Goal: Task Accomplishment & Management: Use online tool/utility

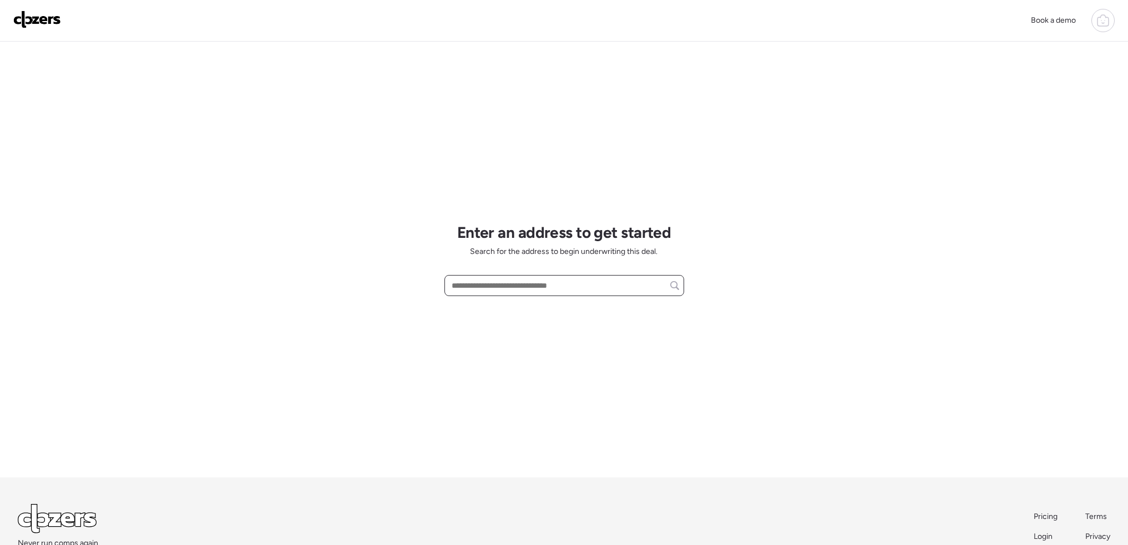
click at [556, 293] on input "text" at bounding box center [564, 286] width 230 height 16
paste input "**********"
click at [549, 306] on span "337 Wiegel Dr, Saint Louis, MO, 63135" at bounding box center [519, 306] width 141 height 11
type input "**********"
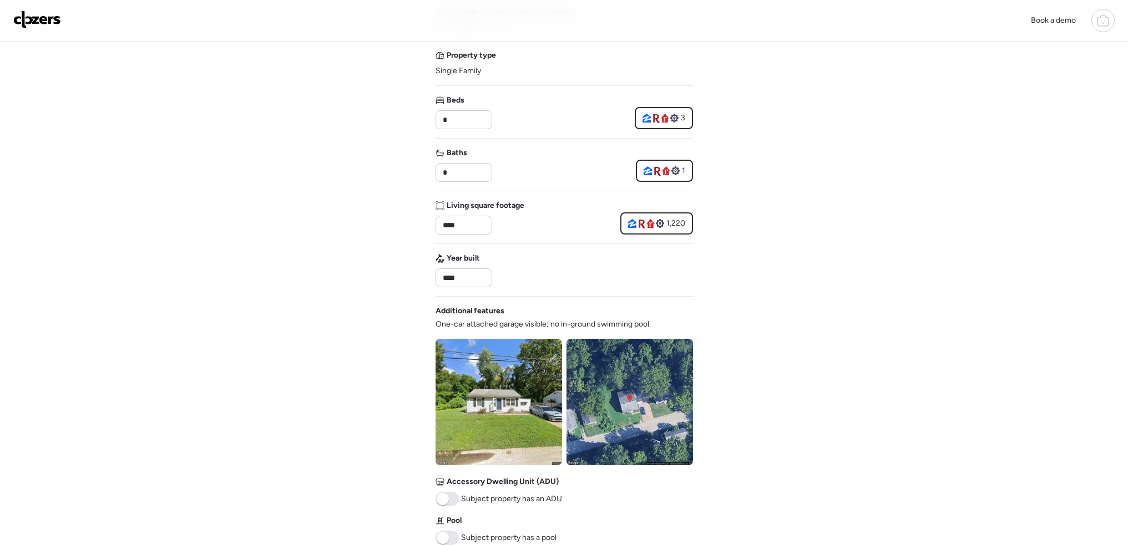
scroll to position [277, 0]
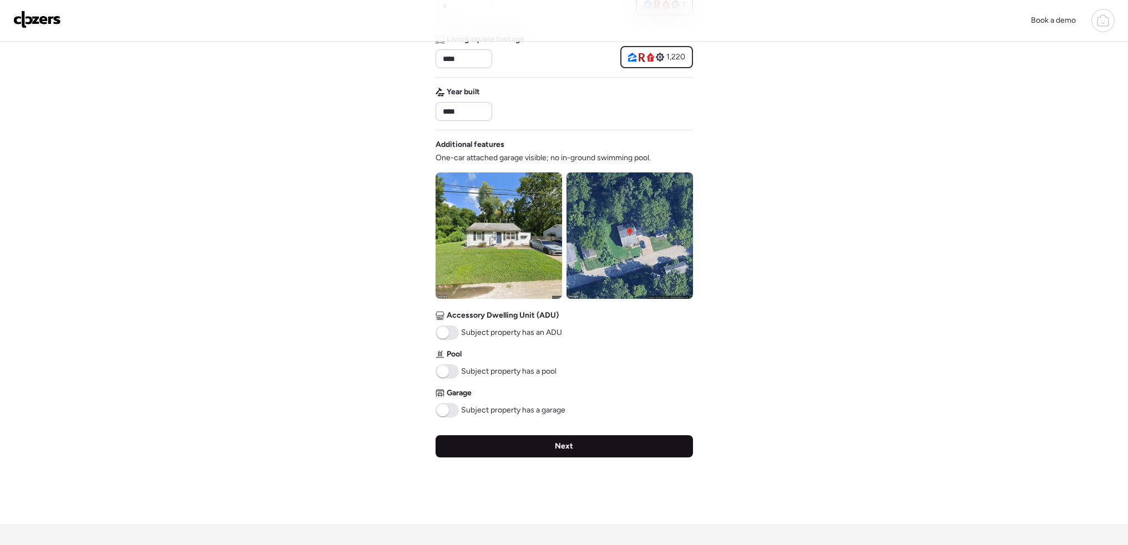
click at [585, 451] on div "Next" at bounding box center [563, 446] width 257 height 22
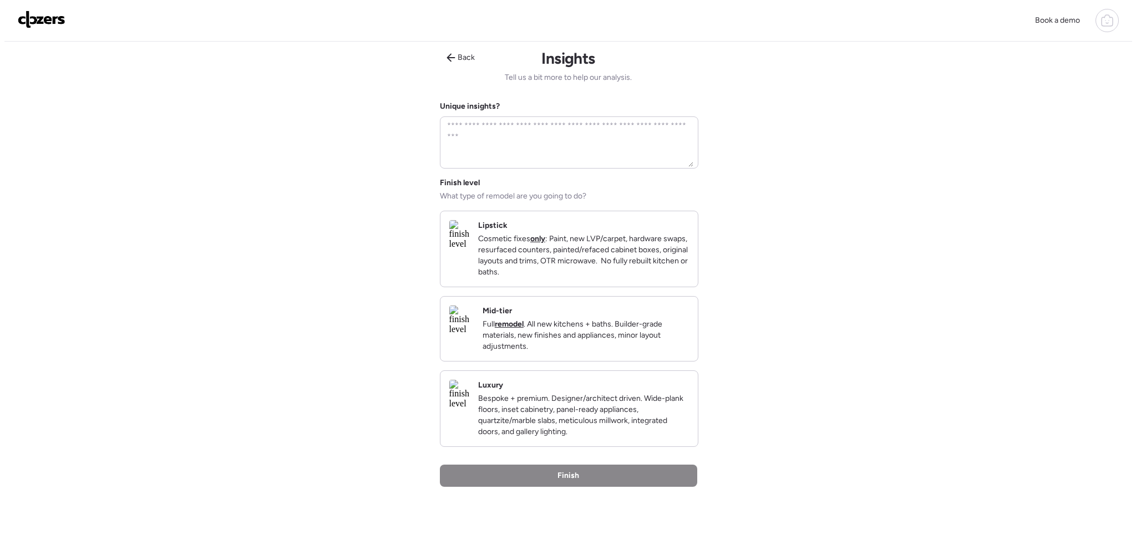
scroll to position [0, 0]
click at [588, 276] on p "Cosmetic fixes only : Paint, new LVP/carpet, hardware swaps, resurfaced counter…" at bounding box center [579, 257] width 211 height 44
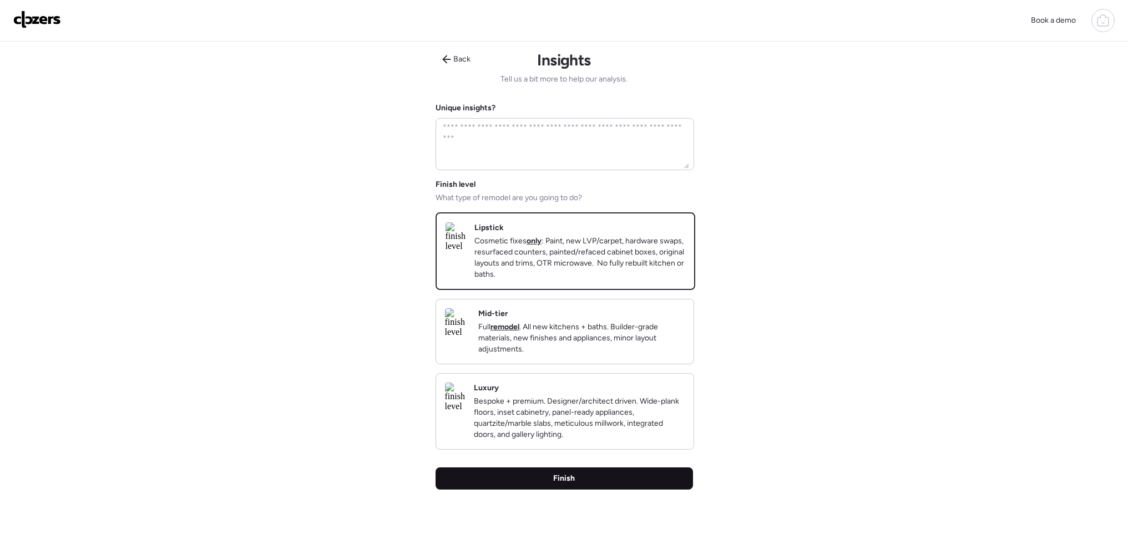
click at [581, 490] on div "Finish" at bounding box center [563, 479] width 257 height 22
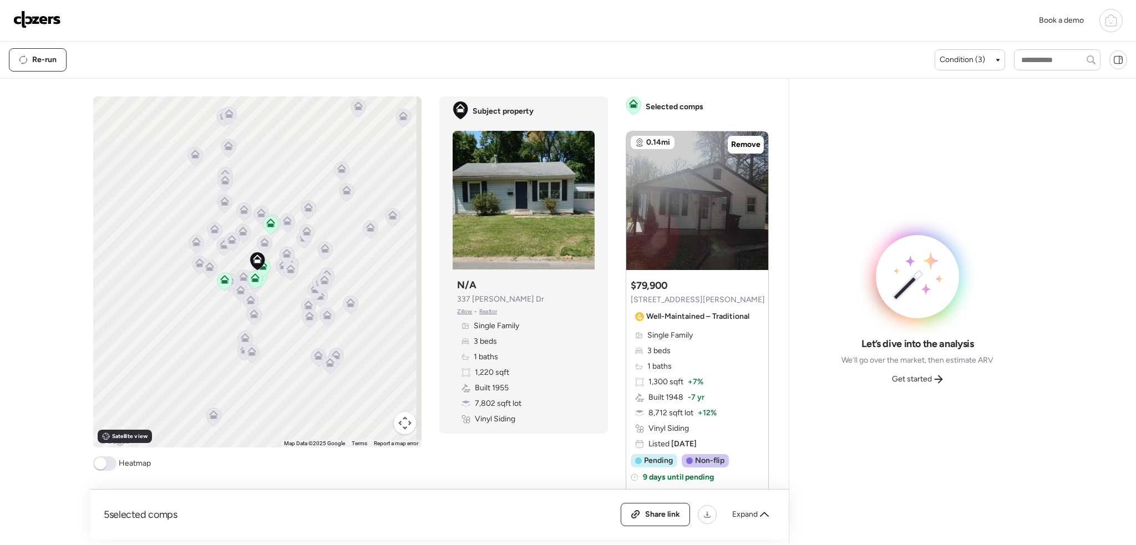
click at [100, 462] on span at bounding box center [100, 464] width 12 height 12
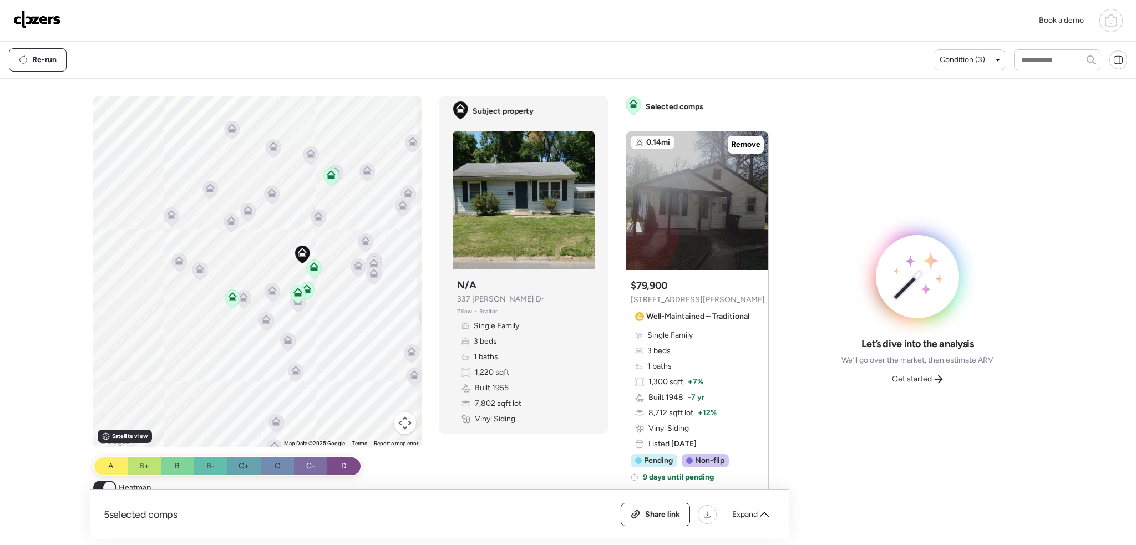
drag, startPoint x: 341, startPoint y: 253, endPoint x: 427, endPoint y: 245, distance: 86.9
click at [324, 271] on div "To activate drag with keyboard, press Alt + Enter. Once in keyboard drag state,…" at bounding box center [257, 272] width 329 height 351
click at [977, 55] on span "Condition (3)" at bounding box center [962, 59] width 45 height 11
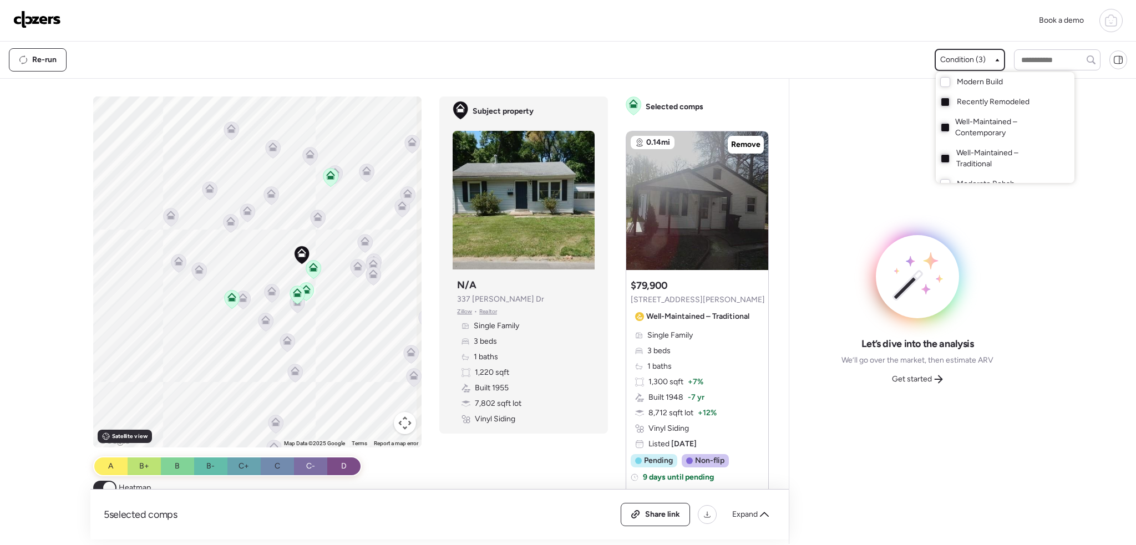
click at [947, 126] on div "Well-Maintained – Contemporary" at bounding box center [1005, 127] width 139 height 31
click at [945, 162] on div "Well-Maintained – Traditional" at bounding box center [1005, 158] width 139 height 31
click at [739, 144] on div at bounding box center [568, 241] width 1136 height 545
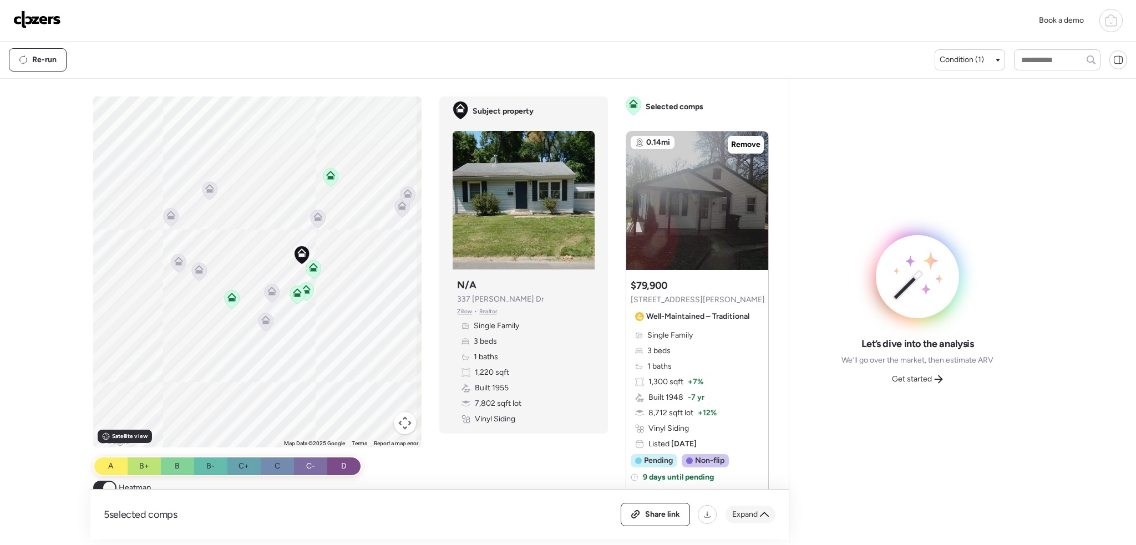
click at [764, 518] on icon at bounding box center [764, 514] width 9 height 9
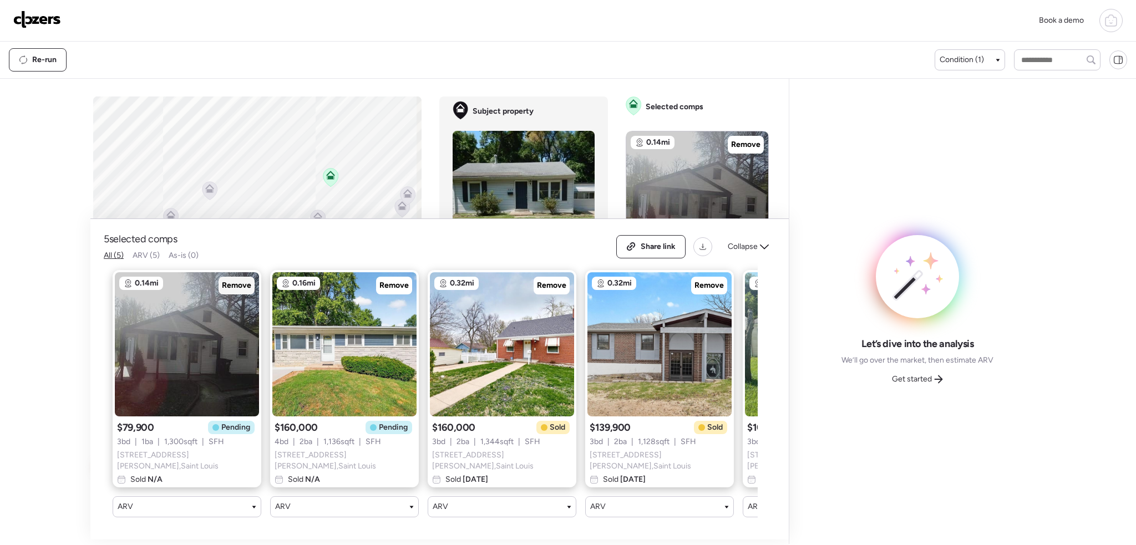
click at [240, 285] on span "Remove" at bounding box center [236, 285] width 29 height 11
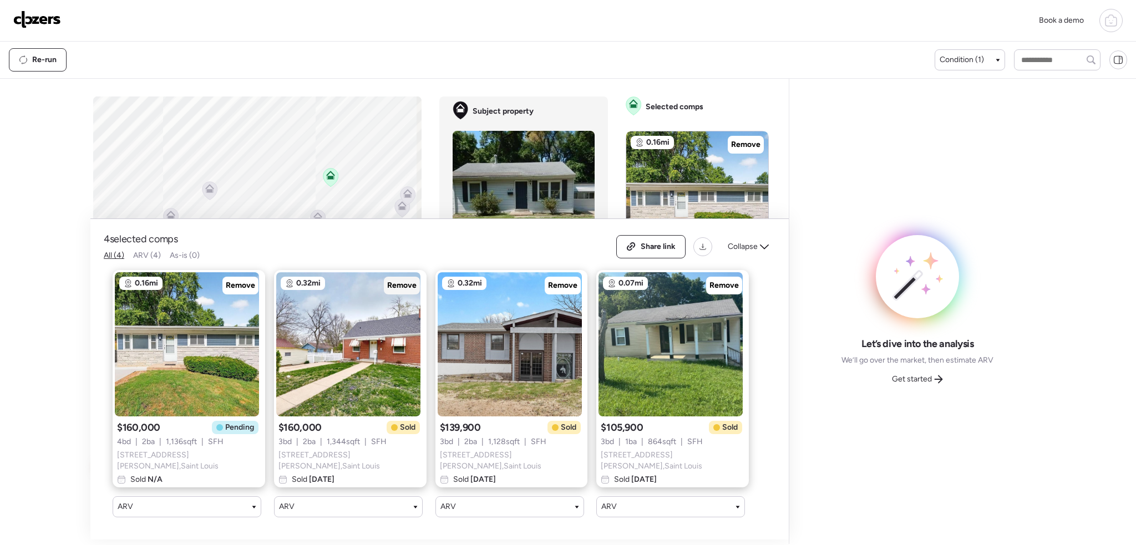
click at [389, 286] on span "Remove" at bounding box center [401, 285] width 29 height 11
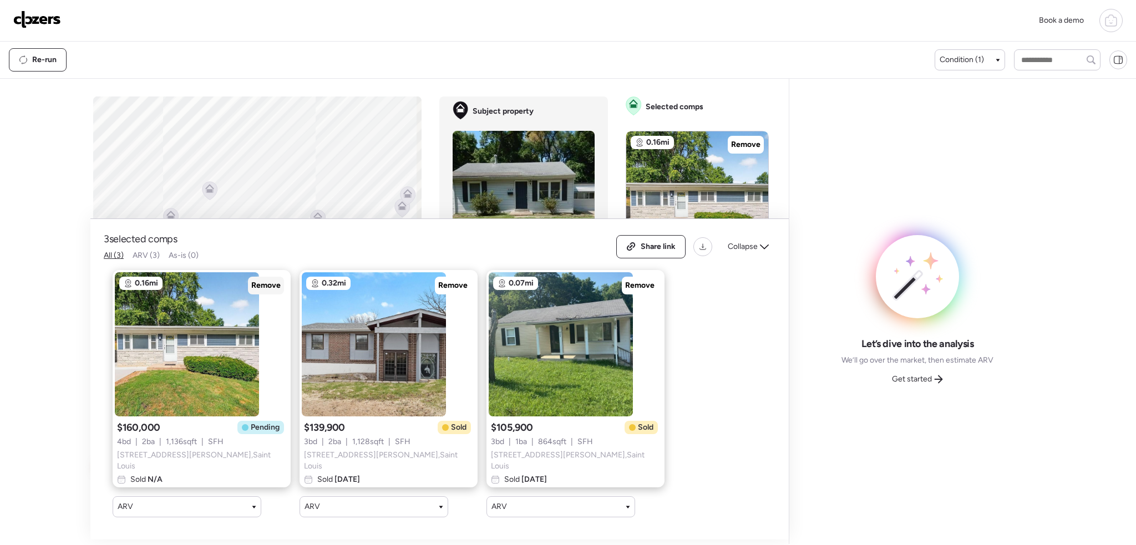
click at [251, 288] on span "Remove" at bounding box center [265, 285] width 29 height 11
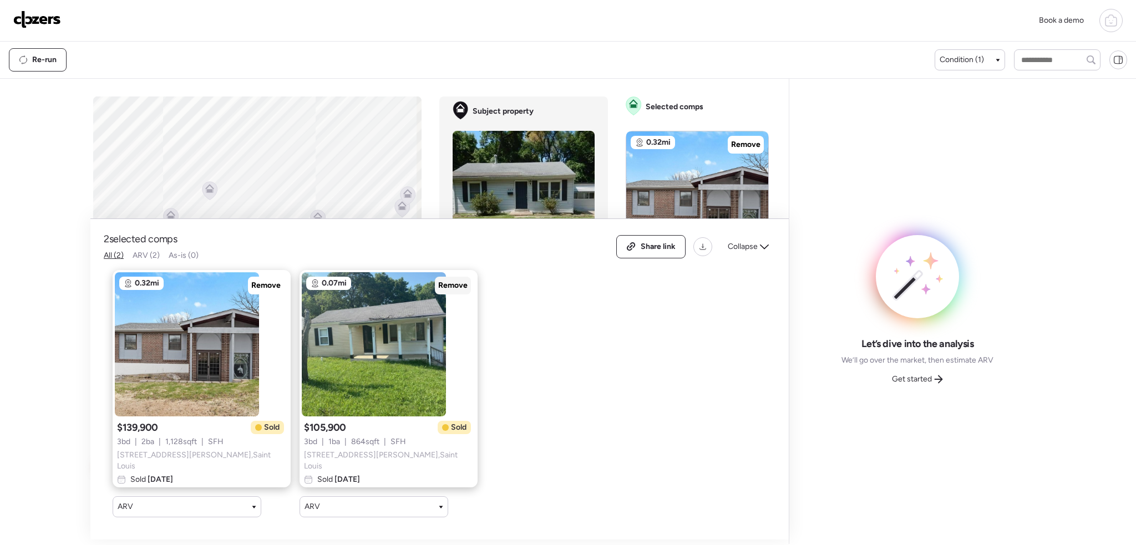
click at [438, 287] on span "Remove" at bounding box center [452, 285] width 29 height 11
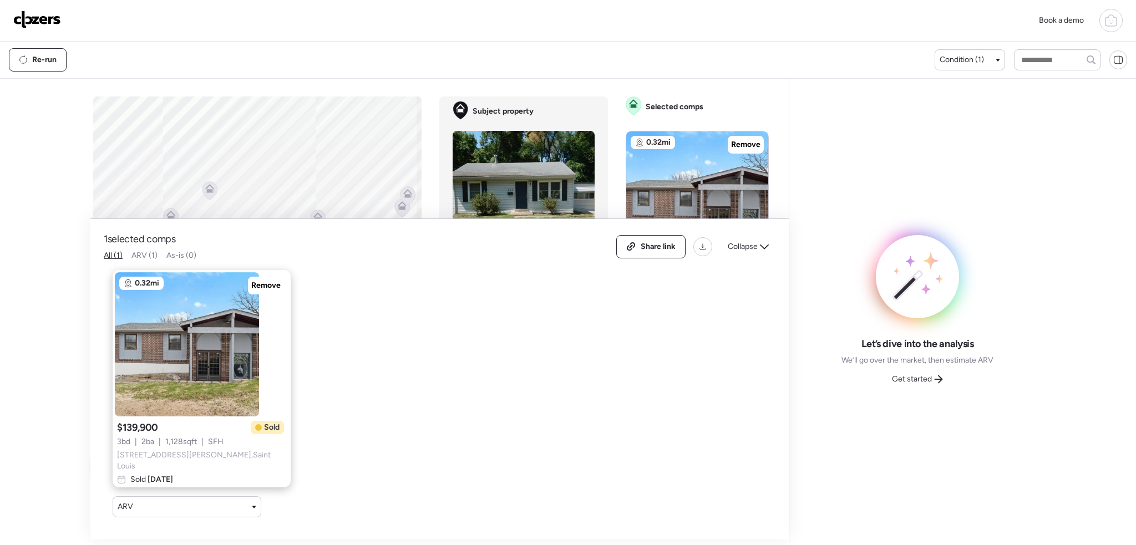
drag, startPoint x: 245, startPoint y: 286, endPoint x: 272, endPoint y: 284, distance: 27.3
click at [251, 286] on span "Remove" at bounding box center [265, 285] width 29 height 11
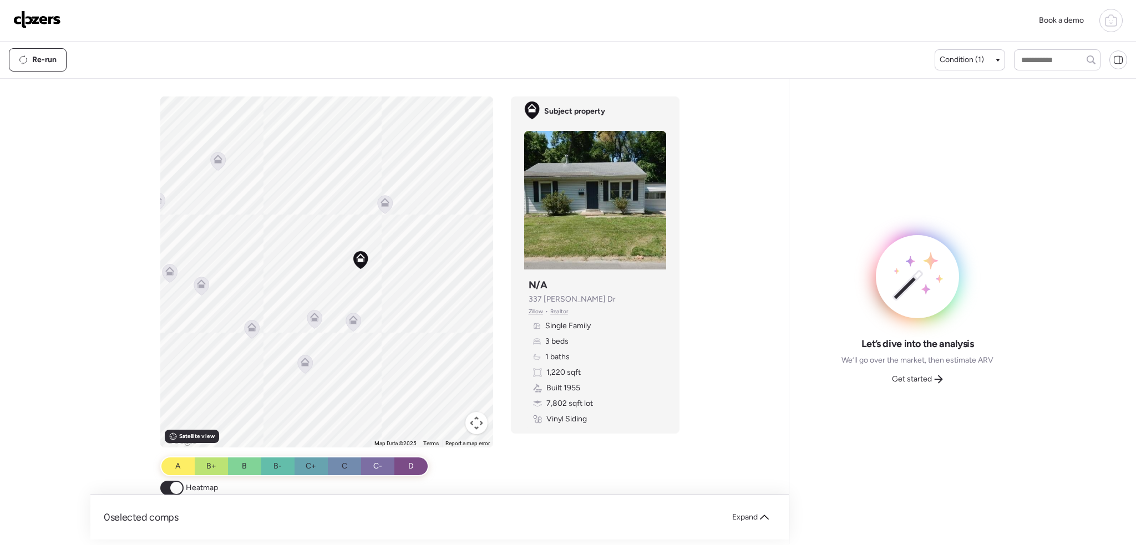
drag, startPoint x: 364, startPoint y: 271, endPoint x: 383, endPoint y: 295, distance: 30.8
click at [392, 296] on div "To activate drag with keyboard, press Alt + Enter. Once in keyboard drag state,…" at bounding box center [326, 272] width 333 height 351
click at [381, 199] on icon at bounding box center [385, 202] width 9 height 9
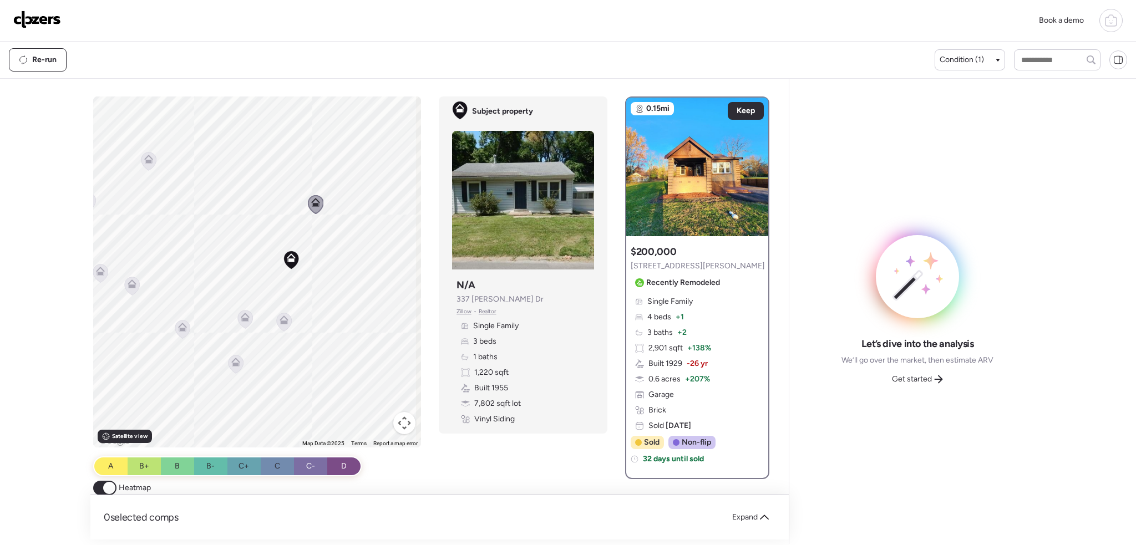
click at [241, 317] on icon at bounding box center [245, 317] width 9 height 9
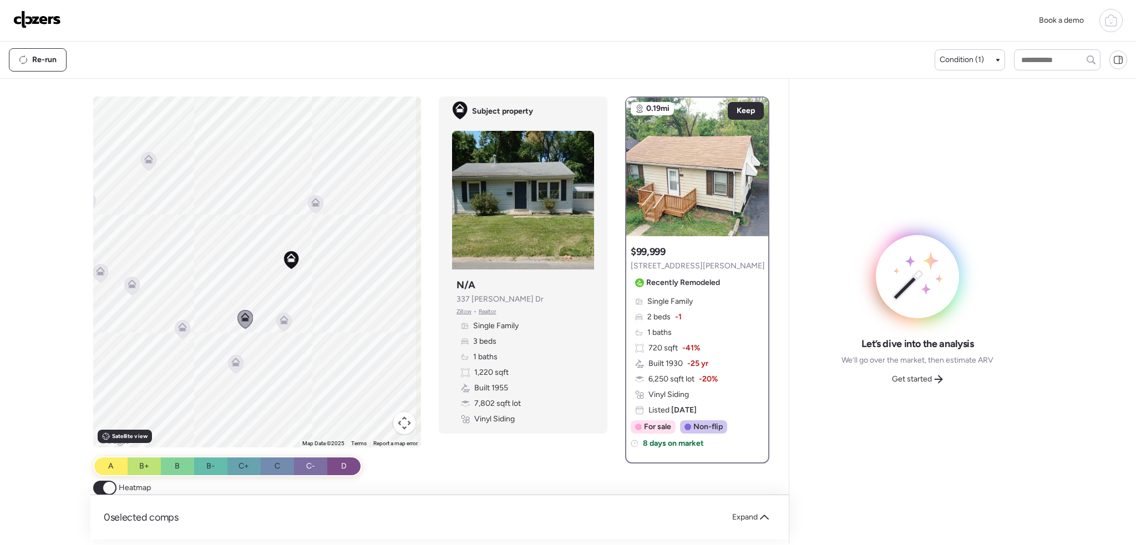
click at [287, 324] on icon at bounding box center [284, 322] width 15 height 18
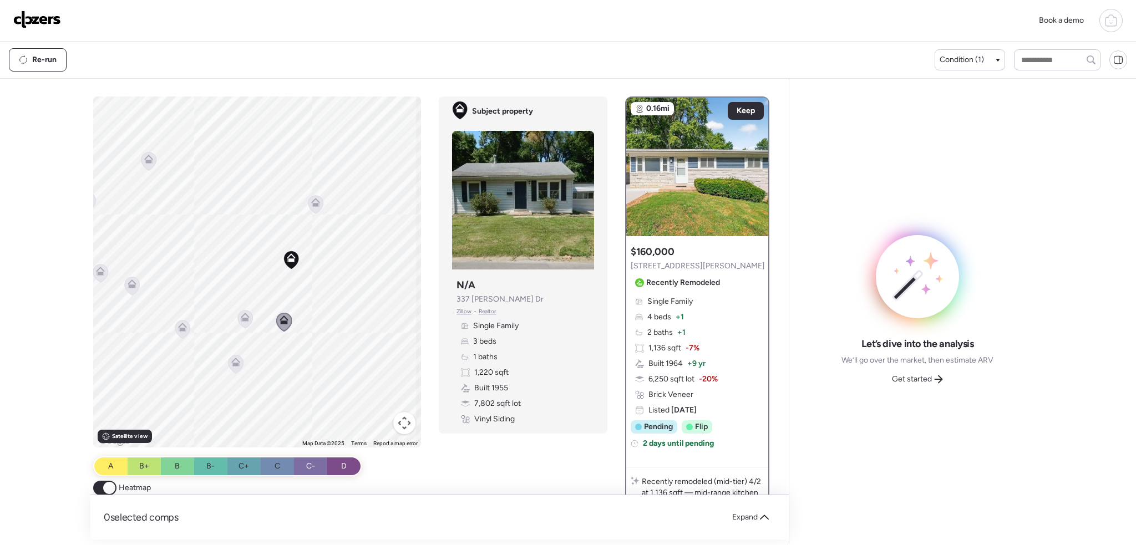
click at [239, 322] on icon at bounding box center [245, 319] width 15 height 18
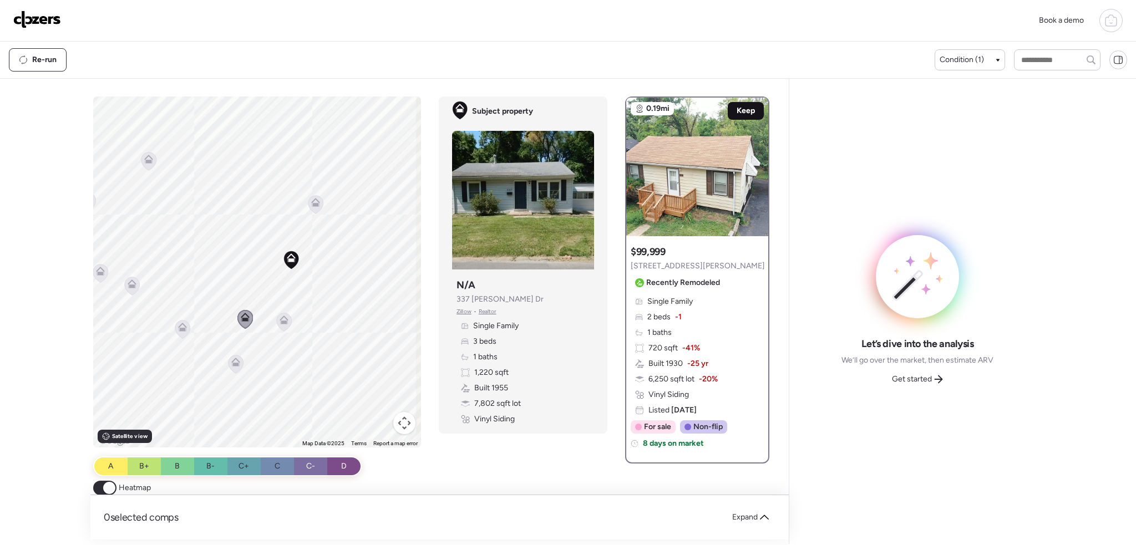
click at [750, 109] on div "Keep" at bounding box center [746, 111] width 36 height 18
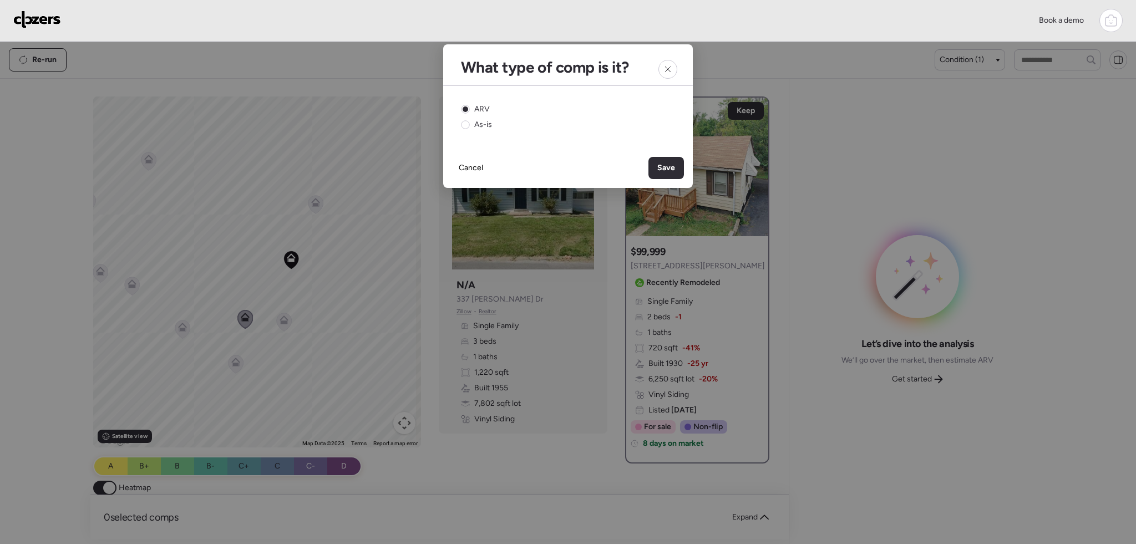
drag, startPoint x: 672, startPoint y: 164, endPoint x: 475, endPoint y: 298, distance: 238.8
click at [671, 164] on span "Save" at bounding box center [666, 168] width 18 height 11
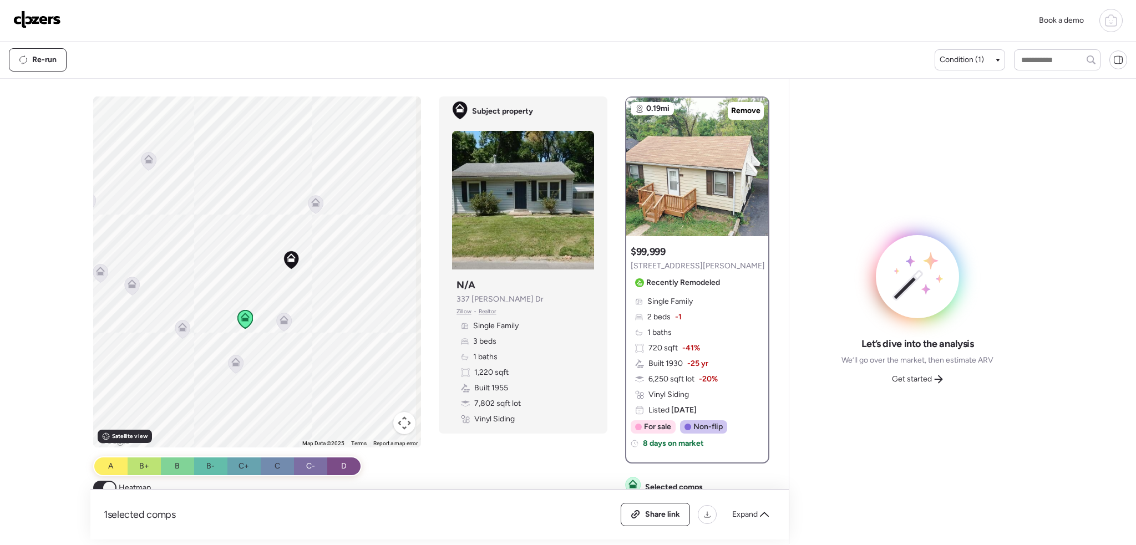
click at [281, 319] on icon at bounding box center [284, 320] width 9 height 9
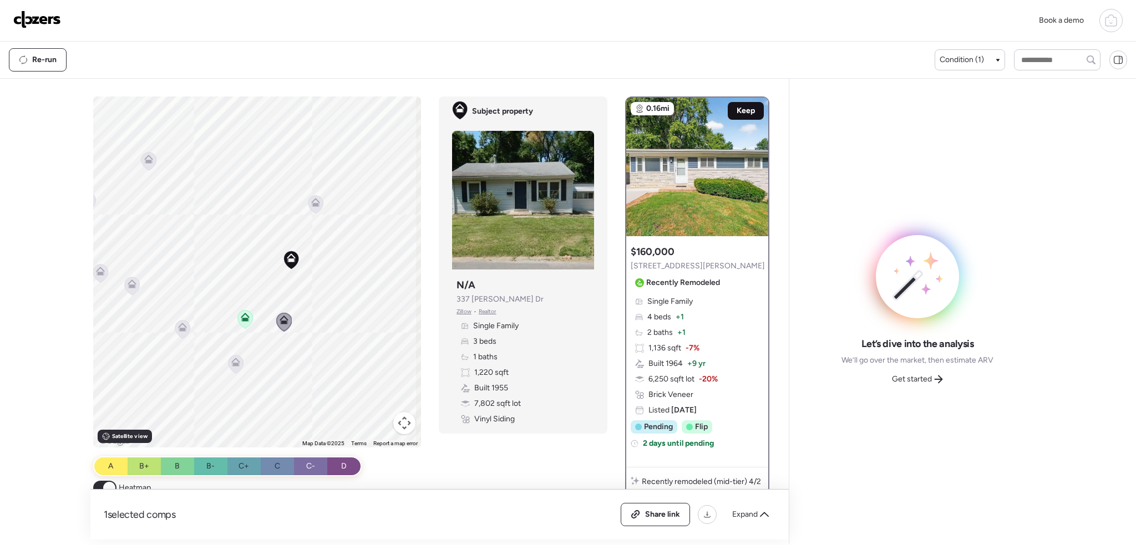
click at [745, 115] on span "Keep" at bounding box center [746, 110] width 18 height 11
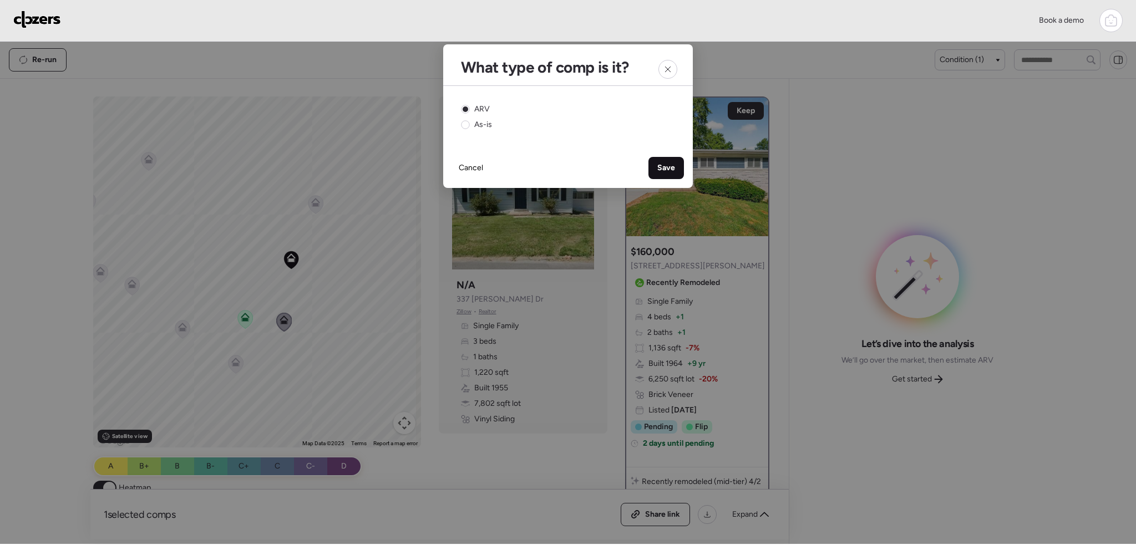
click at [655, 168] on div "Save" at bounding box center [665, 168] width 35 height 22
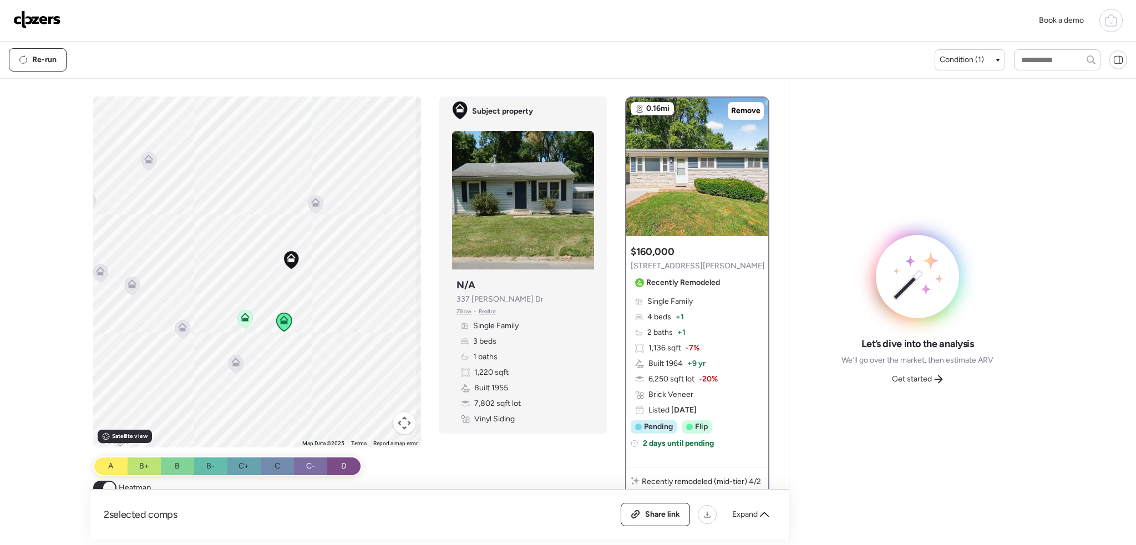
click at [316, 205] on icon at bounding box center [315, 202] width 9 height 9
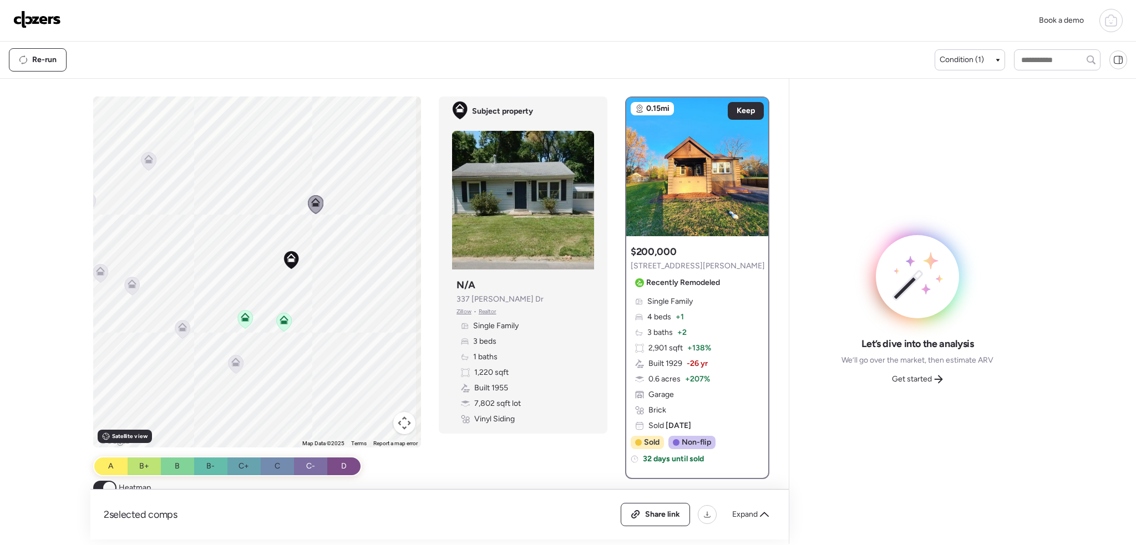
click at [231, 359] on icon at bounding box center [235, 362] width 9 height 9
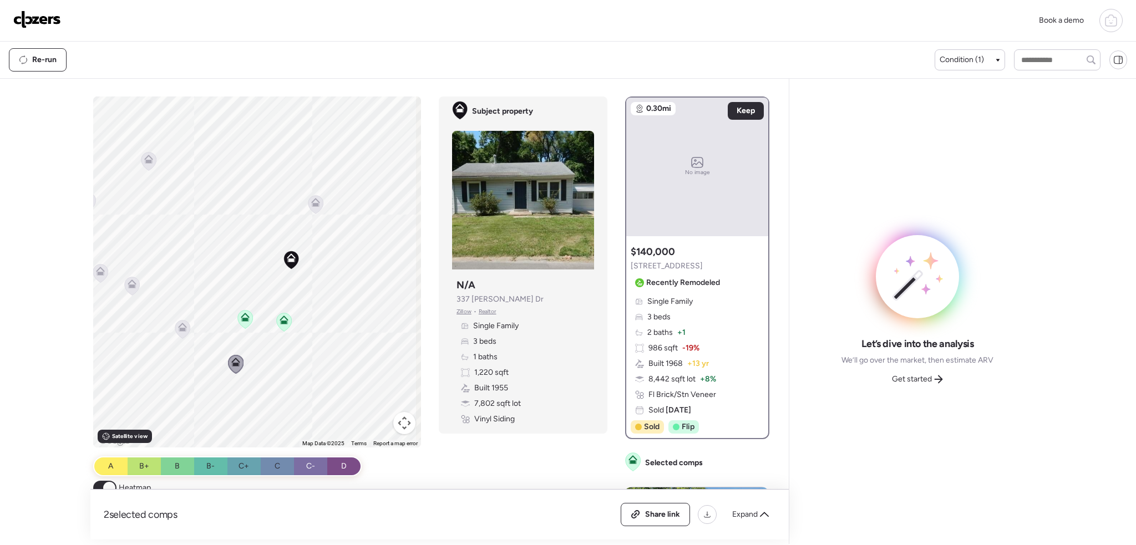
click at [175, 328] on icon at bounding box center [182, 329] width 15 height 18
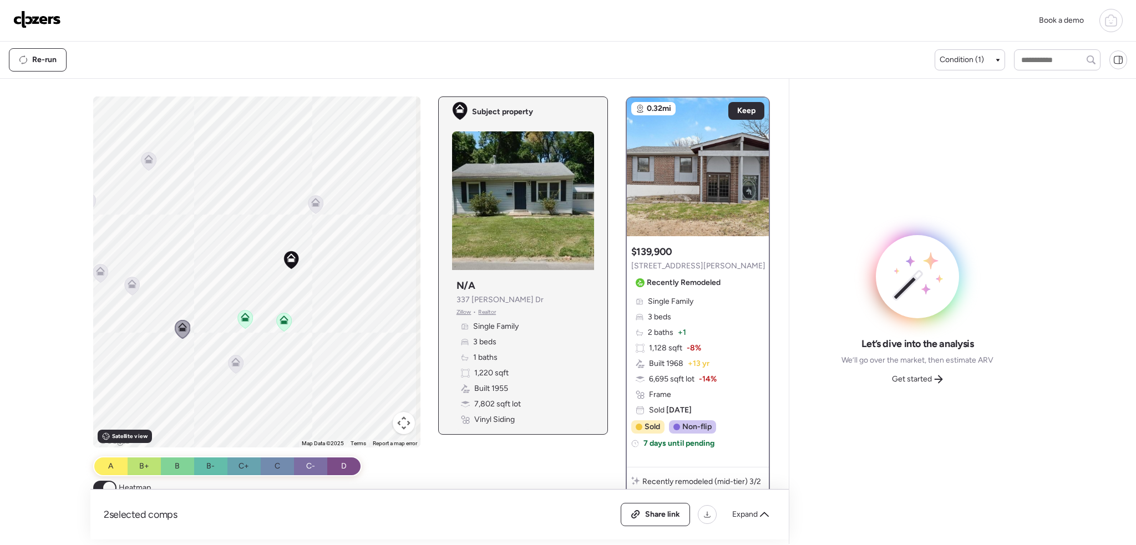
click at [292, 260] on div "To activate drag with keyboard, press Alt + Enter. Once in keyboard drag state,…" at bounding box center [256, 272] width 327 height 351
click at [321, 168] on icon at bounding box center [322, 167] width 9 height 9
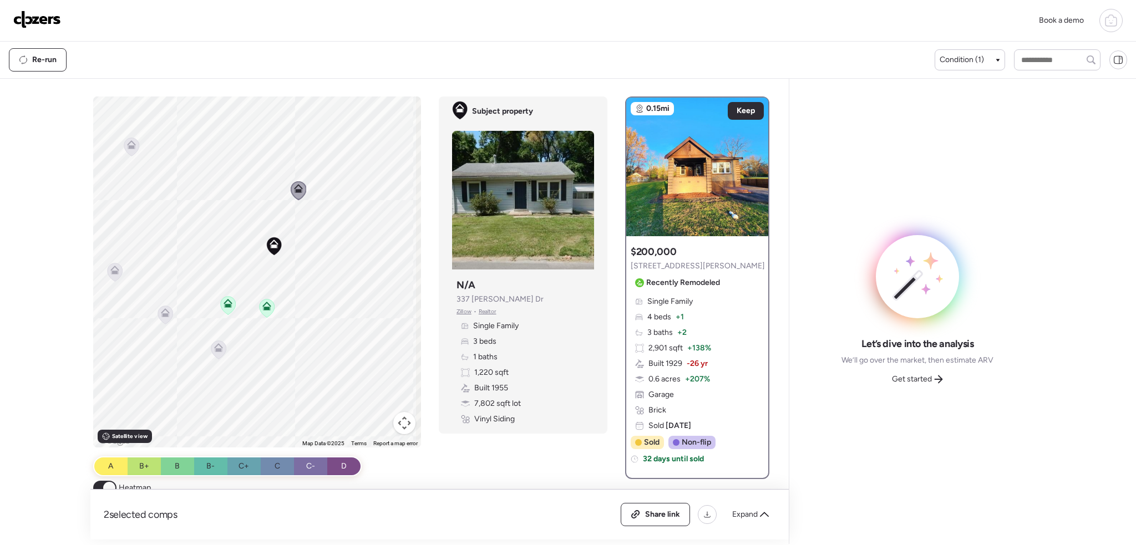
click at [111, 270] on icon at bounding box center [114, 270] width 9 height 9
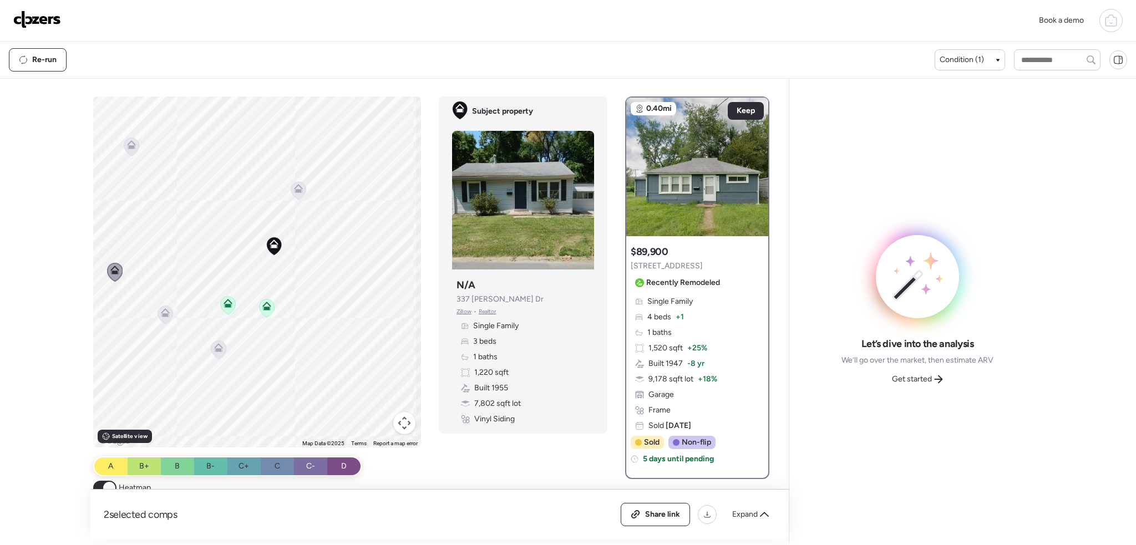
click at [129, 145] on icon at bounding box center [131, 144] width 9 height 9
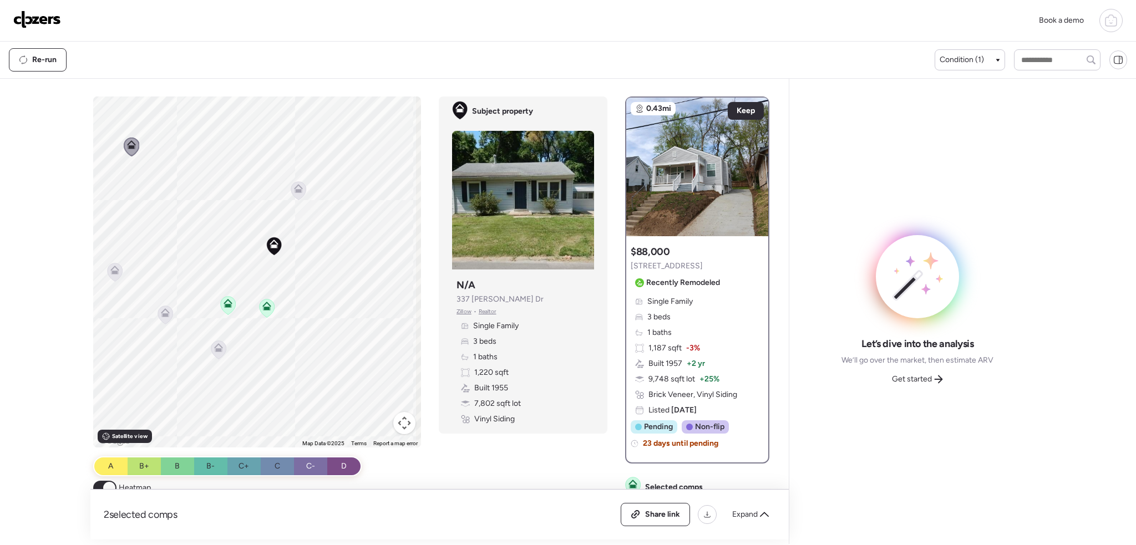
click at [114, 270] on icon at bounding box center [114, 270] width 9 height 9
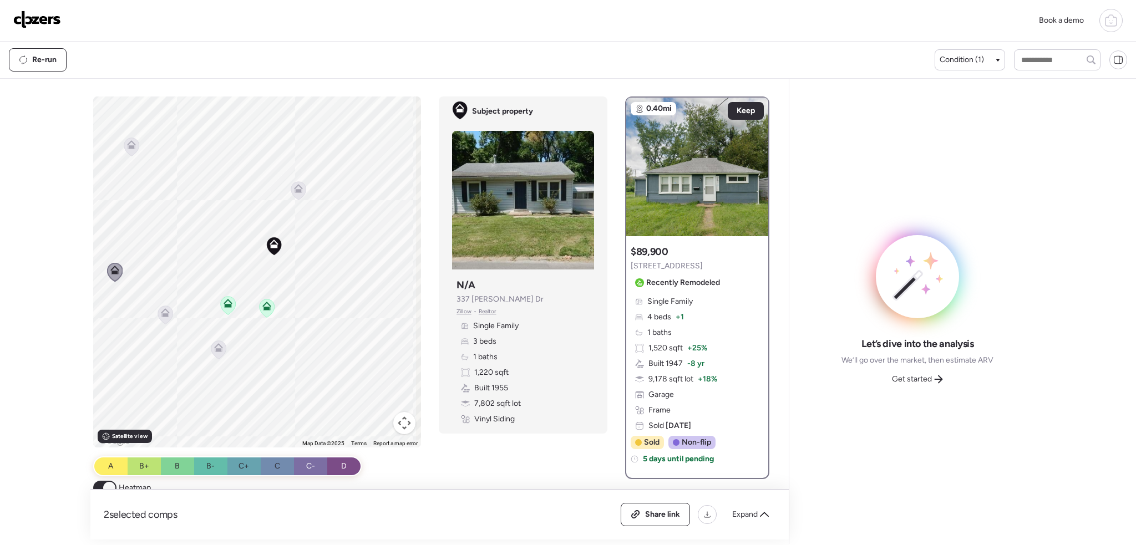
click at [301, 187] on icon at bounding box center [298, 190] width 15 height 18
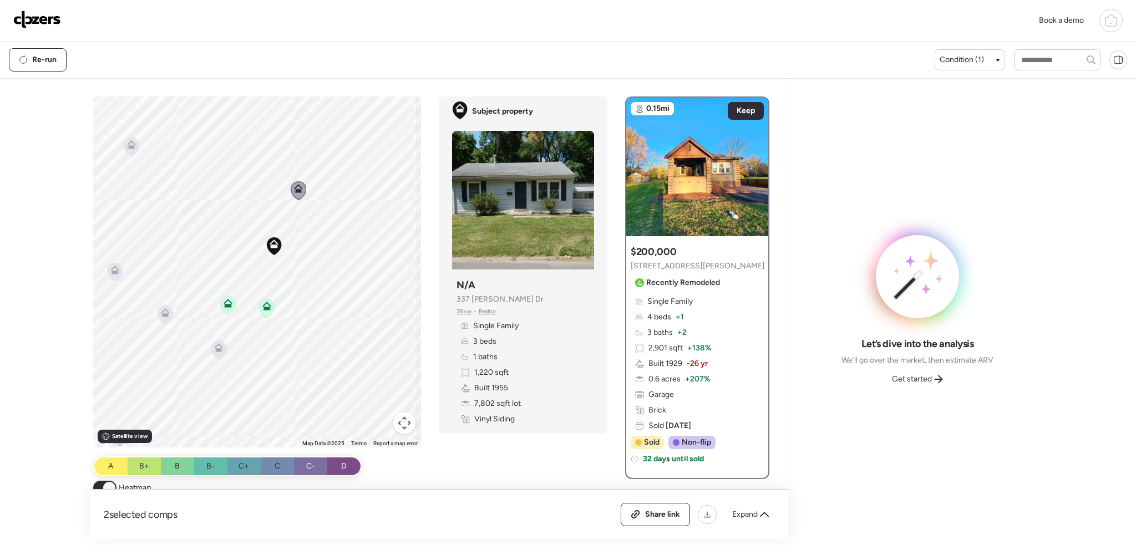
click at [161, 313] on icon at bounding box center [165, 312] width 9 height 9
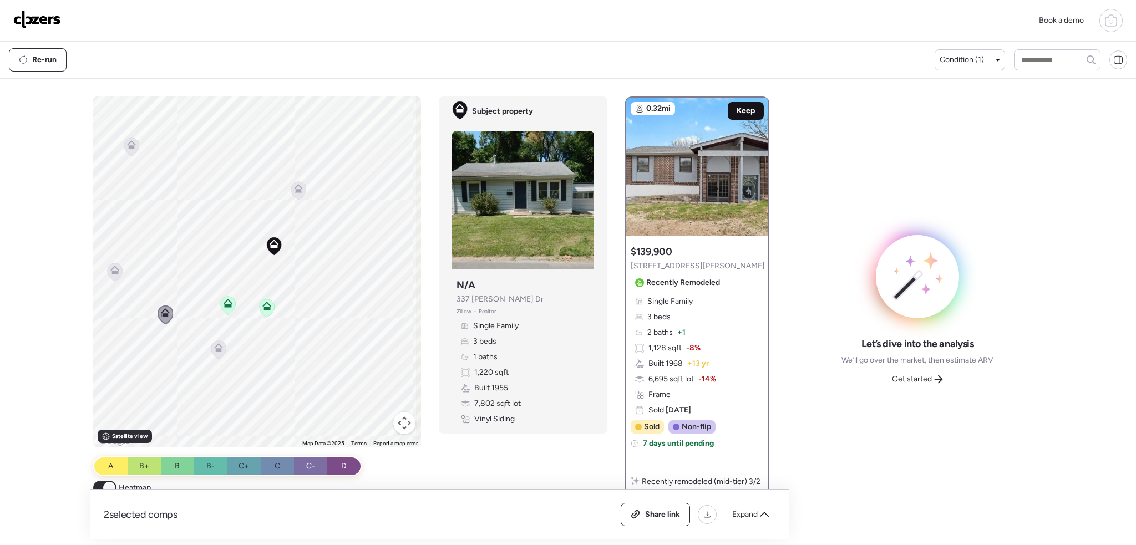
click at [737, 111] on span "Keep" at bounding box center [746, 110] width 18 height 11
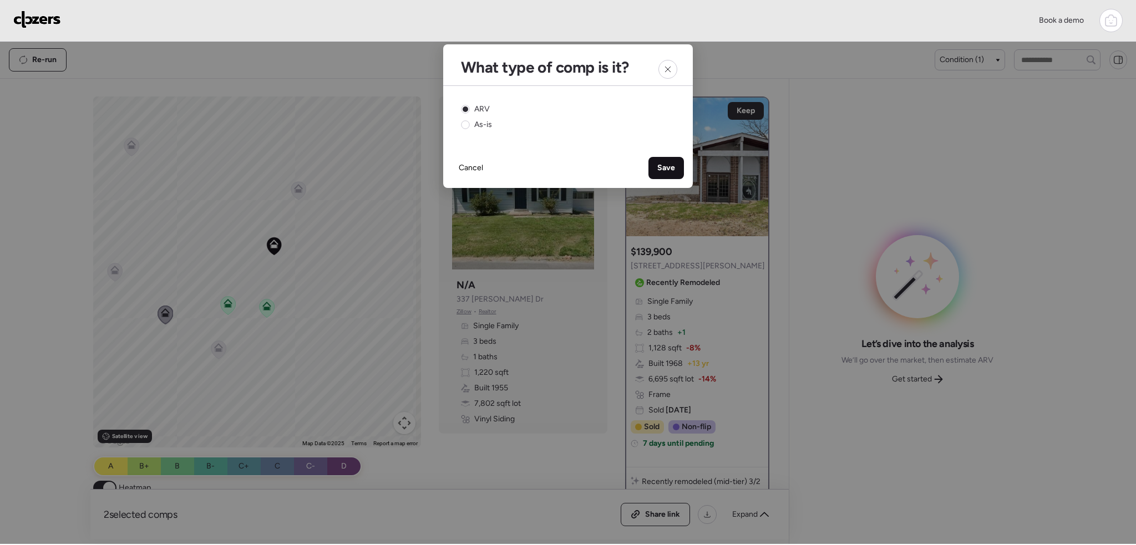
click at [676, 168] on div "Save" at bounding box center [665, 168] width 35 height 22
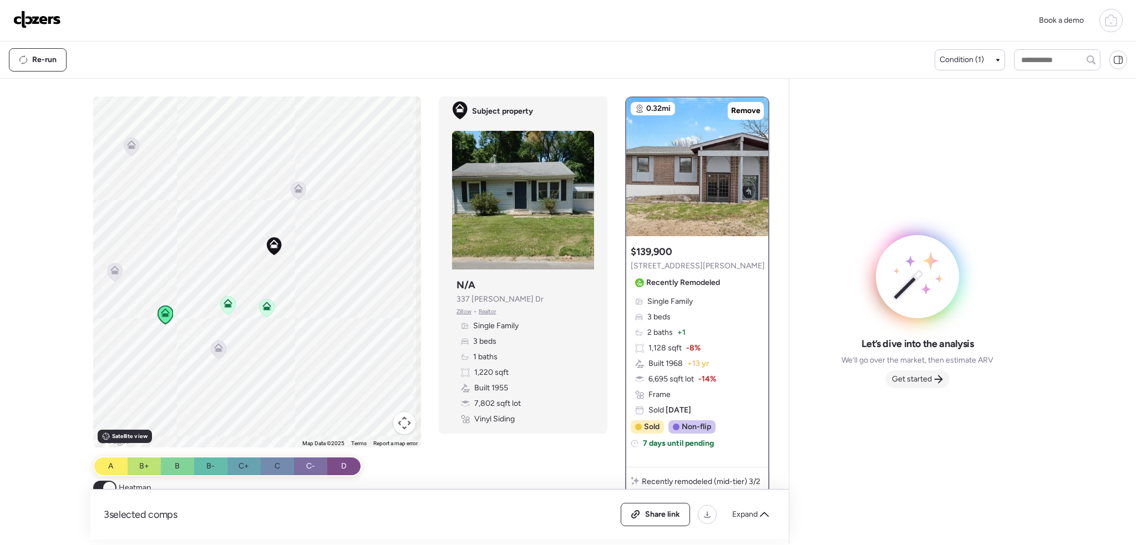
click at [920, 374] on span "Get started" at bounding box center [912, 379] width 40 height 11
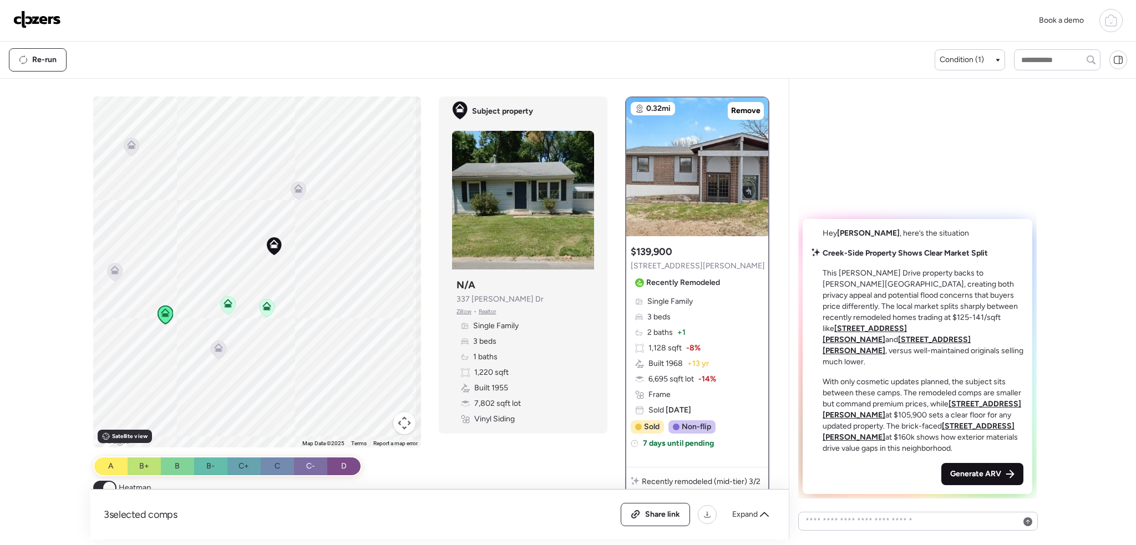
click at [970, 468] on div "Generate ARV" at bounding box center [982, 474] width 82 height 22
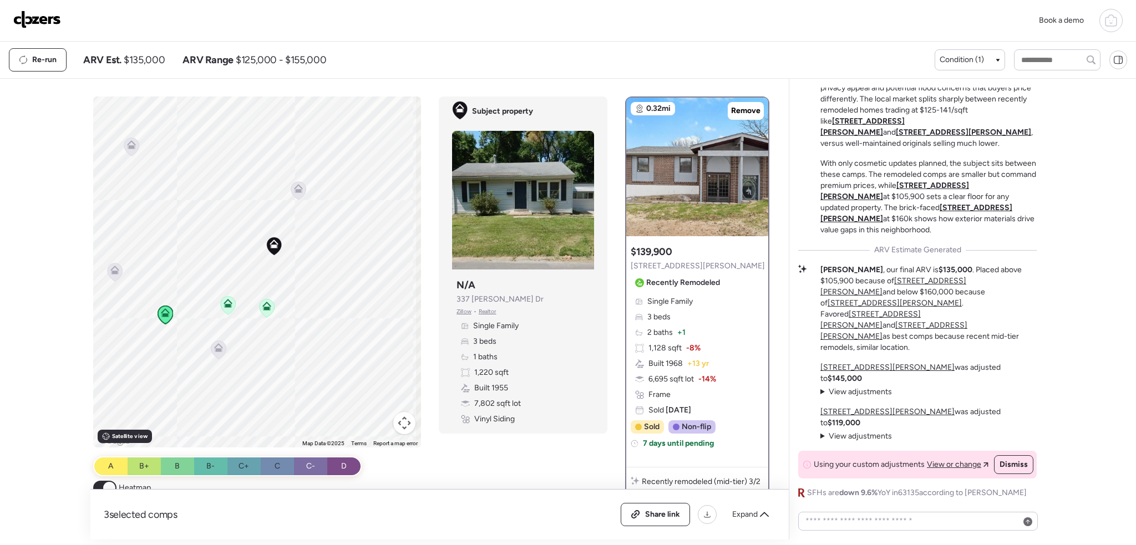
click at [1040, 387] on div "Creek-Side Property Shows Clear Market Split This Wiegel Drive property backs t…" at bounding box center [917, 309] width 257 height 461
click at [765, 517] on icon at bounding box center [764, 514] width 9 height 9
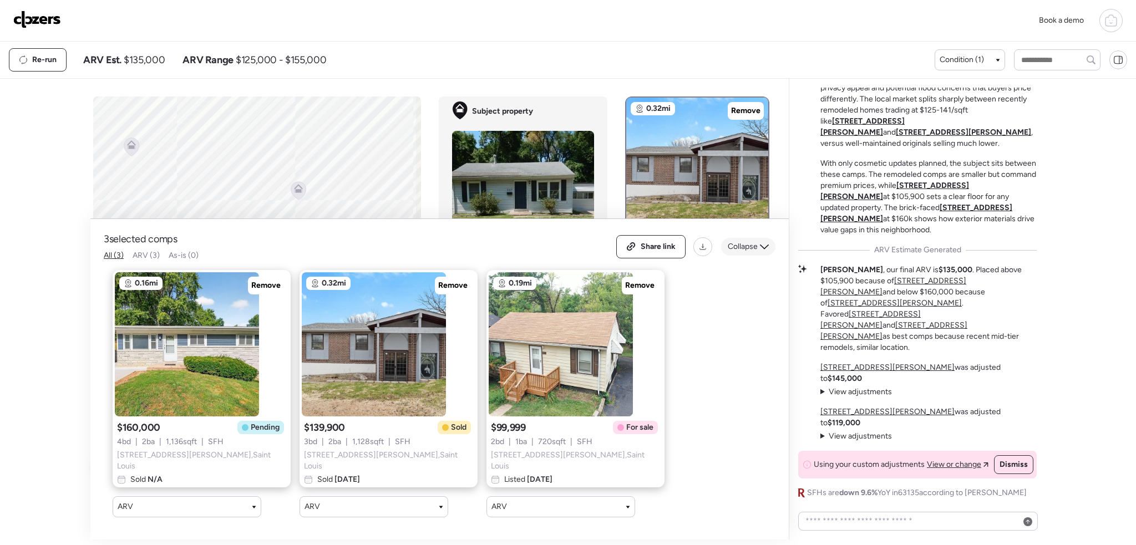
click at [755, 247] on span "Collapse" at bounding box center [743, 246] width 30 height 11
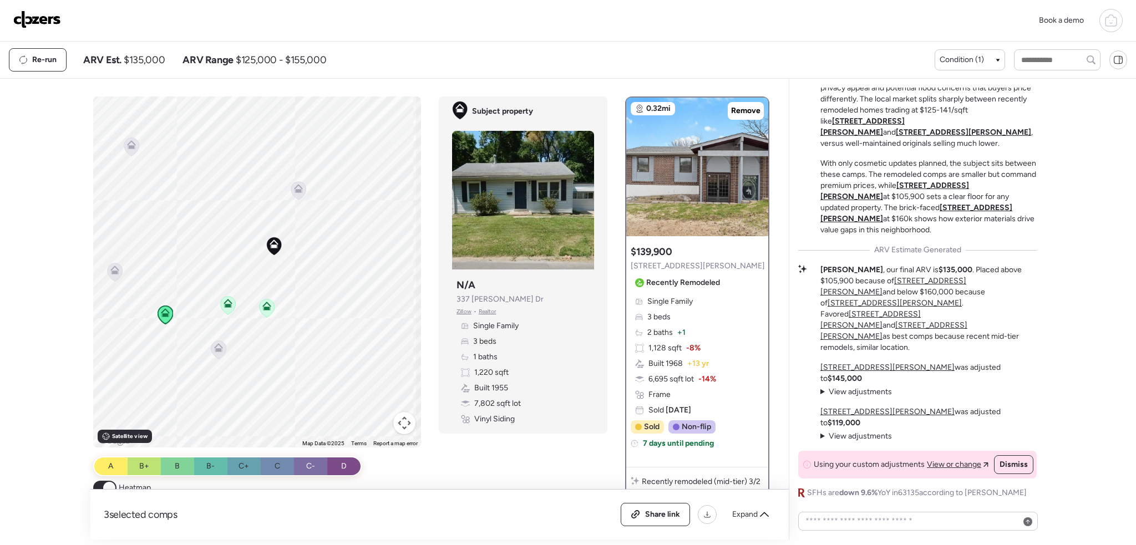
click at [17, 17] on img at bounding box center [37, 20] width 48 height 18
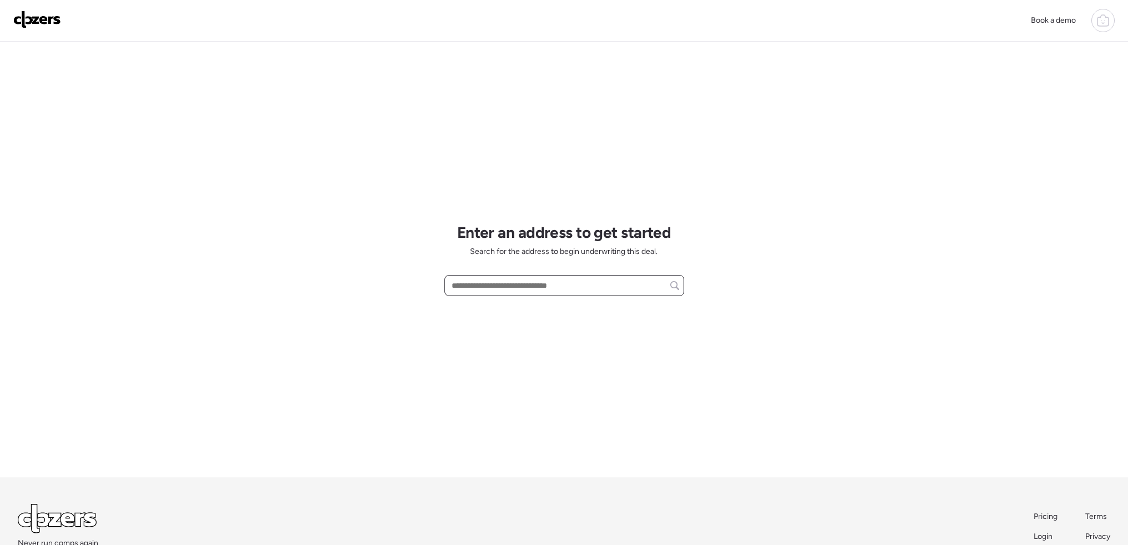
click at [500, 285] on input "text" at bounding box center [564, 286] width 230 height 16
paste input "**********"
click at [523, 307] on span "425 Marechal Ln, Florissant, MO, 63031" at bounding box center [516, 306] width 134 height 11
type input "**********"
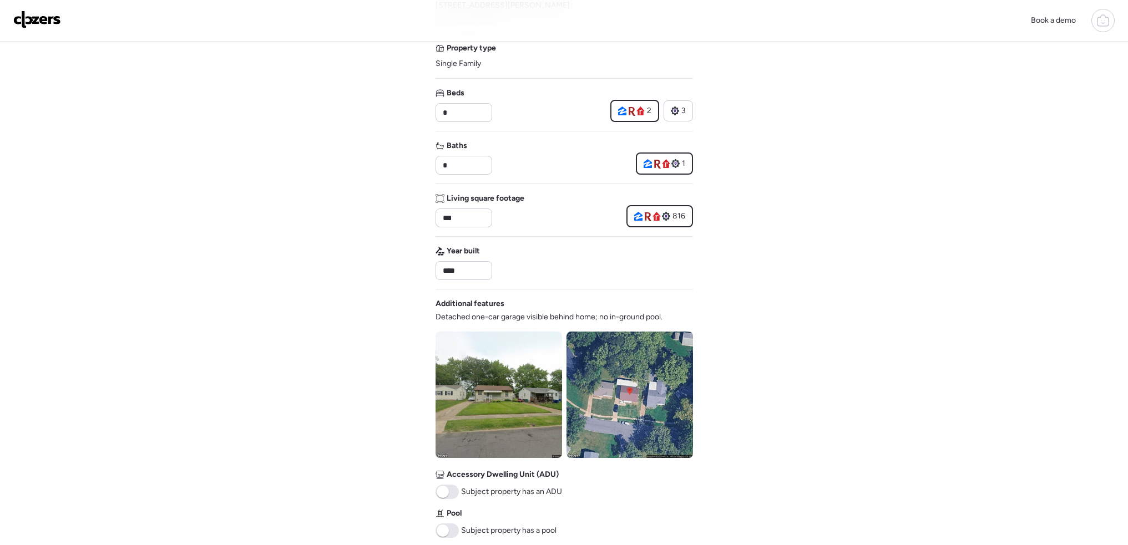
scroll to position [222, 0]
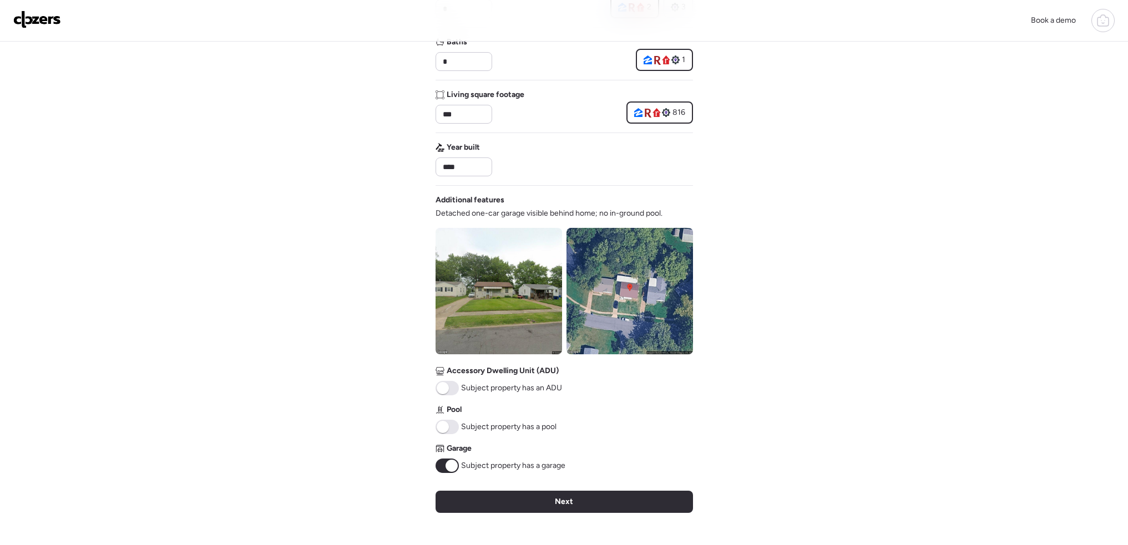
click at [447, 461] on span at bounding box center [451, 466] width 12 height 12
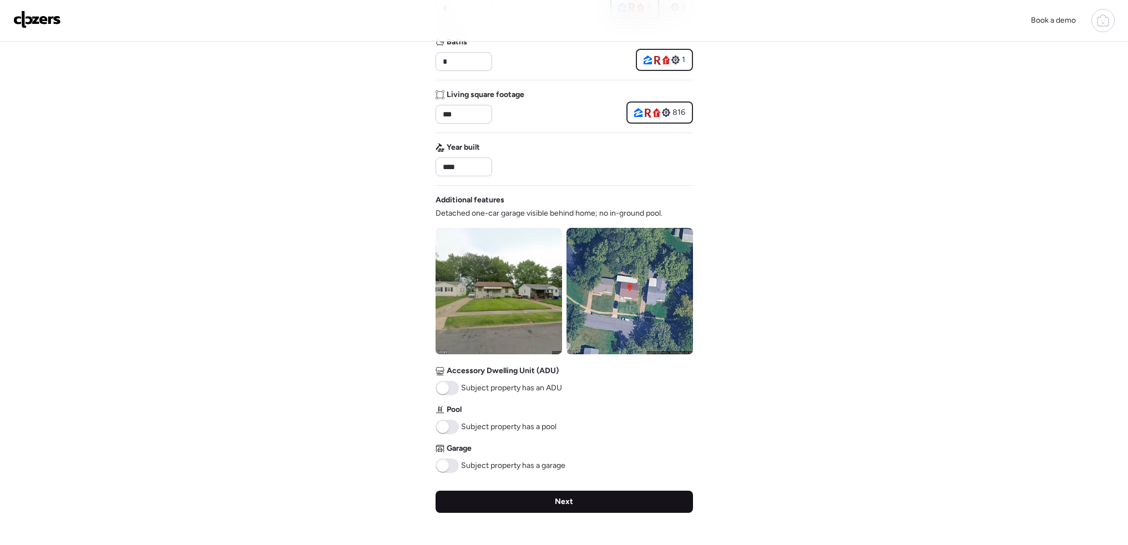
click at [557, 502] on span "Next" at bounding box center [564, 501] width 18 height 11
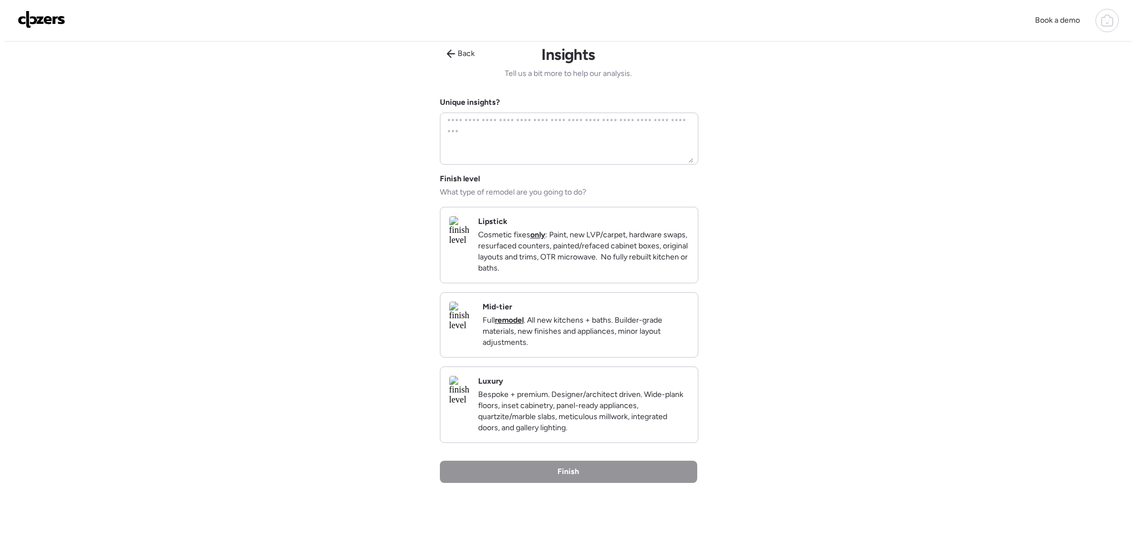
scroll to position [0, 0]
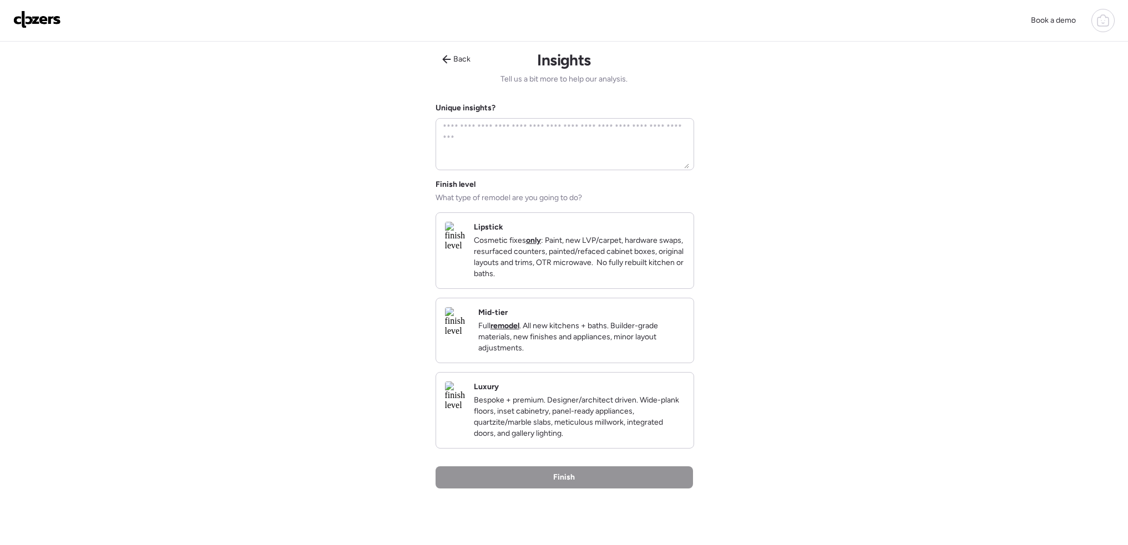
click at [620, 280] on p "Cosmetic fixes only : Paint, new LVP/carpet, hardware swaps, resurfaced counter…" at bounding box center [579, 257] width 211 height 44
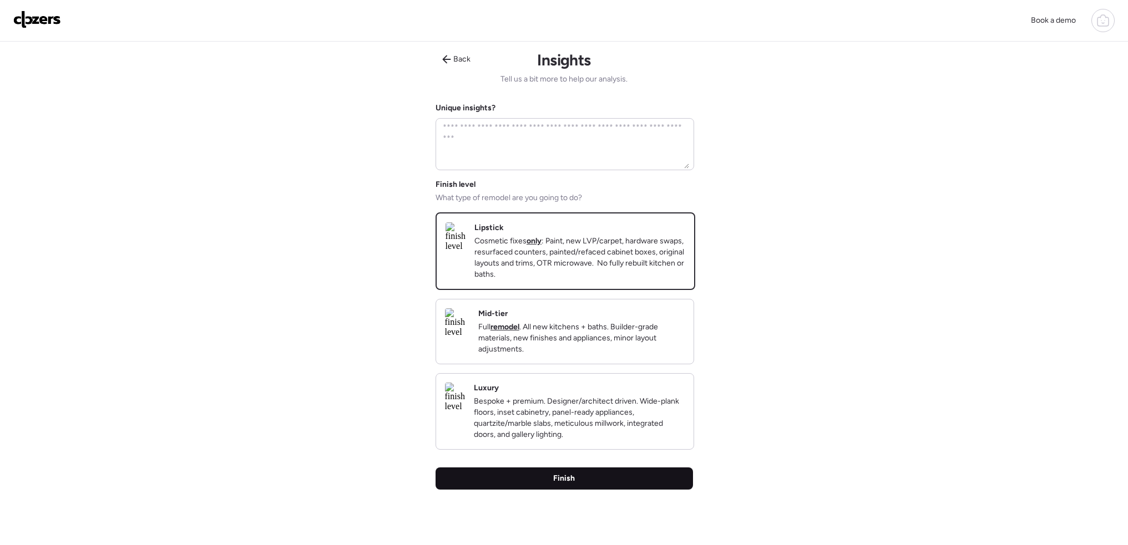
click at [596, 490] on div "Finish" at bounding box center [563, 479] width 257 height 22
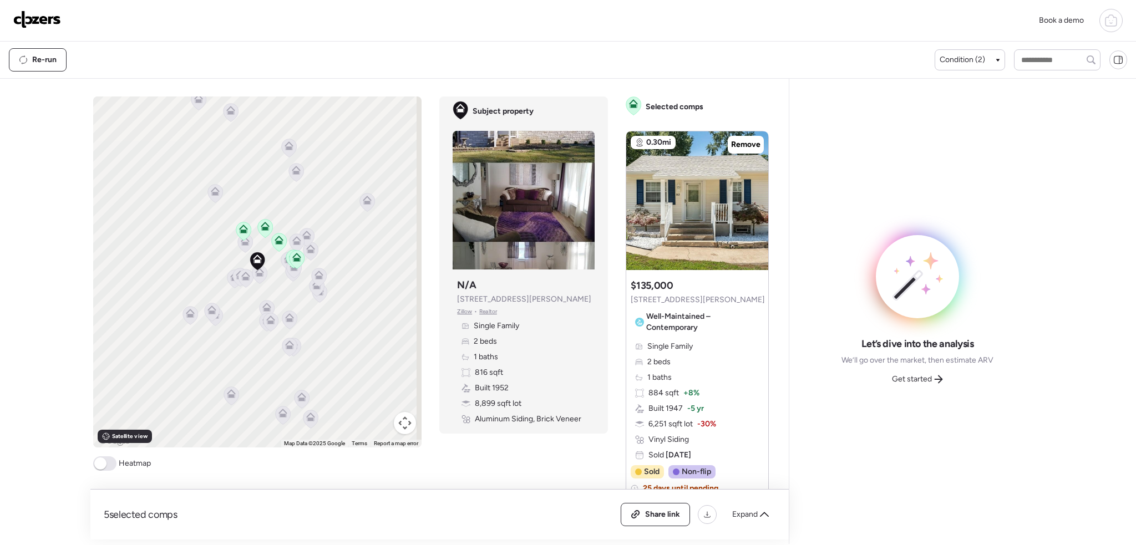
click at [108, 466] on span at bounding box center [104, 463] width 23 height 14
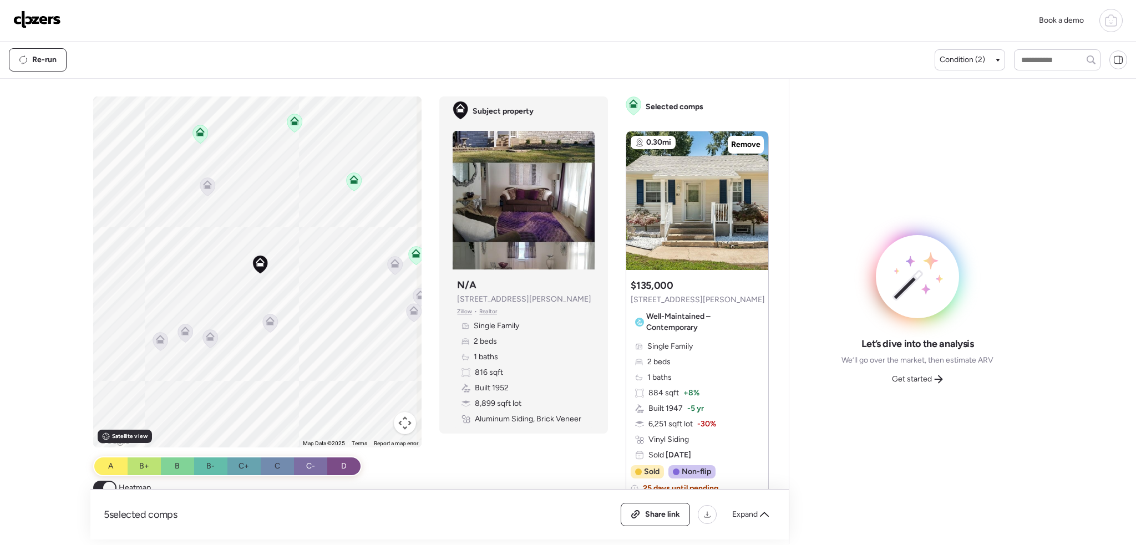
drag, startPoint x: 317, startPoint y: 191, endPoint x: 254, endPoint y: 338, distance: 160.3
click at [254, 338] on div "To activate drag with keyboard, press Alt + Enter. Once in keyboard drag state,…" at bounding box center [257, 272] width 329 height 351
click at [763, 512] on icon at bounding box center [764, 514] width 9 height 9
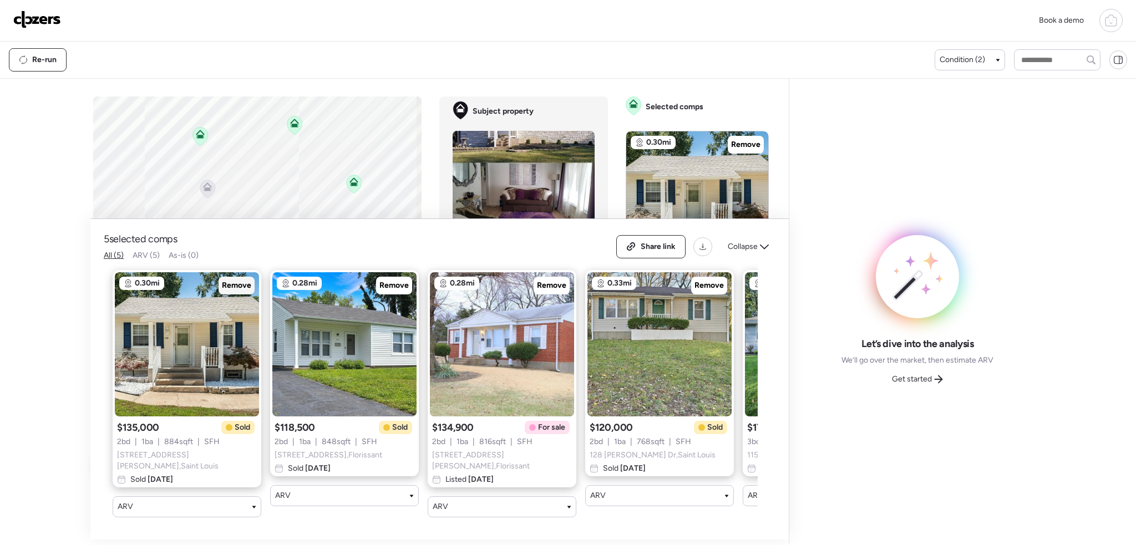
click at [238, 287] on span "Remove" at bounding box center [236, 285] width 29 height 11
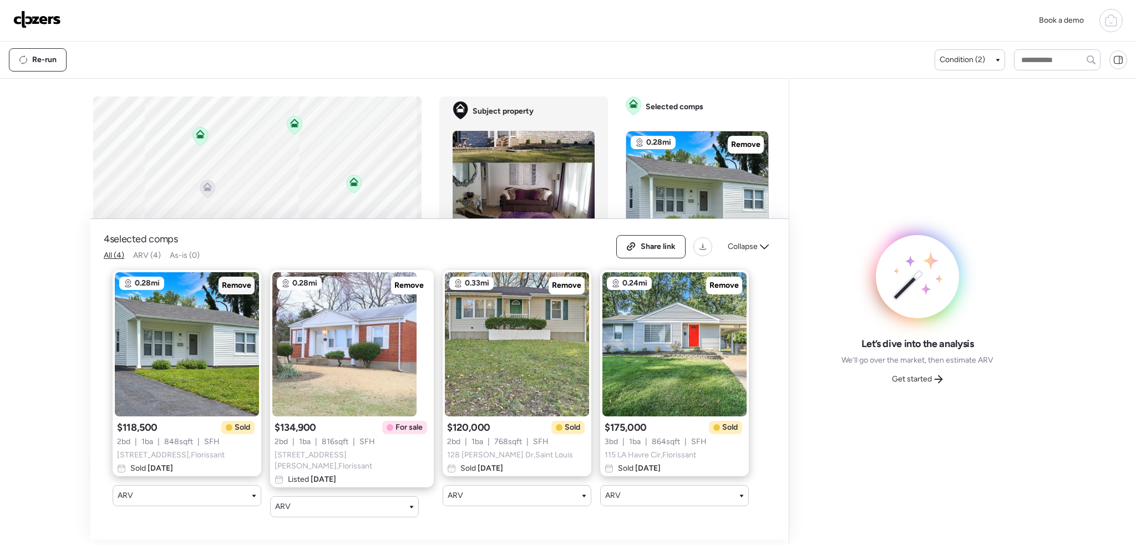
click at [240, 288] on span "Remove" at bounding box center [236, 285] width 29 height 11
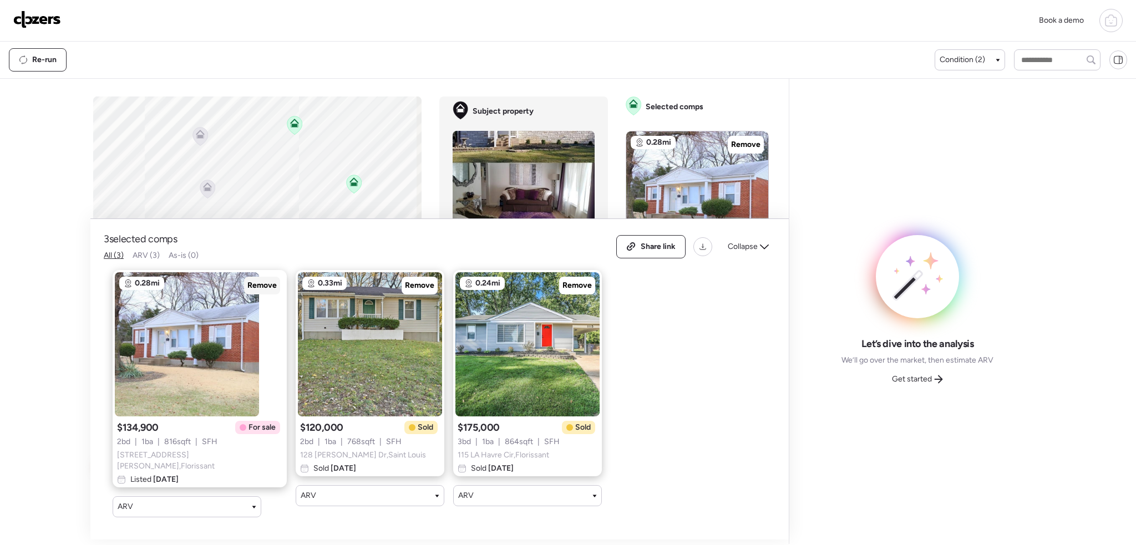
click at [247, 288] on span "Remove" at bounding box center [261, 285] width 29 height 11
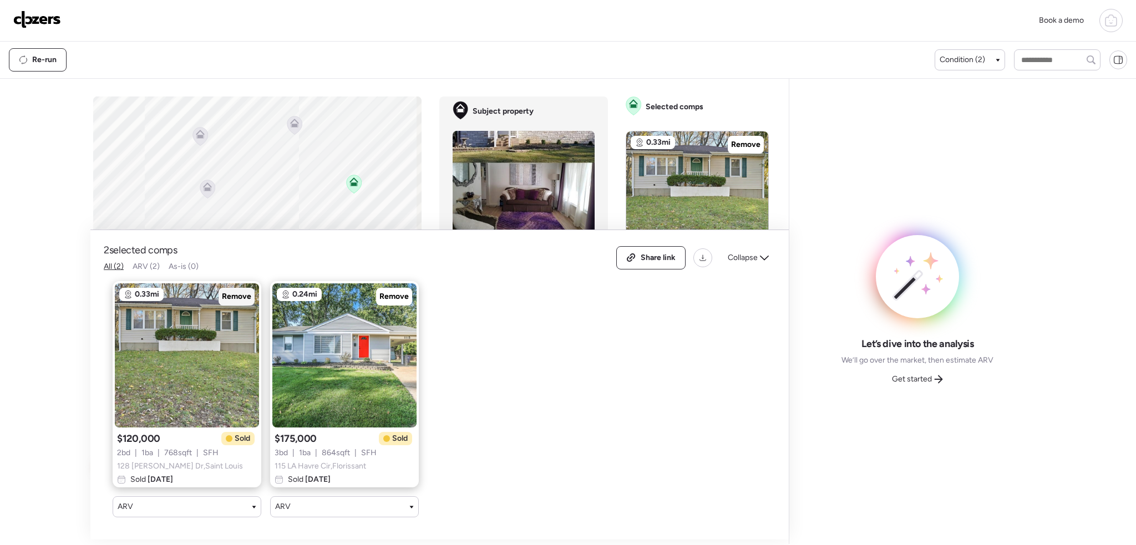
click at [240, 291] on span "Remove" at bounding box center [236, 296] width 29 height 11
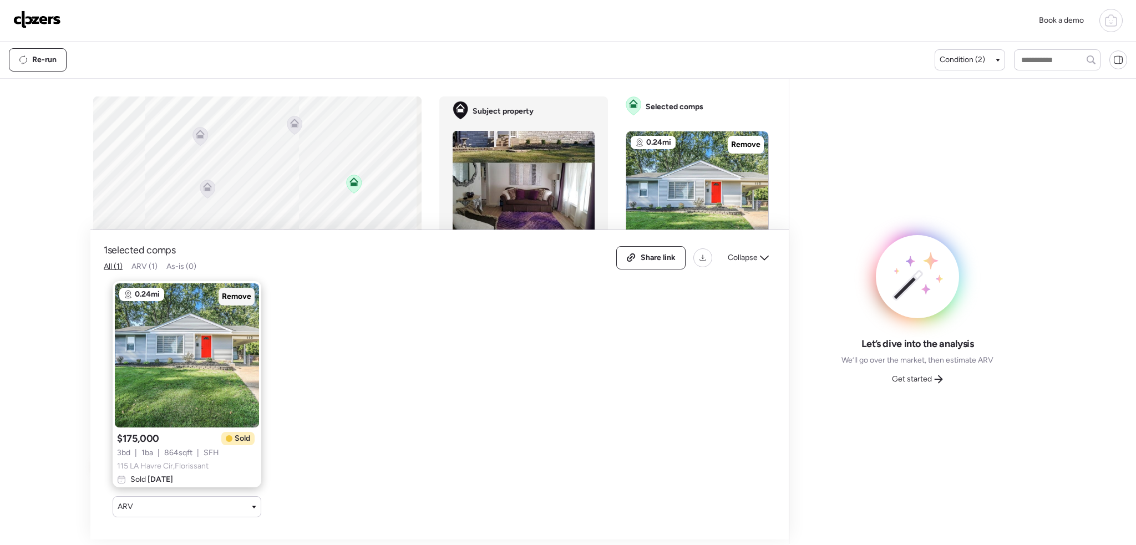
click at [240, 291] on span "Remove" at bounding box center [236, 296] width 29 height 11
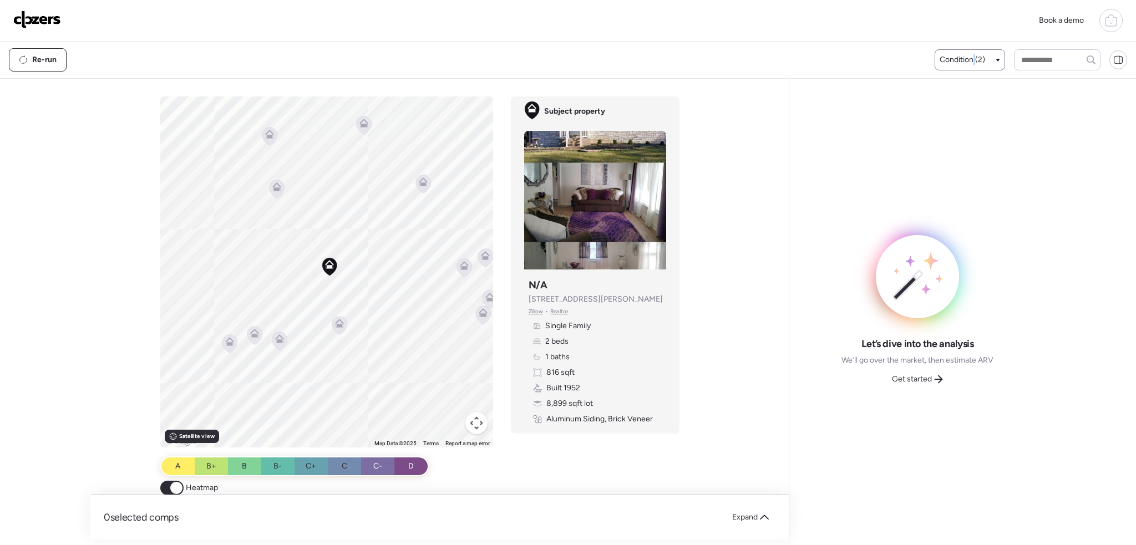
click at [970, 59] on span "Condition (2)" at bounding box center [962, 59] width 45 height 11
click at [942, 127] on div at bounding box center [945, 128] width 8 height 8
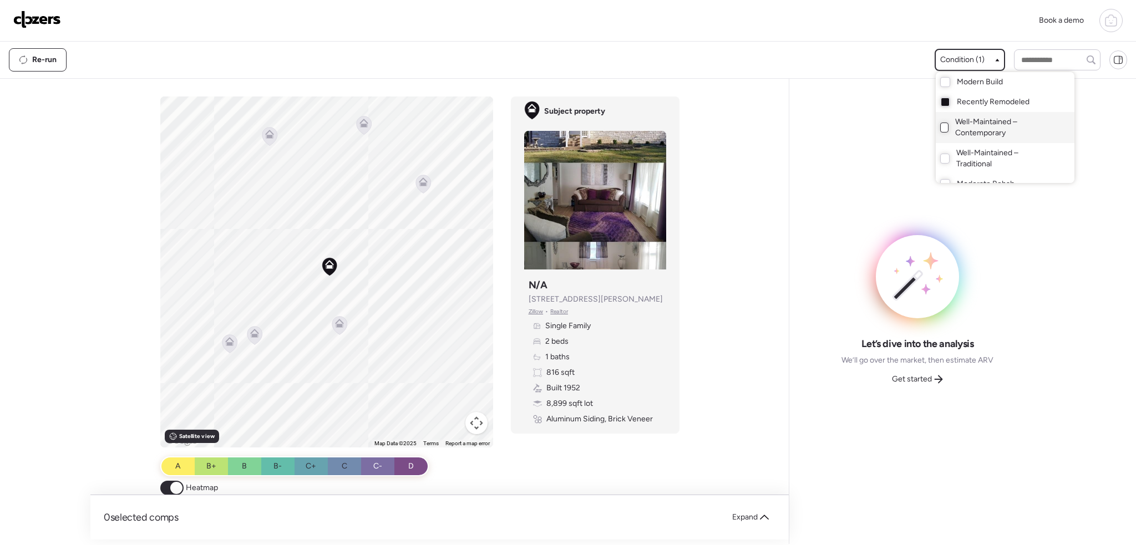
click at [333, 326] on div at bounding box center [568, 241] width 1136 height 545
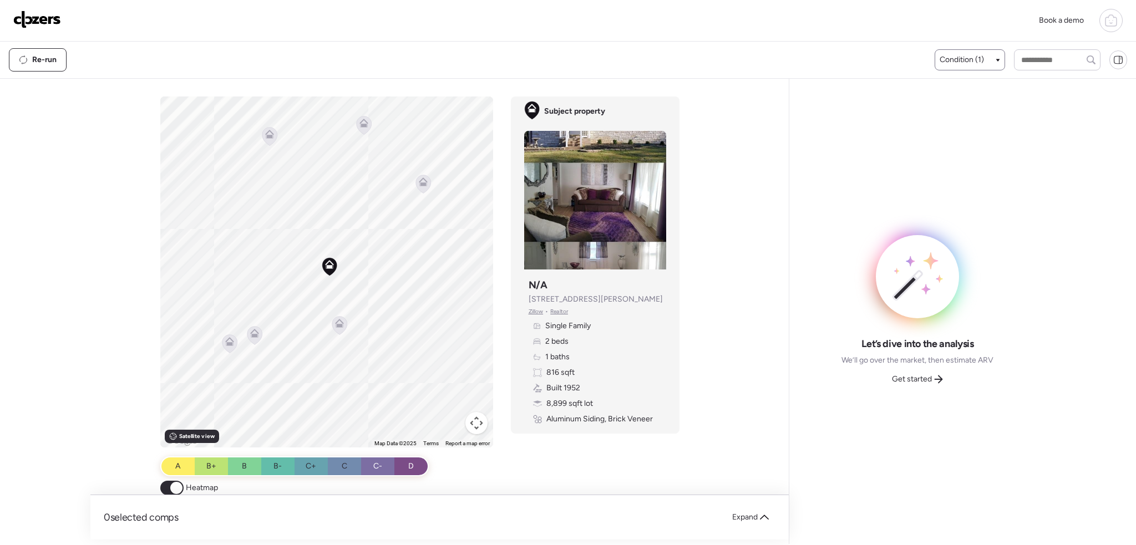
click at [336, 326] on icon at bounding box center [339, 325] width 7 height 3
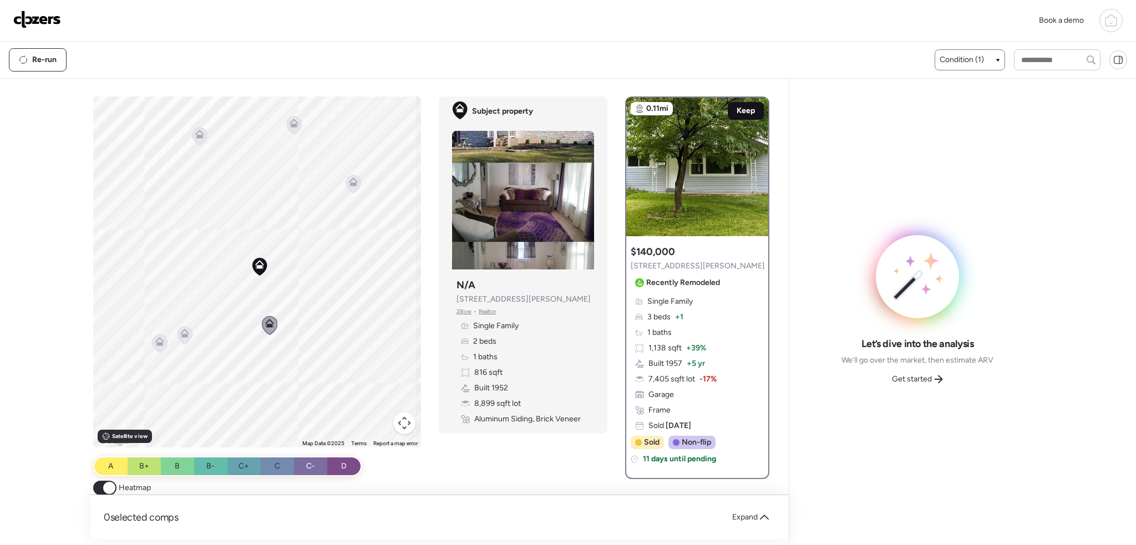
click at [749, 112] on span "Keep" at bounding box center [746, 110] width 18 height 11
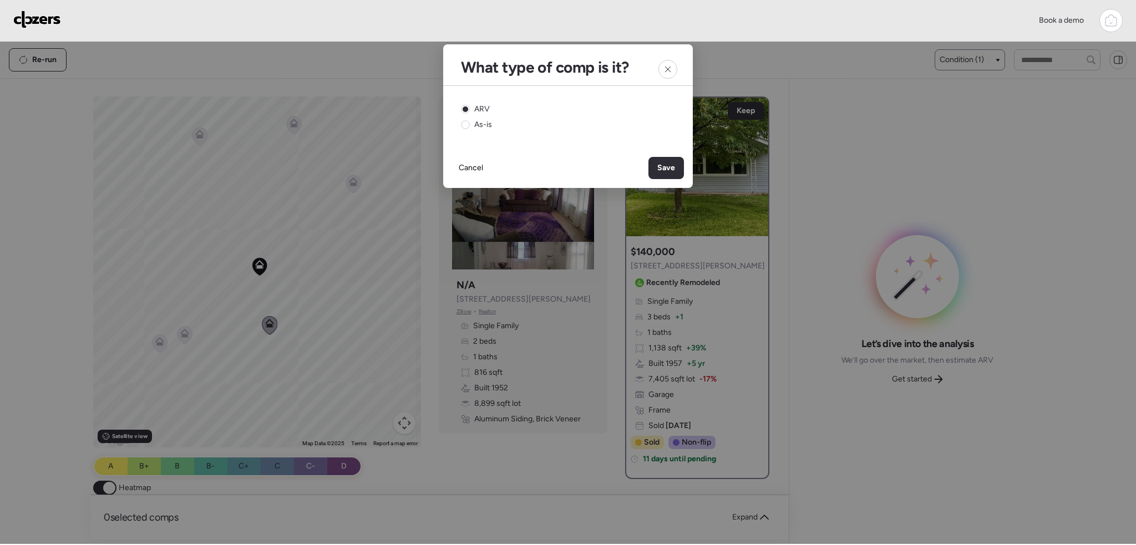
drag, startPoint x: 665, startPoint y: 166, endPoint x: 489, endPoint y: 247, distance: 193.3
click at [665, 167] on span "Save" at bounding box center [666, 168] width 18 height 11
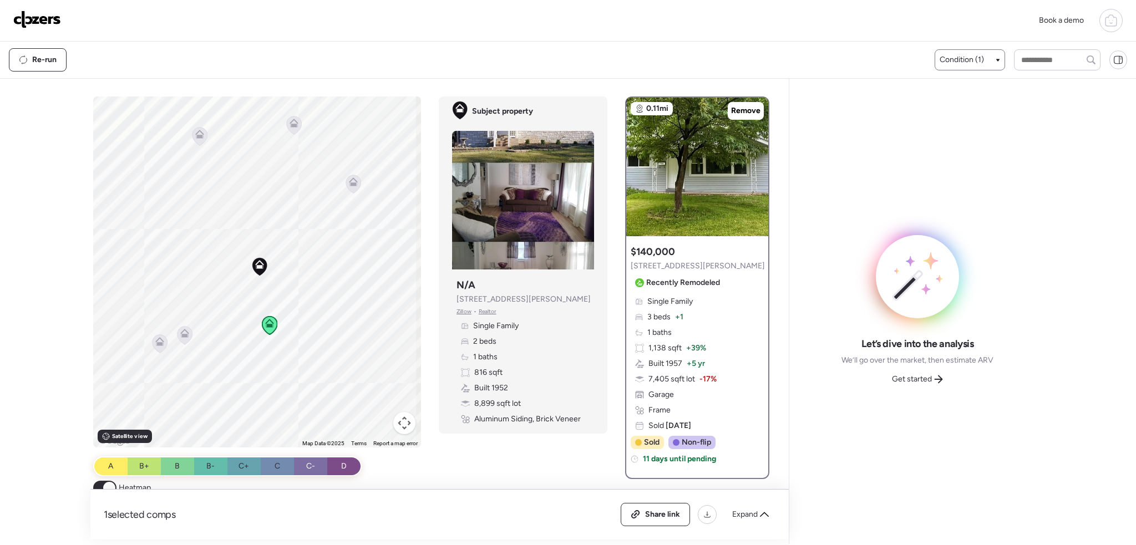
click at [180, 336] on icon at bounding box center [184, 333] width 9 height 9
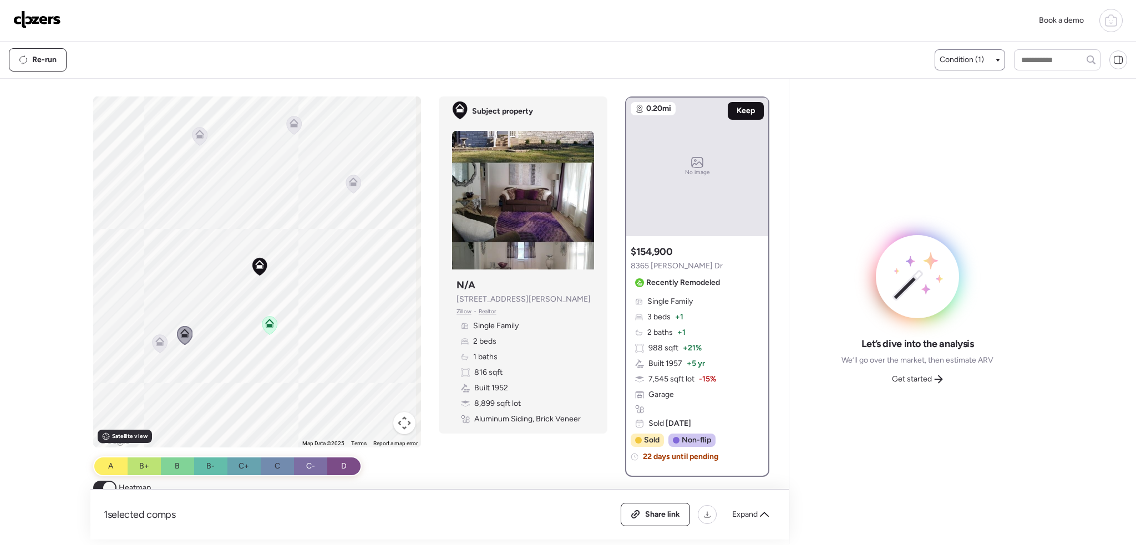
click at [743, 107] on span "Keep" at bounding box center [746, 110] width 18 height 11
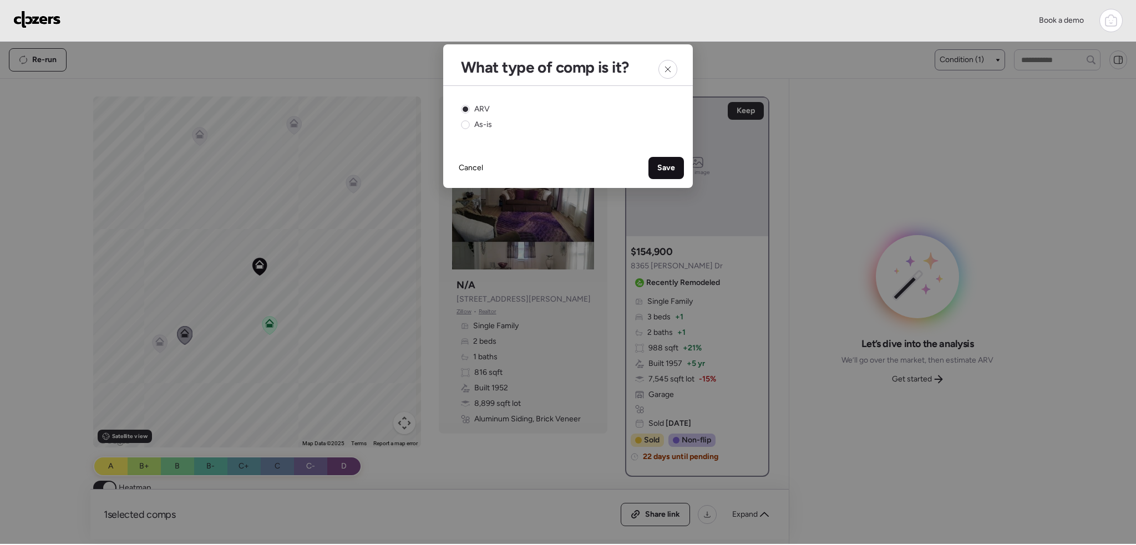
click at [665, 172] on span "Save" at bounding box center [666, 168] width 18 height 11
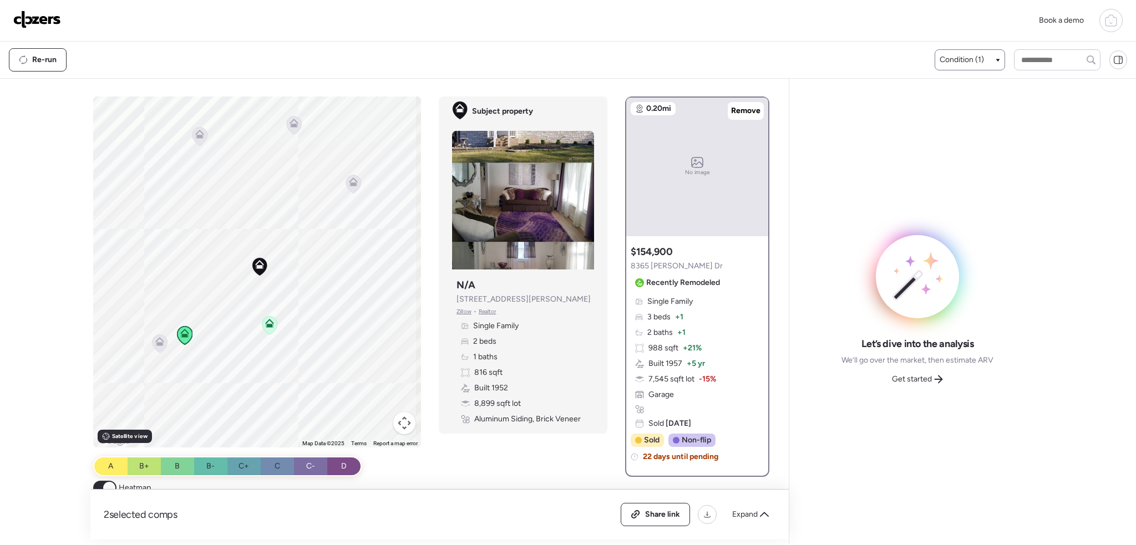
click at [197, 132] on icon at bounding box center [199, 134] width 9 height 9
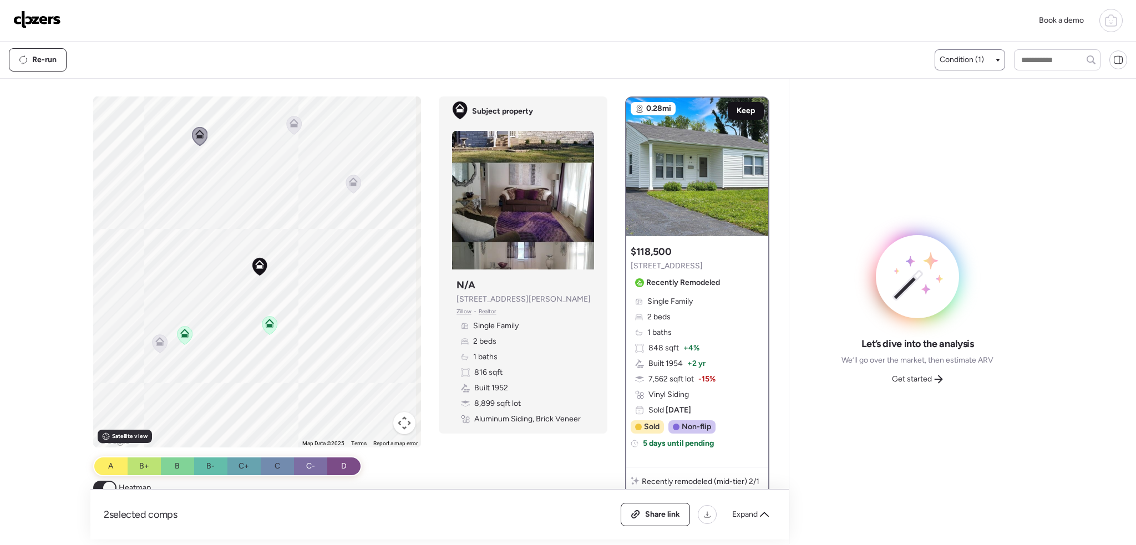
click at [740, 110] on span "Keep" at bounding box center [746, 110] width 18 height 11
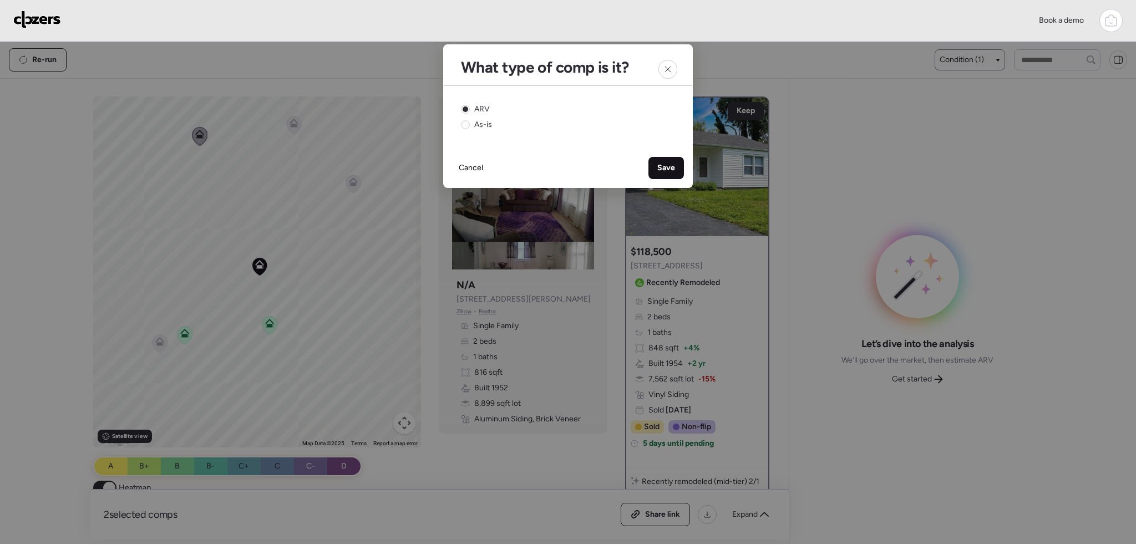
click at [677, 170] on div "Save" at bounding box center [665, 168] width 35 height 22
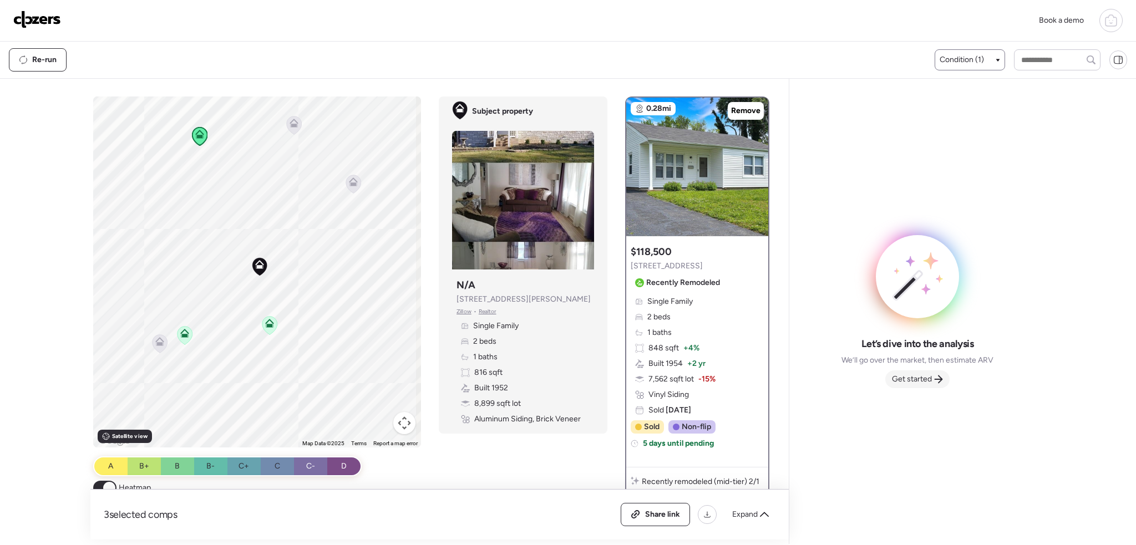
click at [918, 382] on span "Get started" at bounding box center [912, 379] width 40 height 11
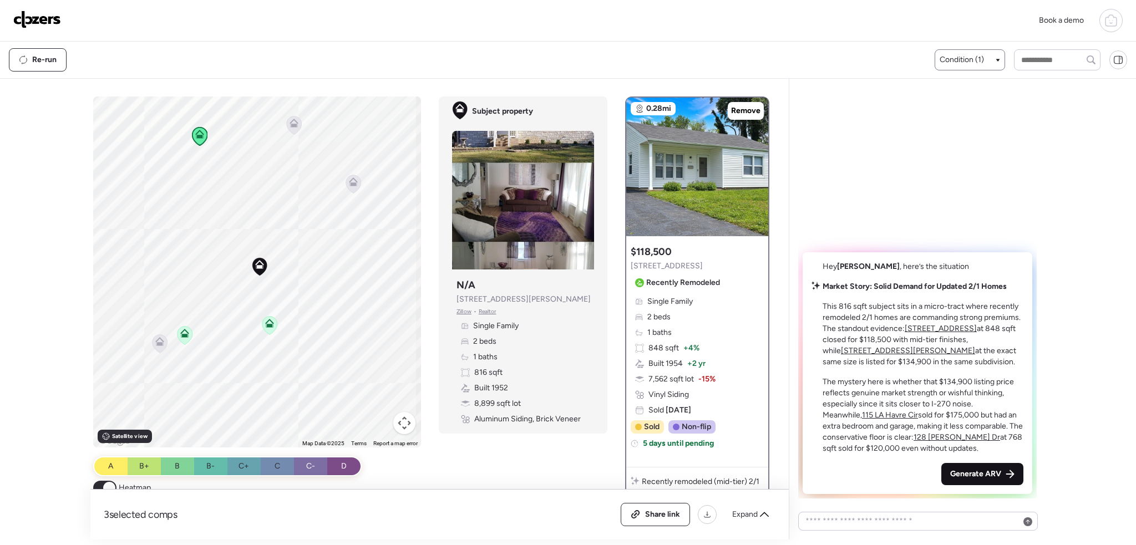
click at [960, 478] on span "Generate ARV" at bounding box center [975, 474] width 51 height 11
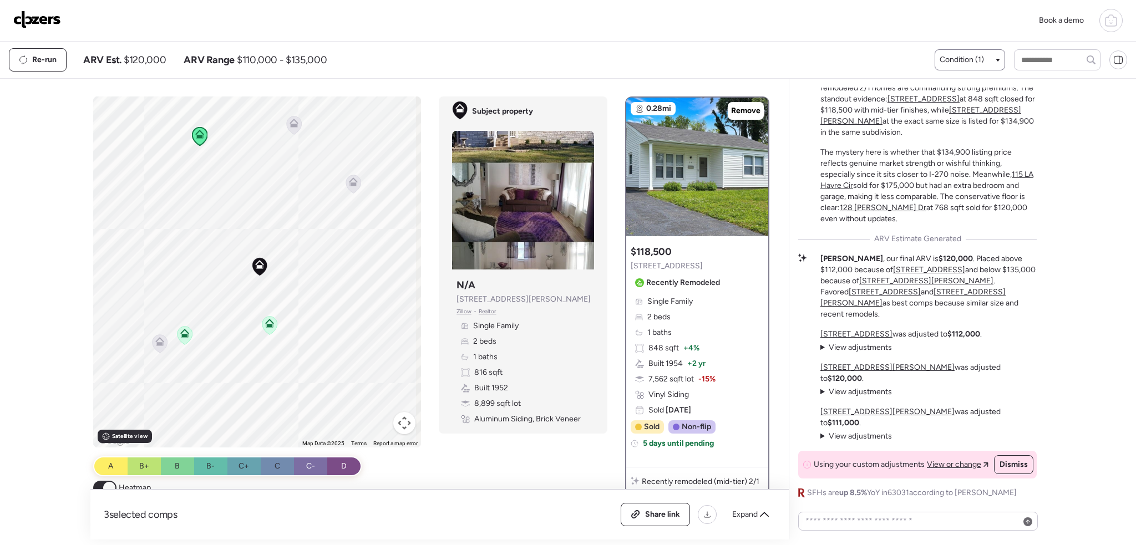
click at [39, 17] on img at bounding box center [37, 20] width 48 height 18
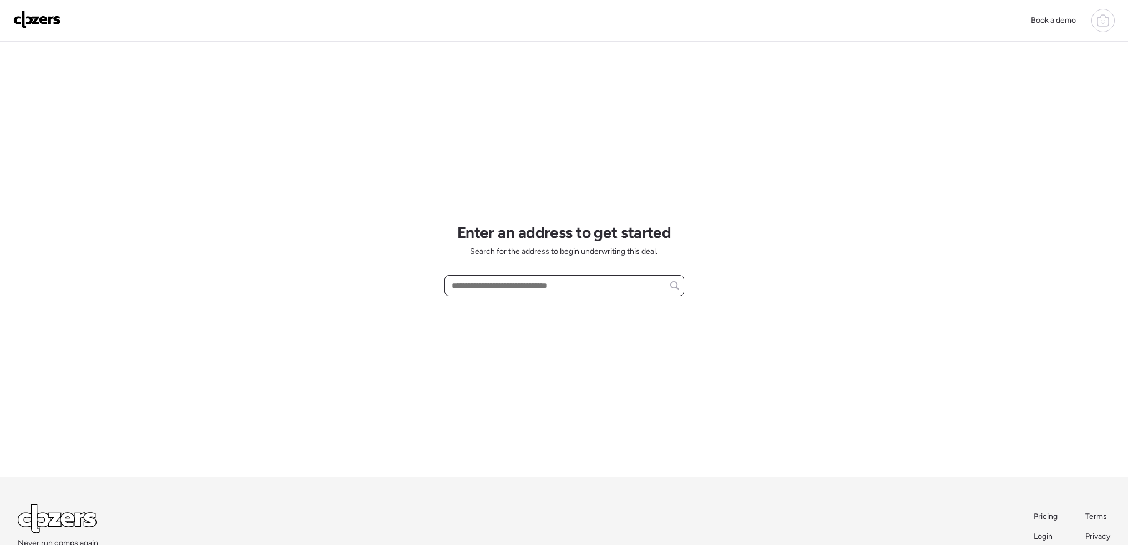
click at [554, 285] on input "text" at bounding box center [564, 286] width 230 height 16
paste input "**********"
click at [560, 303] on span "[STREET_ADDRESS][PERSON_NAME]" at bounding box center [516, 306] width 134 height 11
type input "**********"
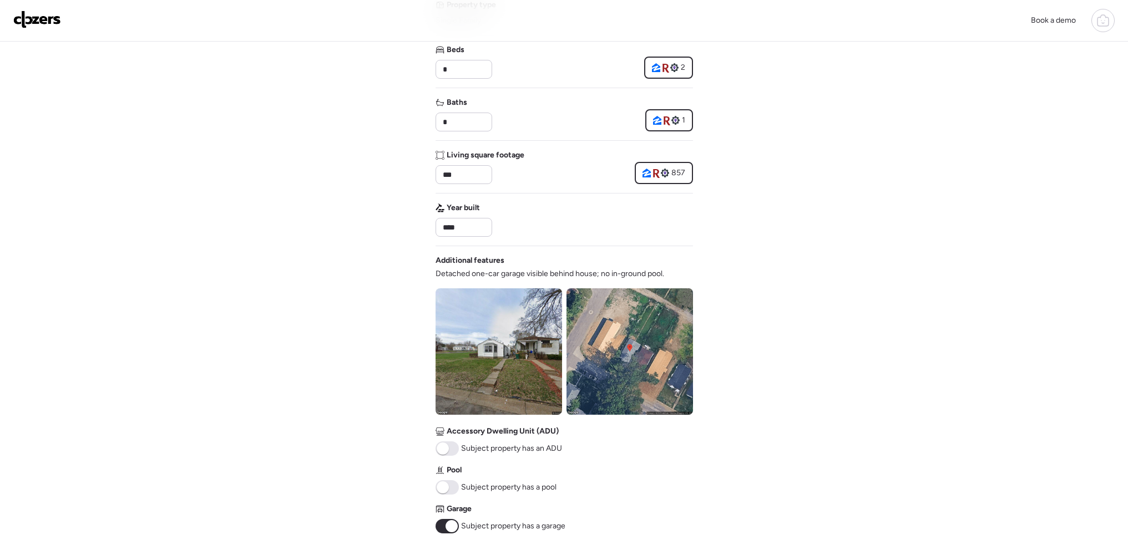
scroll to position [166, 0]
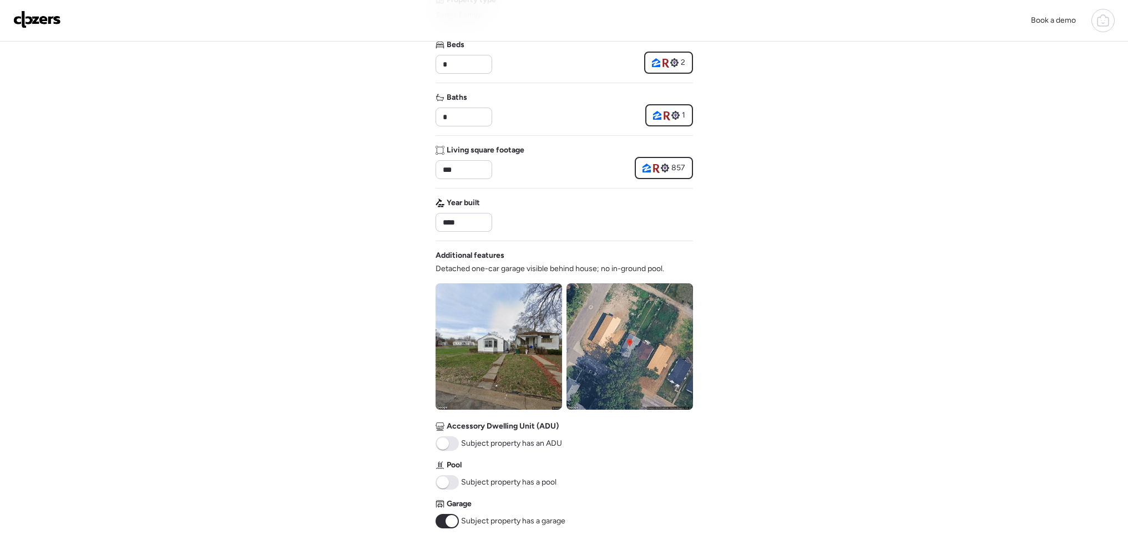
drag, startPoint x: 453, startPoint y: 524, endPoint x: 512, endPoint y: 493, distance: 66.2
click at [453, 522] on span at bounding box center [451, 521] width 12 height 12
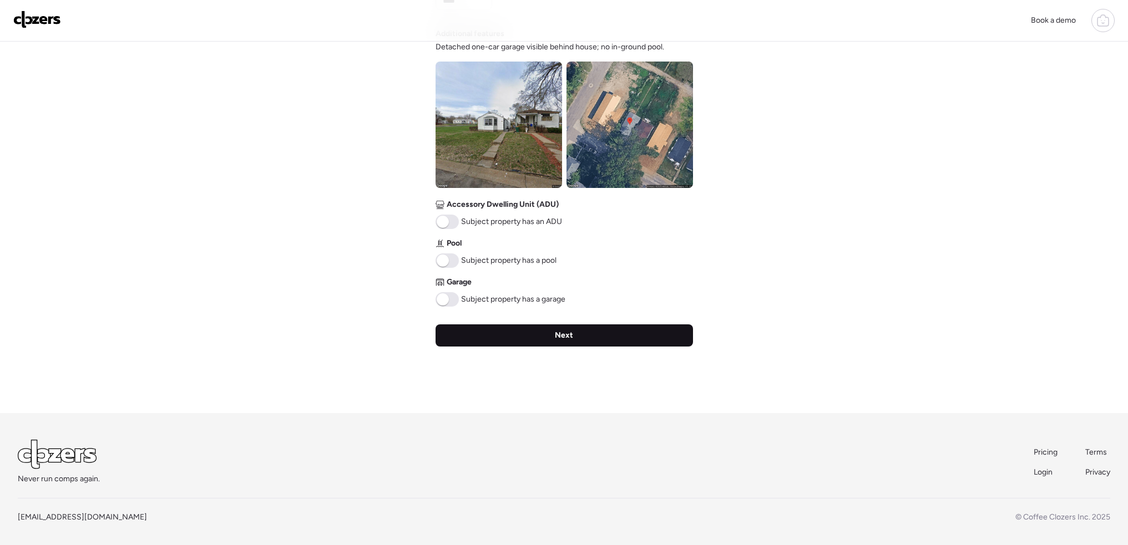
click at [596, 335] on div "Next" at bounding box center [563, 335] width 257 height 22
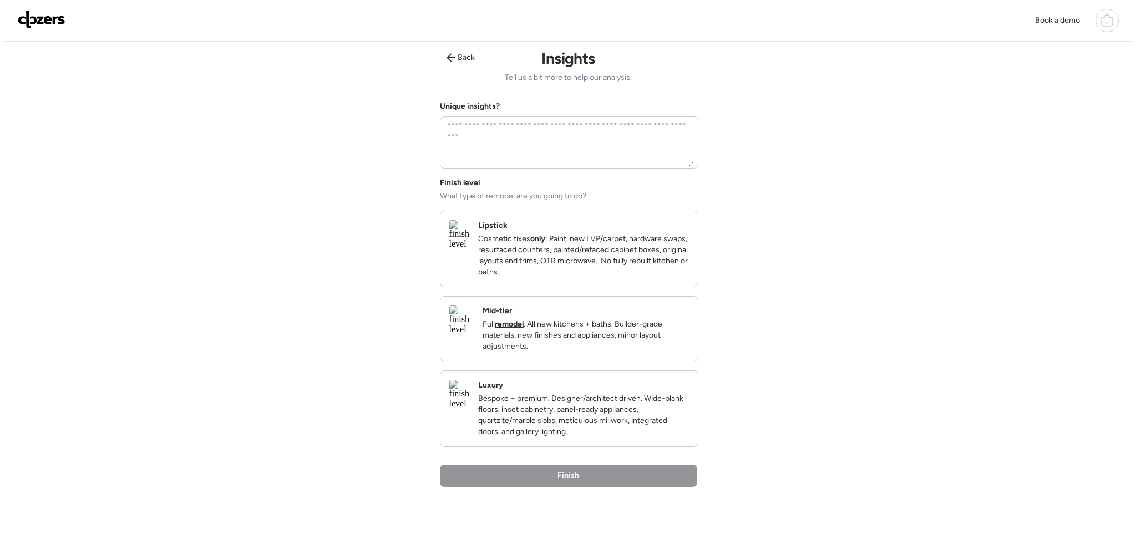
scroll to position [0, 0]
click at [572, 259] on p "Cosmetic fixes only : Paint, new LVP/carpet, hardware swaps, resurfaced counter…" at bounding box center [579, 257] width 211 height 44
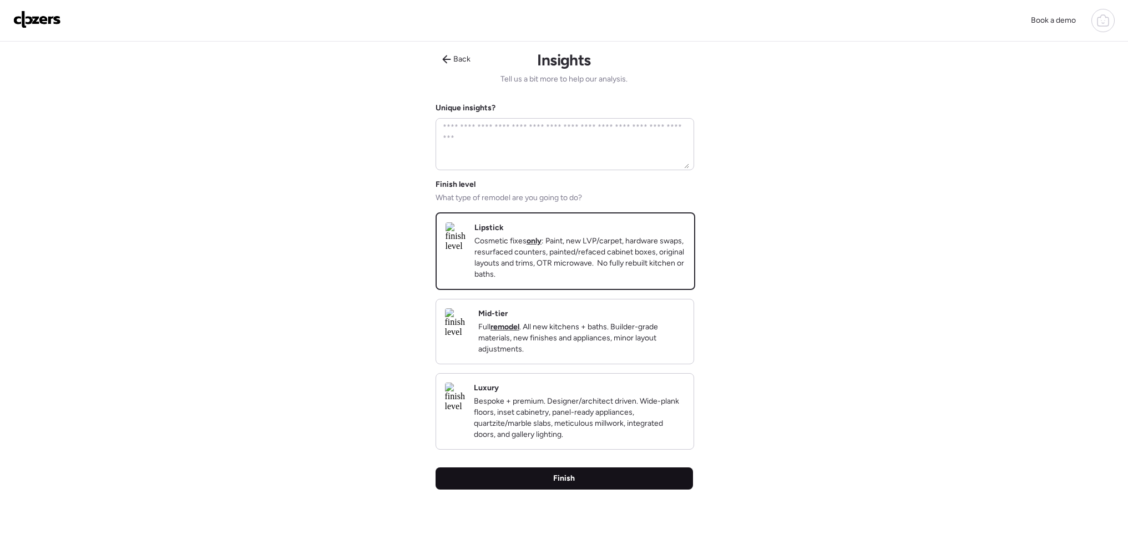
click at [587, 490] on div "Finish" at bounding box center [563, 479] width 257 height 22
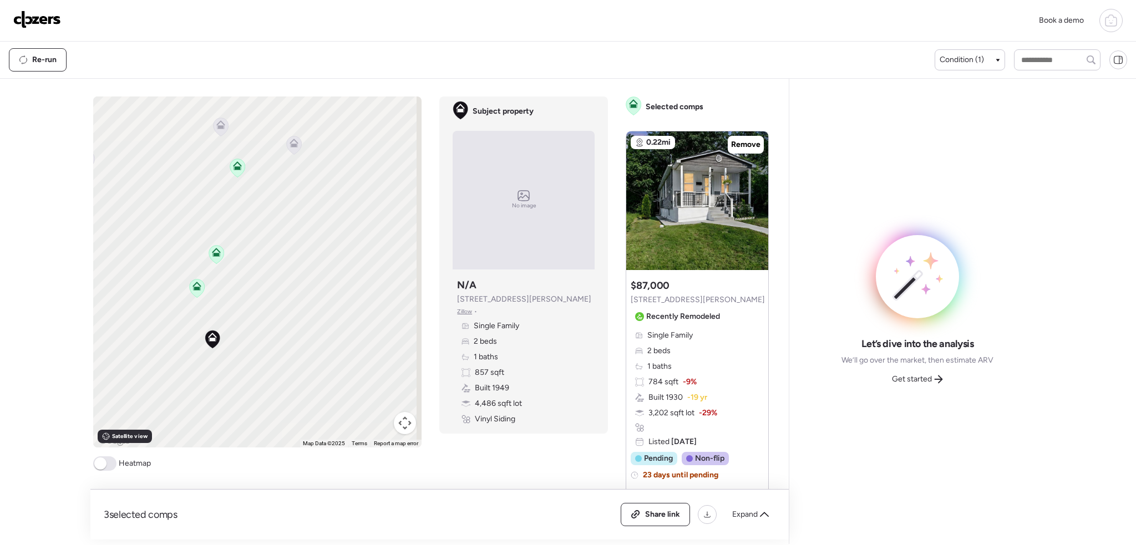
drag, startPoint x: 234, startPoint y: 245, endPoint x: 253, endPoint y: 303, distance: 61.9
click at [253, 303] on div "To activate drag with keyboard, press Alt + Enter. Once in keyboard drag state,…" at bounding box center [257, 272] width 329 height 351
click at [201, 299] on icon at bounding box center [201, 298] width 9 height 9
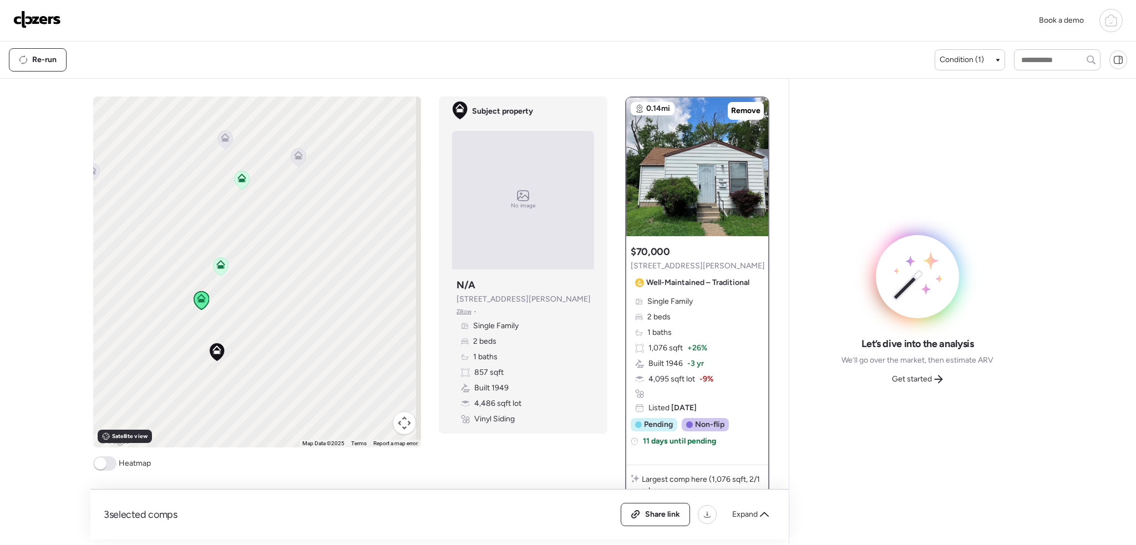
click at [219, 265] on icon at bounding box center [220, 264] width 9 height 9
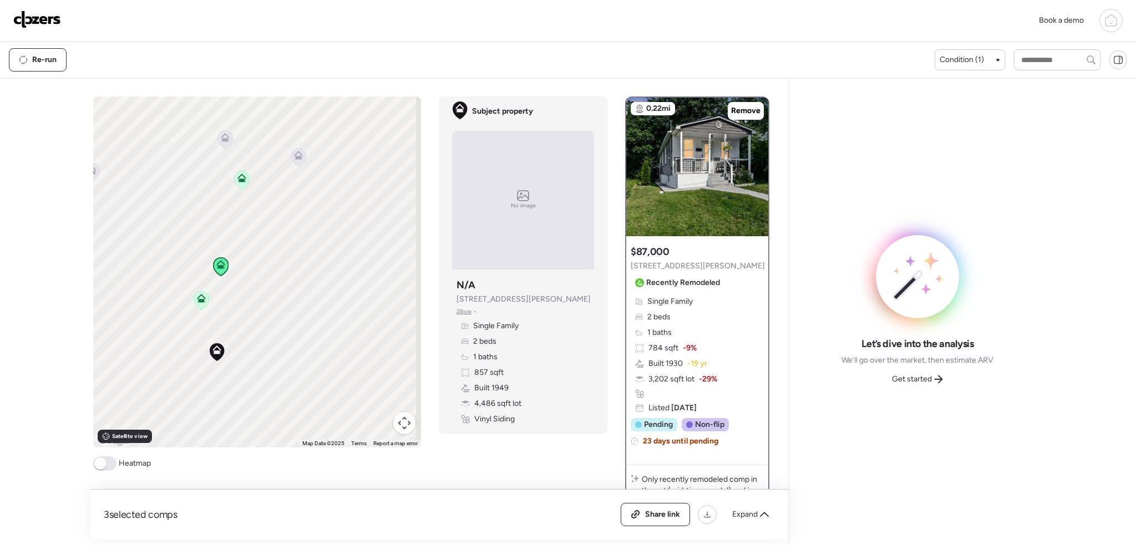
click at [239, 179] on icon at bounding box center [241, 180] width 7 height 3
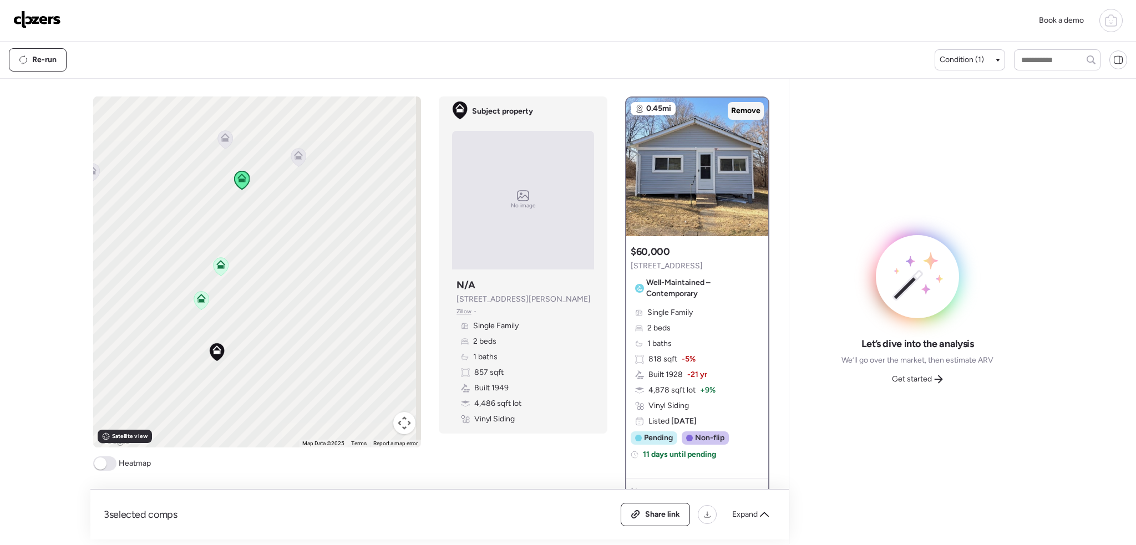
click at [742, 114] on span "Remove" at bounding box center [745, 110] width 29 height 11
click at [214, 271] on icon at bounding box center [221, 266] width 15 height 18
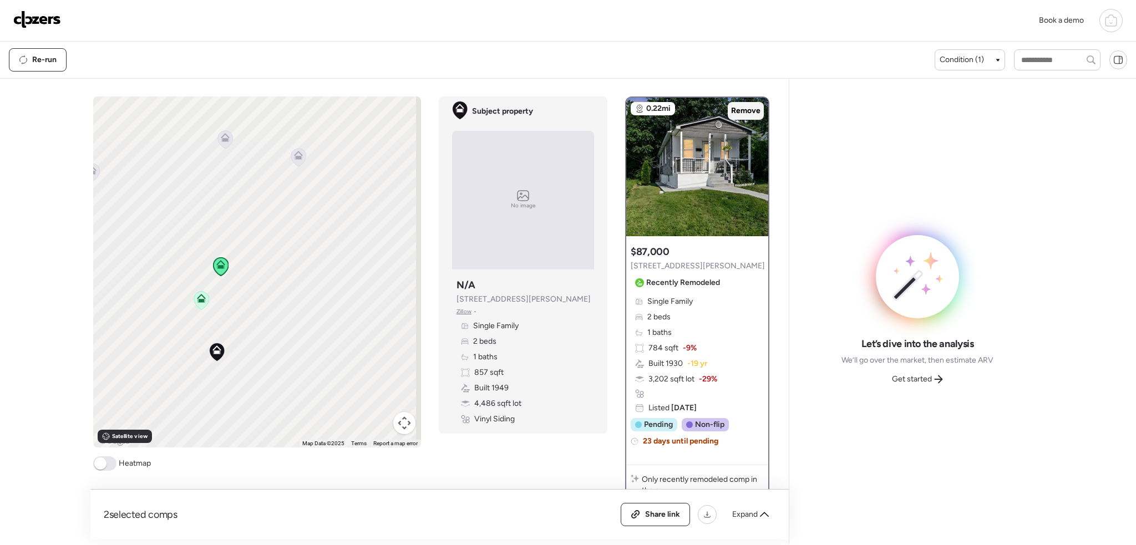
click at [737, 111] on span "Remove" at bounding box center [745, 110] width 29 height 11
click at [194, 303] on icon at bounding box center [202, 300] width 16 height 19
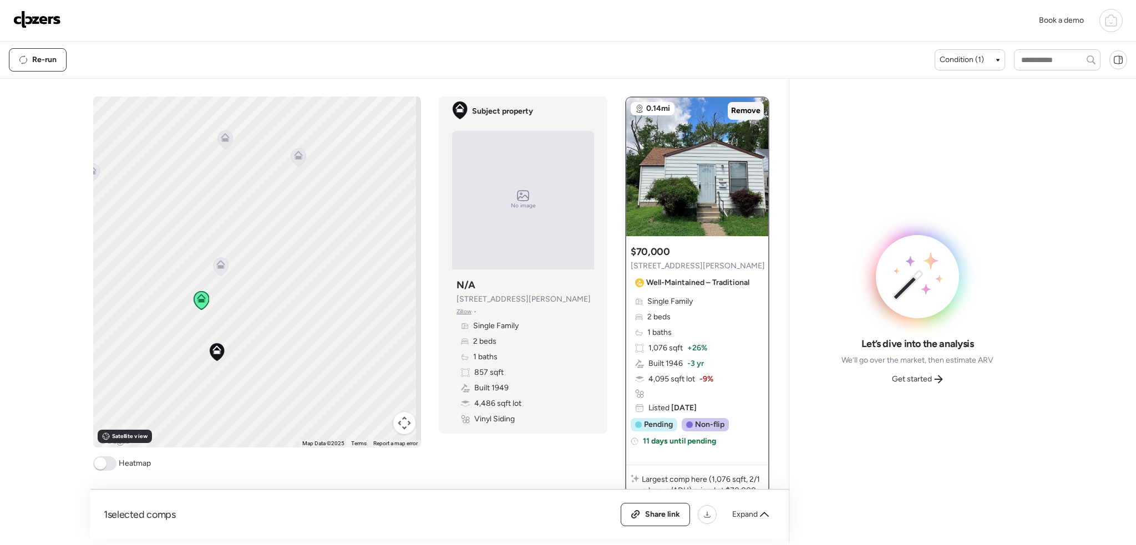
click at [733, 111] on span "Remove" at bounding box center [745, 110] width 29 height 11
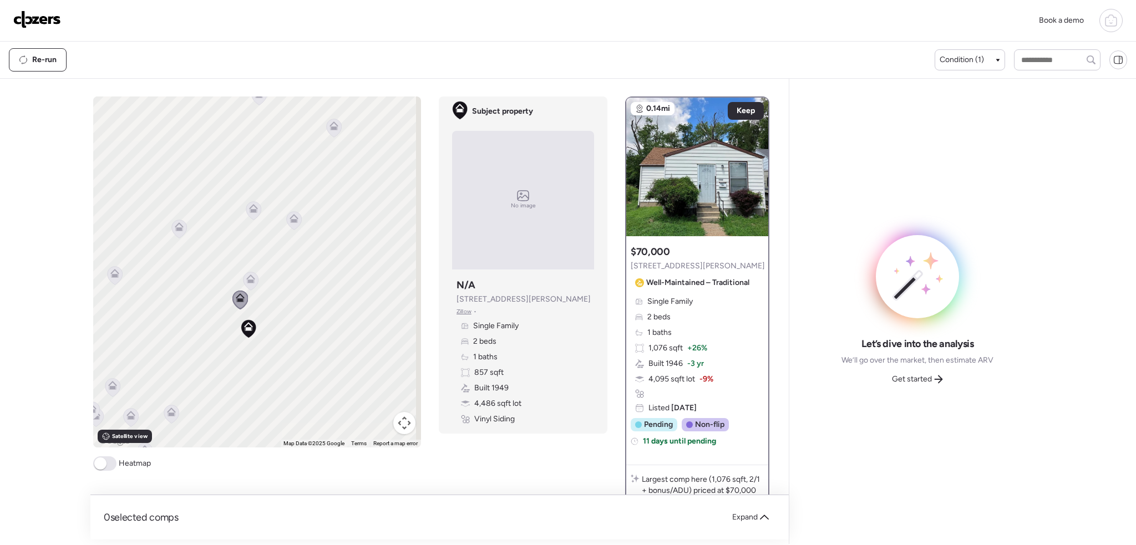
click at [45, 16] on img at bounding box center [37, 20] width 48 height 18
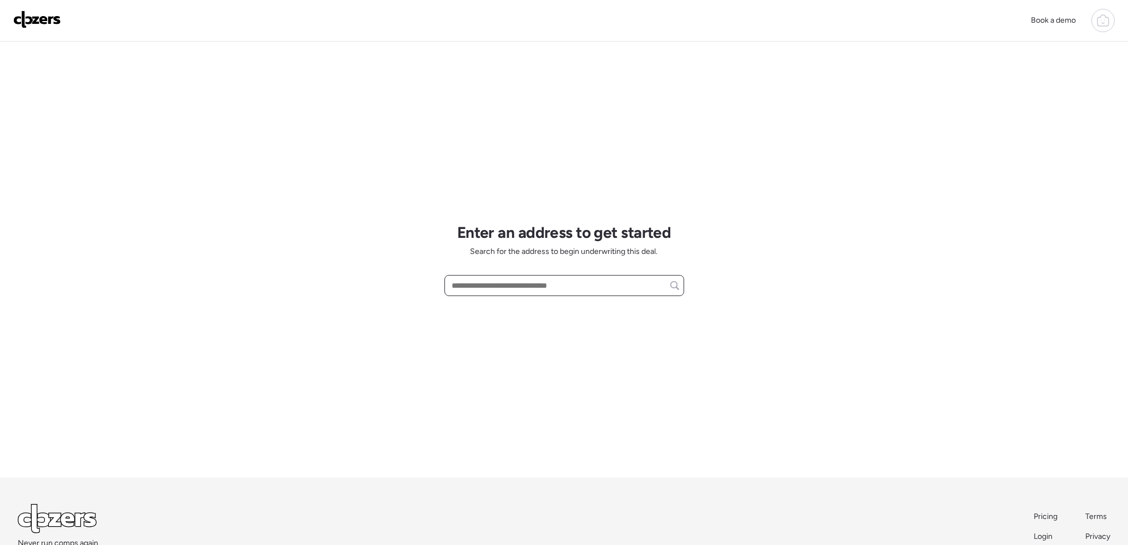
click at [524, 279] on input "text" at bounding box center [564, 286] width 230 height 16
paste input "**********"
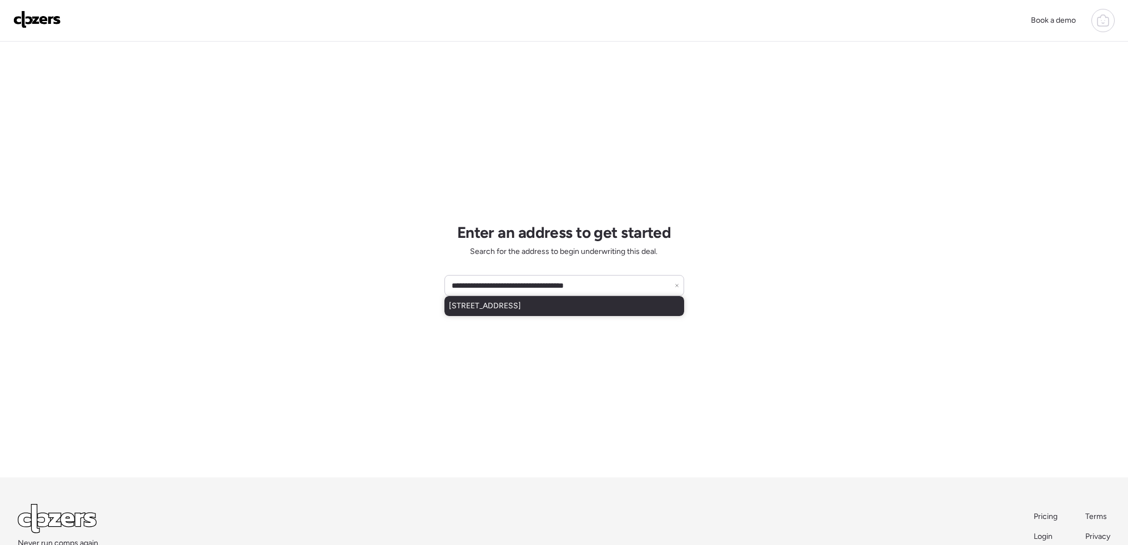
click at [511, 307] on span "2816 Lyndhurst Ave, Saint Louis, MO, 63114" at bounding box center [485, 306] width 72 height 11
type input "**********"
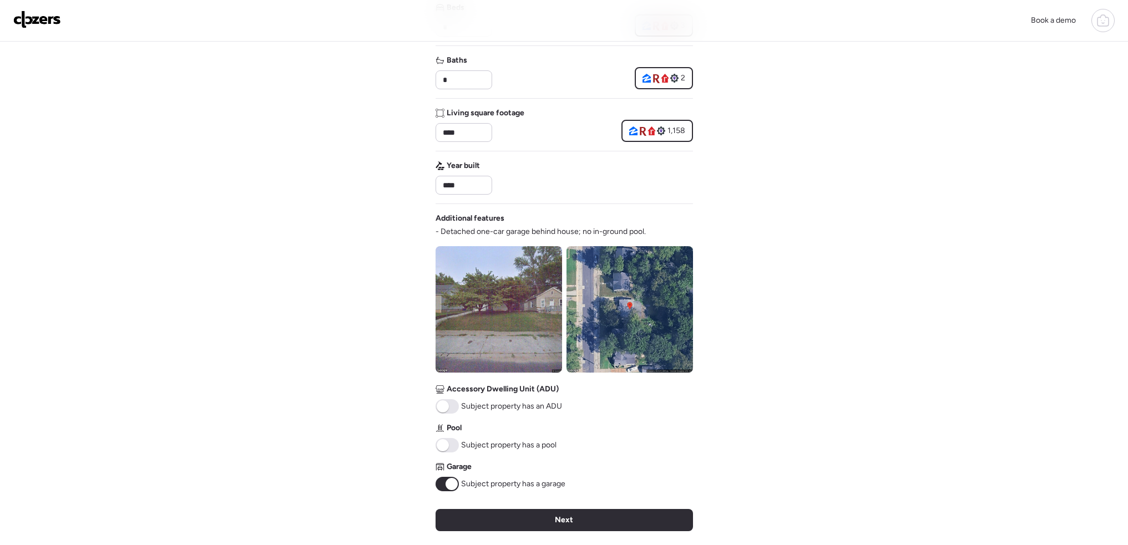
scroll to position [222, 0]
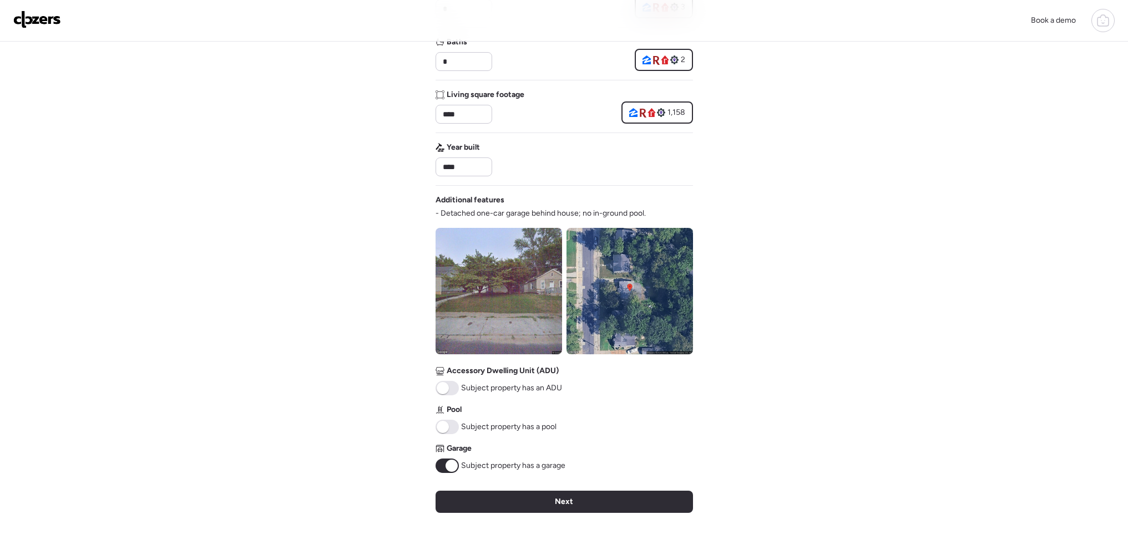
click at [31, 16] on img at bounding box center [37, 20] width 48 height 18
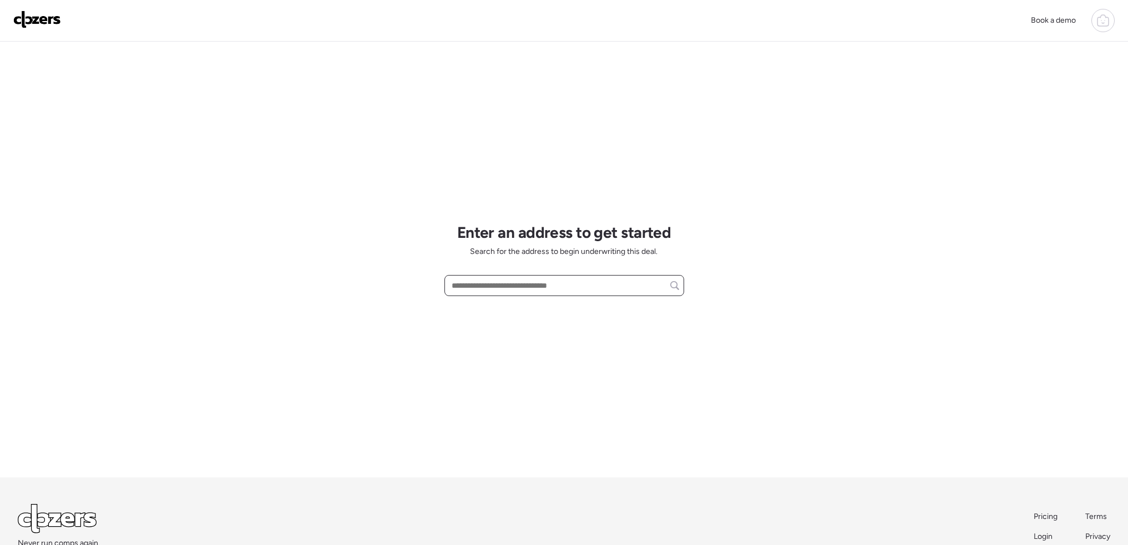
click at [499, 279] on input "text" at bounding box center [564, 286] width 230 height 16
paste input "**********"
drag, startPoint x: 519, startPoint y: 309, endPoint x: 547, endPoint y: 321, distance: 30.8
click at [519, 309] on span "[STREET_ADDRESS]" at bounding box center [485, 306] width 72 height 11
type input "**********"
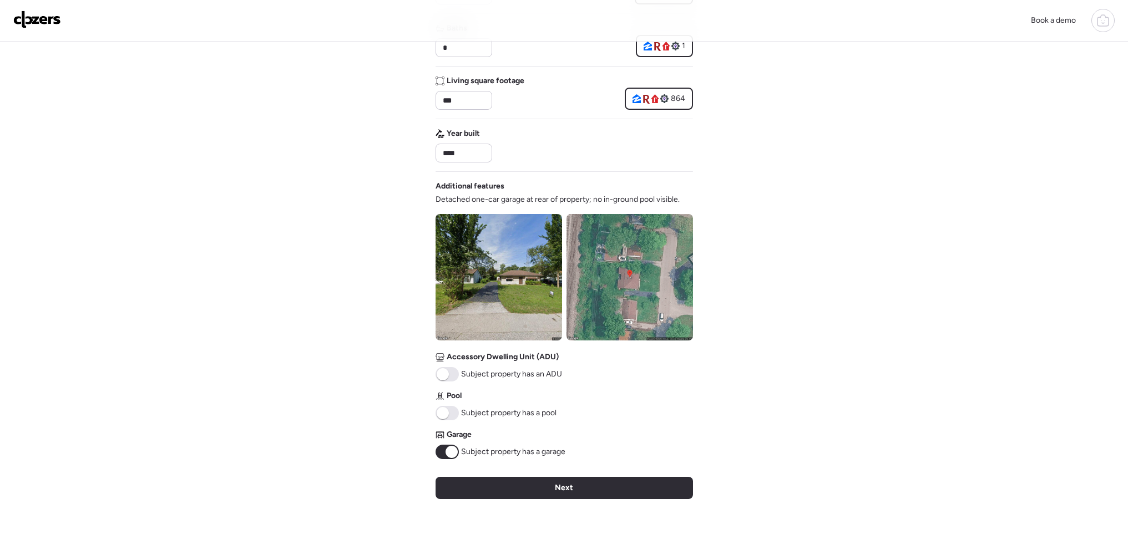
scroll to position [333, 0]
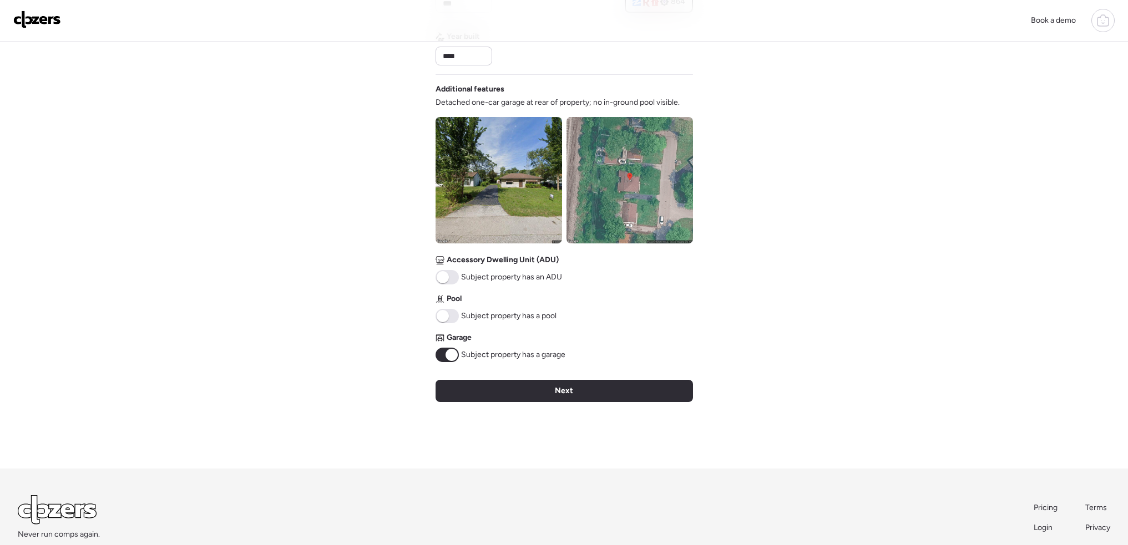
click at [449, 363] on div "Verify basic info Please verify that our data for this property is correct. Add…" at bounding box center [563, 89] width 257 height 760
click at [449, 354] on span at bounding box center [451, 355] width 12 height 12
click at [531, 395] on div "Next" at bounding box center [563, 391] width 257 height 22
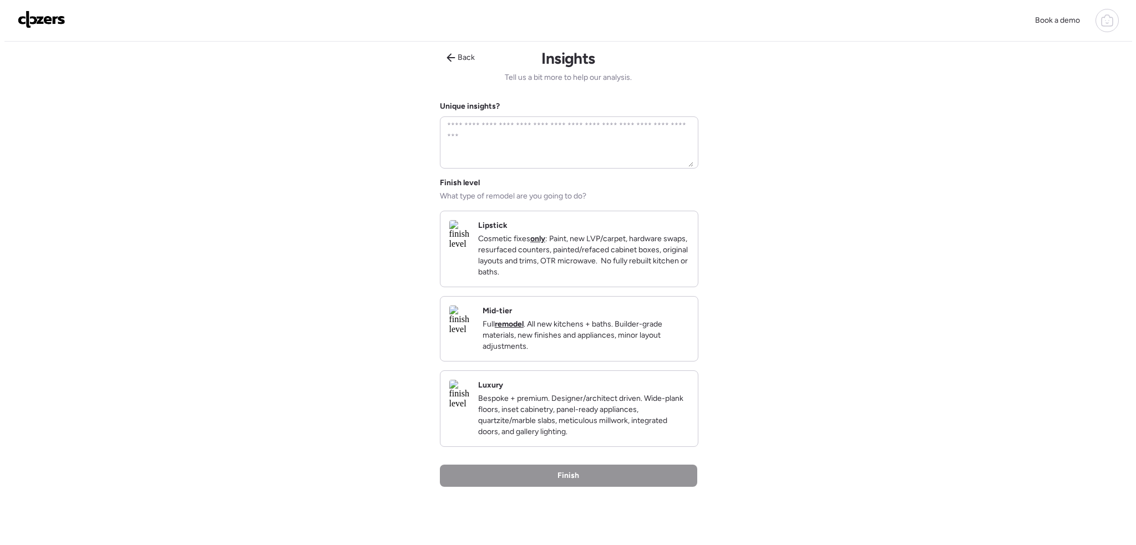
scroll to position [0, 0]
click at [601, 278] on p "Cosmetic fixes only : Paint, new LVP/carpet, hardware swaps, resurfaced counter…" at bounding box center [579, 257] width 211 height 44
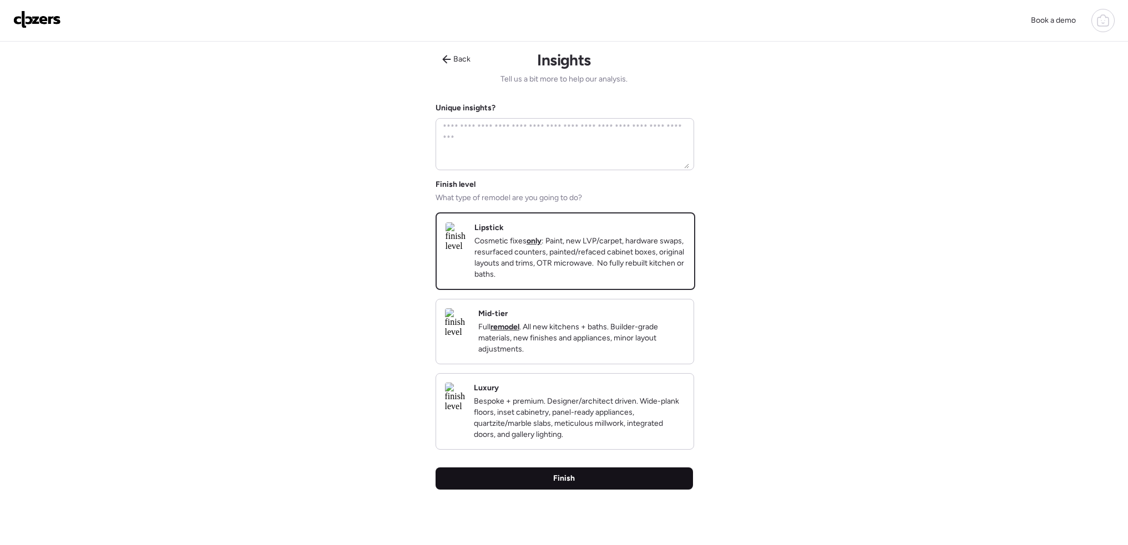
click at [562, 484] on span "Finish" at bounding box center [564, 478] width 22 height 11
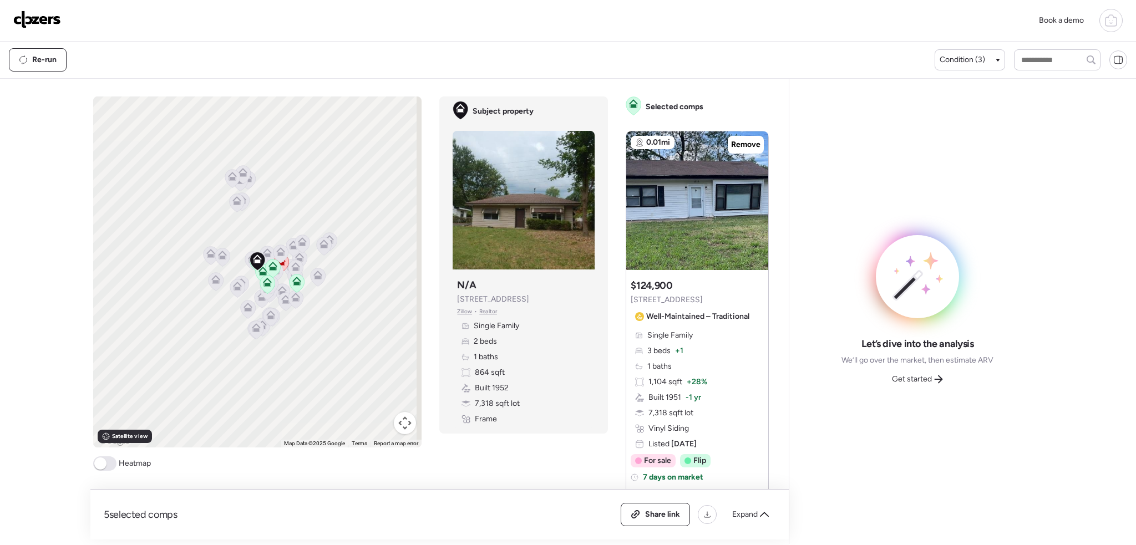
click at [106, 464] on span at bounding box center [104, 463] width 23 height 14
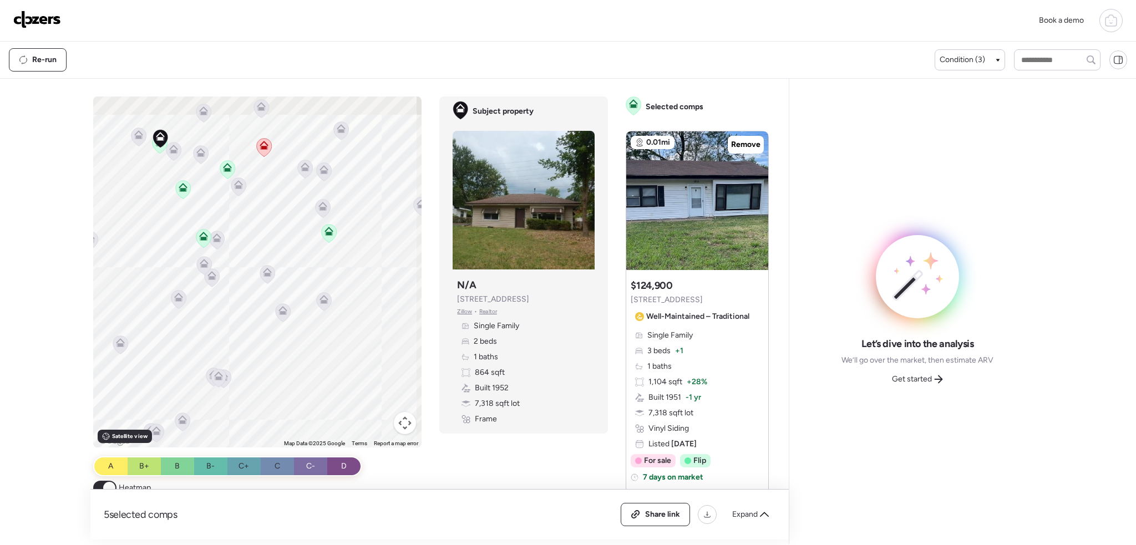
drag, startPoint x: 296, startPoint y: 207, endPoint x: 293, endPoint y: 288, distance: 81.6
click at [293, 288] on div "To activate drag with keyboard, press Alt + Enter. Once in keyboard drag state,…" at bounding box center [257, 272] width 329 height 351
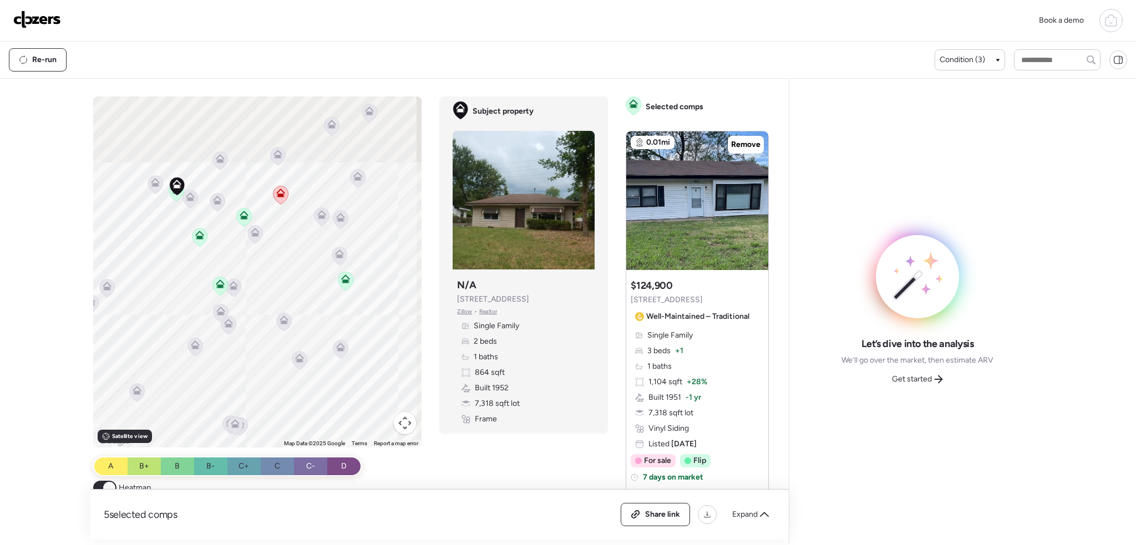
drag, startPoint x: 273, startPoint y: 296, endPoint x: 290, endPoint y: 305, distance: 19.3
click at [290, 305] on div "To activate drag with keyboard, press Alt + Enter. Once in keyboard drag state,…" at bounding box center [257, 272] width 329 height 351
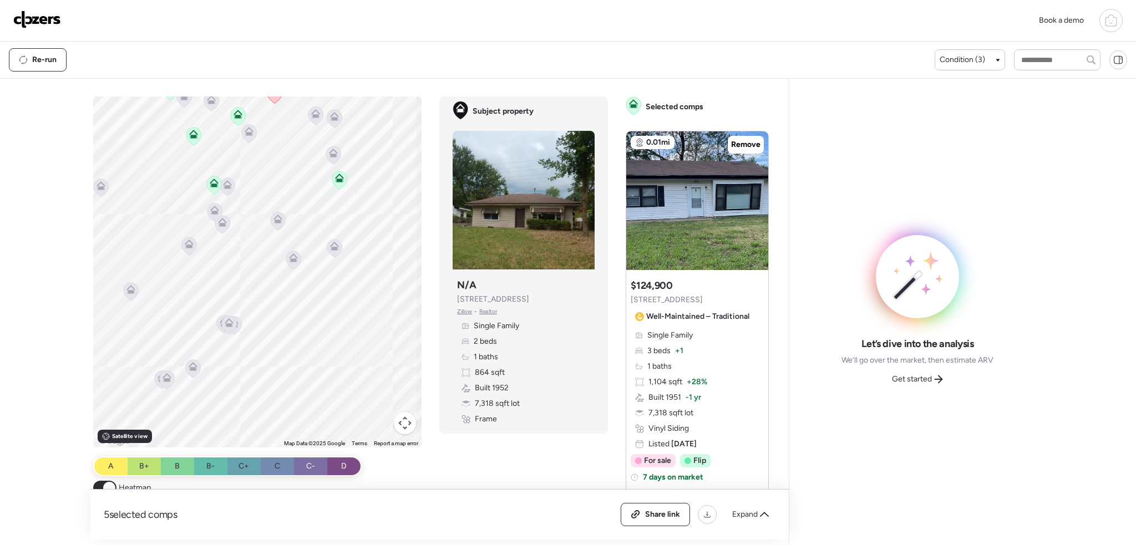
drag, startPoint x: 242, startPoint y: 225, endPoint x: 253, endPoint y: 280, distance: 55.6
click at [253, 281] on div "To activate drag with keyboard, press Alt + Enter. Once in keyboard drag state,…" at bounding box center [257, 272] width 329 height 351
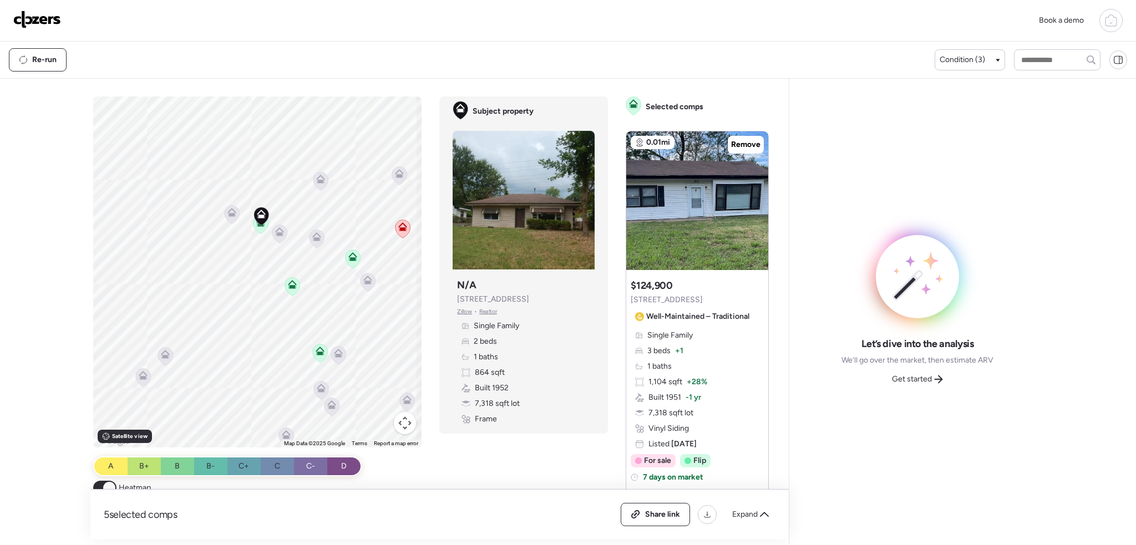
drag, startPoint x: 233, startPoint y: 165, endPoint x: 591, endPoint y: 325, distance: 391.8
click at [342, 304] on div "To activate drag with keyboard, press Alt + Enter. Once in keyboard drag state,…" at bounding box center [257, 272] width 329 height 351
click at [963, 56] on span "Condition (3)" at bounding box center [962, 59] width 45 height 11
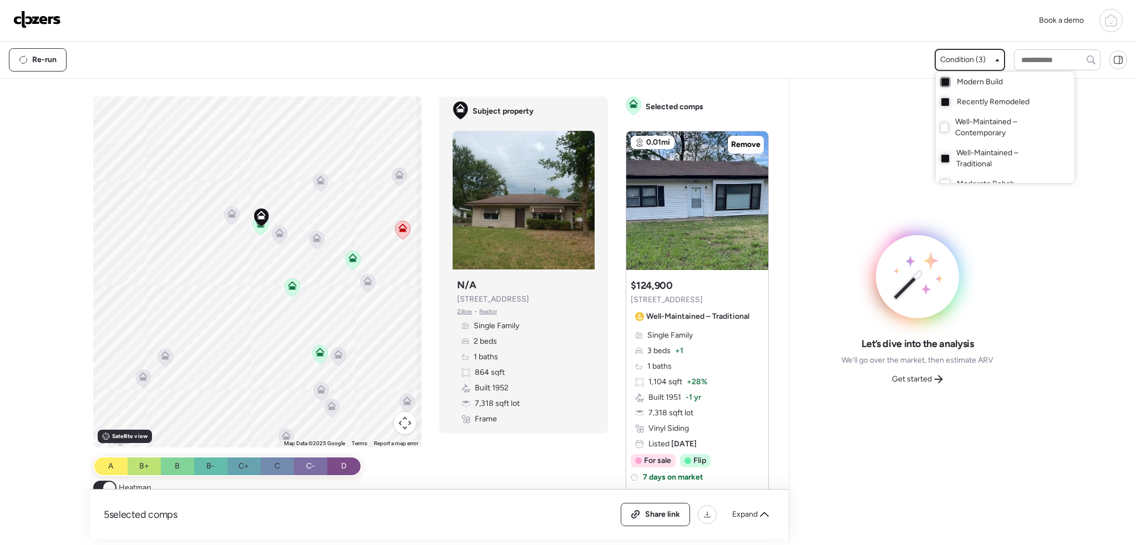
click at [941, 82] on div at bounding box center [945, 82] width 8 height 8
click at [942, 159] on div at bounding box center [945, 159] width 8 height 8
click at [750, 511] on span "Expand" at bounding box center [745, 514] width 26 height 11
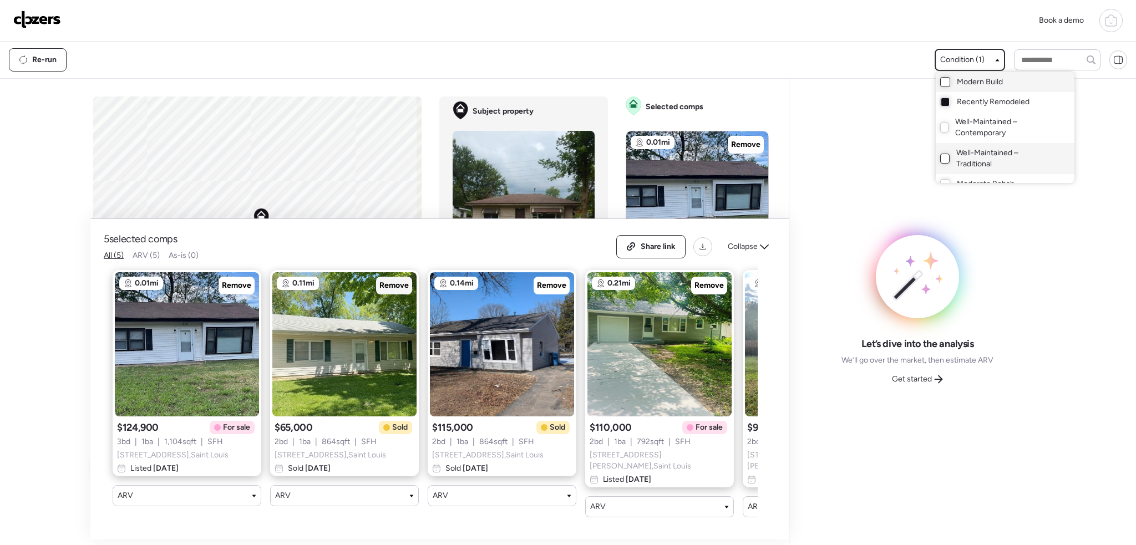
click at [398, 286] on span "Remove" at bounding box center [393, 285] width 29 height 11
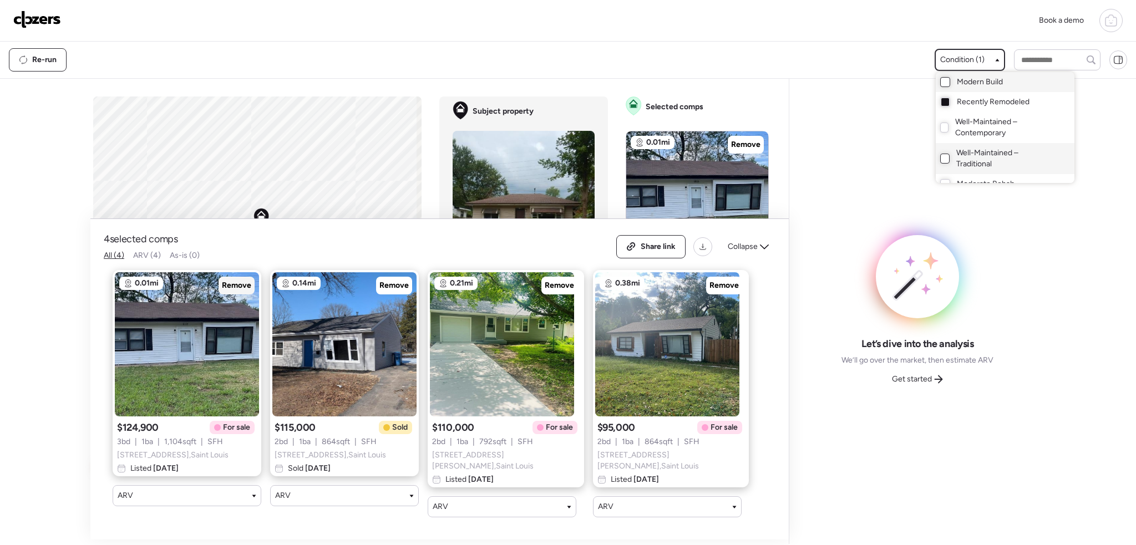
click at [229, 286] on span "Remove" at bounding box center [236, 285] width 29 height 11
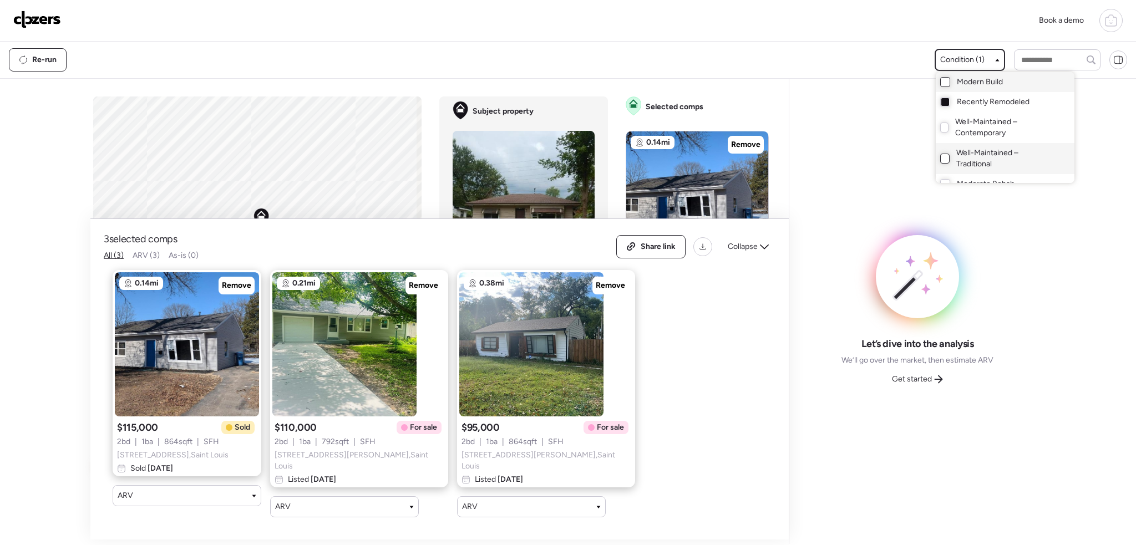
drag, startPoint x: 243, startPoint y: 285, endPoint x: 260, endPoint y: 288, distance: 17.5
click at [244, 285] on span "Remove" at bounding box center [236, 285] width 29 height 11
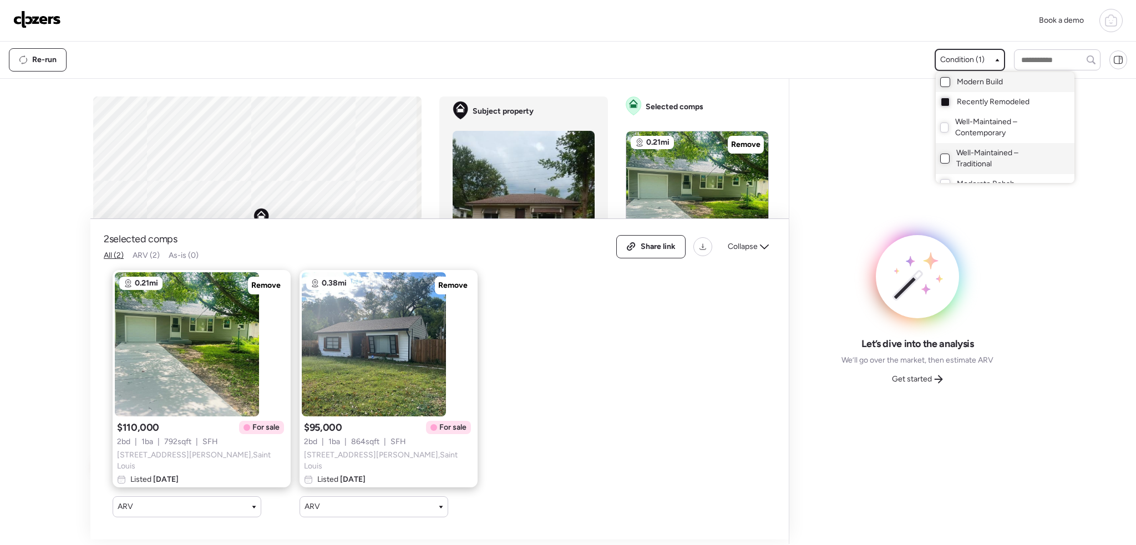
drag, startPoint x: 240, startPoint y: 288, endPoint x: 334, endPoint y: 292, distance: 94.3
click at [251, 288] on span "Remove" at bounding box center [265, 285] width 29 height 11
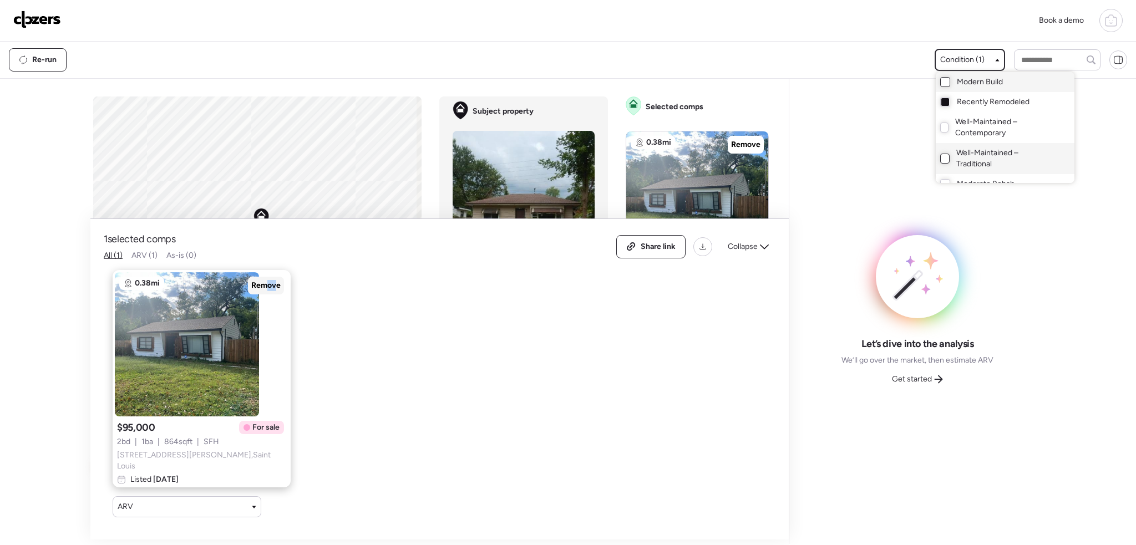
click at [251, 288] on span "Remove" at bounding box center [265, 285] width 29 height 11
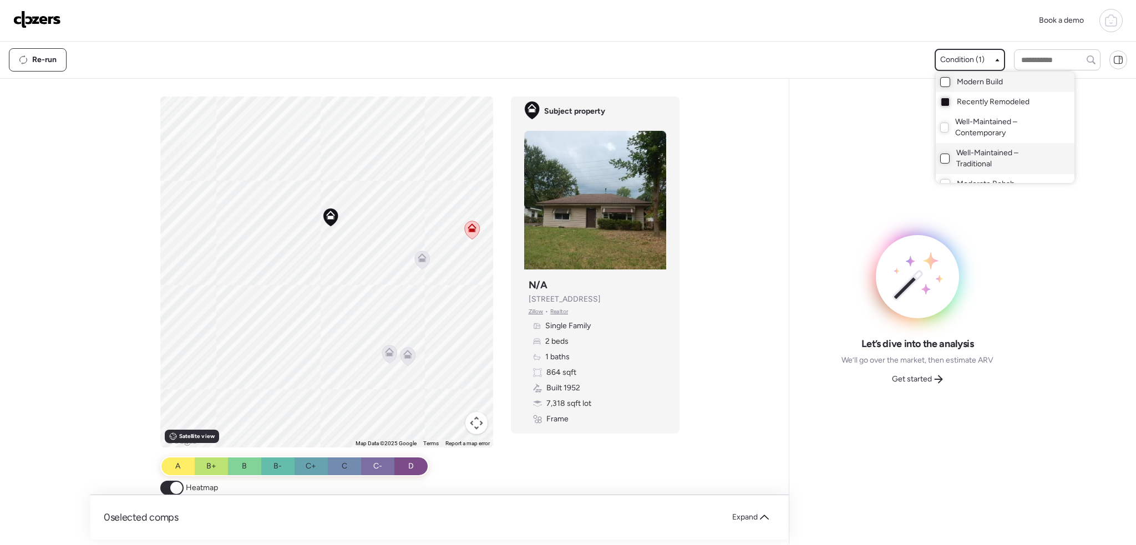
drag, startPoint x: 437, startPoint y: 319, endPoint x: 373, endPoint y: 282, distance: 73.8
click at [370, 288] on div at bounding box center [568, 241] width 1136 height 545
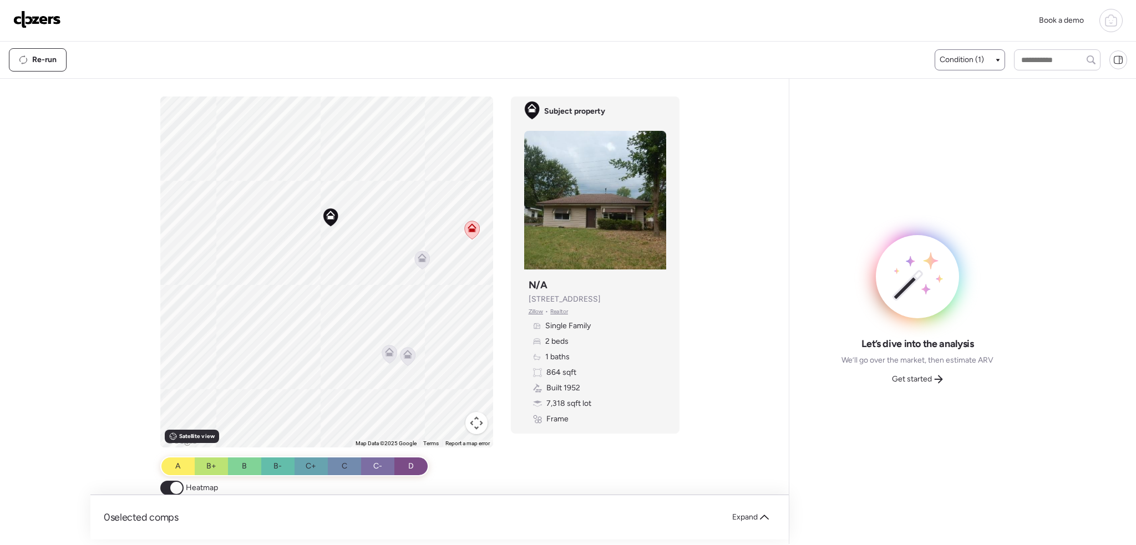
click at [414, 253] on div at bounding box center [422, 261] width 16 height 21
click at [418, 261] on icon at bounding box center [421, 259] width 7 height 3
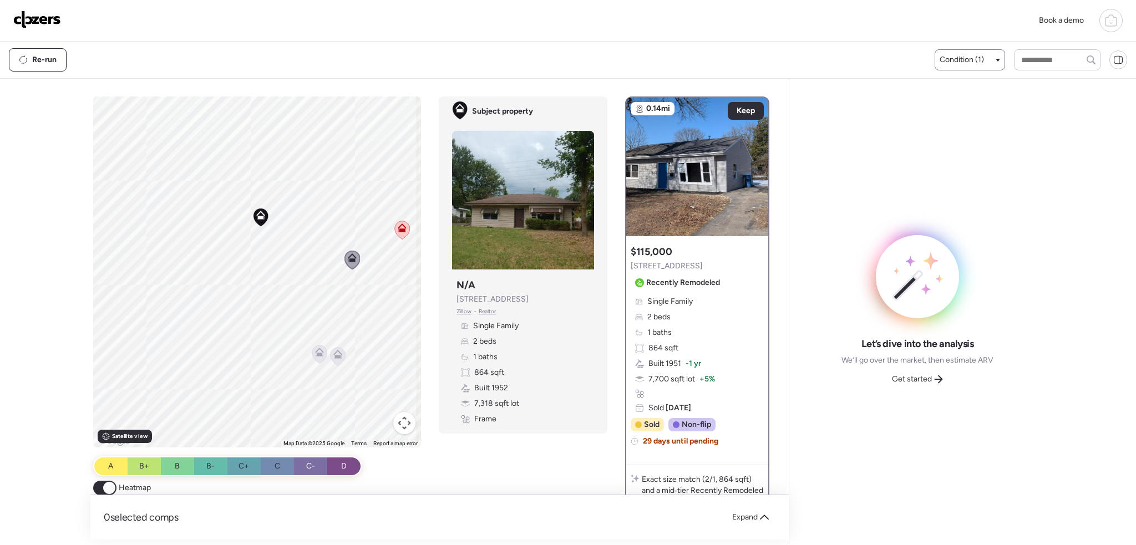
click at [333, 358] on icon at bounding box center [337, 354] width 9 height 9
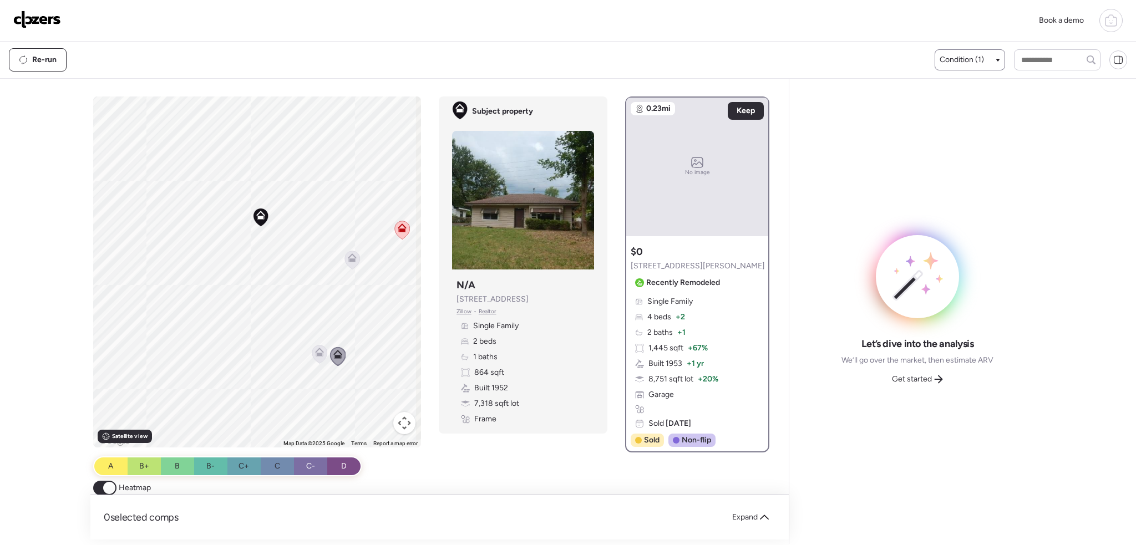
click at [312, 354] on icon at bounding box center [319, 354] width 15 height 18
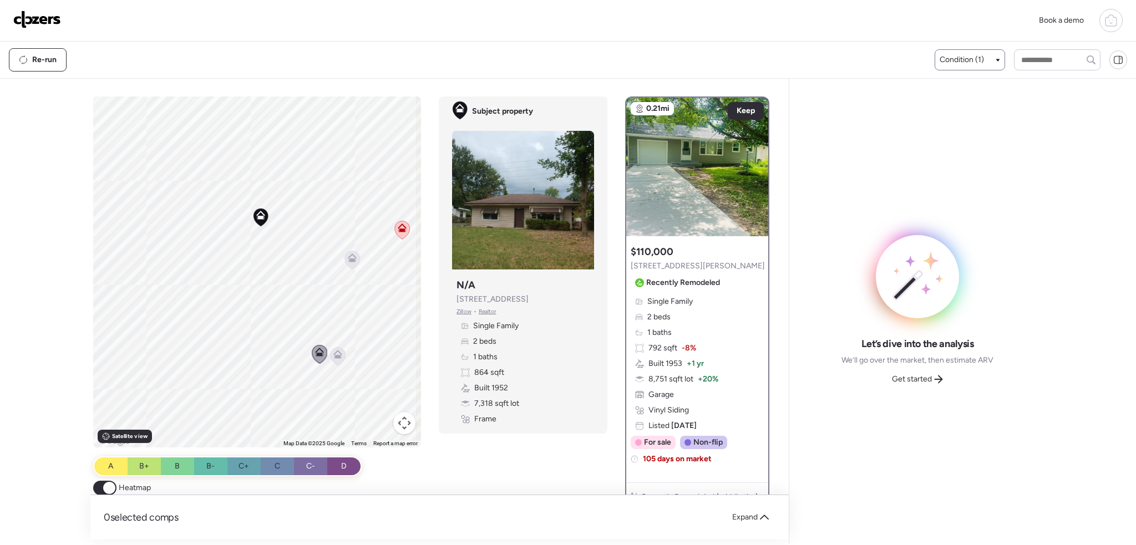
drag, startPoint x: 353, startPoint y: 285, endPoint x: 281, endPoint y: 285, distance: 72.1
click at [281, 285] on div "To activate drag with keyboard, press Alt + Enter. Once in keyboard drag state,…" at bounding box center [257, 272] width 328 height 351
drag, startPoint x: 291, startPoint y: 295, endPoint x: 372, endPoint y: 260, distance: 88.7
click at [373, 262] on div "To activate drag with keyboard, press Alt + Enter. Once in keyboard drag state,…" at bounding box center [257, 272] width 328 height 351
drag, startPoint x: 361, startPoint y: 269, endPoint x: 285, endPoint y: 197, distance: 104.3
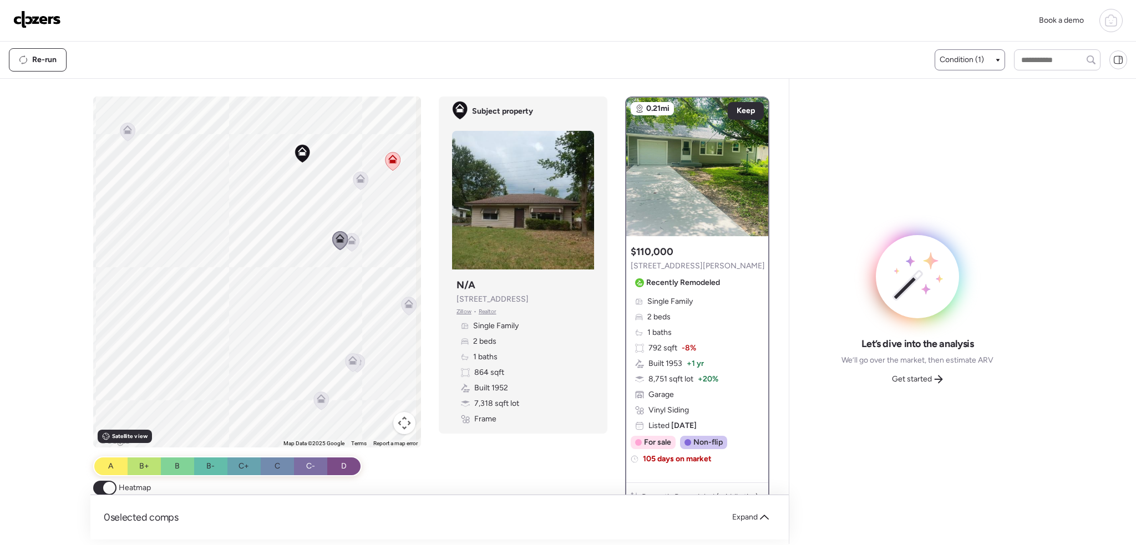
click at [285, 197] on div "To activate drag with keyboard, press Alt + Enter. Once in keyboard drag state,…" at bounding box center [257, 272] width 328 height 351
drag, startPoint x: 287, startPoint y: 255, endPoint x: 186, endPoint y: 257, distance: 101.5
click at [186, 257] on div "To activate drag with keyboard, press Alt + Enter. Once in keyboard drag state,…" at bounding box center [257, 272] width 328 height 351
click at [303, 245] on icon at bounding box center [305, 244] width 7 height 3
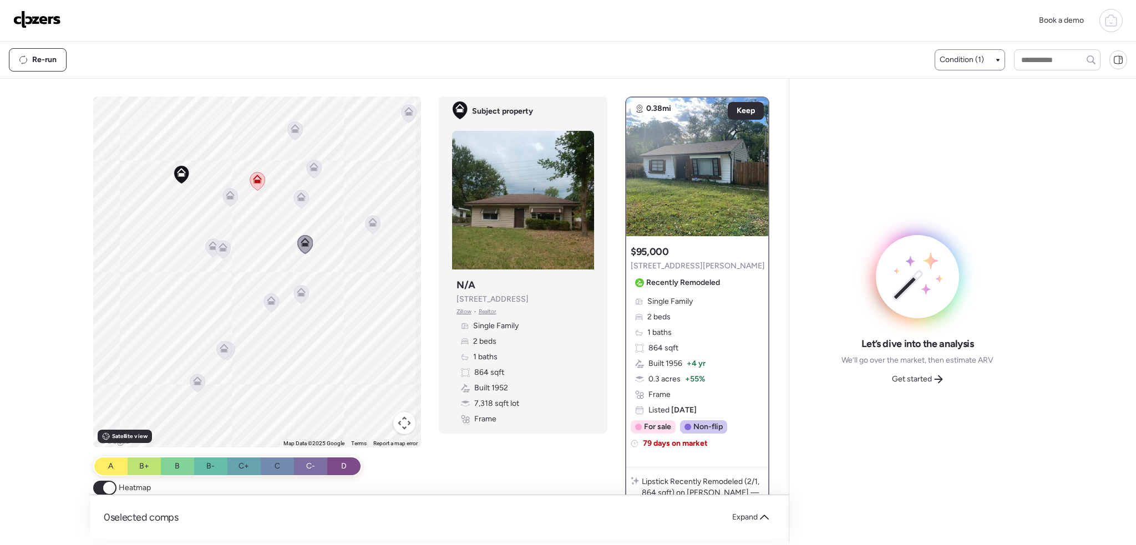
click at [267, 301] on icon at bounding box center [271, 300] width 9 height 9
click at [221, 352] on icon at bounding box center [224, 350] width 7 height 3
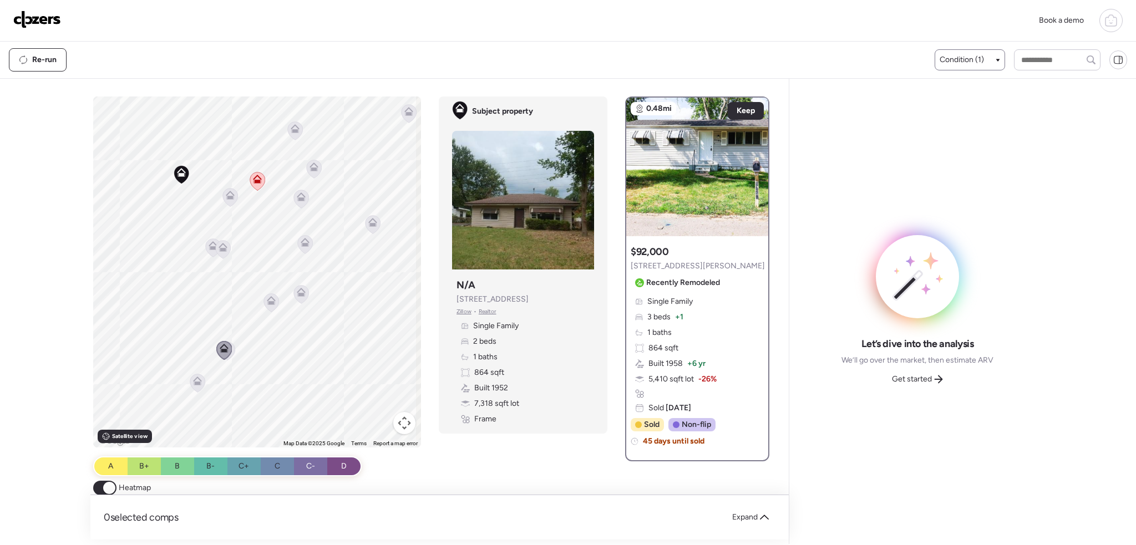
click at [270, 303] on icon at bounding box center [271, 302] width 7 height 3
drag, startPoint x: 206, startPoint y: 197, endPoint x: 150, endPoint y: 345, distance: 158.0
click at [148, 348] on div "To activate drag with keyboard, press Alt + Enter. Once in keyboard drag state,…" at bounding box center [257, 272] width 328 height 351
drag, startPoint x: 272, startPoint y: 155, endPoint x: 296, endPoint y: 304, distance: 151.0
click at [296, 304] on div "To activate drag with keyboard, press Alt + Enter. Once in keyboard drag state,…" at bounding box center [257, 272] width 328 height 351
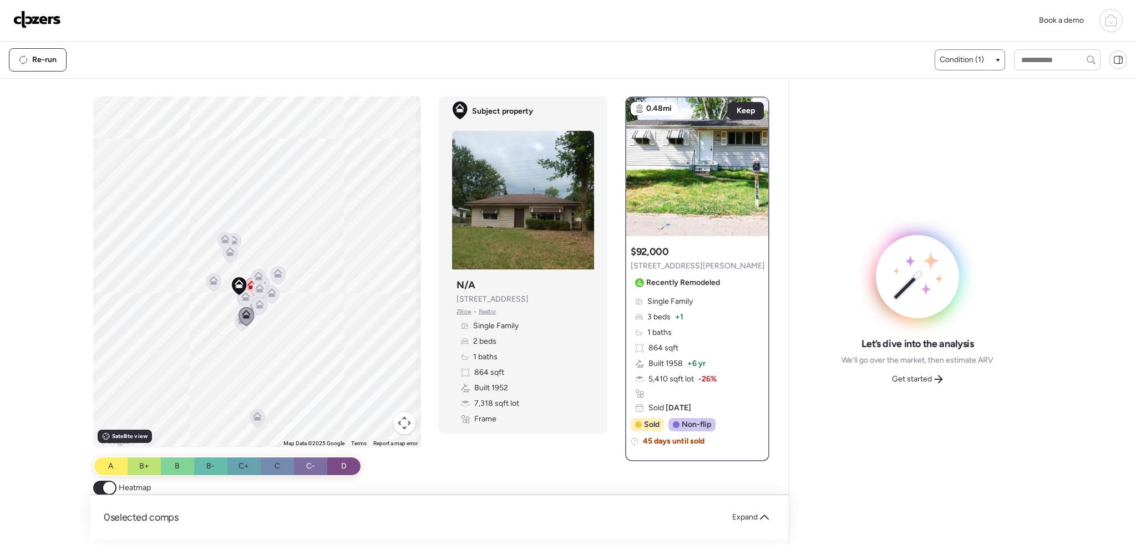
drag, startPoint x: 377, startPoint y: 275, endPoint x: 327, endPoint y: 231, distance: 66.8
click at [327, 231] on div "To activate drag with keyboard, press Alt + Enter. Once in keyboard drag state,…" at bounding box center [257, 272] width 328 height 351
drag, startPoint x: 278, startPoint y: 242, endPoint x: 366, endPoint y: 204, distance: 96.4
click at [366, 204] on div "To activate drag with keyboard, press Alt + Enter. Once in keyboard drag state,…" at bounding box center [257, 272] width 328 height 351
drag, startPoint x: 319, startPoint y: 253, endPoint x: 374, endPoint y: 183, distance: 88.9
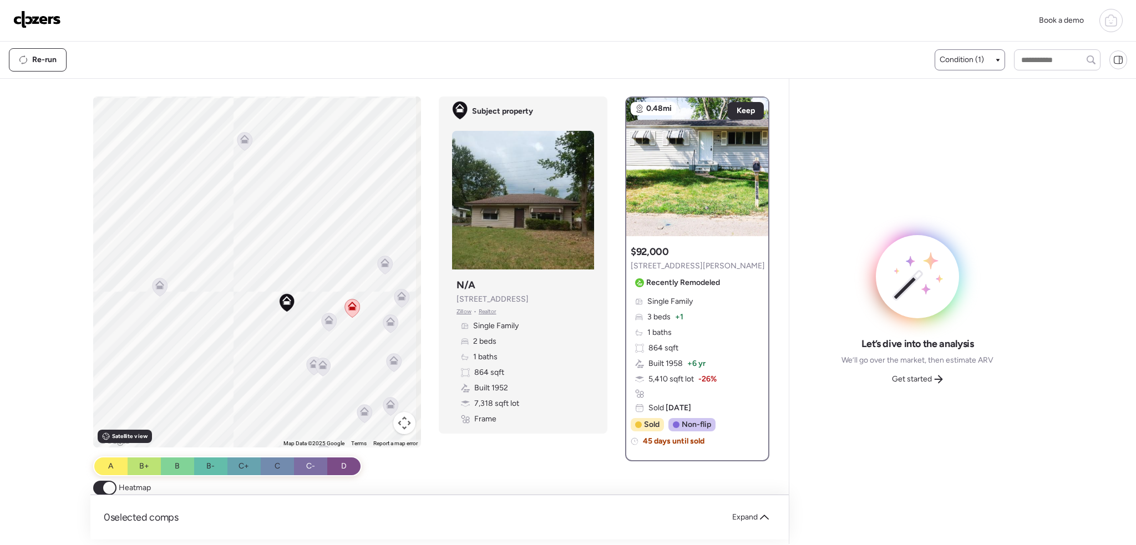
click at [377, 179] on div "To activate drag with keyboard, press Alt + Enter. Once in keyboard drag state,…" at bounding box center [257, 272] width 328 height 351
click at [164, 258] on icon at bounding box center [171, 260] width 15 height 18
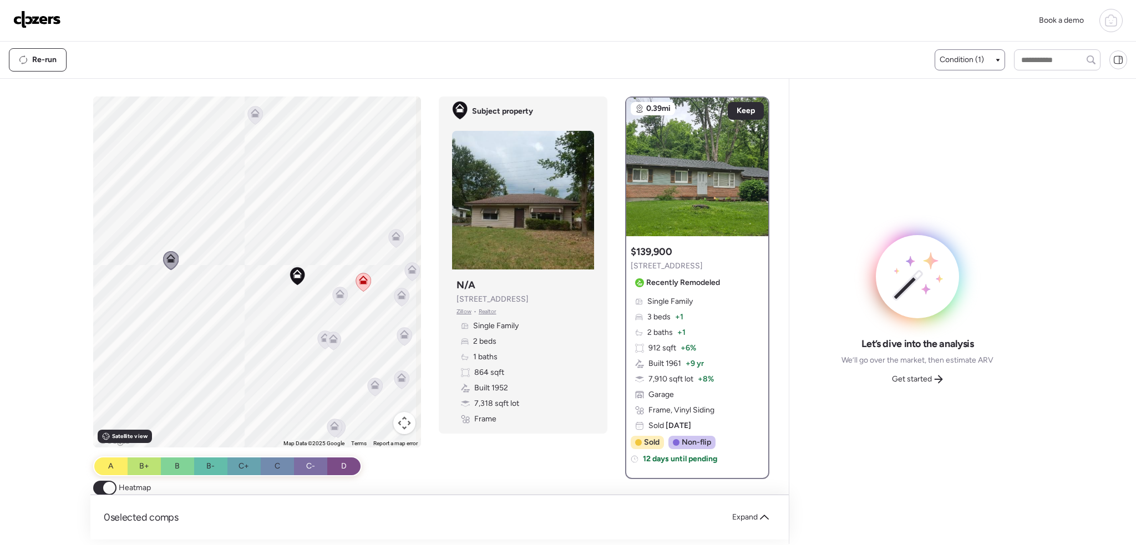
click at [336, 293] on icon at bounding box center [340, 294] width 9 height 9
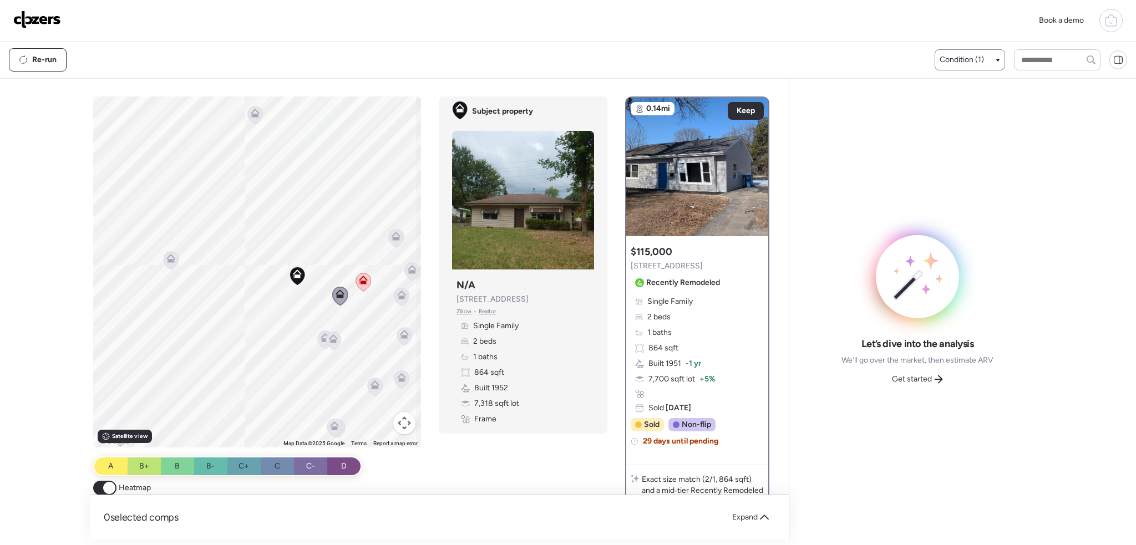
click at [322, 340] on icon at bounding box center [325, 339] width 7 height 3
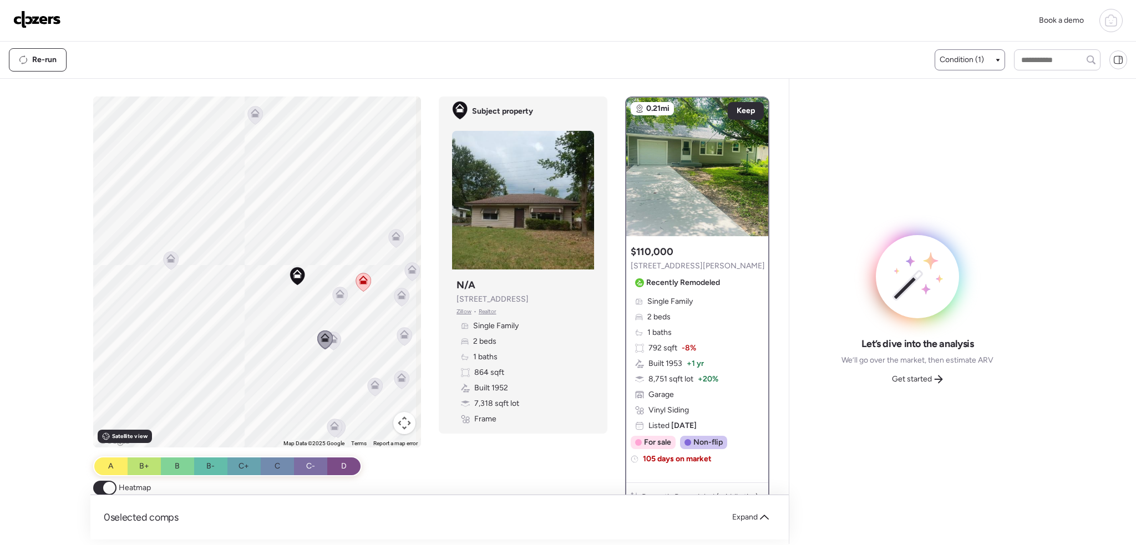
click at [332, 336] on icon at bounding box center [333, 336] width 8 height 5
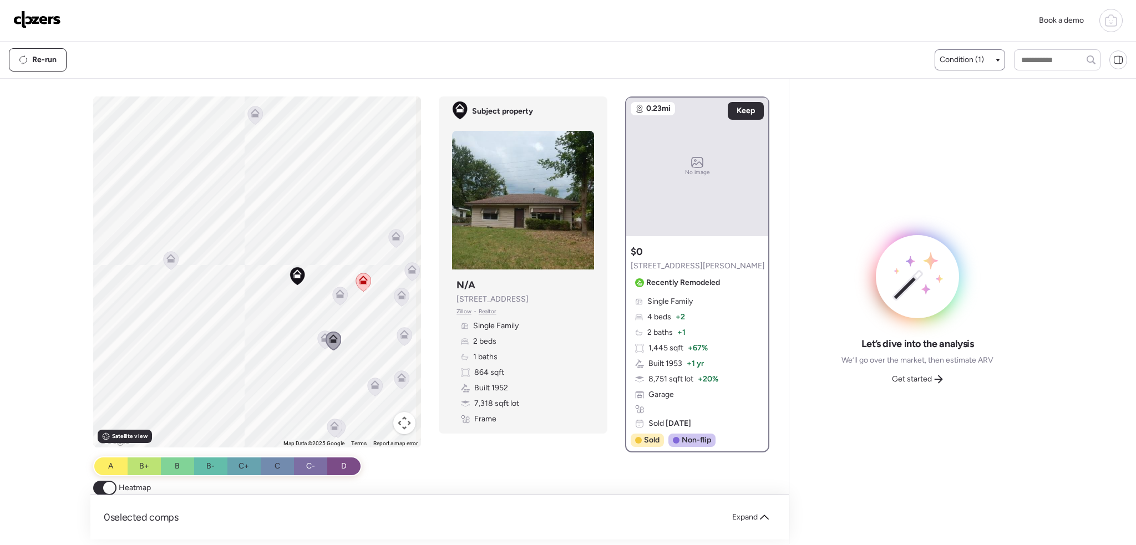
click at [336, 303] on icon at bounding box center [340, 296] width 15 height 18
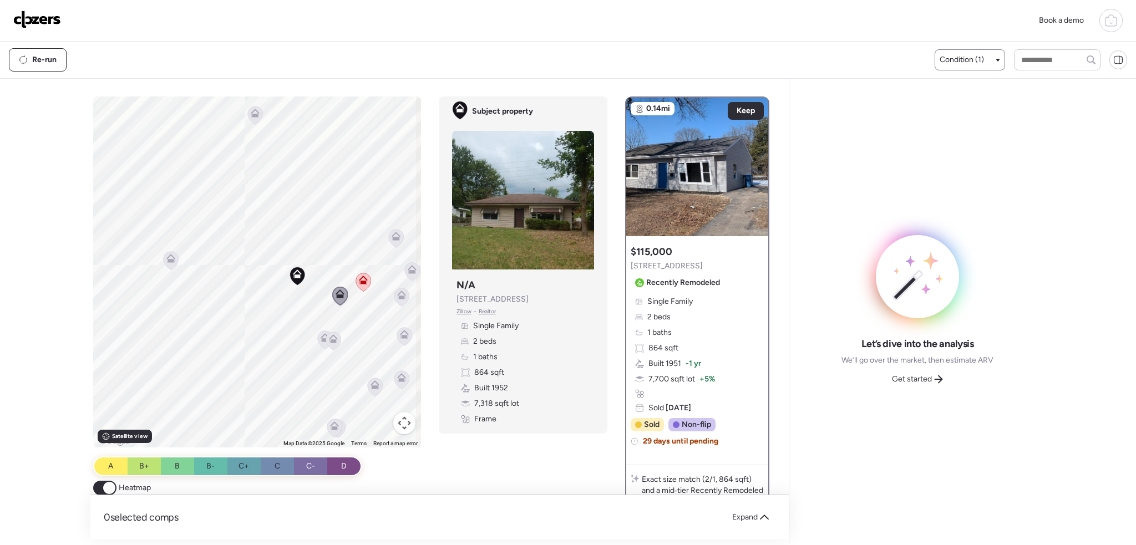
click at [321, 333] on icon at bounding box center [325, 337] width 9 height 9
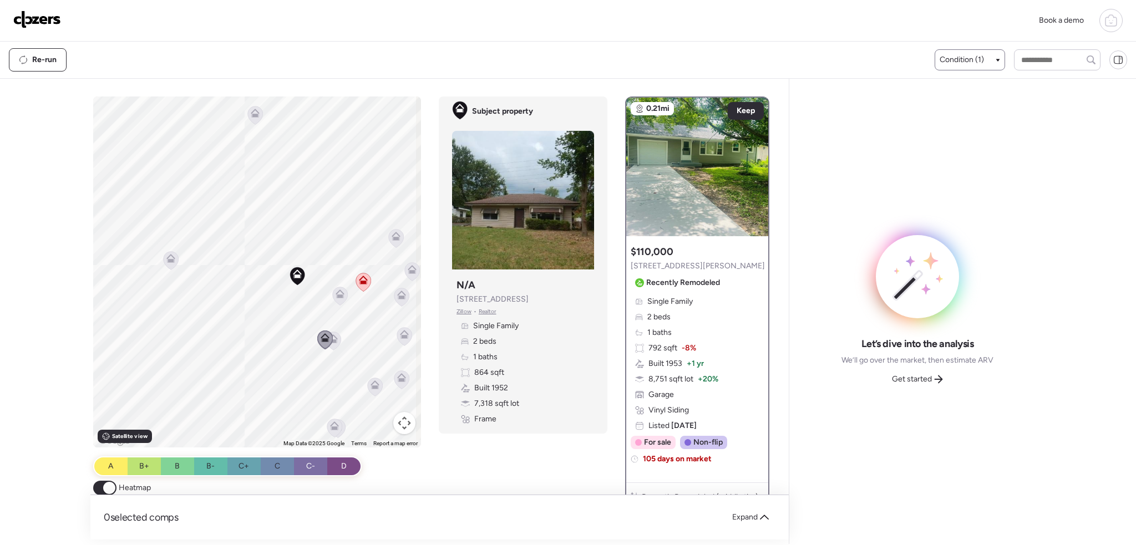
click at [398, 375] on icon at bounding box center [402, 375] width 8 height 5
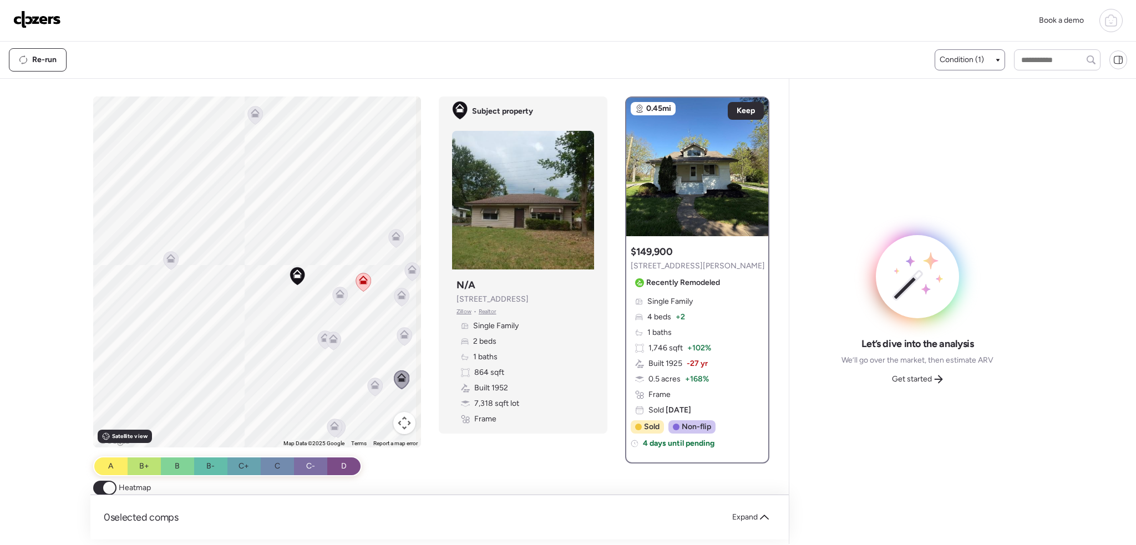
click at [370, 384] on icon at bounding box center [374, 384] width 9 height 9
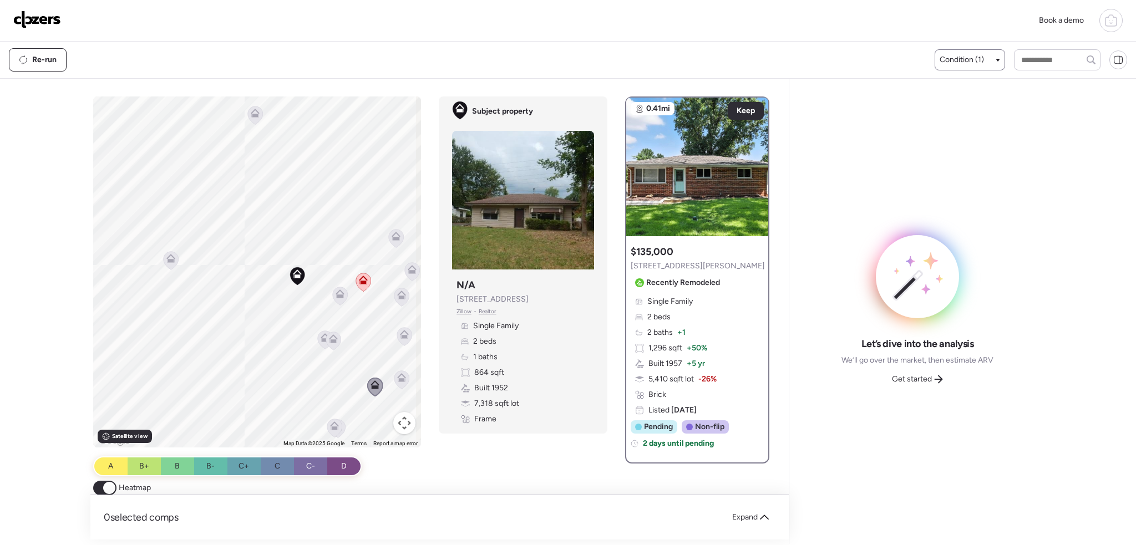
click at [331, 424] on icon at bounding box center [334, 426] width 9 height 9
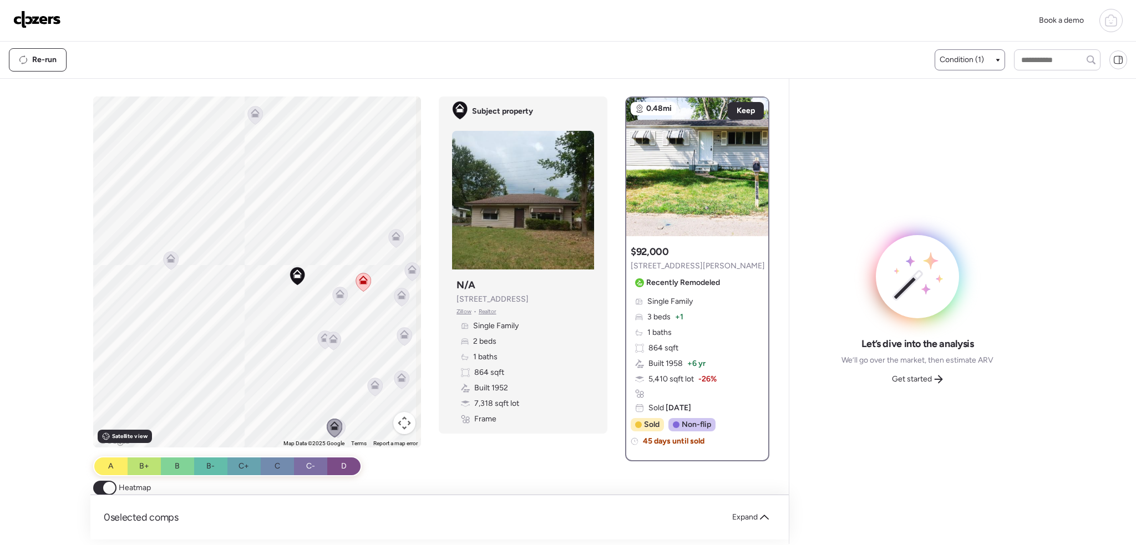
click at [341, 424] on icon at bounding box center [338, 428] width 15 height 18
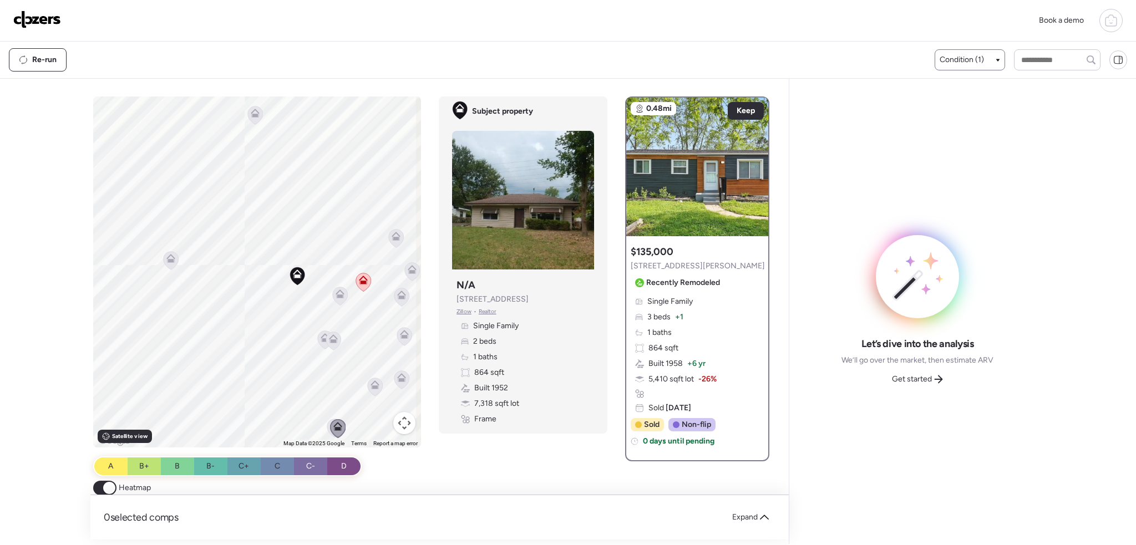
click at [333, 424] on icon at bounding box center [337, 426] width 9 height 9
click at [327, 424] on icon at bounding box center [334, 428] width 15 height 18
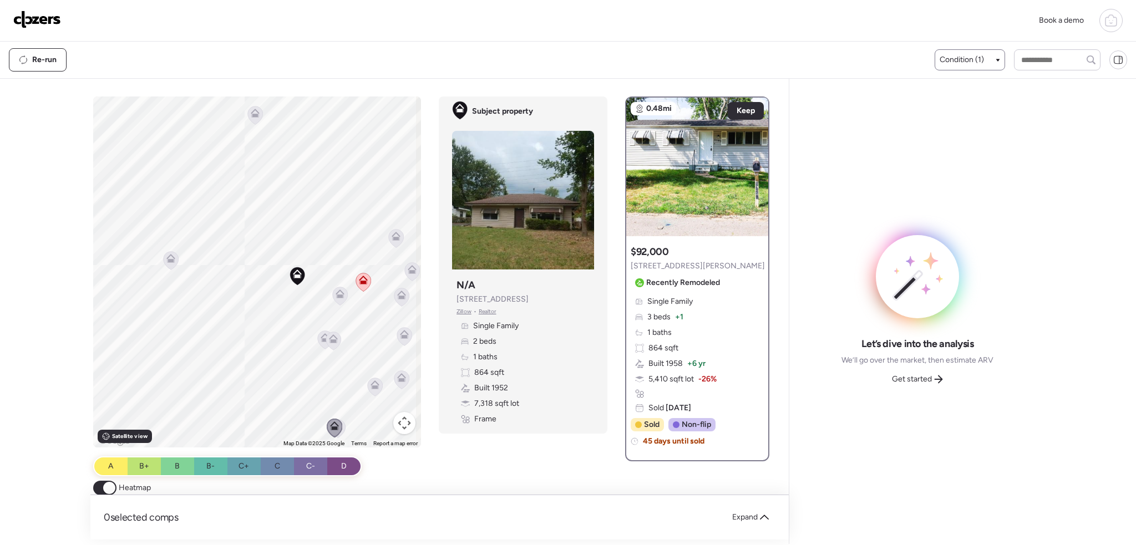
click at [329, 338] on icon at bounding box center [333, 338] width 9 height 9
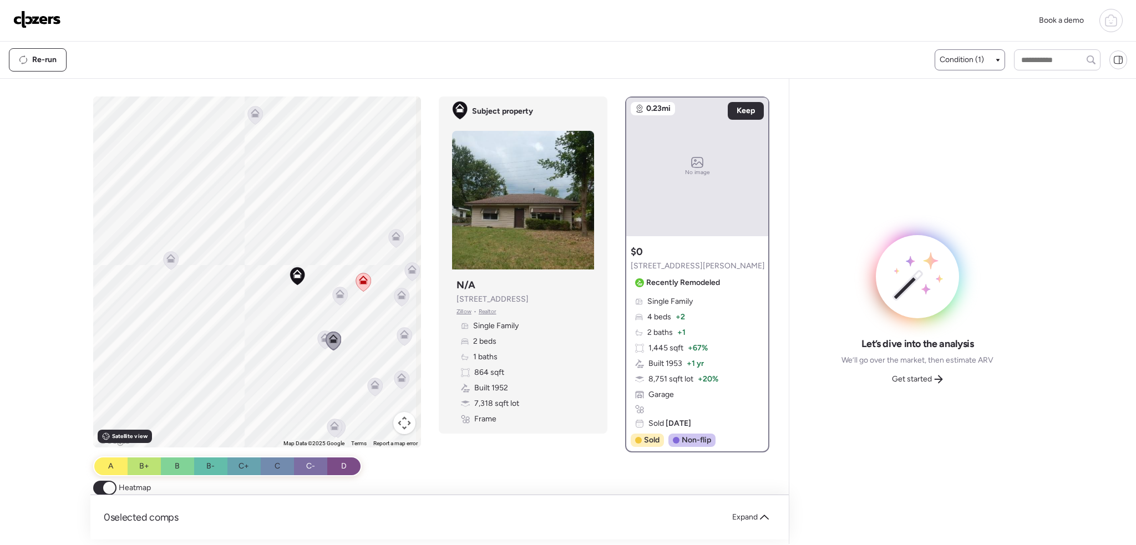
click at [318, 338] on icon at bounding box center [325, 340] width 15 height 18
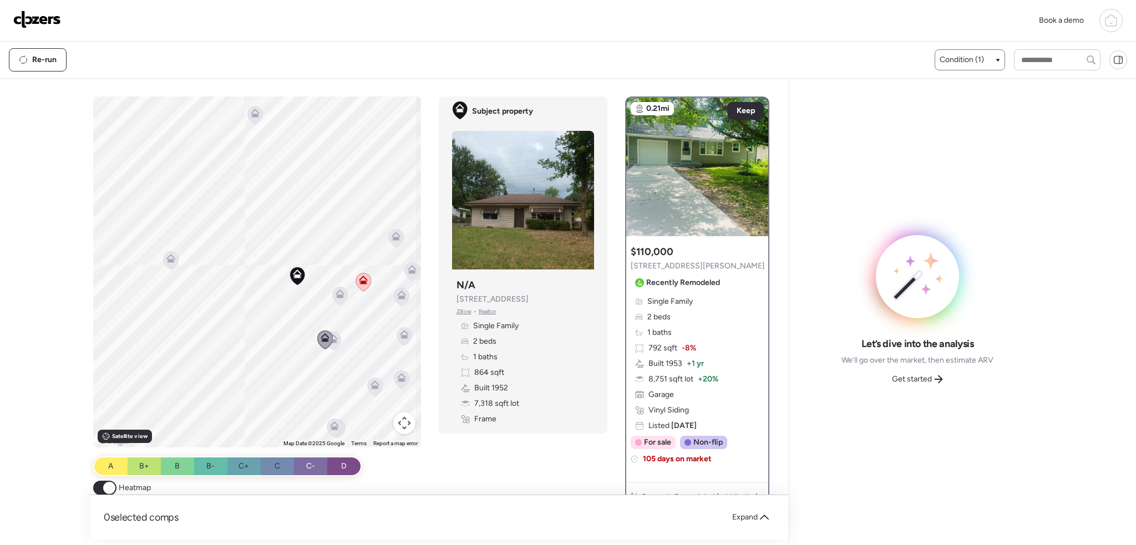
click at [336, 292] on icon at bounding box center [340, 294] width 9 height 9
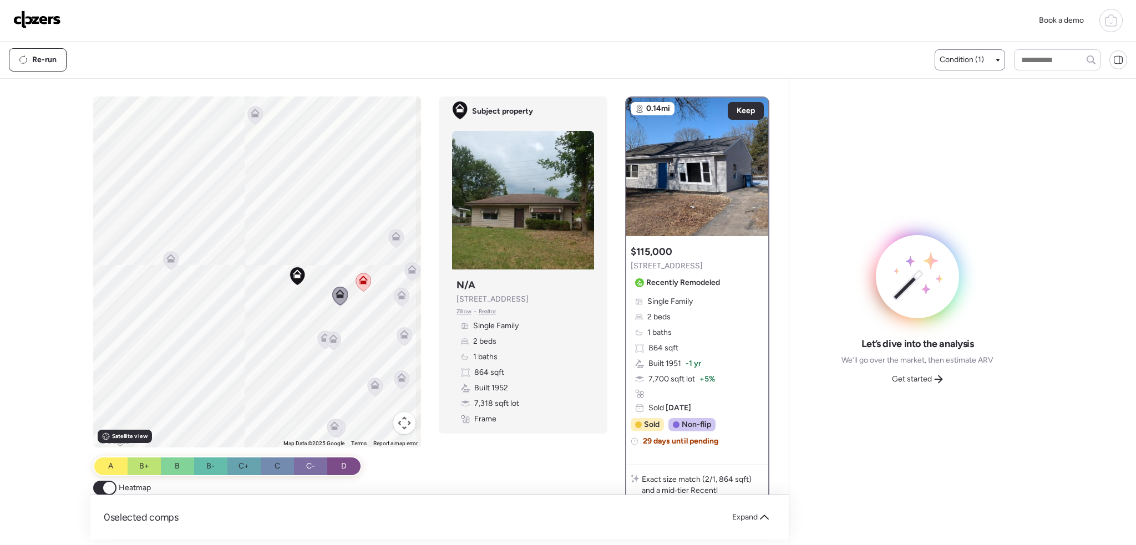
click at [166, 261] on icon at bounding box center [170, 258] width 9 height 9
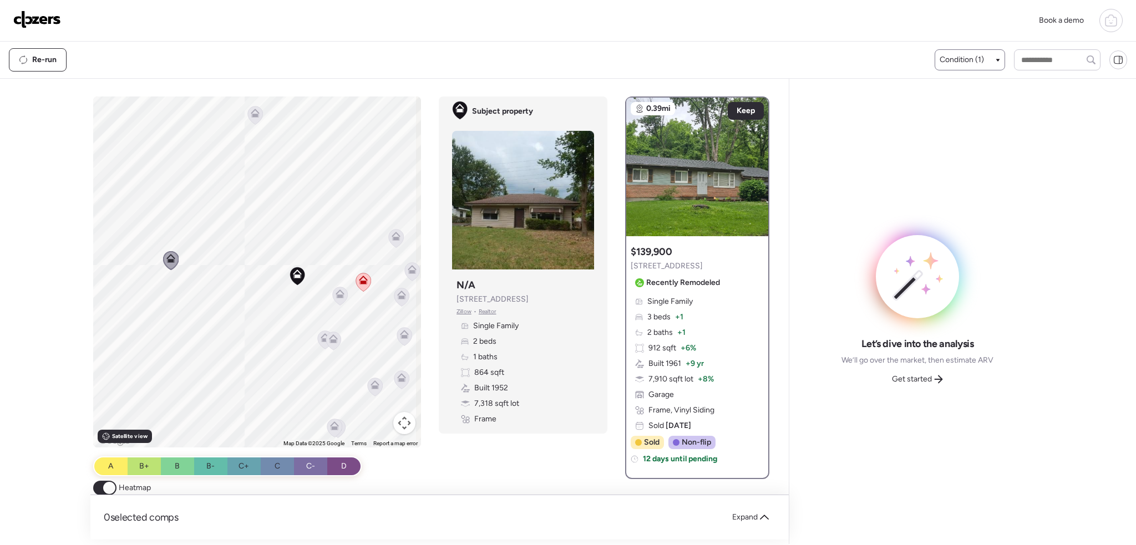
click at [336, 291] on icon at bounding box center [340, 294] width 9 height 9
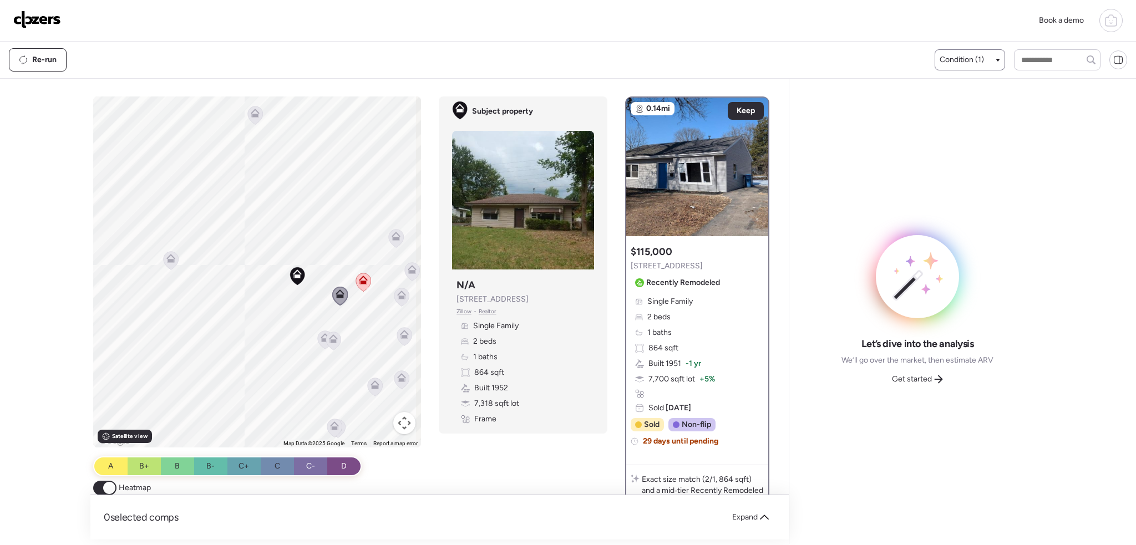
click at [400, 332] on icon at bounding box center [404, 332] width 8 height 5
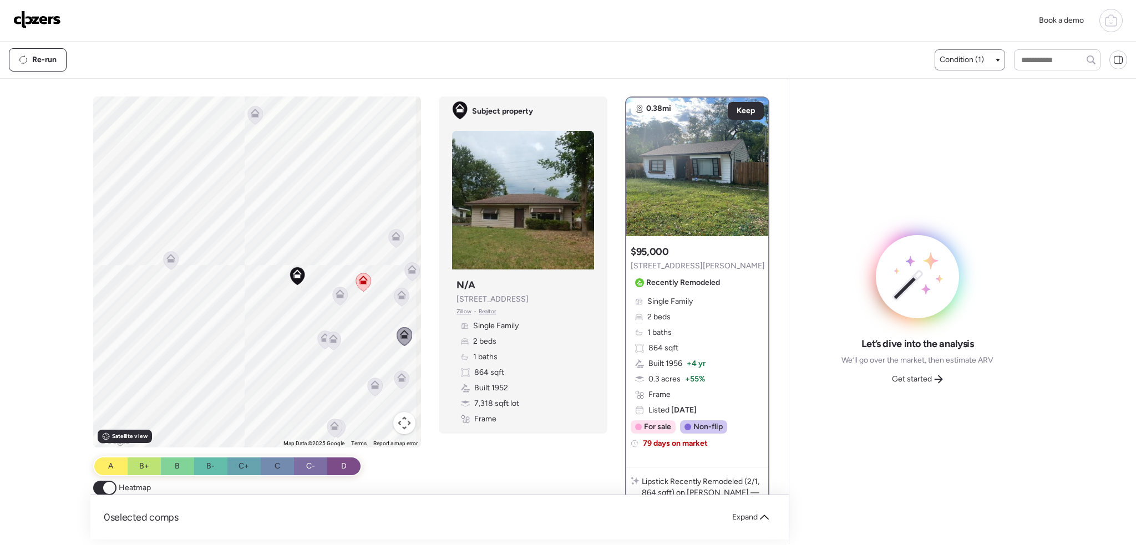
click at [371, 380] on icon at bounding box center [374, 384] width 9 height 9
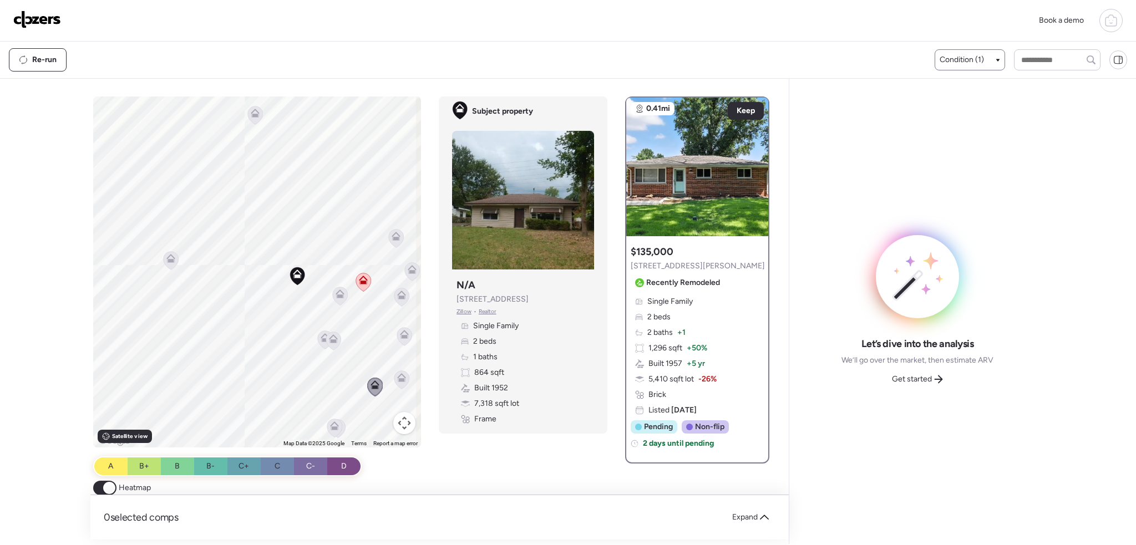
click at [326, 340] on icon at bounding box center [333, 341] width 15 height 18
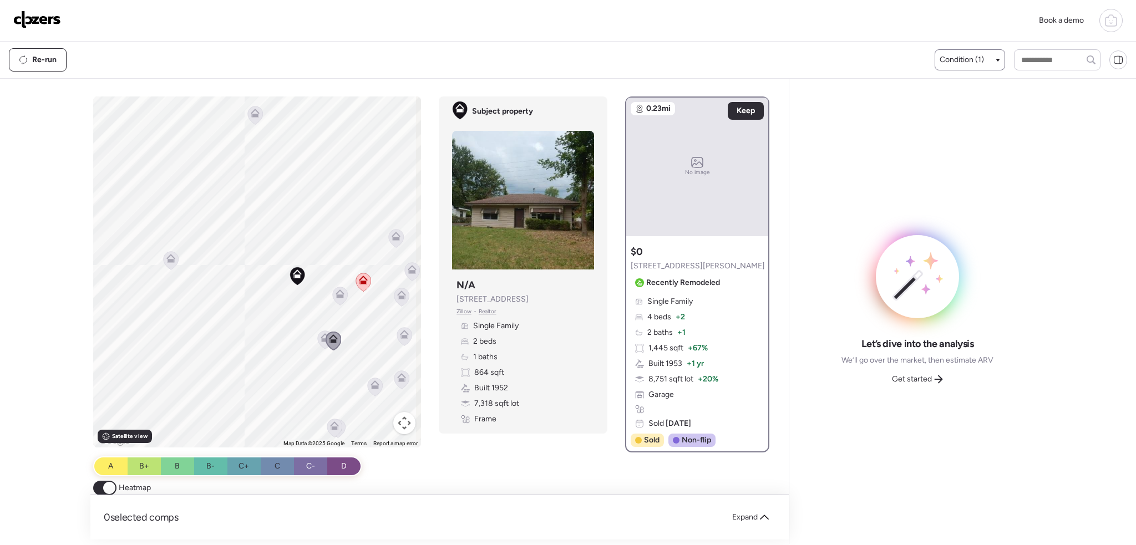
click at [318, 341] on icon at bounding box center [325, 340] width 15 height 18
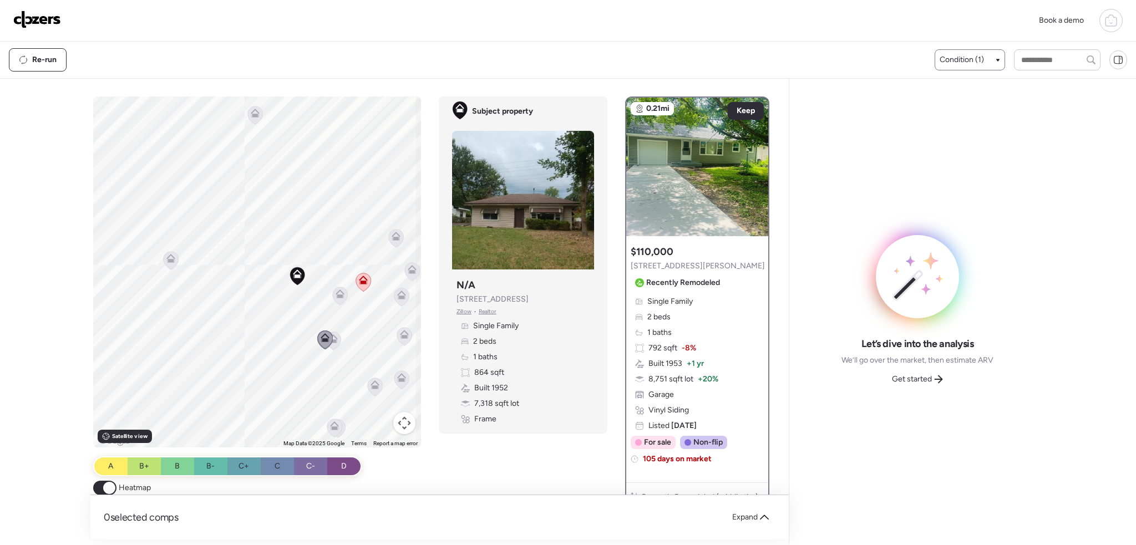
click at [334, 289] on icon at bounding box center [340, 296] width 15 height 18
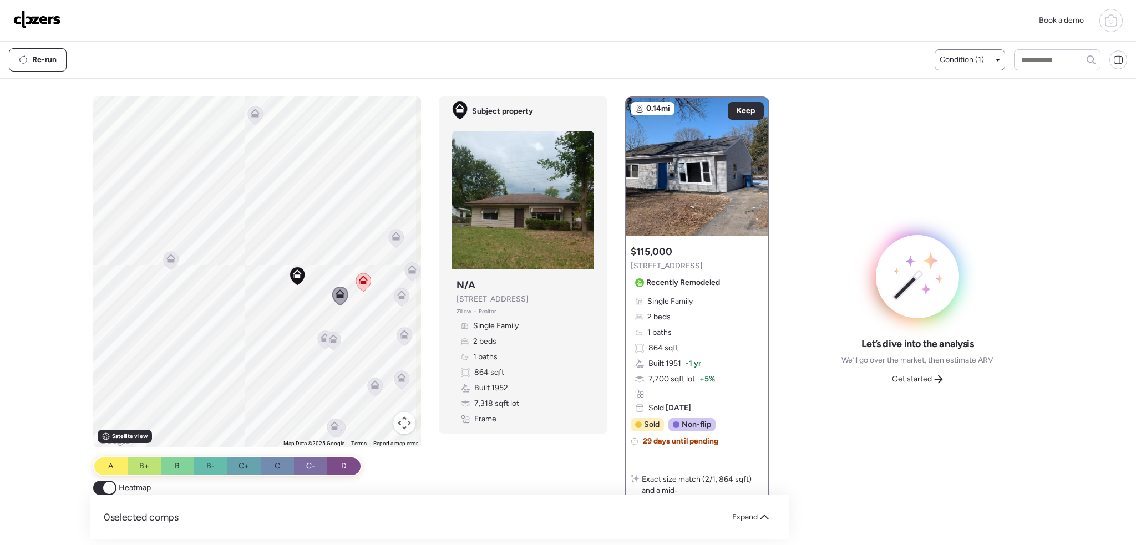
click at [169, 257] on icon at bounding box center [170, 258] width 9 height 9
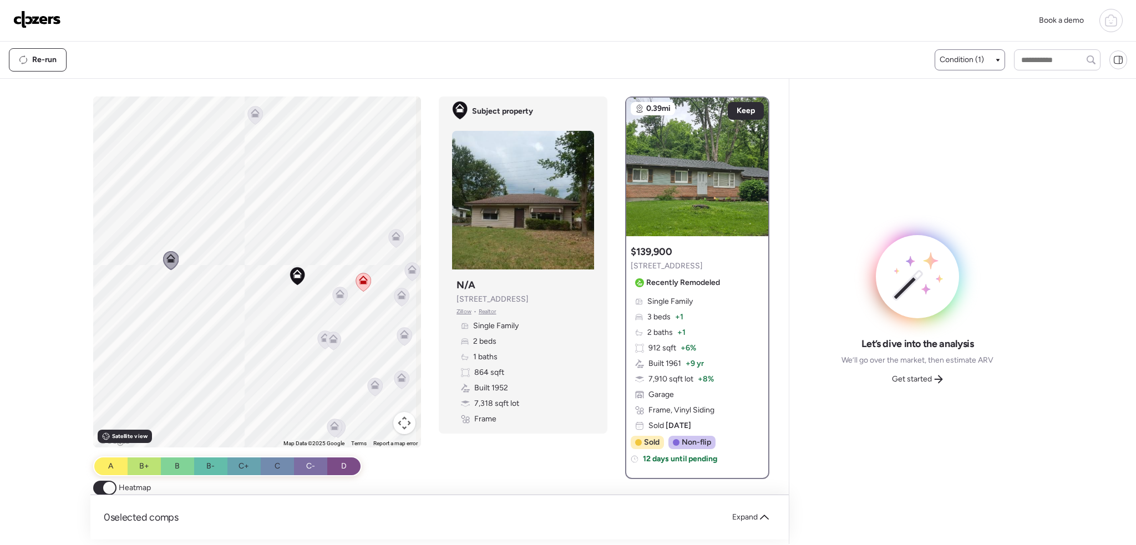
click at [319, 342] on icon at bounding box center [325, 340] width 15 height 18
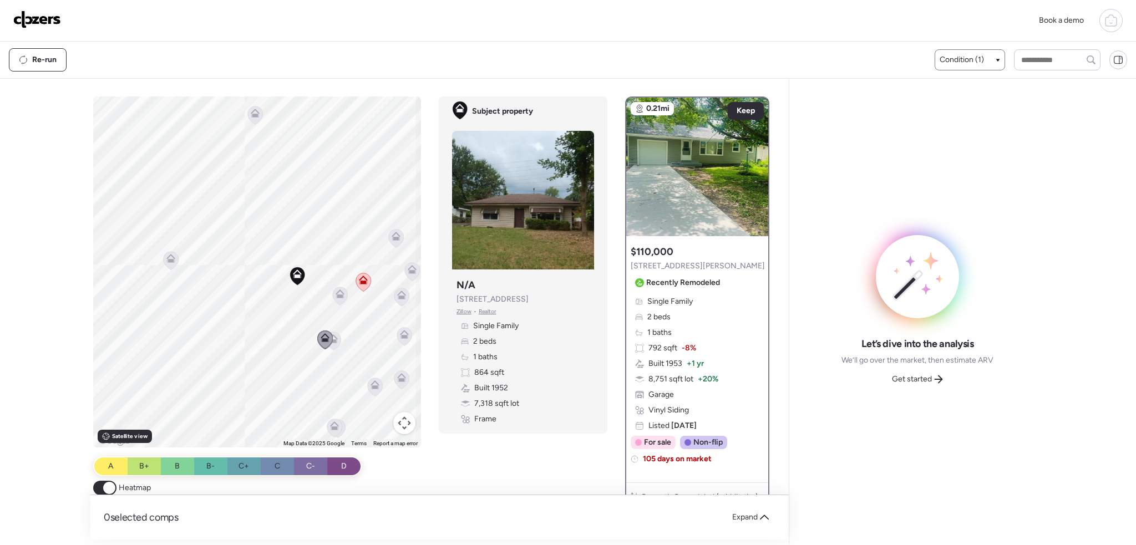
click at [333, 338] on icon at bounding box center [333, 336] width 8 height 5
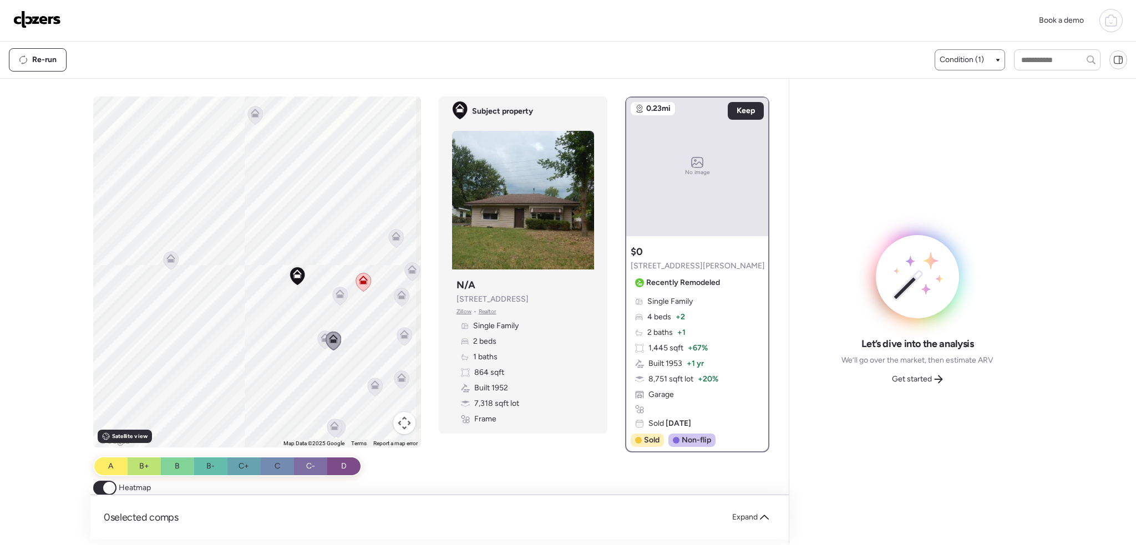
click at [337, 298] on icon at bounding box center [340, 296] width 7 height 3
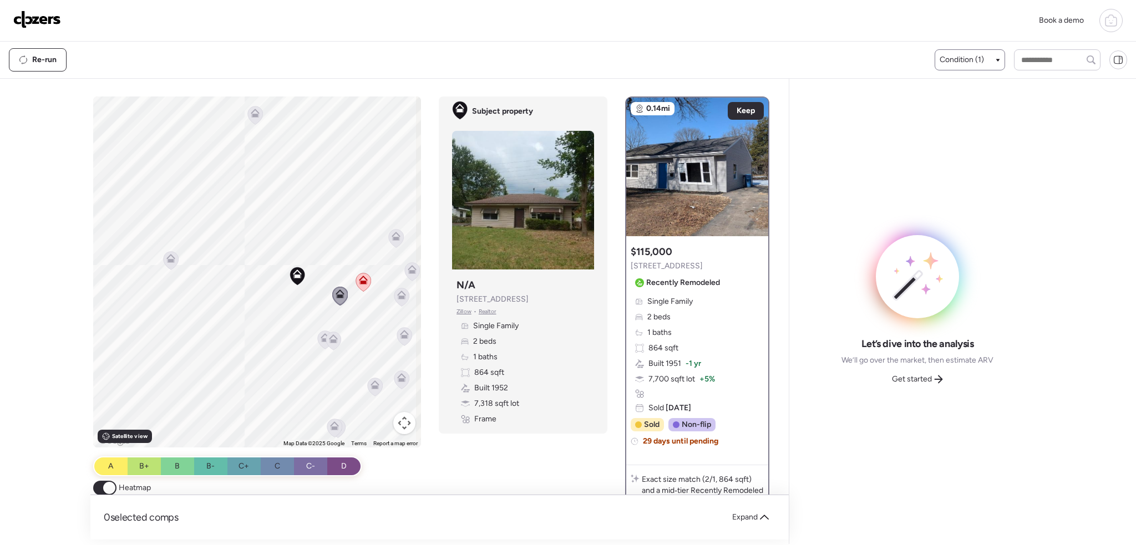
click at [373, 385] on icon at bounding box center [374, 384] width 9 height 9
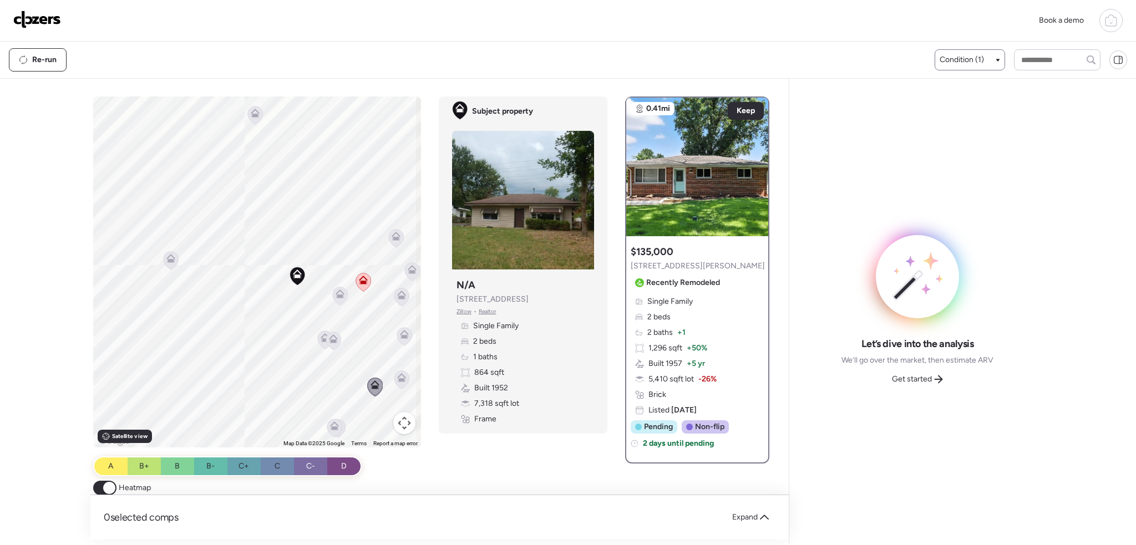
click at [327, 425] on icon at bounding box center [334, 428] width 15 height 18
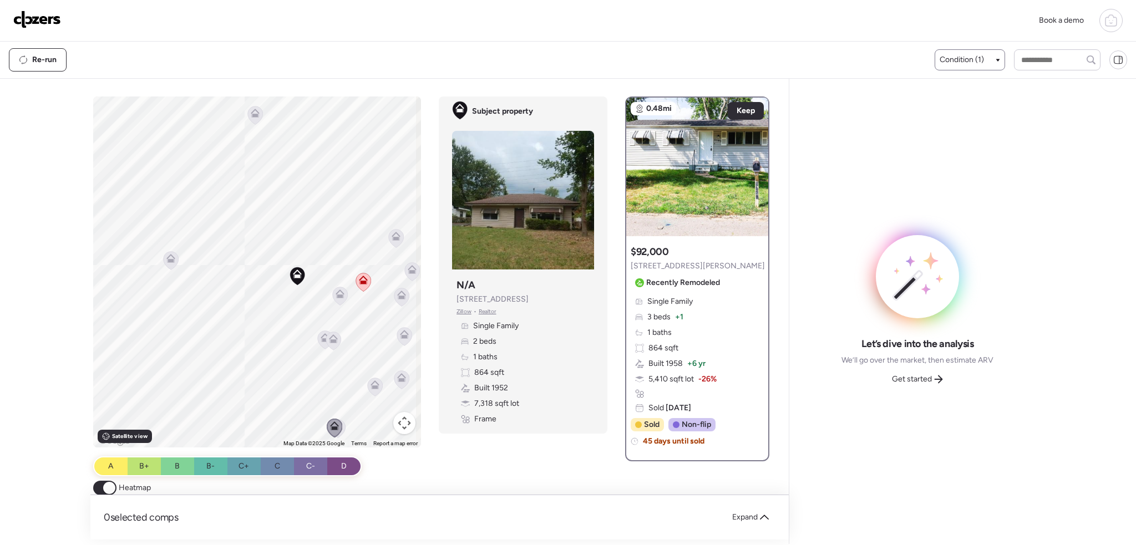
click at [342, 424] on icon at bounding box center [338, 428] width 15 height 18
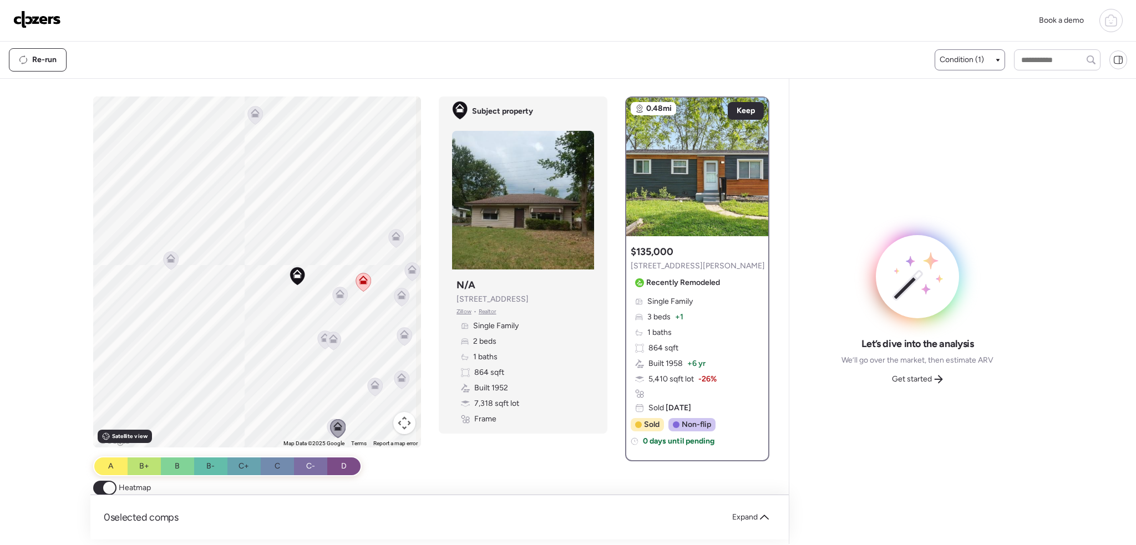
click at [402, 376] on icon at bounding box center [401, 377] width 9 height 9
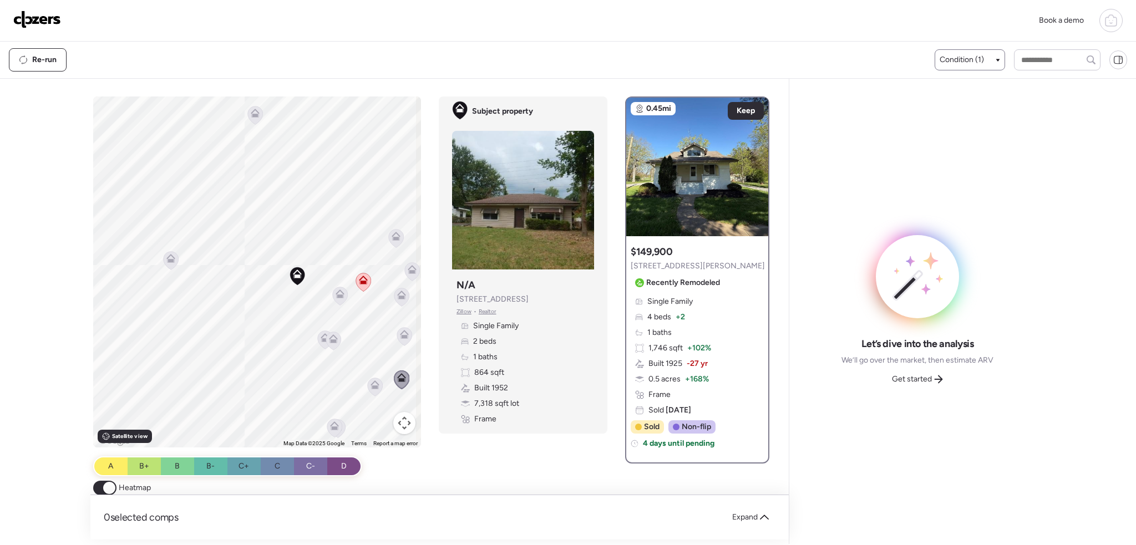
click at [399, 340] on icon at bounding box center [404, 336] width 15 height 18
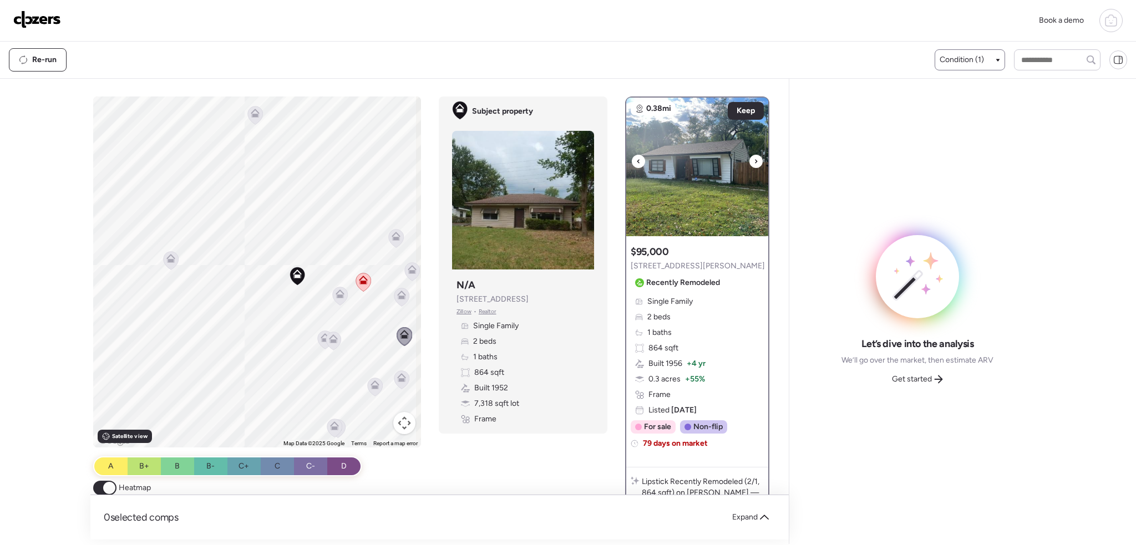
click at [754, 160] on icon at bounding box center [756, 161] width 4 height 13
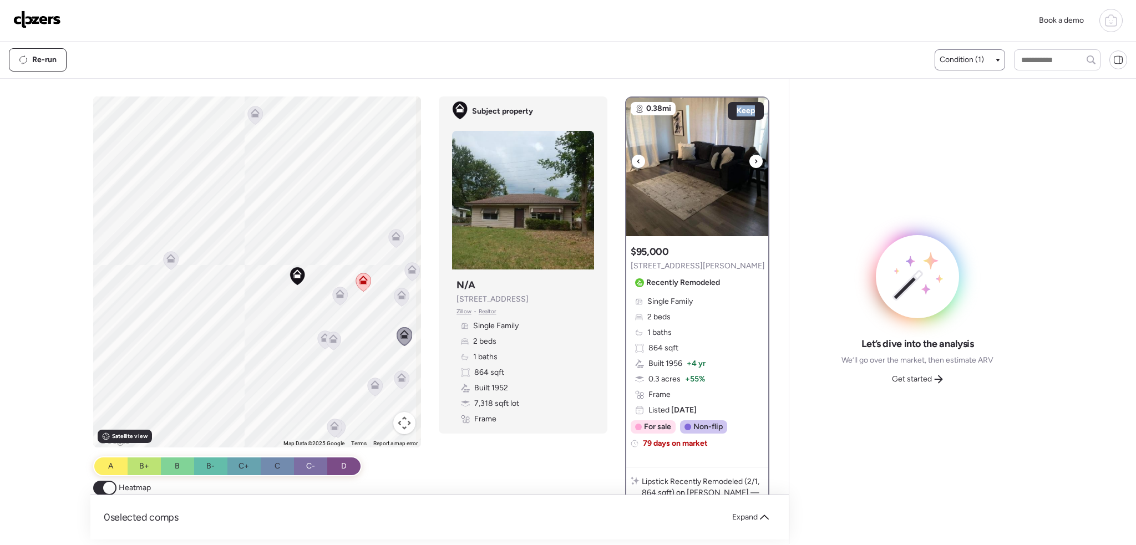
click at [754, 160] on icon at bounding box center [756, 161] width 4 height 13
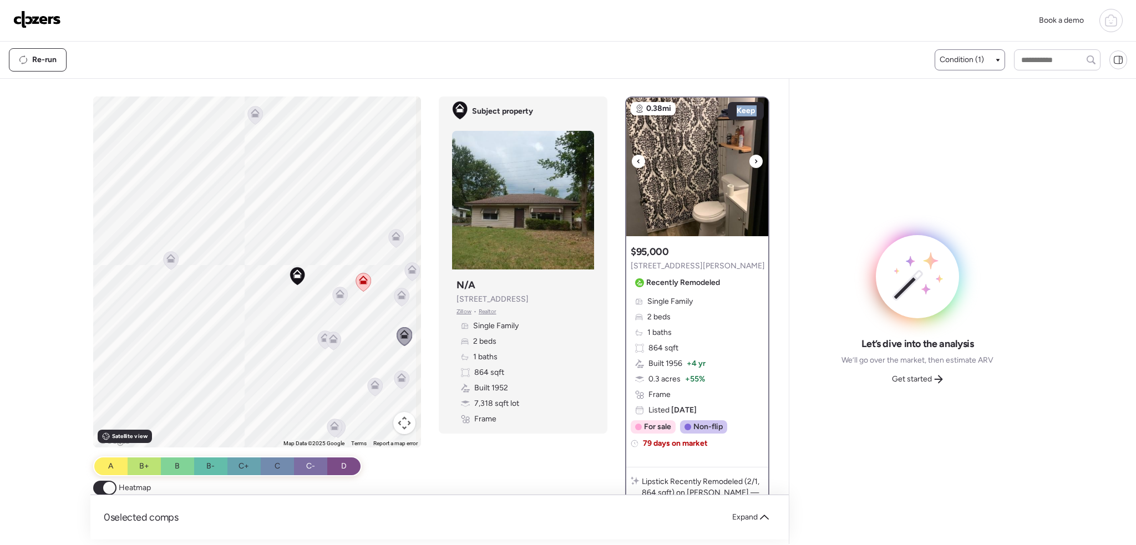
click at [754, 160] on icon at bounding box center [756, 161] width 4 height 13
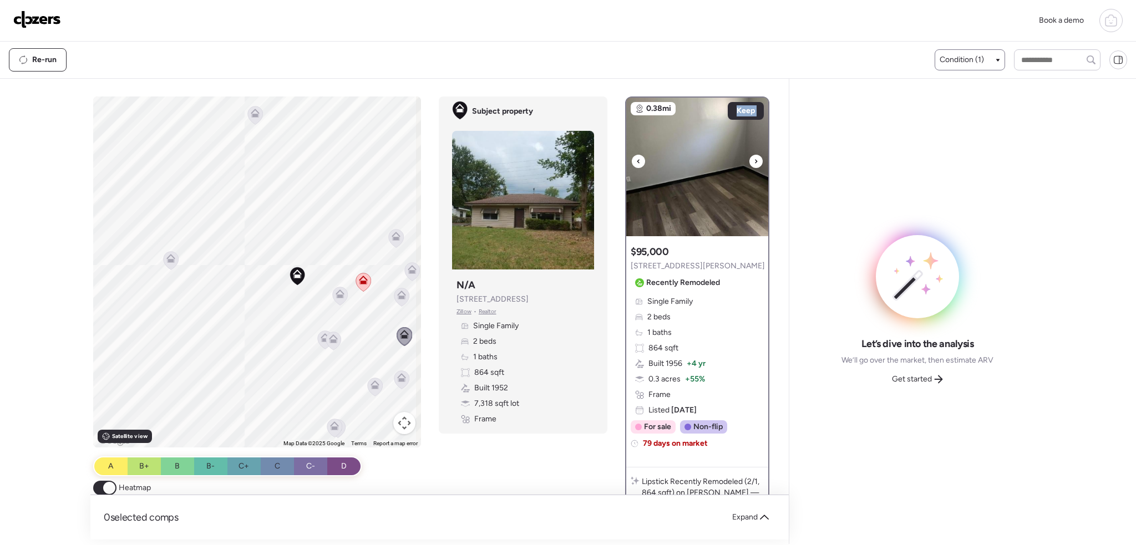
click at [754, 160] on icon at bounding box center [756, 161] width 4 height 13
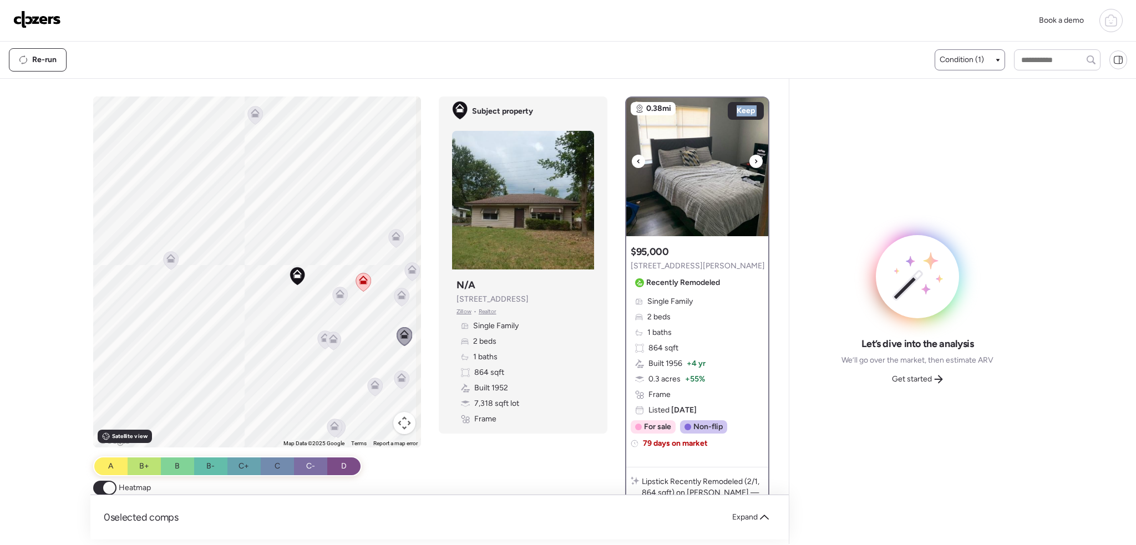
click at [754, 160] on icon at bounding box center [756, 161] width 4 height 13
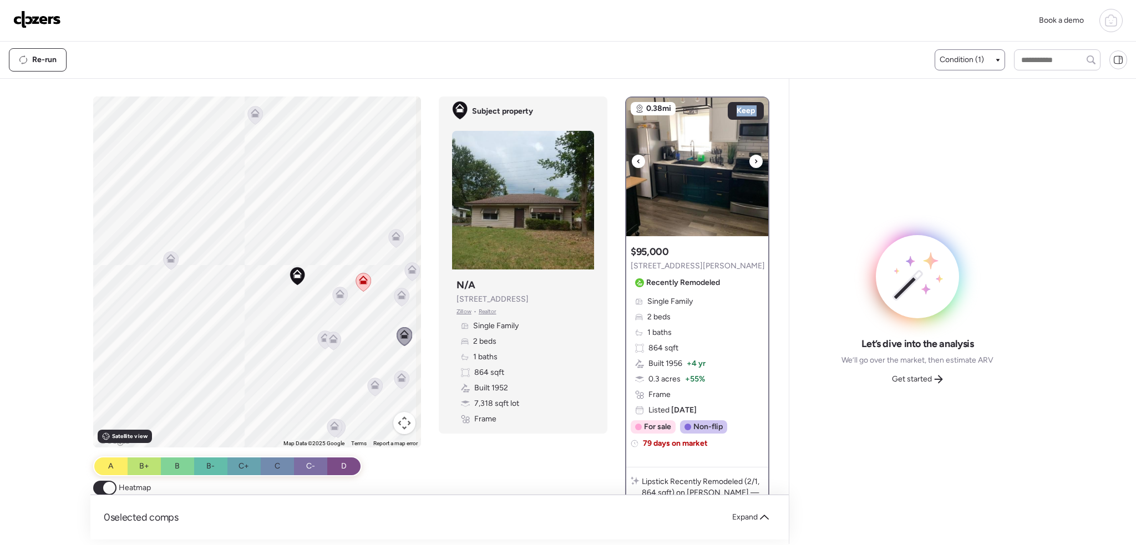
click at [754, 160] on icon at bounding box center [756, 161] width 4 height 13
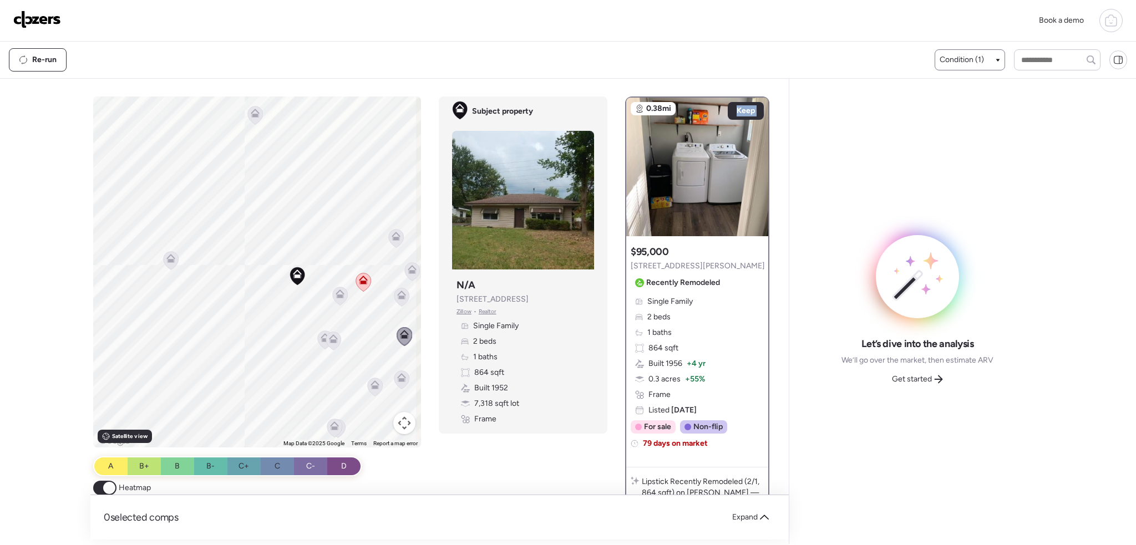
click at [27, 13] on img at bounding box center [37, 20] width 48 height 18
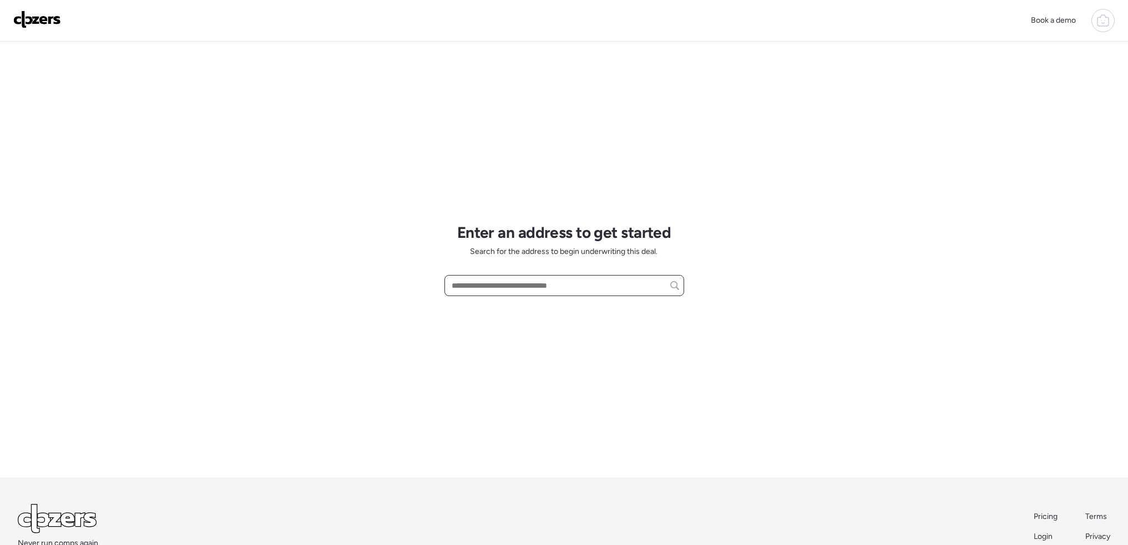
click at [489, 288] on input "text" at bounding box center [564, 286] width 230 height 16
paste input "**********"
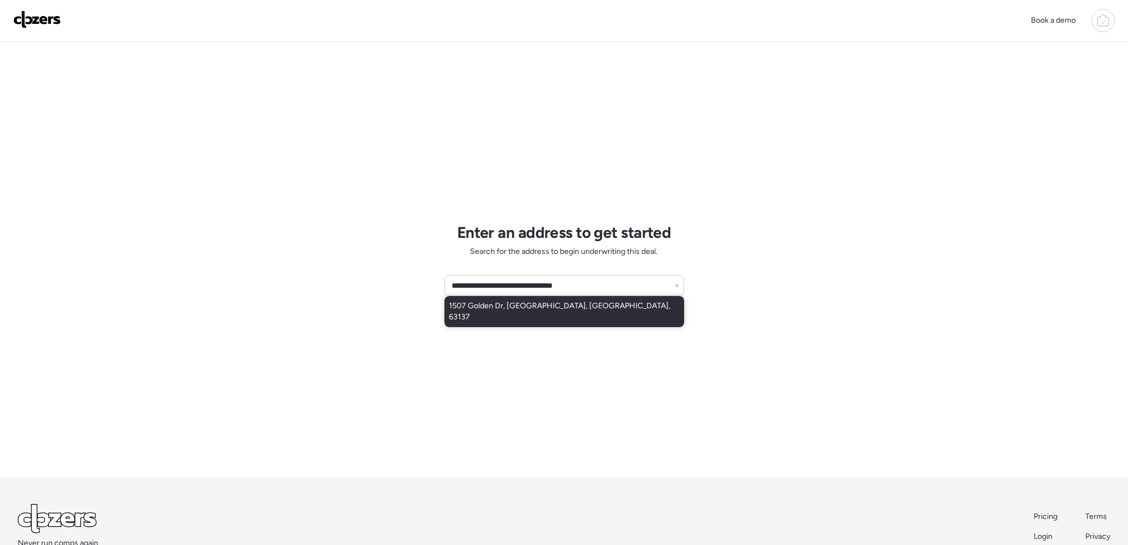
click at [501, 302] on span "1507 Golden Dr, [GEOGRAPHIC_DATA], [GEOGRAPHIC_DATA], 63137" at bounding box center [564, 312] width 231 height 22
type input "**********"
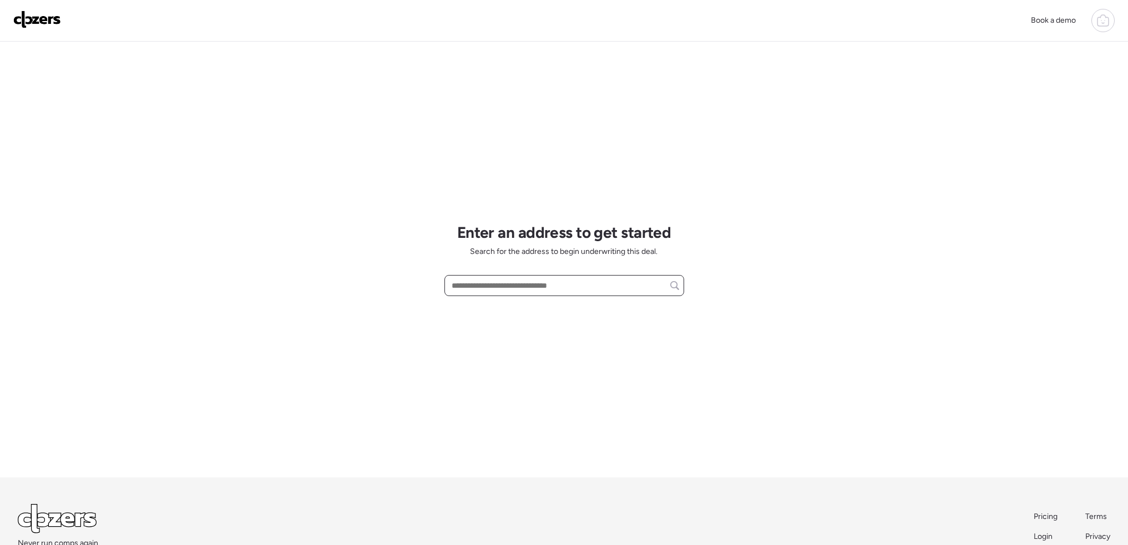
click at [495, 288] on input "text" at bounding box center [564, 286] width 230 height 16
click at [510, 285] on input "text" at bounding box center [564, 286] width 230 height 16
paste input "**********"
click at [513, 303] on span "1507 Golden Dr, [GEOGRAPHIC_DATA], [GEOGRAPHIC_DATA], 63137" at bounding box center [564, 312] width 231 height 22
type input "**********"
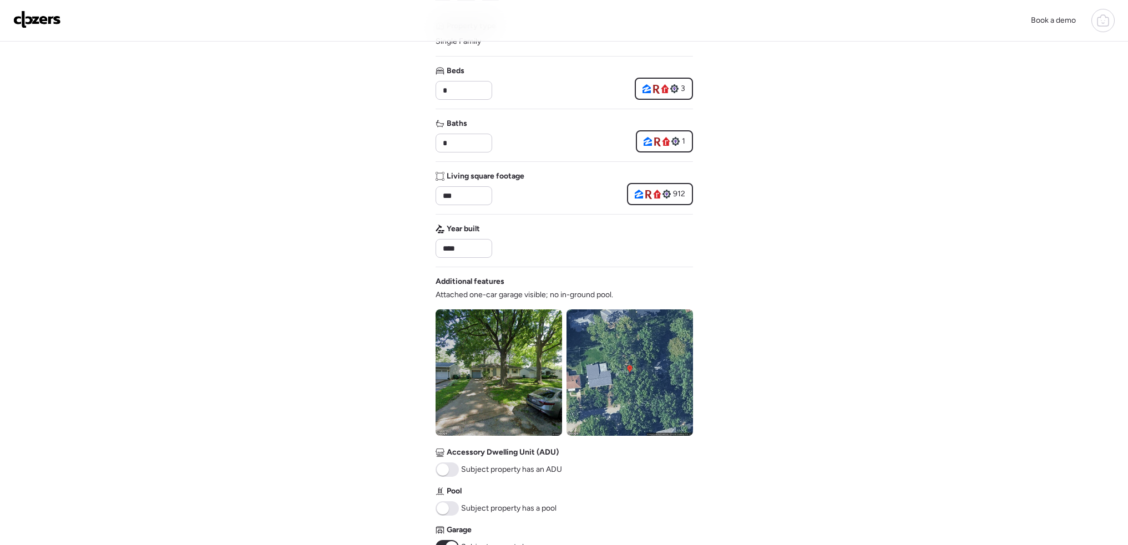
scroll to position [222, 0]
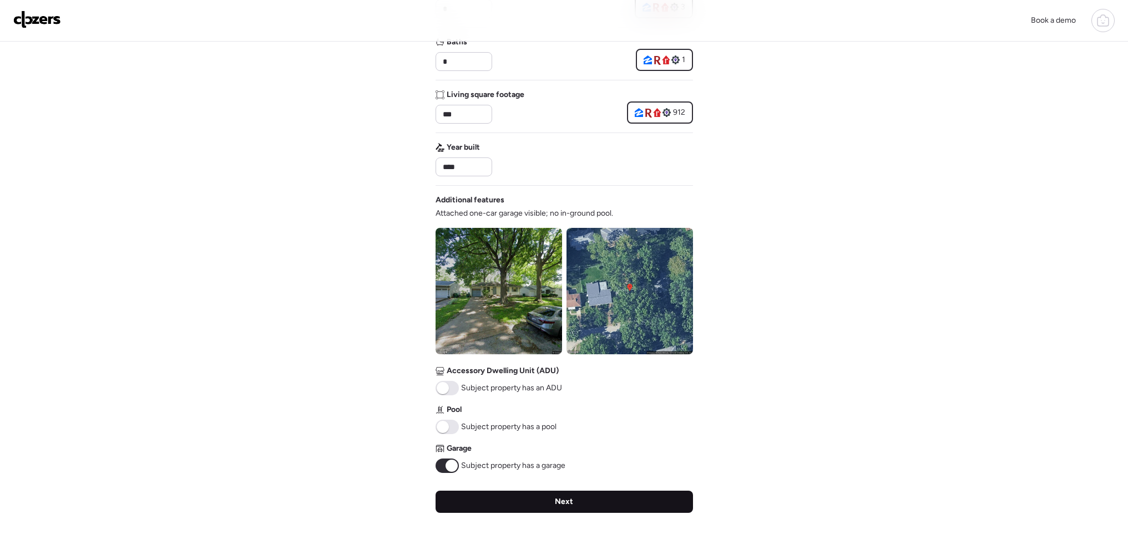
click at [520, 506] on div "Next" at bounding box center [563, 502] width 257 height 22
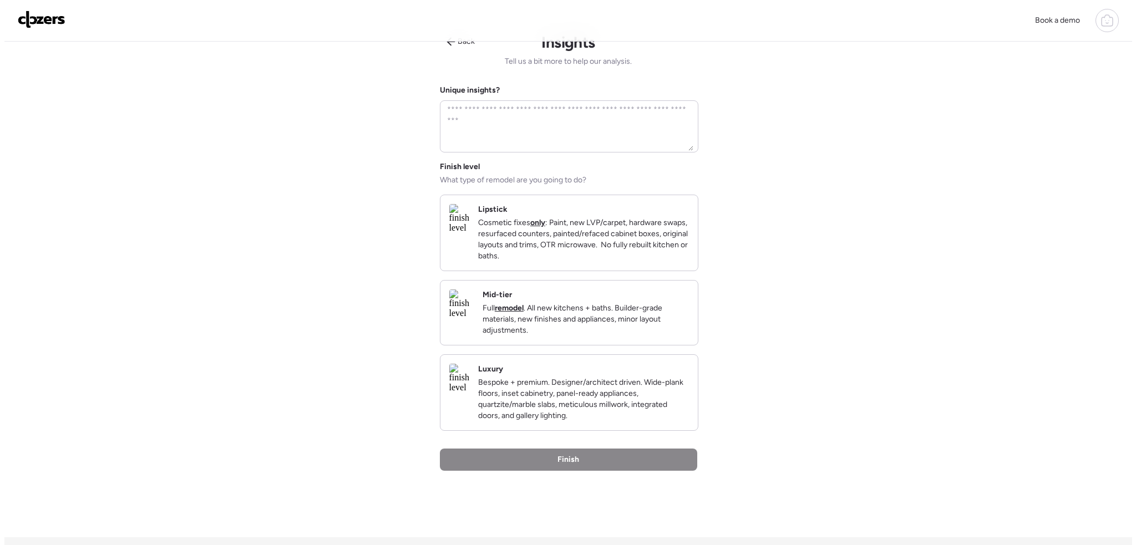
scroll to position [0, 0]
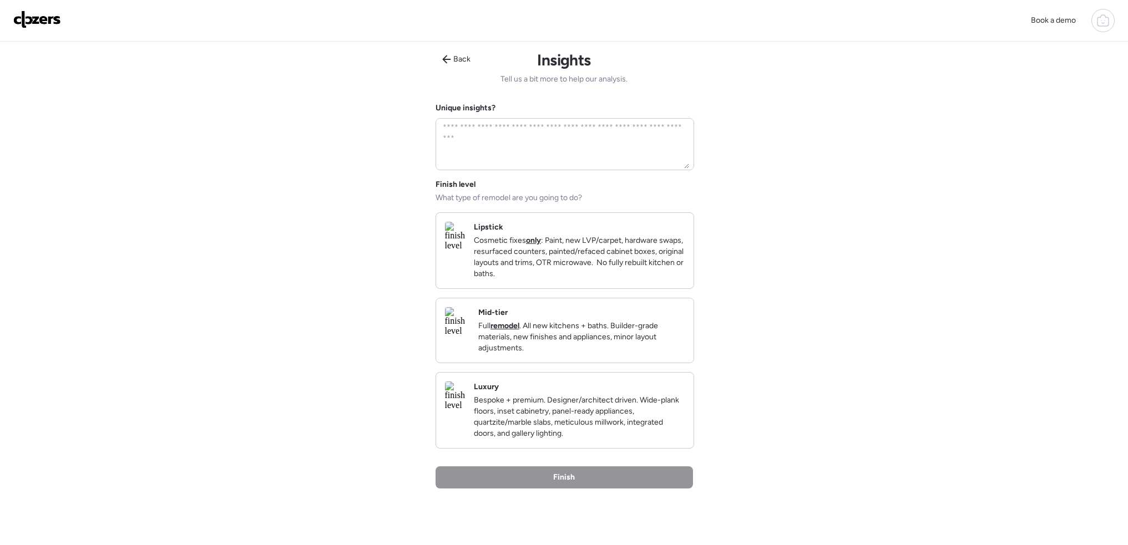
click at [581, 273] on p "Cosmetic fixes only : Paint, new LVP/carpet, hardware swaps, resurfaced counter…" at bounding box center [579, 257] width 211 height 44
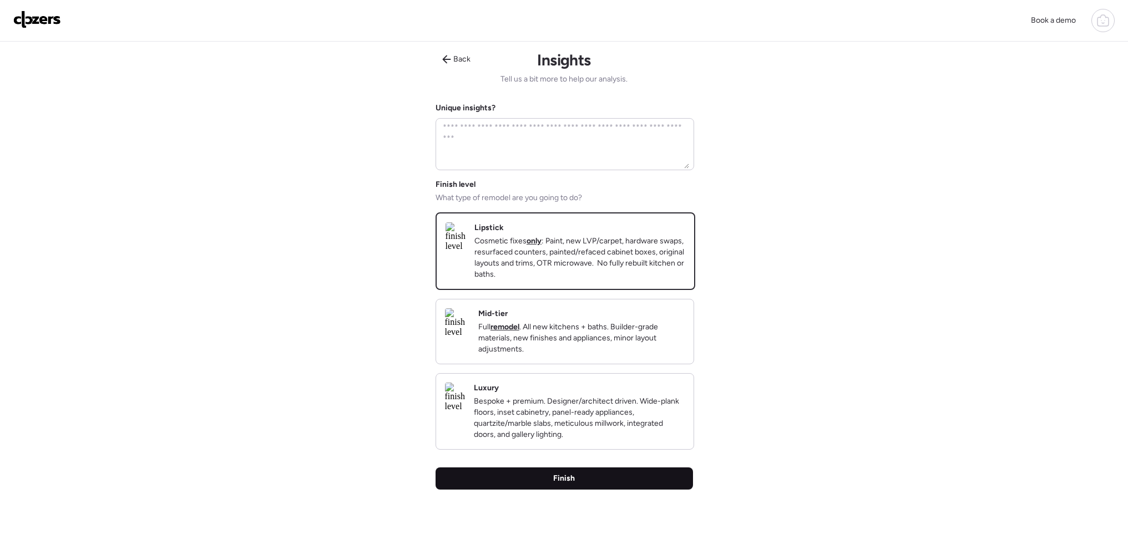
click at [603, 490] on div "Finish" at bounding box center [563, 479] width 257 height 22
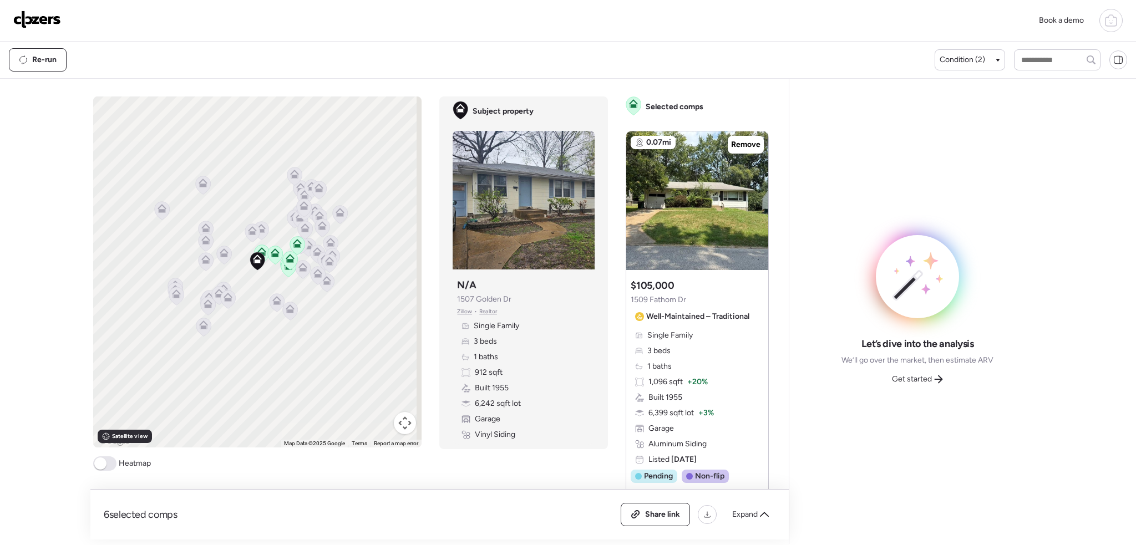
click at [109, 465] on span at bounding box center [104, 463] width 23 height 14
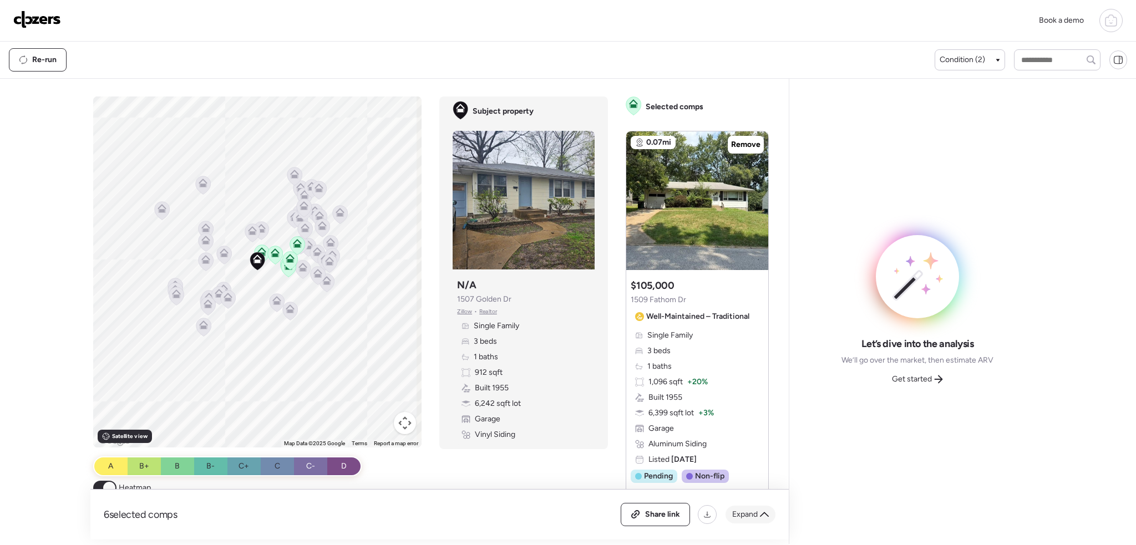
click at [772, 512] on div "Expand" at bounding box center [750, 515] width 50 height 18
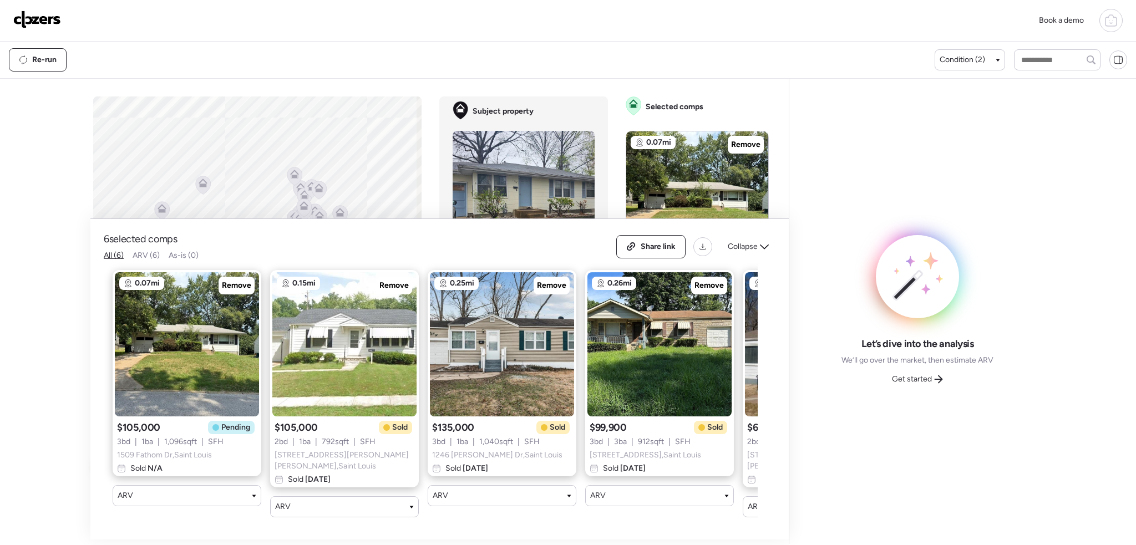
drag, startPoint x: 232, startPoint y: 284, endPoint x: 297, endPoint y: 288, distance: 65.0
click at [235, 284] on span "Remove" at bounding box center [236, 285] width 29 height 11
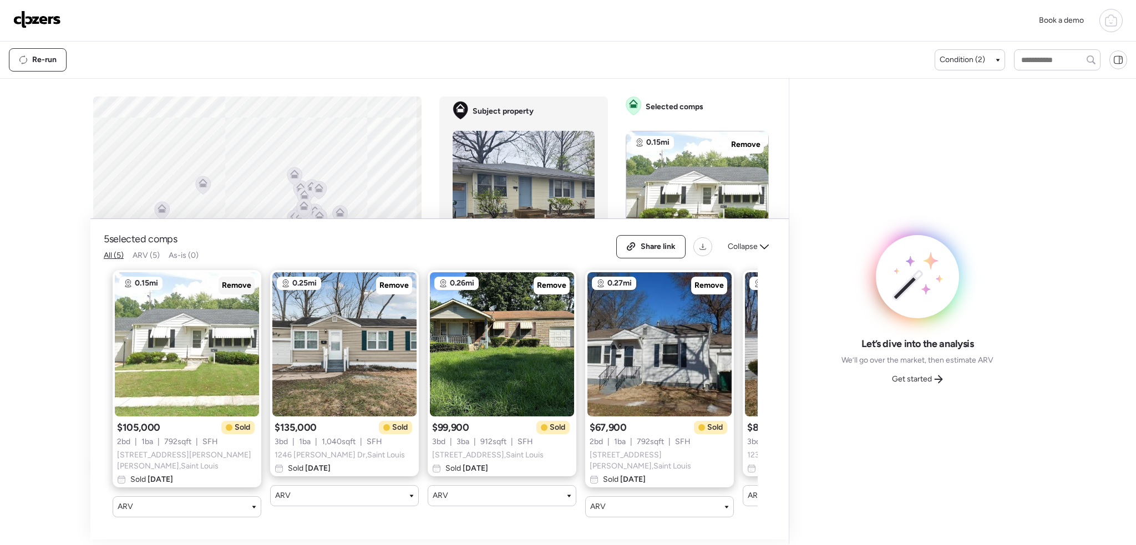
click at [250, 291] on span "Remove" at bounding box center [236, 285] width 29 height 11
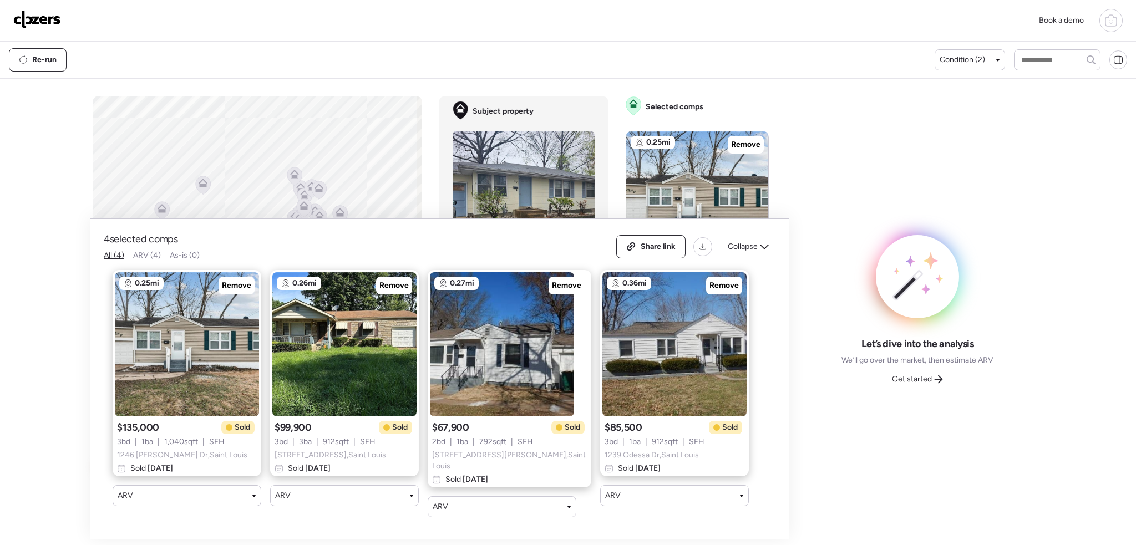
drag, startPoint x: 246, startPoint y: 290, endPoint x: 261, endPoint y: 294, distance: 15.1
click at [247, 290] on span "Remove" at bounding box center [236, 285] width 29 height 11
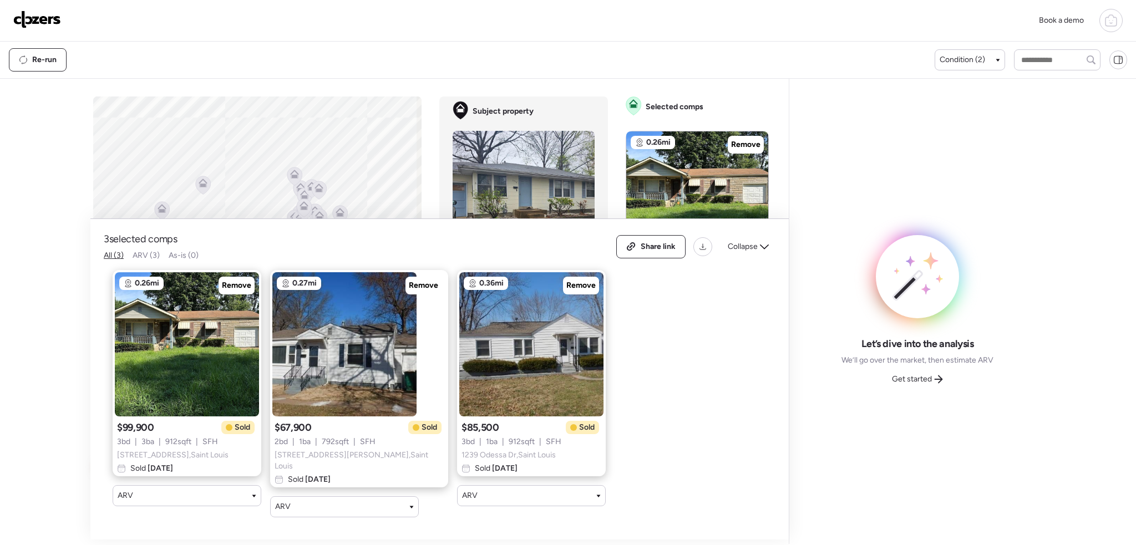
drag, startPoint x: 243, startPoint y: 292, endPoint x: 273, endPoint y: 296, distance: 30.2
click at [244, 291] on span "Remove" at bounding box center [236, 285] width 29 height 11
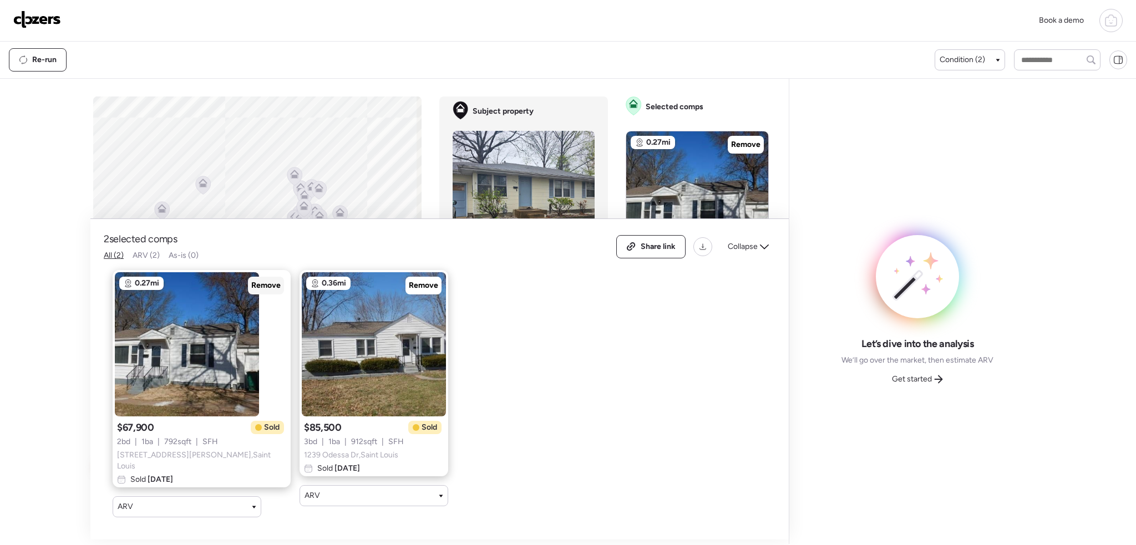
drag, startPoint x: 245, startPoint y: 288, endPoint x: 286, endPoint y: 292, distance: 41.2
click at [251, 288] on span "Remove" at bounding box center [265, 285] width 29 height 11
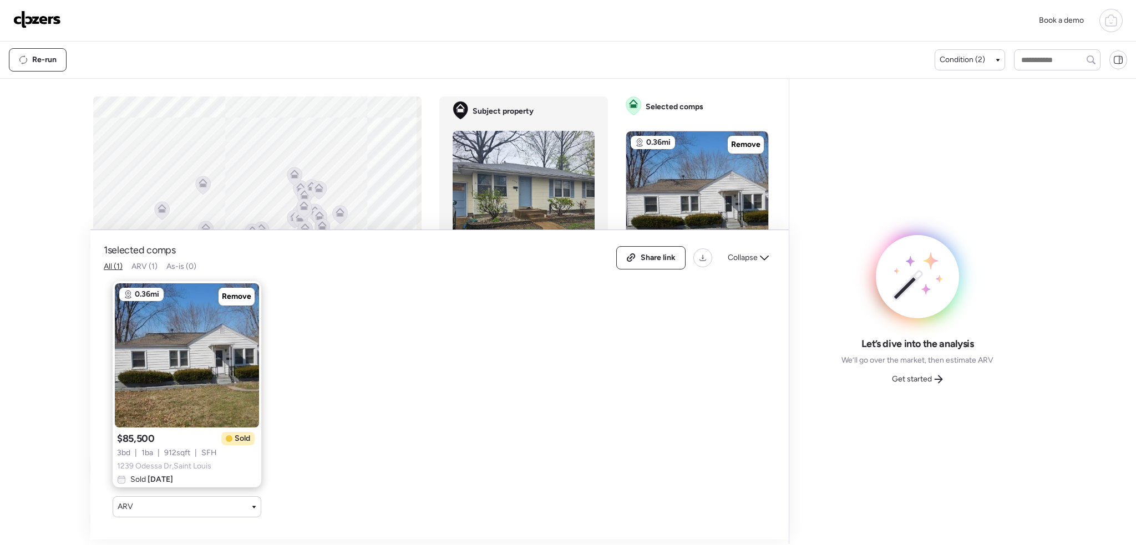
drag, startPoint x: 248, startPoint y: 290, endPoint x: 392, endPoint y: 288, distance: 143.7
click at [254, 291] on div "Remove" at bounding box center [237, 297] width 36 height 18
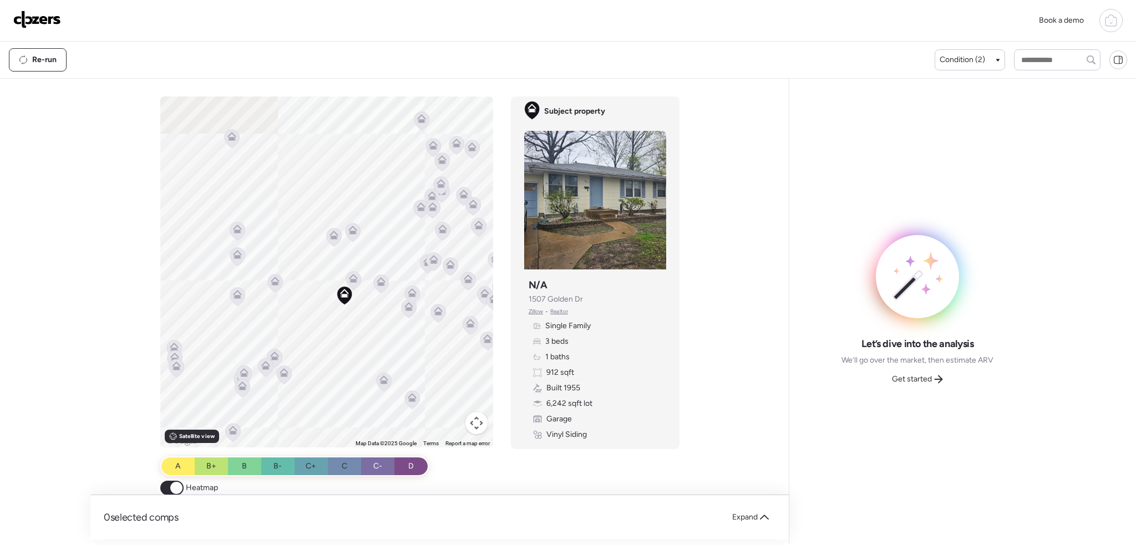
drag, startPoint x: 379, startPoint y: 258, endPoint x: 488, endPoint y: 359, distance: 148.7
click at [488, 359] on div "To activate drag with keyboard, press Alt + Enter. Once in keyboard drag state,…" at bounding box center [326, 272] width 333 height 351
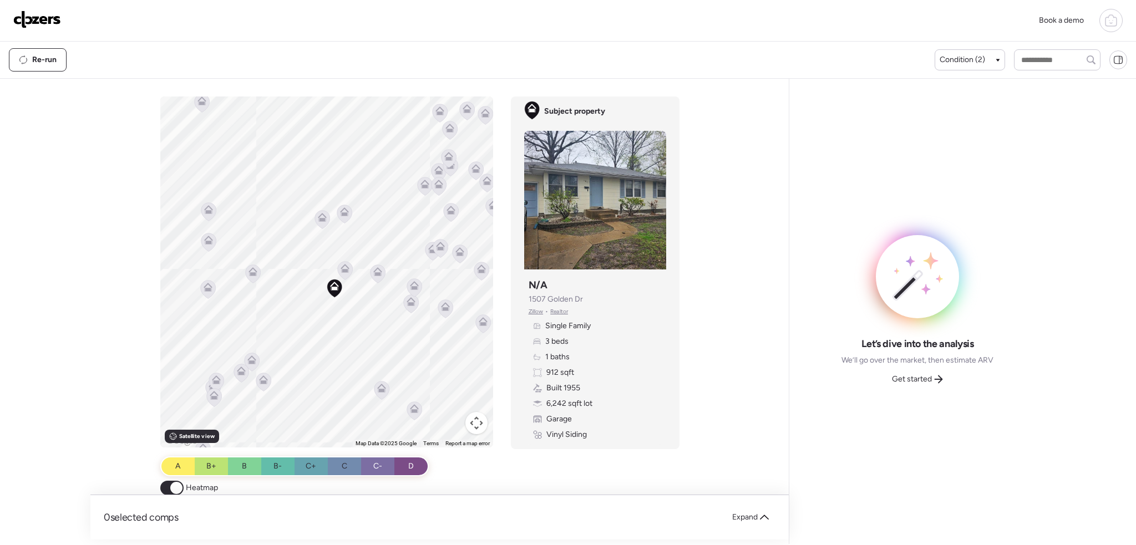
click at [341, 268] on icon at bounding box center [345, 268] width 9 height 9
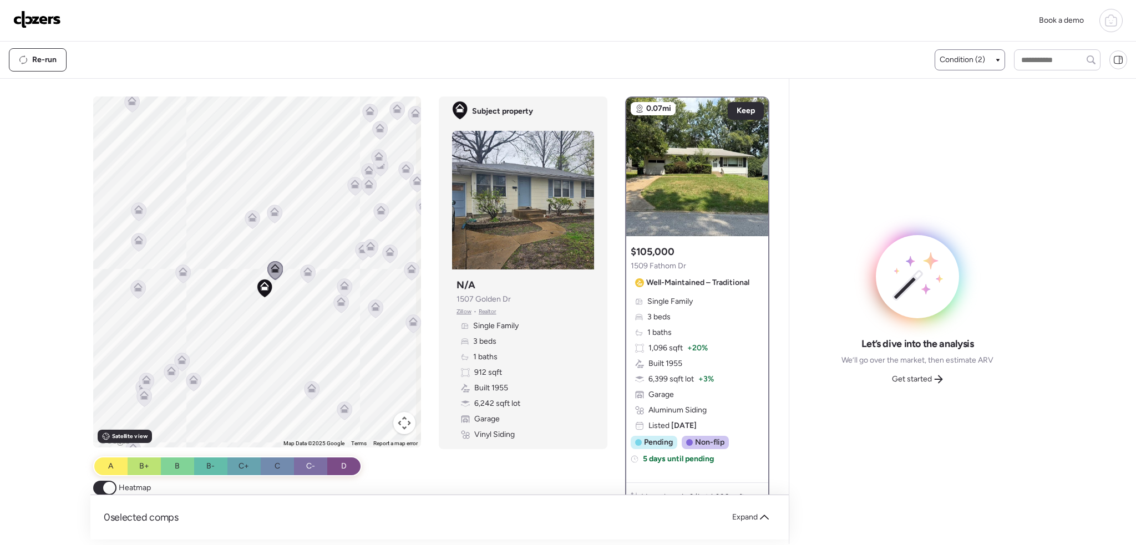
click at [991, 57] on div "Condition (2)" at bounding box center [970, 59] width 60 height 11
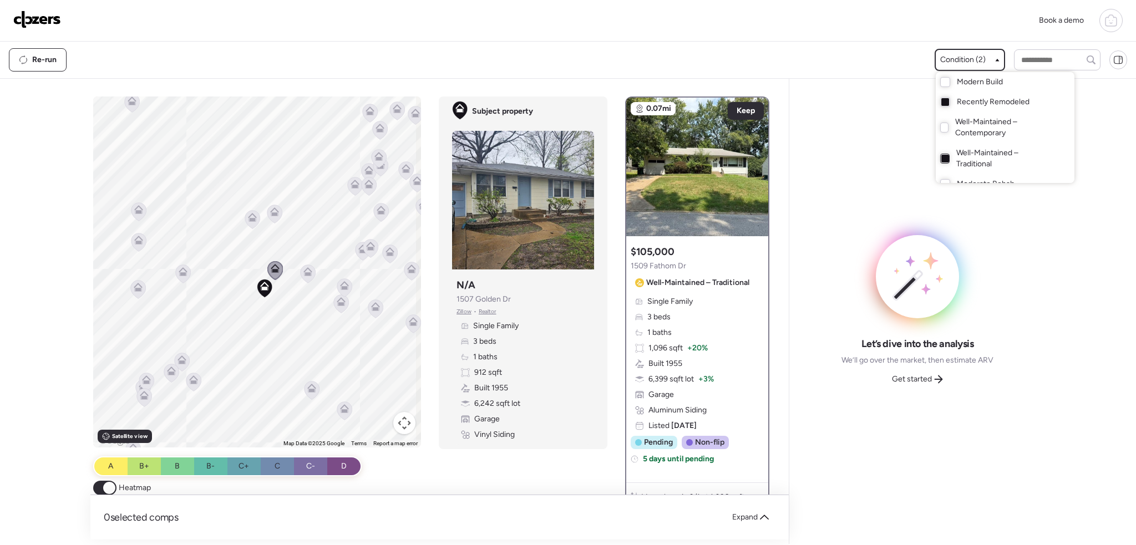
click at [941, 159] on div at bounding box center [945, 159] width 8 height 8
click at [811, 41] on div "Book a demo" at bounding box center [568, 21] width 1136 height 42
click at [270, 269] on div at bounding box center [568, 241] width 1136 height 545
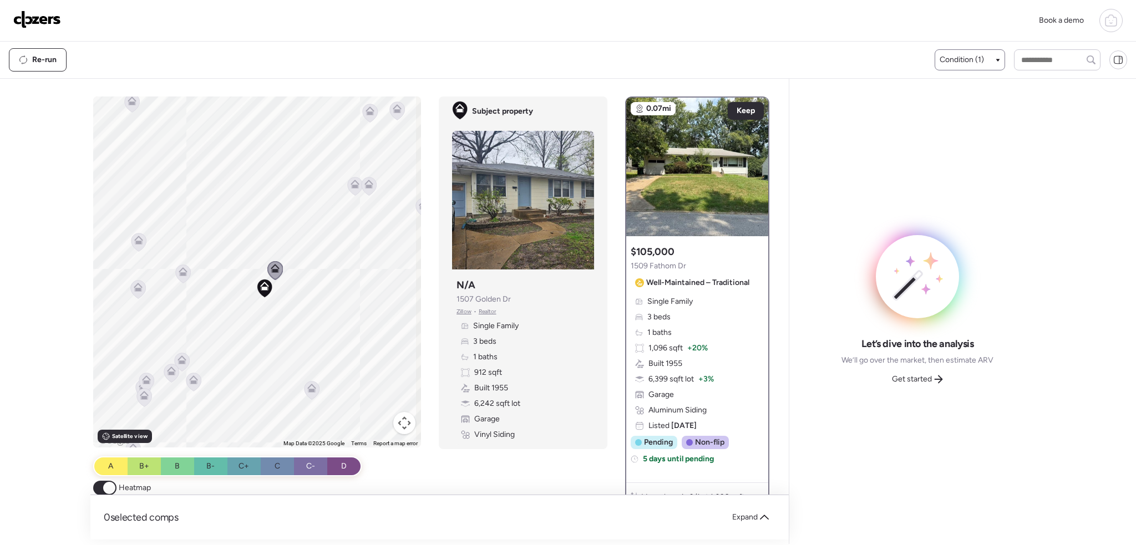
click at [273, 271] on icon at bounding box center [275, 270] width 7 height 3
drag, startPoint x: 313, startPoint y: 281, endPoint x: 320, endPoint y: 236, distance: 45.4
click at [320, 236] on div "To navigate, press the arrow keys. To activate drag with keyboard, press Alt + …" at bounding box center [257, 272] width 328 height 351
click at [319, 392] on icon at bounding box center [315, 396] width 15 height 18
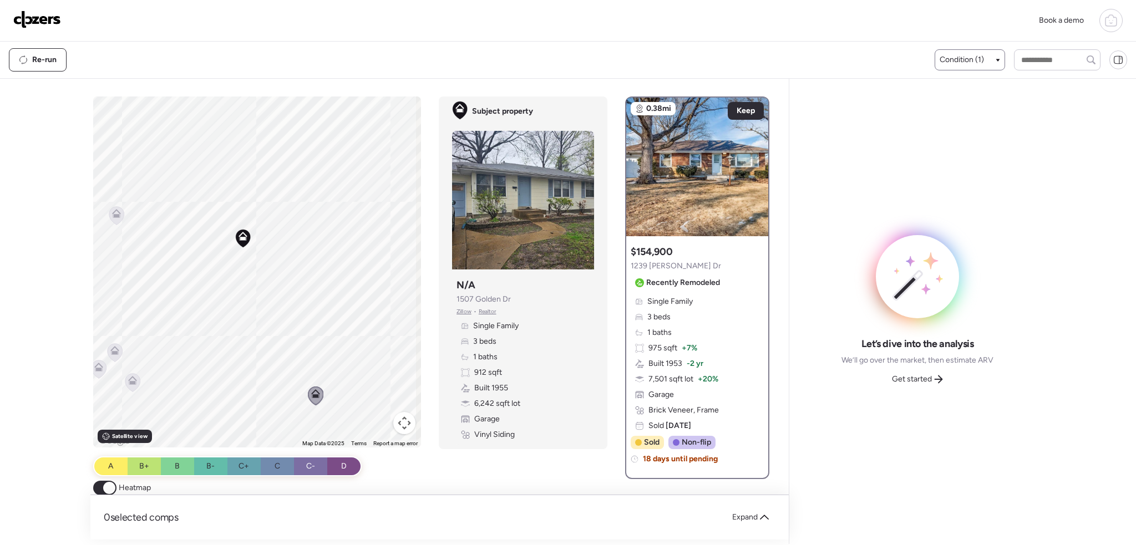
click at [996, 59] on icon at bounding box center [998, 60] width 4 height 3
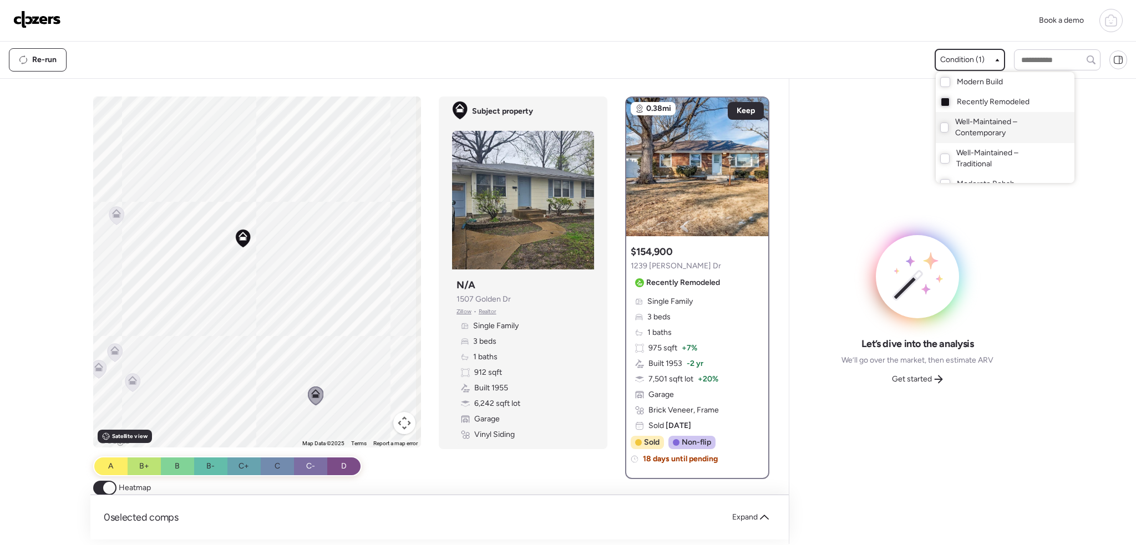
click at [944, 126] on div "Well-Maintained – Contemporary" at bounding box center [1005, 127] width 139 height 31
click at [234, 153] on div at bounding box center [568, 241] width 1136 height 545
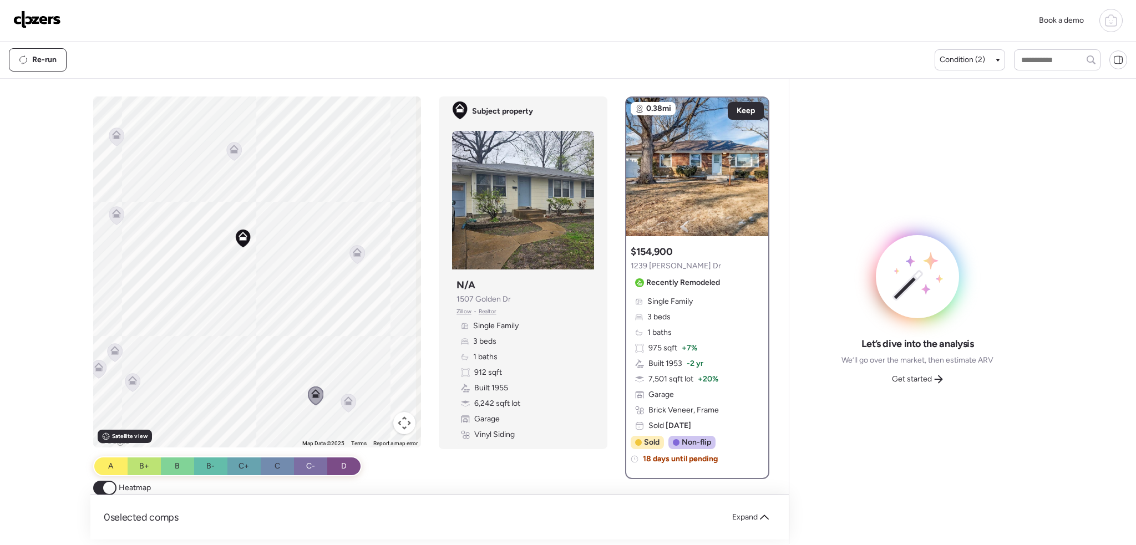
click at [233, 153] on icon at bounding box center [234, 151] width 7 height 3
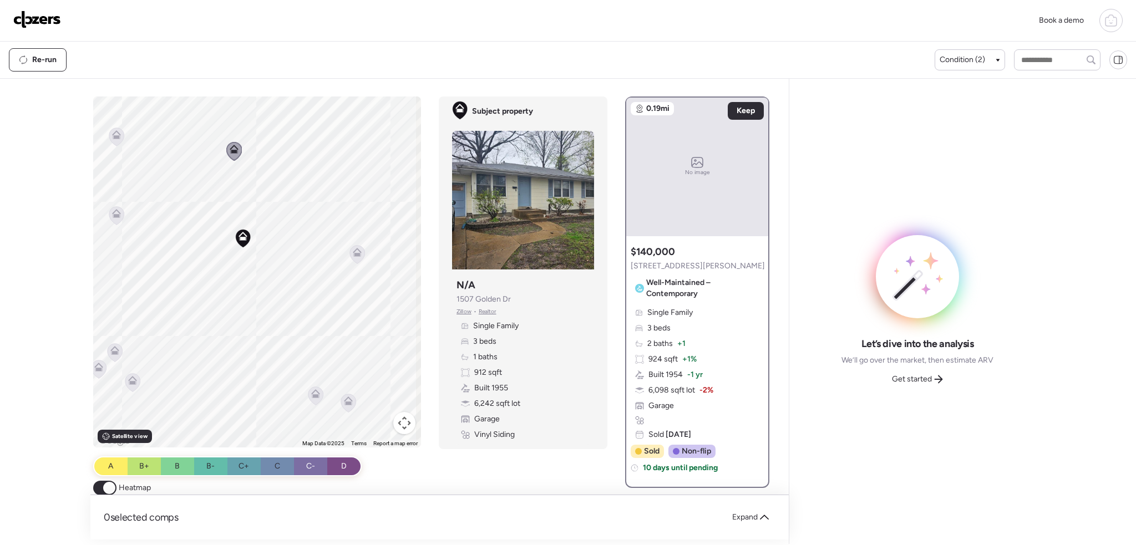
click at [354, 255] on icon at bounding box center [357, 254] width 7 height 3
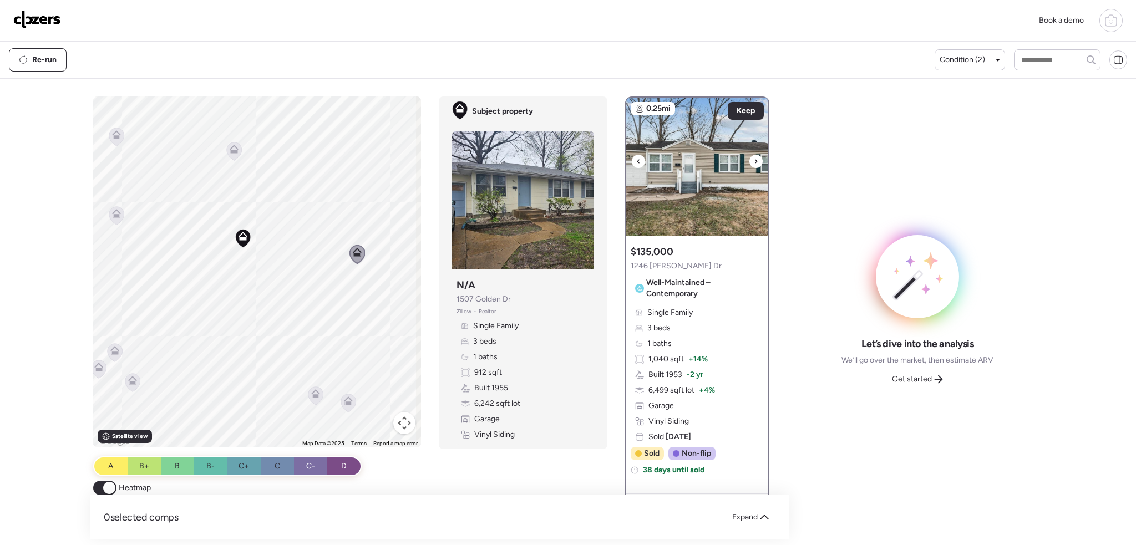
click at [754, 159] on icon at bounding box center [756, 161] width 4 height 13
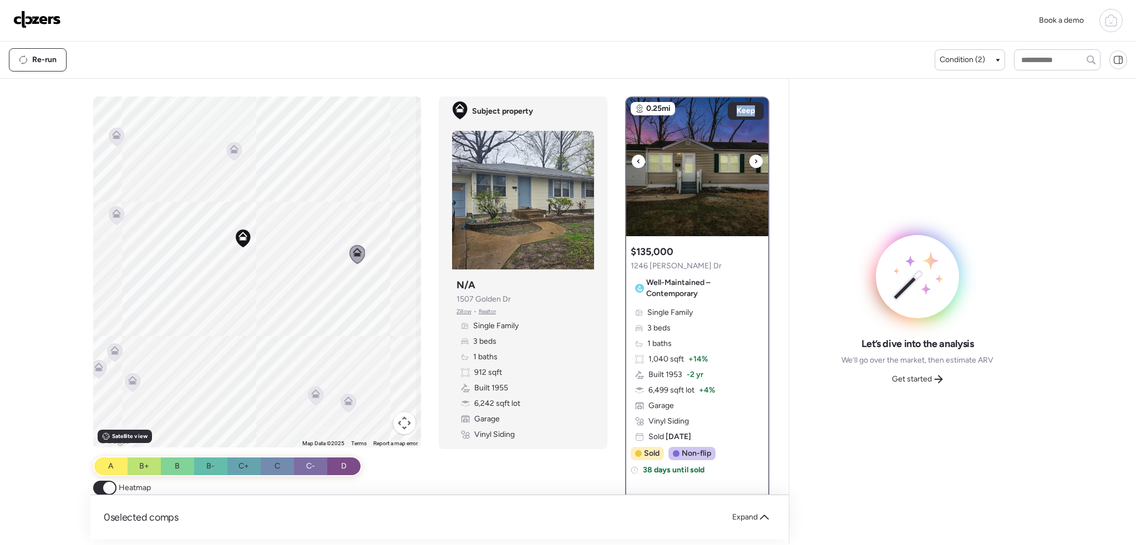
click at [754, 159] on icon at bounding box center [756, 161] width 4 height 13
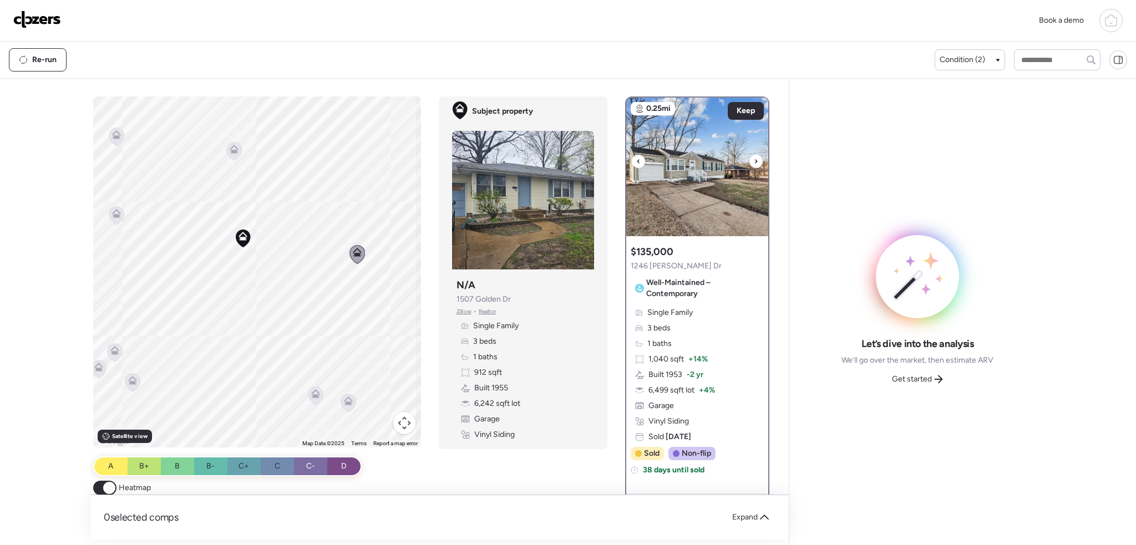
click at [754, 161] on icon at bounding box center [756, 161] width 4 height 13
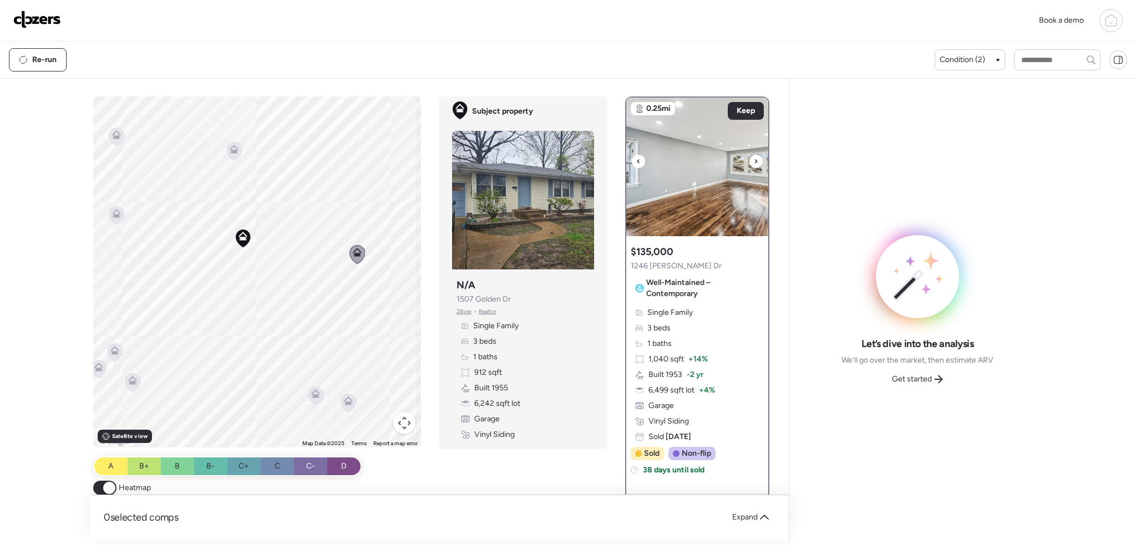
click at [754, 161] on icon at bounding box center [756, 161] width 4 height 13
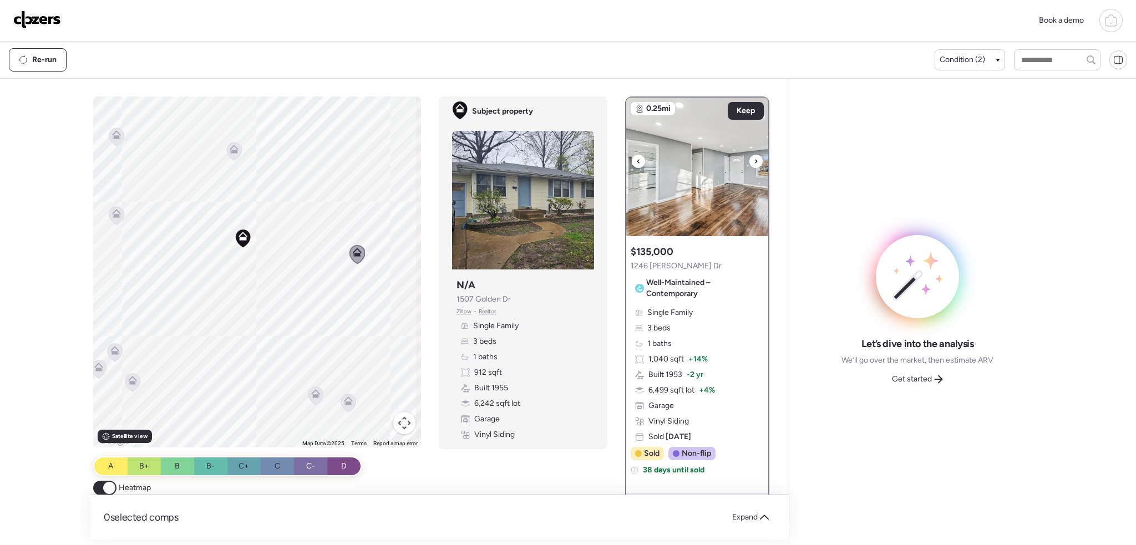
click at [754, 161] on icon at bounding box center [756, 161] width 4 height 13
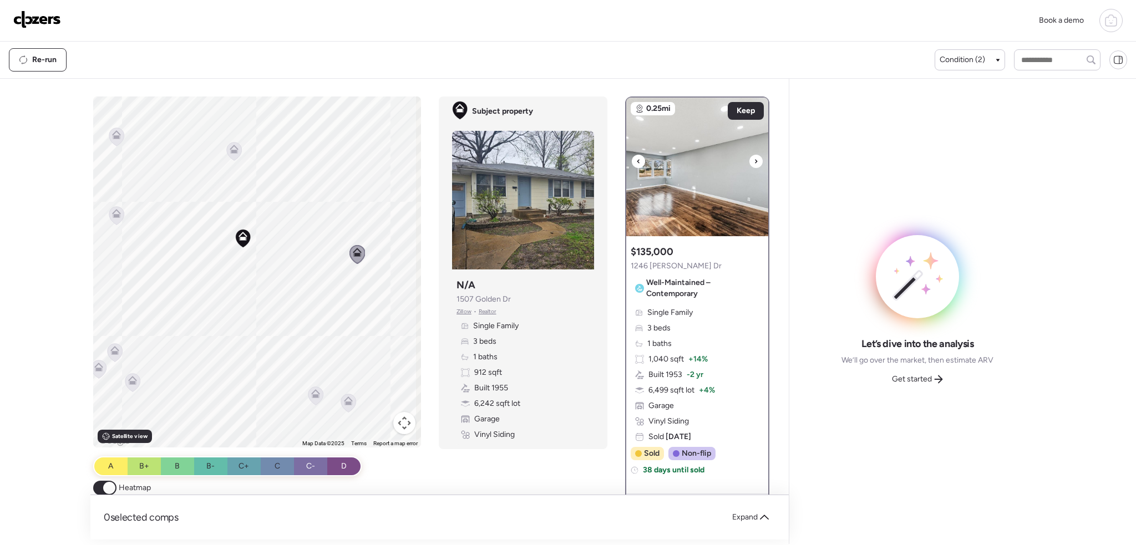
click at [754, 161] on icon at bounding box center [756, 161] width 4 height 13
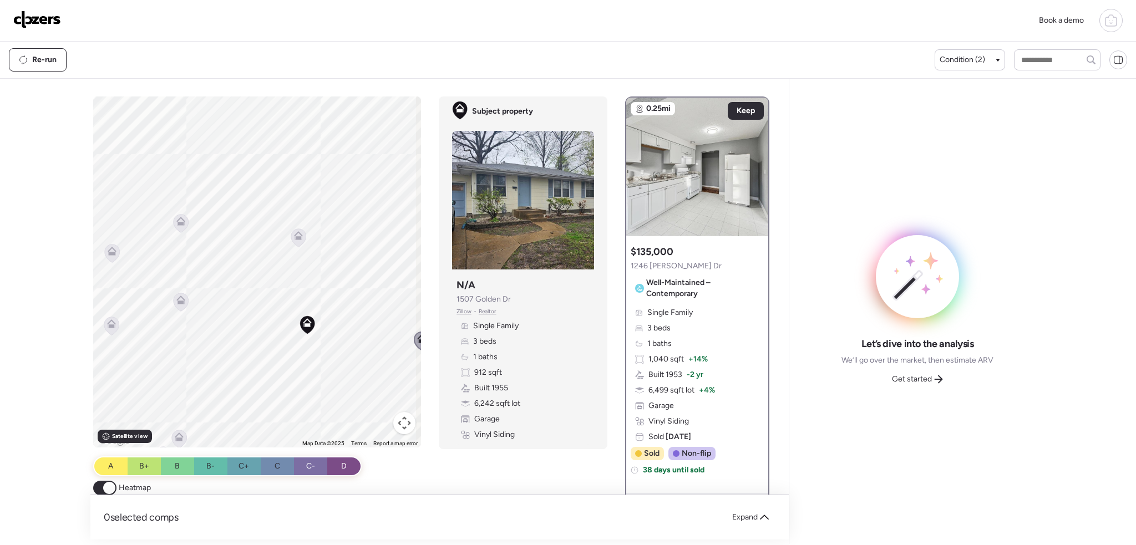
drag, startPoint x: 212, startPoint y: 284, endPoint x: 266, endPoint y: 362, distance: 94.2
click at [278, 373] on div "To activate drag with keyboard, press Alt + Enter. Once in keyboard drag state,…" at bounding box center [257, 272] width 328 height 351
click at [180, 303] on icon at bounding box center [180, 303] width 7 height 3
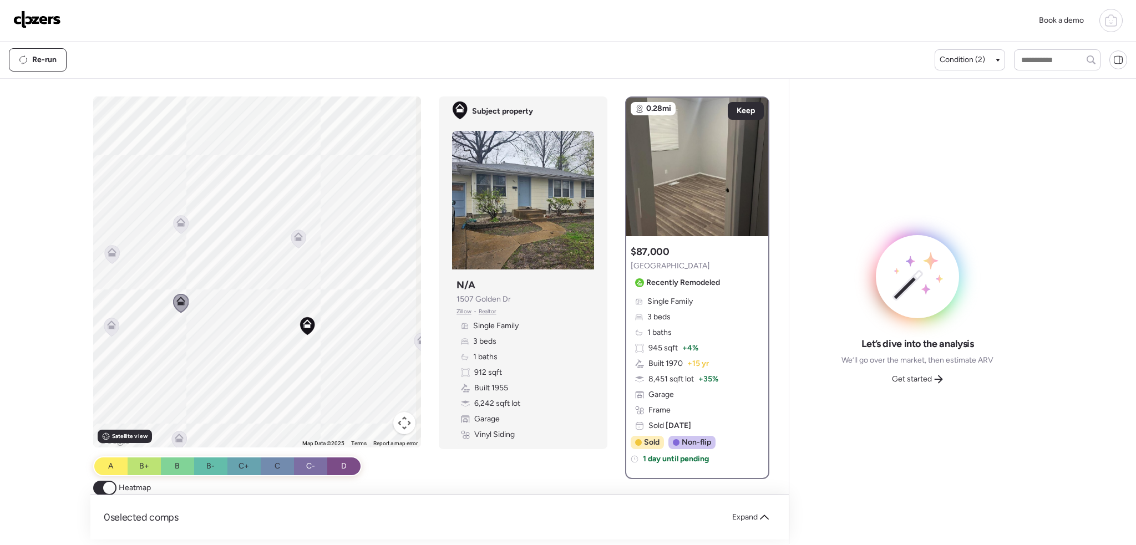
click at [295, 229] on div "To activate drag with keyboard, press Alt + Enter. Once in keyboard drag state,…" at bounding box center [257, 272] width 328 height 351
click at [297, 238] on icon at bounding box center [298, 238] width 7 height 3
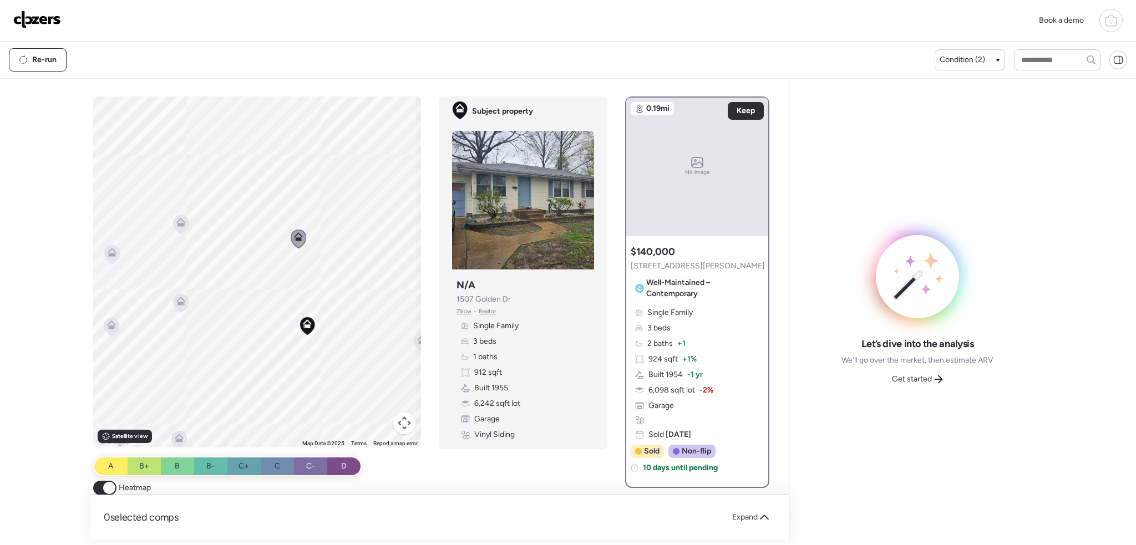
click at [47, 20] on img at bounding box center [37, 20] width 48 height 18
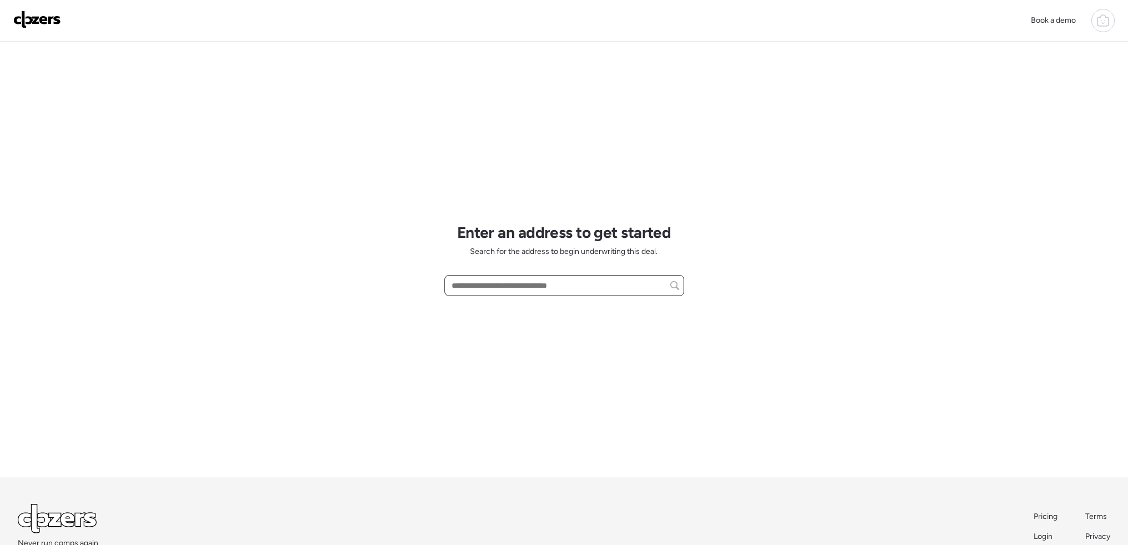
click at [489, 282] on input "text" at bounding box center [564, 286] width 230 height 16
paste input "**********"
click at [507, 307] on span "[STREET_ADDRESS][PERSON_NAME]" at bounding box center [516, 306] width 134 height 11
type input "**********"
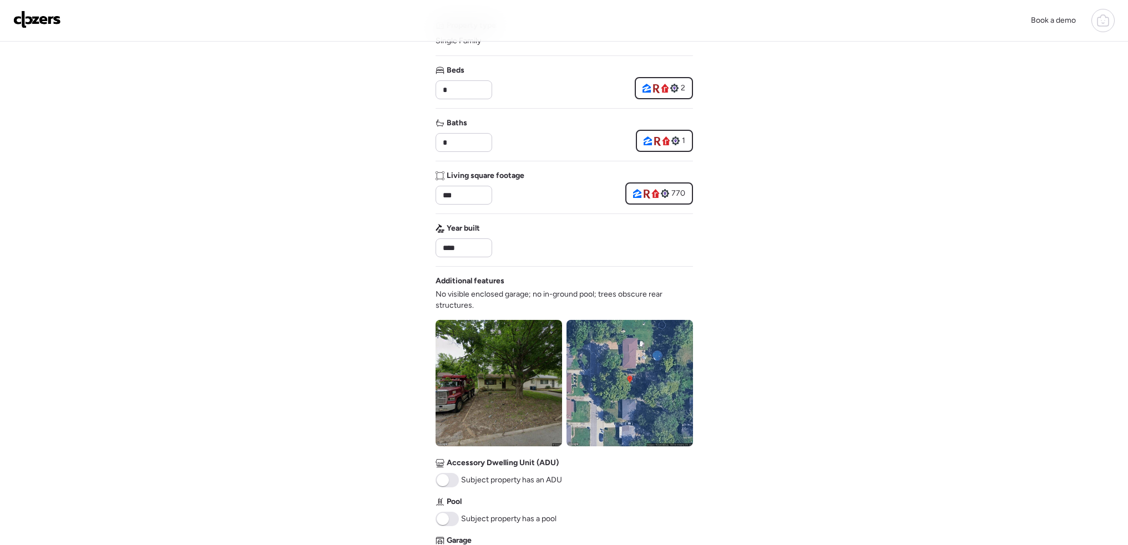
scroll to position [222, 0]
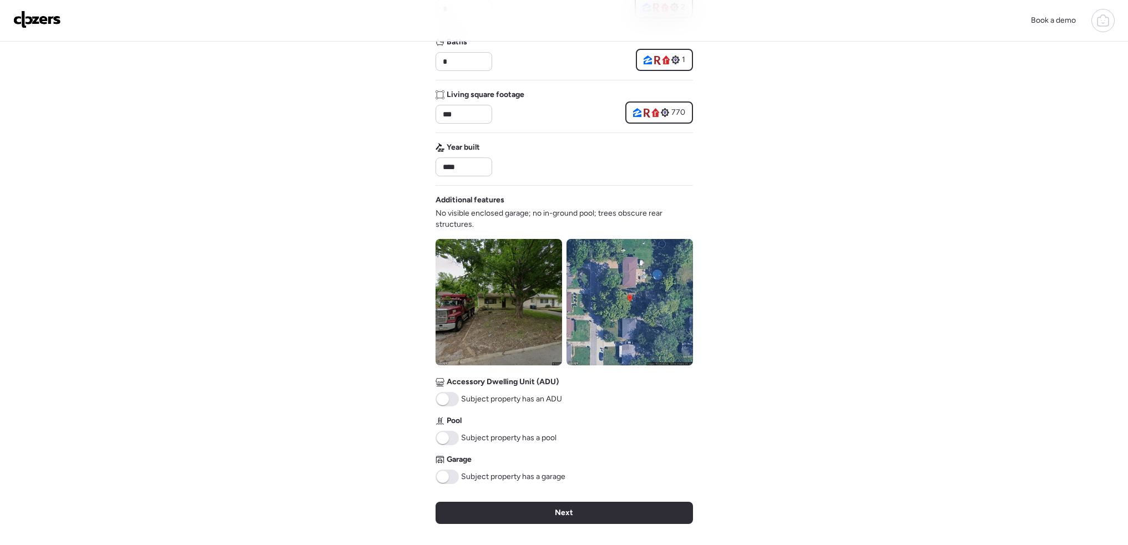
click at [599, 517] on div "Next" at bounding box center [563, 513] width 257 height 22
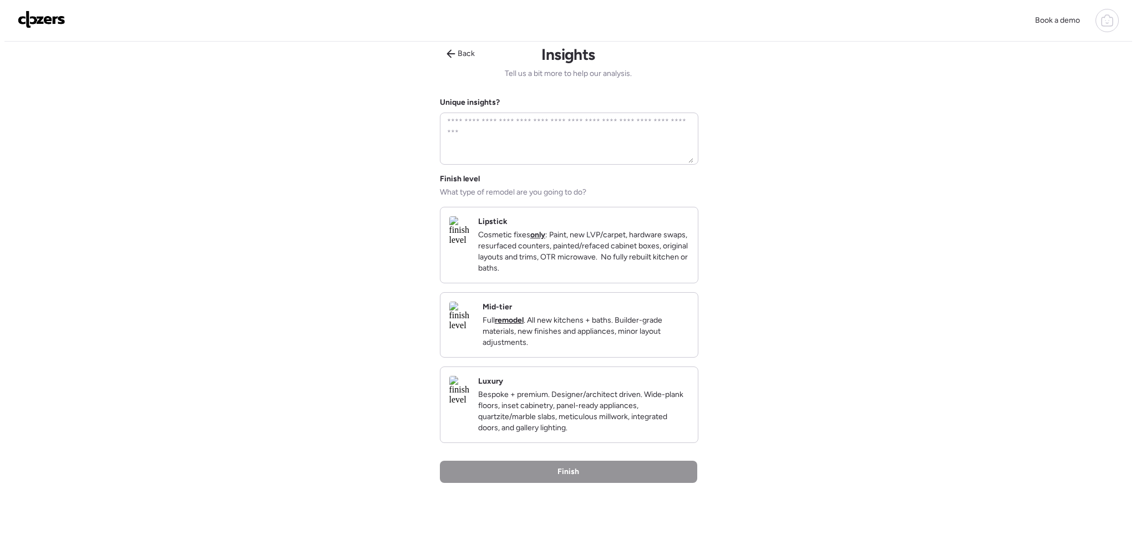
scroll to position [0, 0]
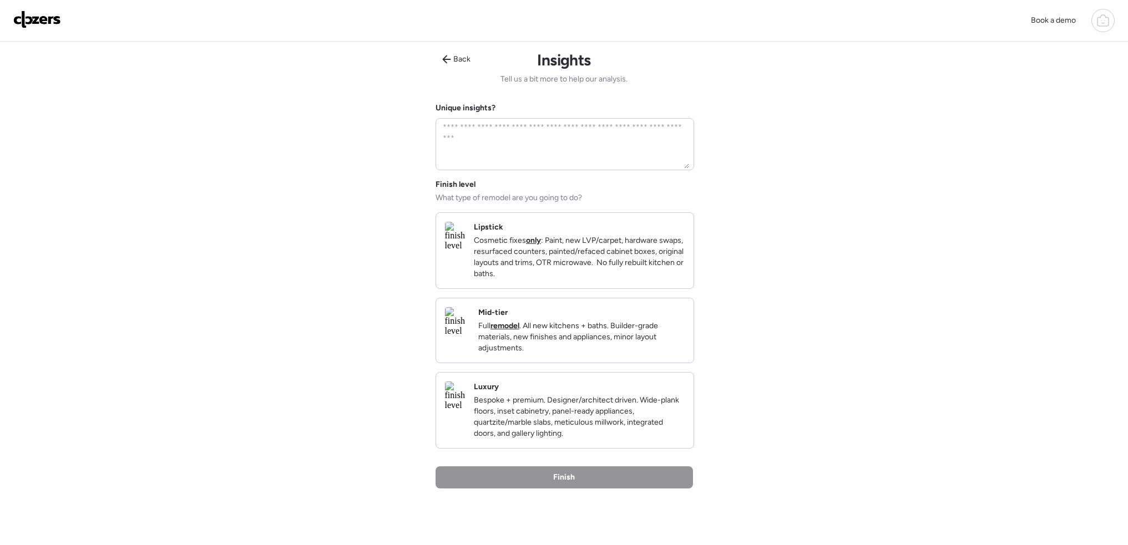
click at [573, 270] on p "Cosmetic fixes only : Paint, new LVP/carpet, hardware swaps, resurfaced counter…" at bounding box center [579, 257] width 211 height 44
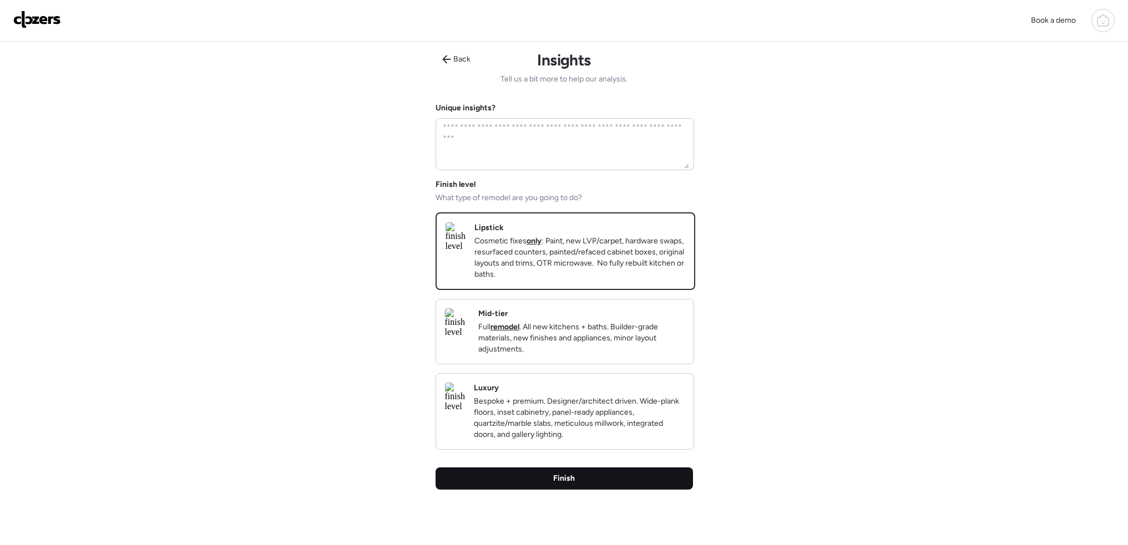
click at [627, 490] on div "Finish" at bounding box center [563, 479] width 257 height 22
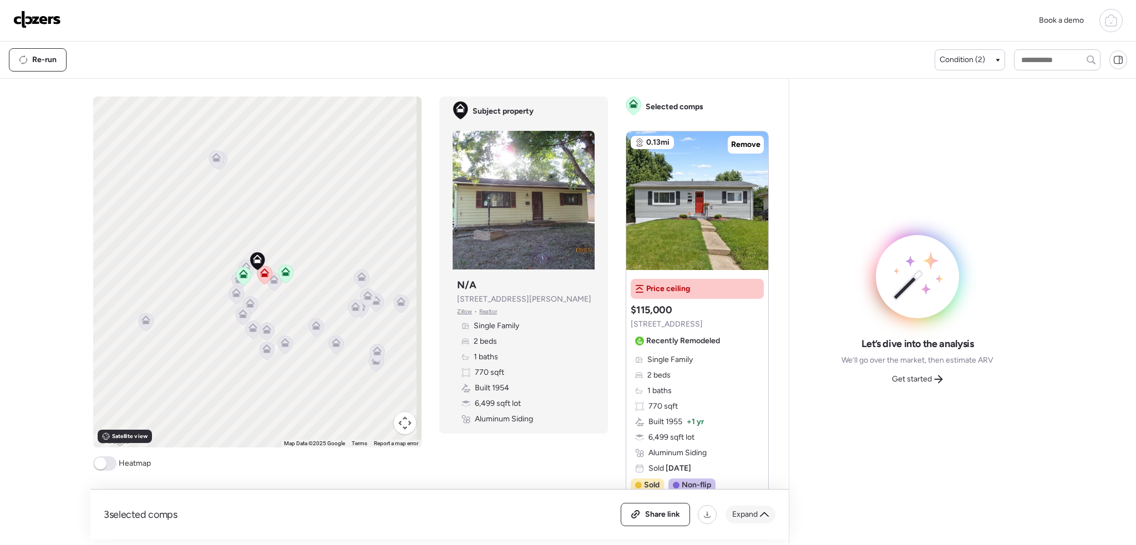
click at [754, 516] on span "Expand" at bounding box center [745, 514] width 26 height 11
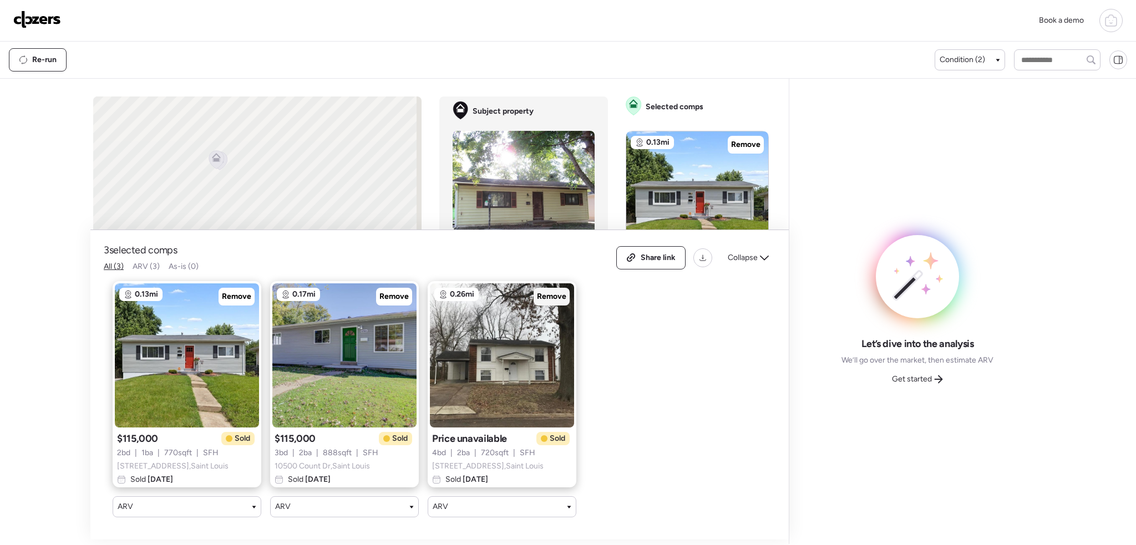
click at [559, 291] on span "Remove" at bounding box center [551, 296] width 29 height 11
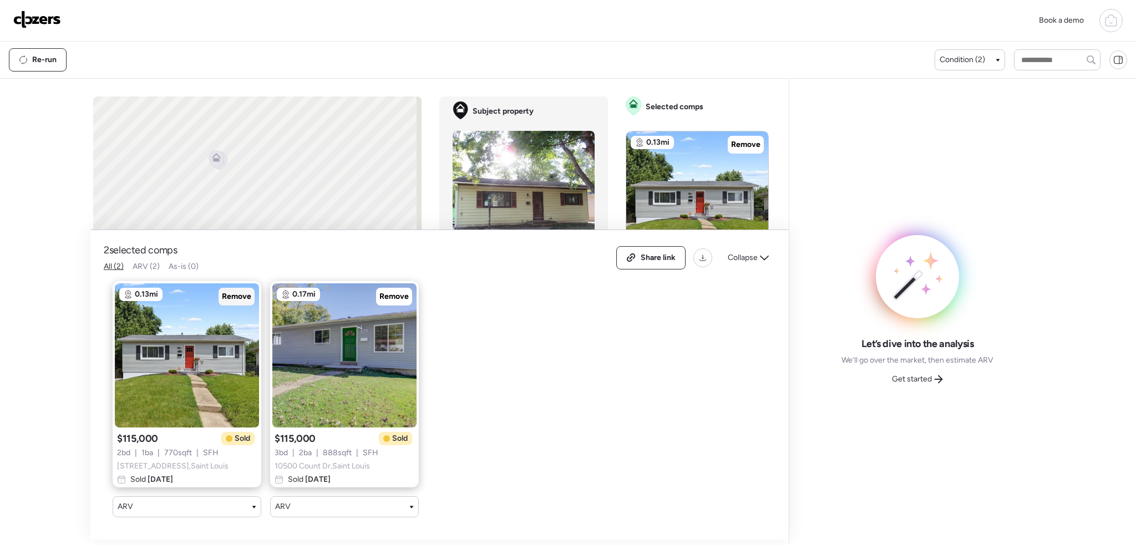
click at [236, 291] on span "Remove" at bounding box center [236, 296] width 29 height 11
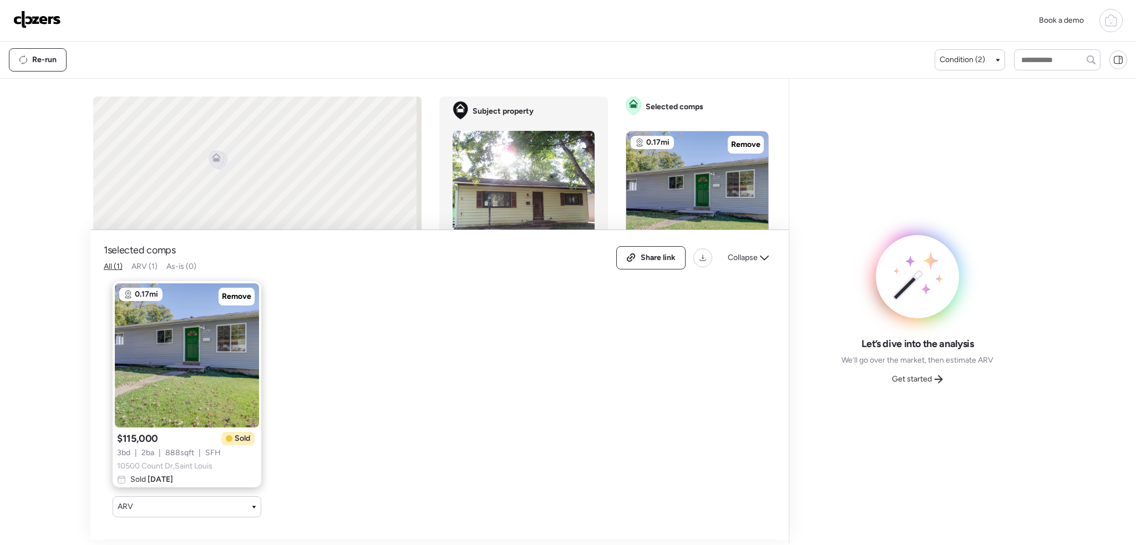
drag, startPoint x: 248, startPoint y: 292, endPoint x: 532, endPoint y: 277, distance: 284.9
click at [250, 292] on span "Remove" at bounding box center [236, 296] width 29 height 11
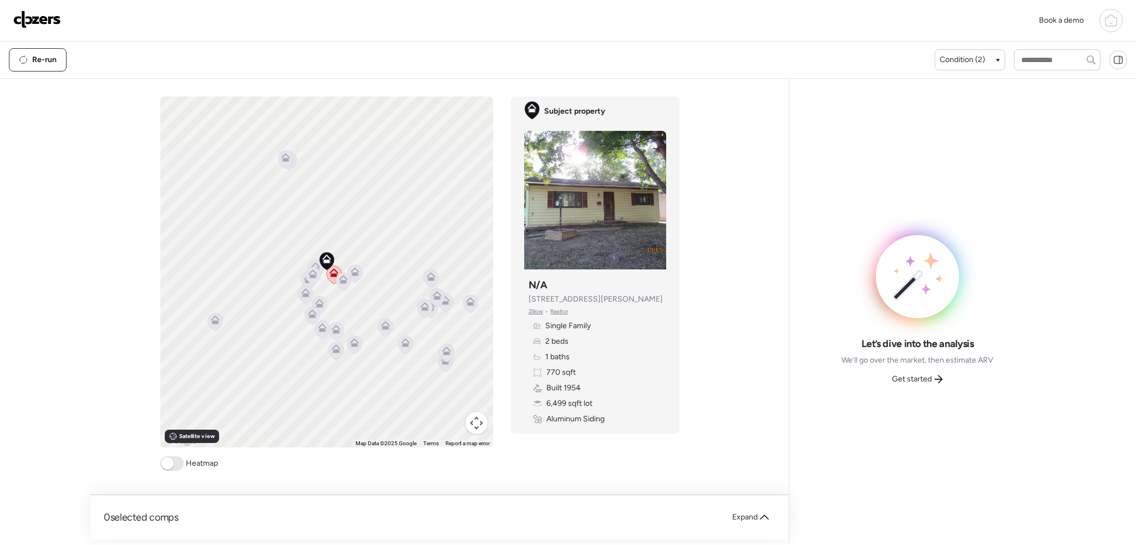
drag, startPoint x: 164, startPoint y: 464, endPoint x: 175, endPoint y: 456, distance: 13.5
click at [164, 465] on span at bounding box center [167, 464] width 12 height 12
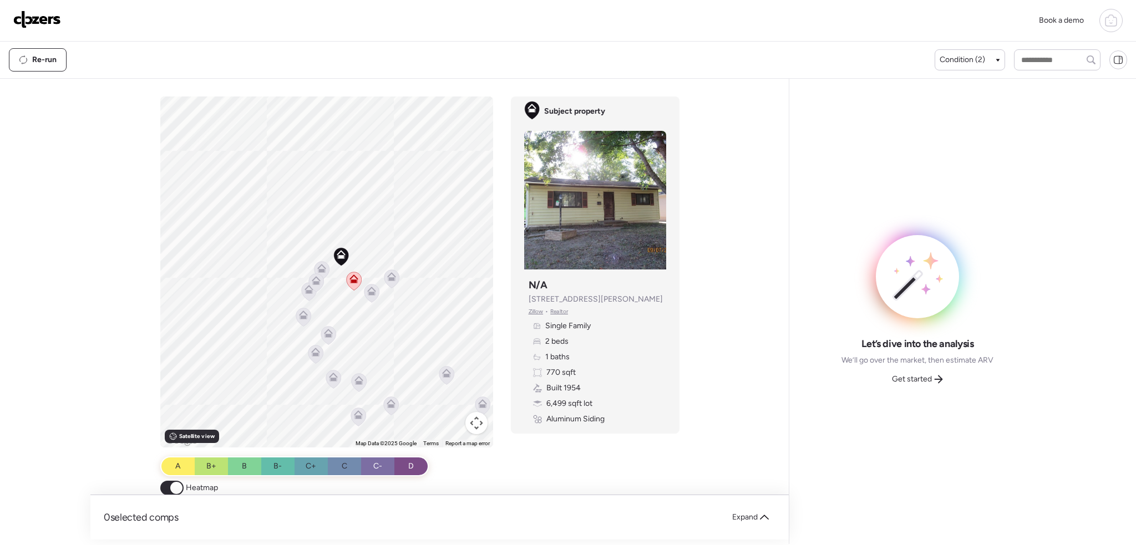
drag, startPoint x: 377, startPoint y: 273, endPoint x: 377, endPoint y: 348, distance: 74.3
click at [377, 348] on div "To activate drag with keyboard, press Alt + Enter. Once in keyboard drag state,…" at bounding box center [326, 272] width 333 height 351
drag, startPoint x: 360, startPoint y: 296, endPoint x: 372, endPoint y: 276, distance: 23.6
click at [372, 276] on div "To activate drag with keyboard, press Alt + Enter. Once in keyboard drag state,…" at bounding box center [326, 272] width 333 height 351
click at [952, 53] on div "Condition (2)" at bounding box center [970, 59] width 70 height 21
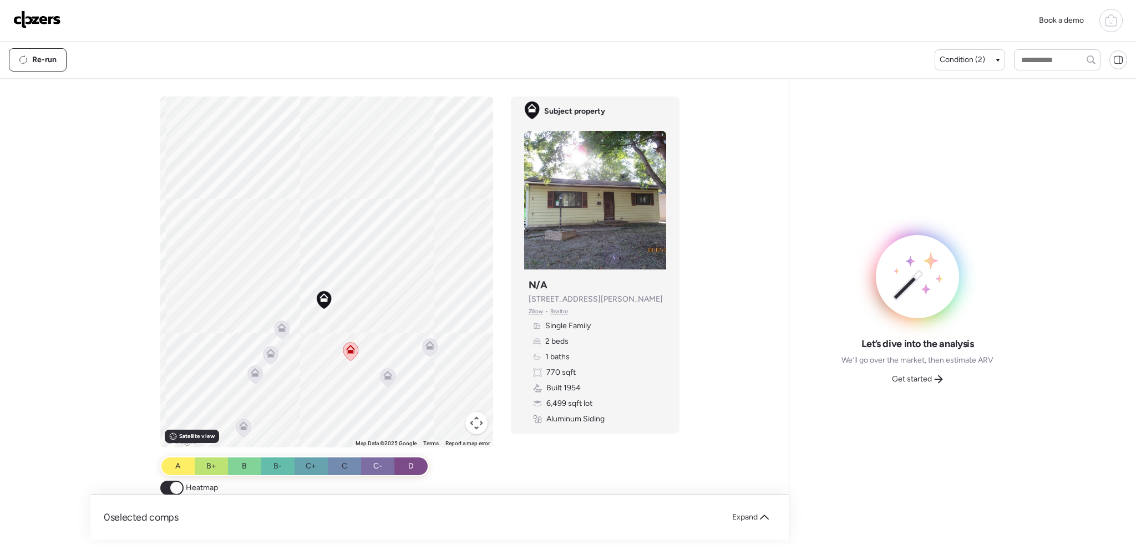
click at [957, 74] on div "Re-run Condition (2)" at bounding box center [568, 60] width 1136 height 37
click at [959, 64] on span "Condition (2)" at bounding box center [962, 59] width 45 height 11
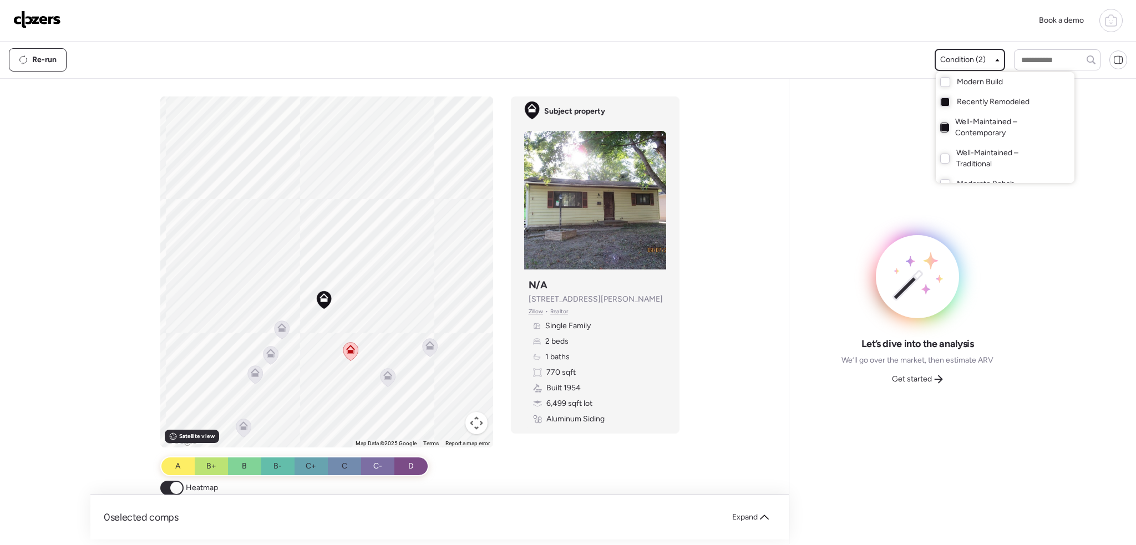
click at [943, 126] on div at bounding box center [945, 128] width 8 height 8
drag, startPoint x: 866, startPoint y: 148, endPoint x: 698, endPoint y: 295, distance: 223.6
click at [853, 163] on div at bounding box center [568, 241] width 1136 height 545
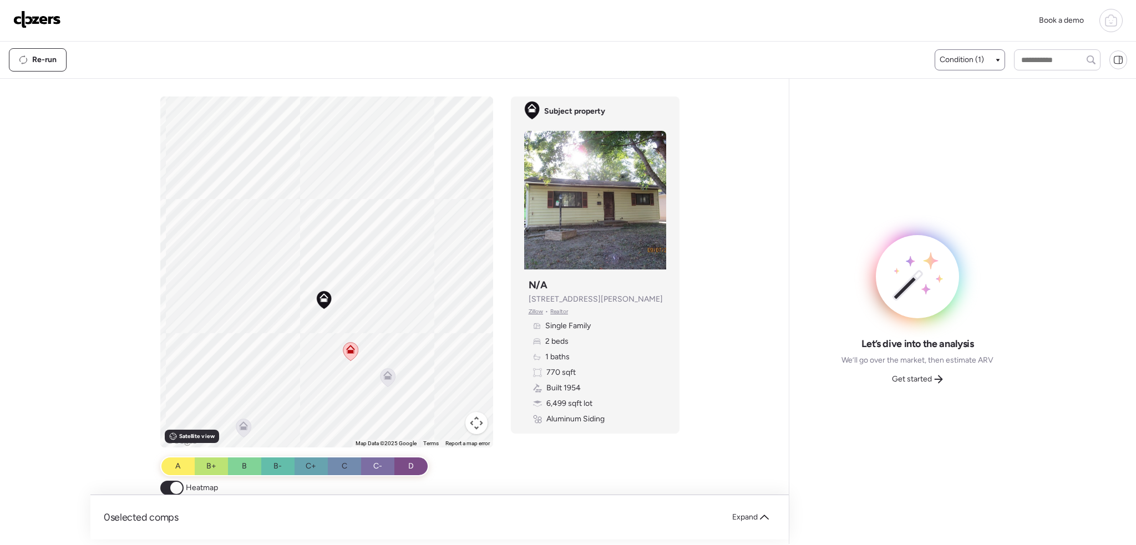
click at [383, 377] on icon at bounding box center [387, 375] width 9 height 9
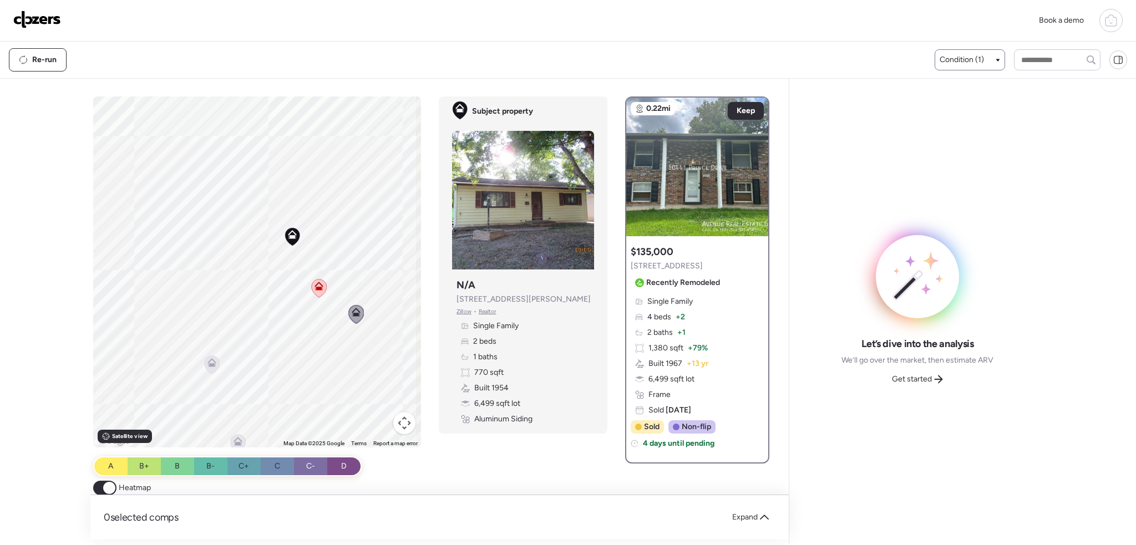
drag, startPoint x: 242, startPoint y: 390, endPoint x: 281, endPoint y: 327, distance: 73.9
click at [281, 327] on div "To activate drag with keyboard, press Alt + Enter. Once in keyboard drag state,…" at bounding box center [257, 272] width 328 height 351
click at [216, 364] on icon at bounding box center [213, 362] width 15 height 18
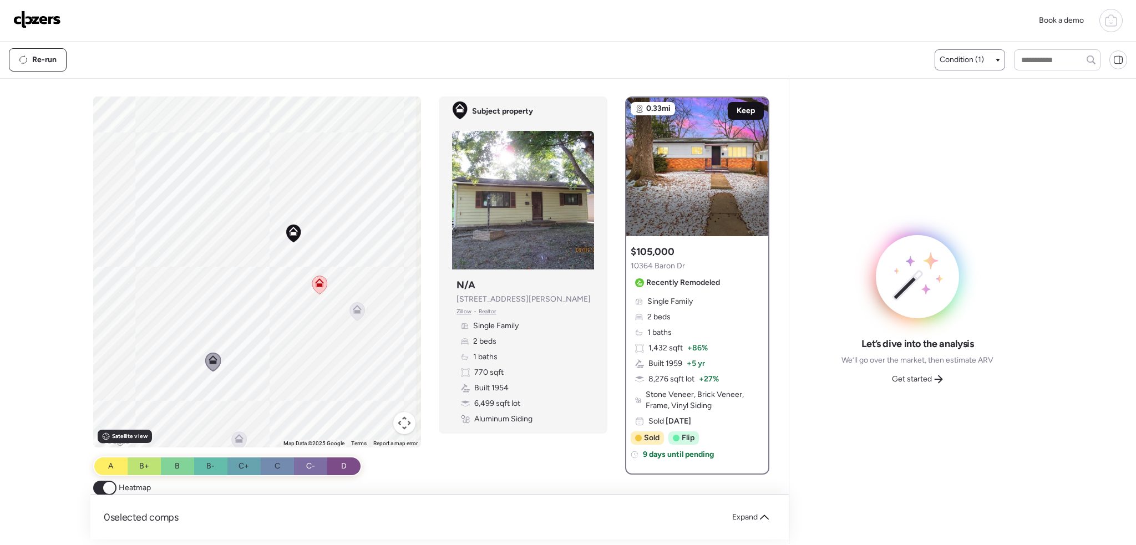
click at [744, 110] on span "Keep" at bounding box center [746, 110] width 18 height 11
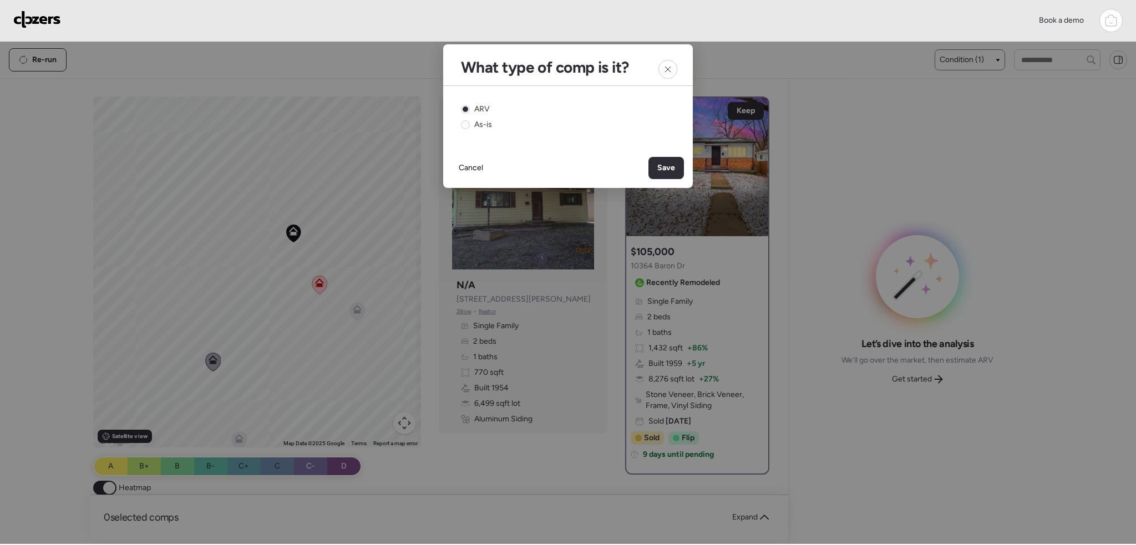
drag, startPoint x: 661, startPoint y: 163, endPoint x: 642, endPoint y: 171, distance: 21.3
click at [661, 163] on span "Save" at bounding box center [666, 168] width 18 height 11
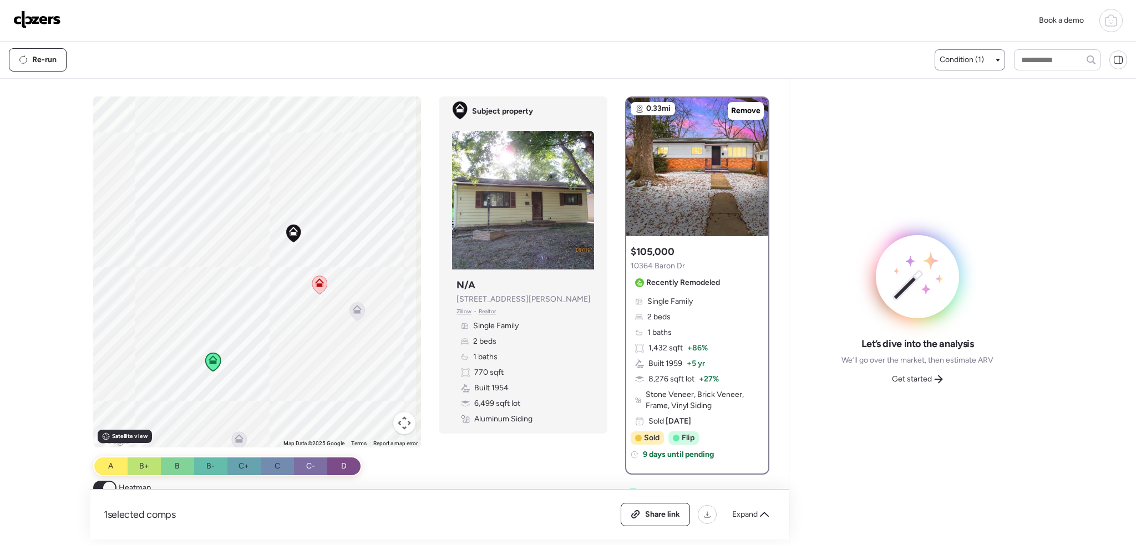
click at [316, 282] on icon at bounding box center [319, 282] width 9 height 9
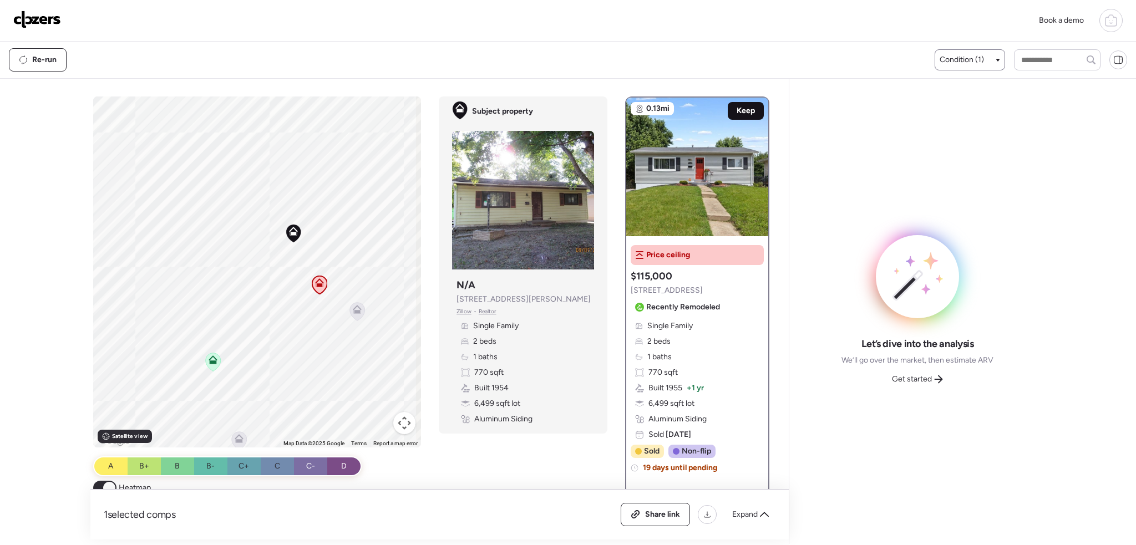
click at [739, 114] on span "Keep" at bounding box center [746, 110] width 18 height 11
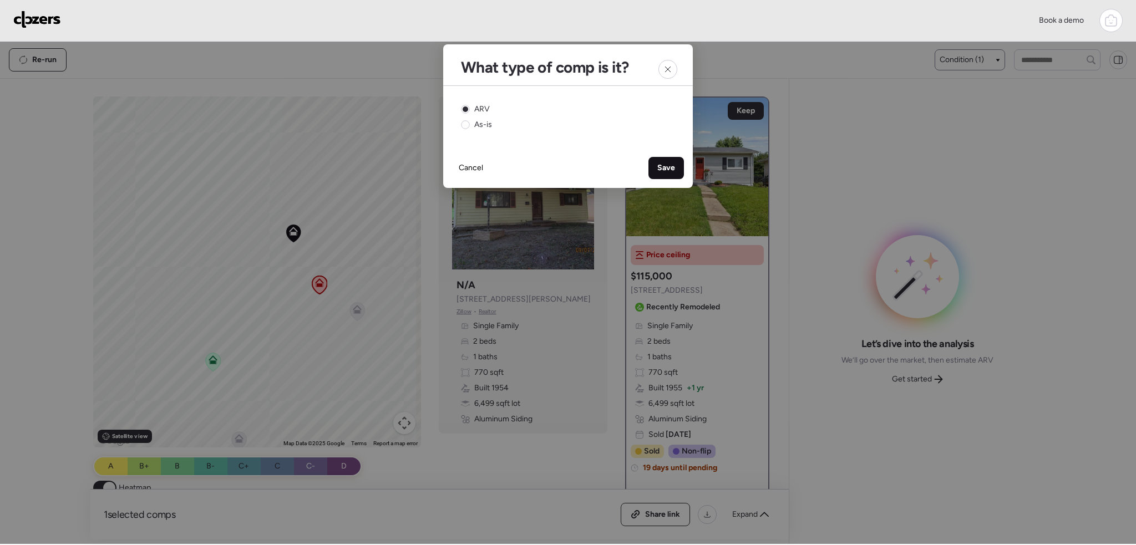
click at [658, 163] on span "Save" at bounding box center [666, 168] width 18 height 11
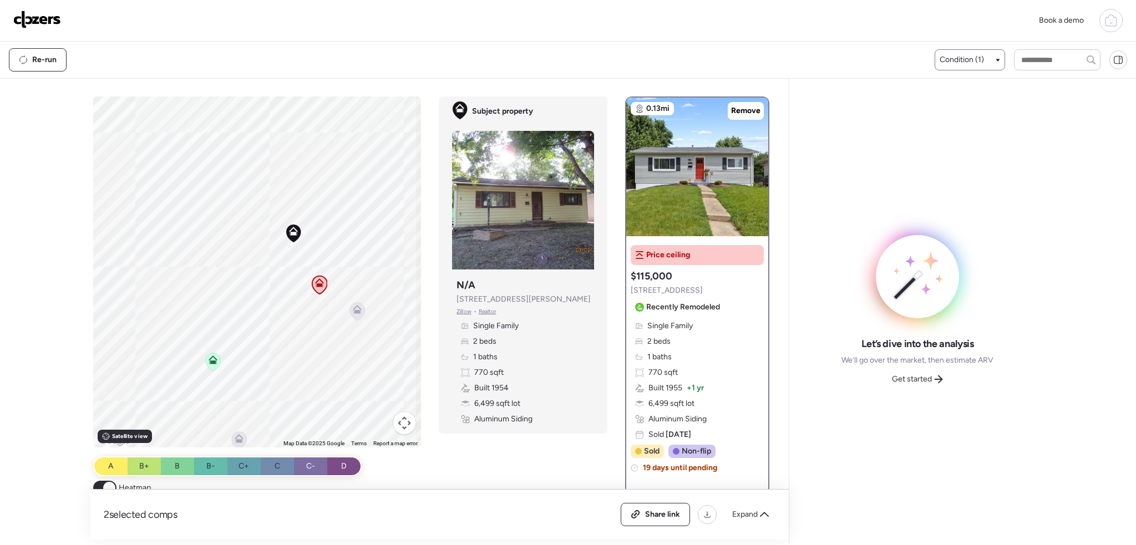
drag, startPoint x: 359, startPoint y: 312, endPoint x: 382, endPoint y: 284, distance: 35.9
click at [359, 312] on icon at bounding box center [357, 311] width 15 height 18
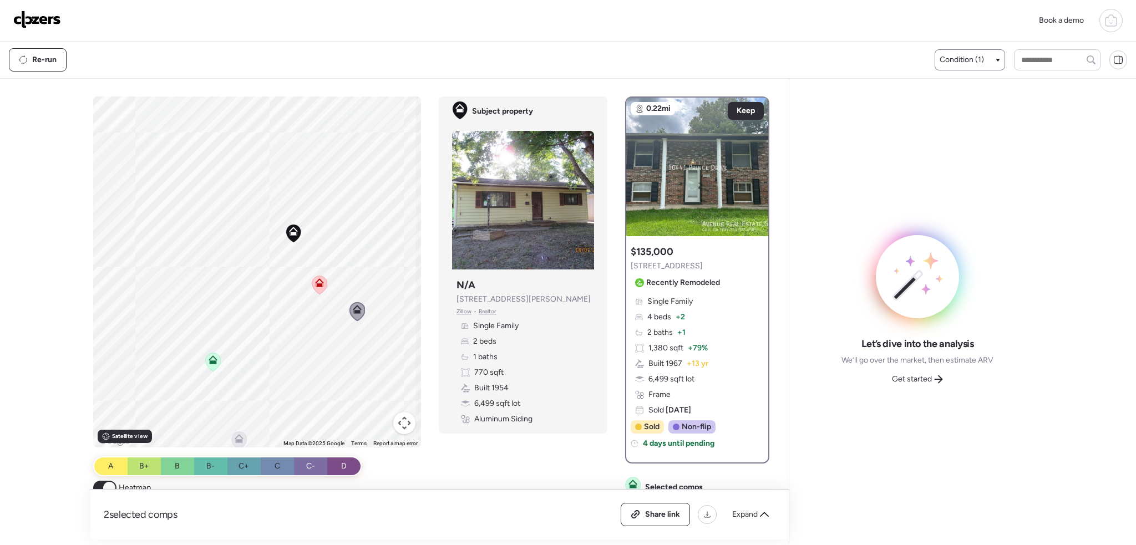
click at [988, 57] on div "Condition (1)" at bounding box center [970, 59] width 60 height 11
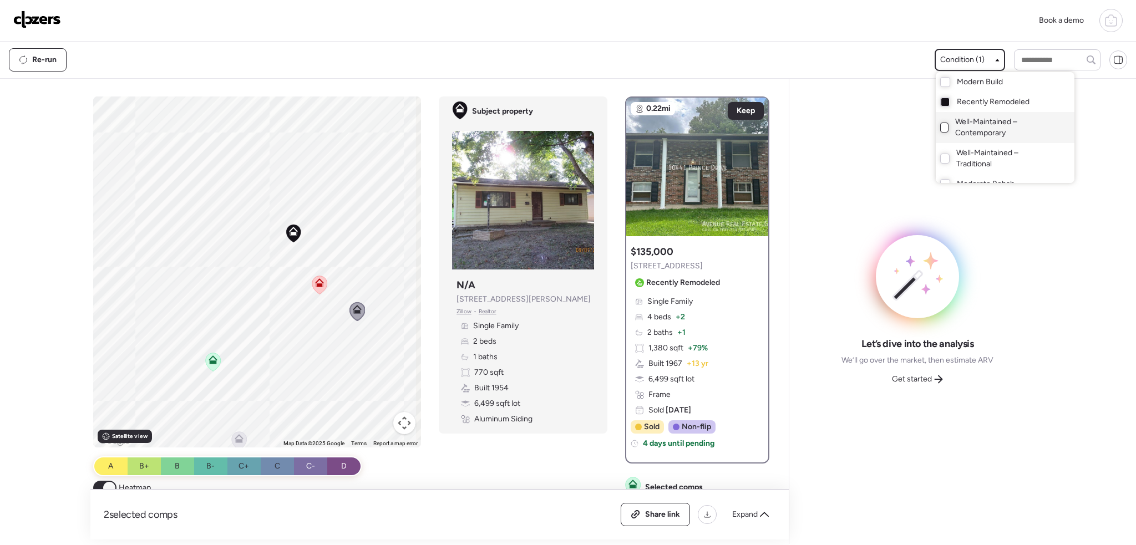
click at [942, 125] on div at bounding box center [944, 128] width 9 height 10
click at [244, 265] on div at bounding box center [568, 241] width 1136 height 545
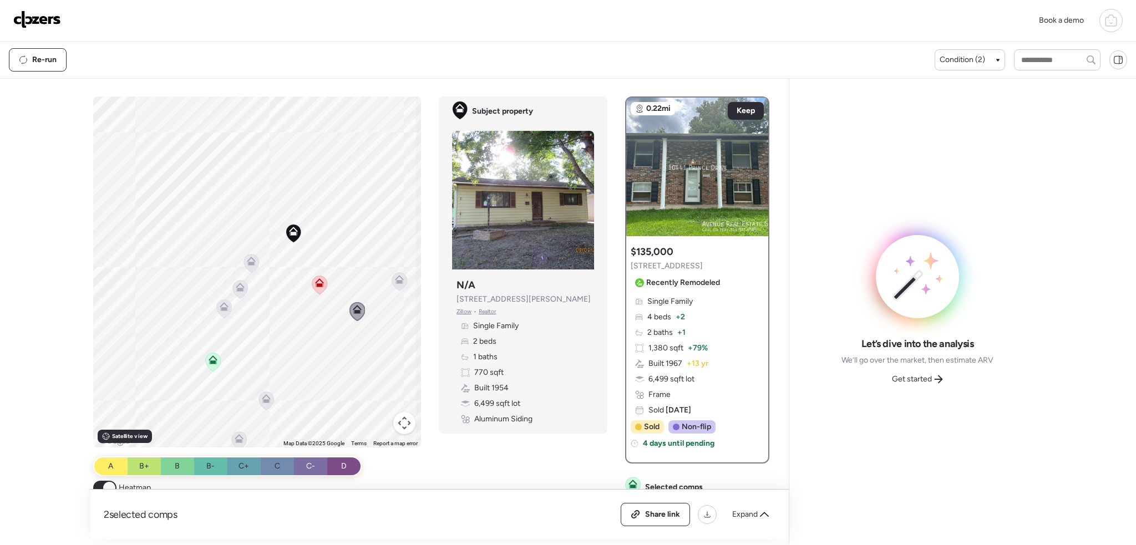
click at [248, 265] on icon at bounding box center [251, 263] width 7 height 3
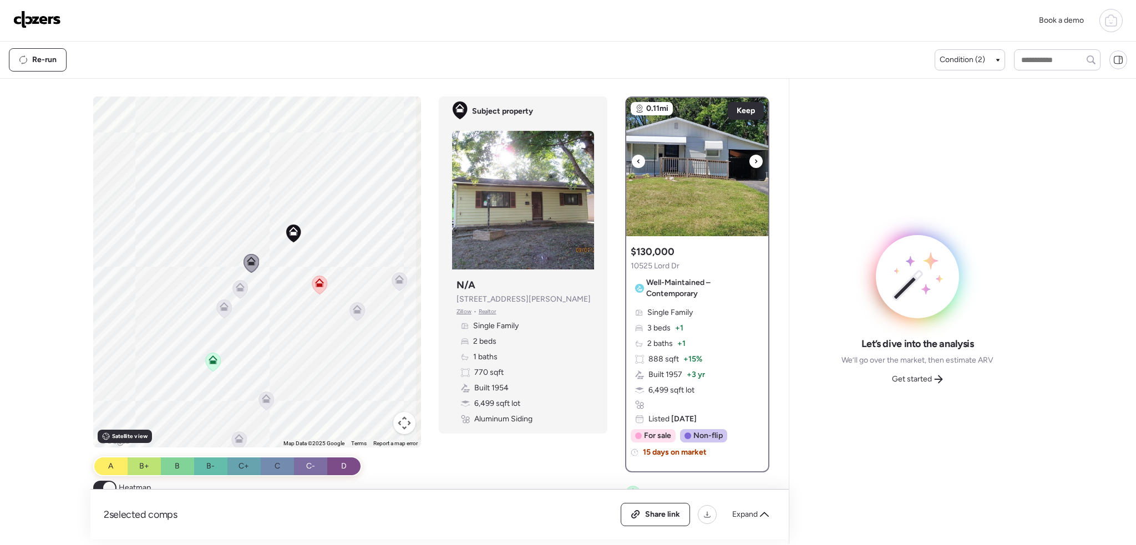
click at [749, 159] on div at bounding box center [755, 161] width 13 height 13
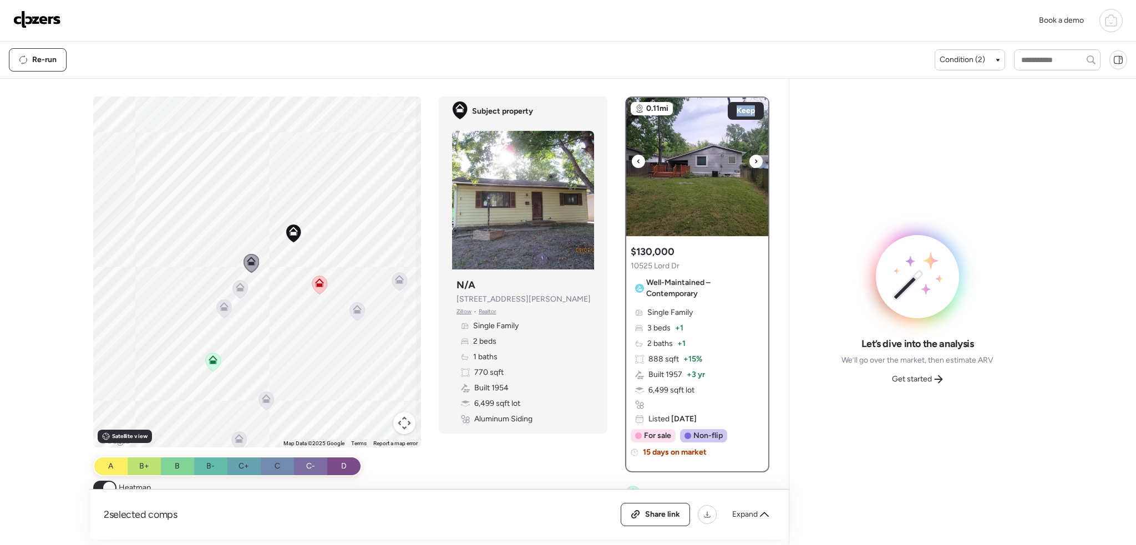
click at [749, 159] on div at bounding box center [755, 161] width 13 height 13
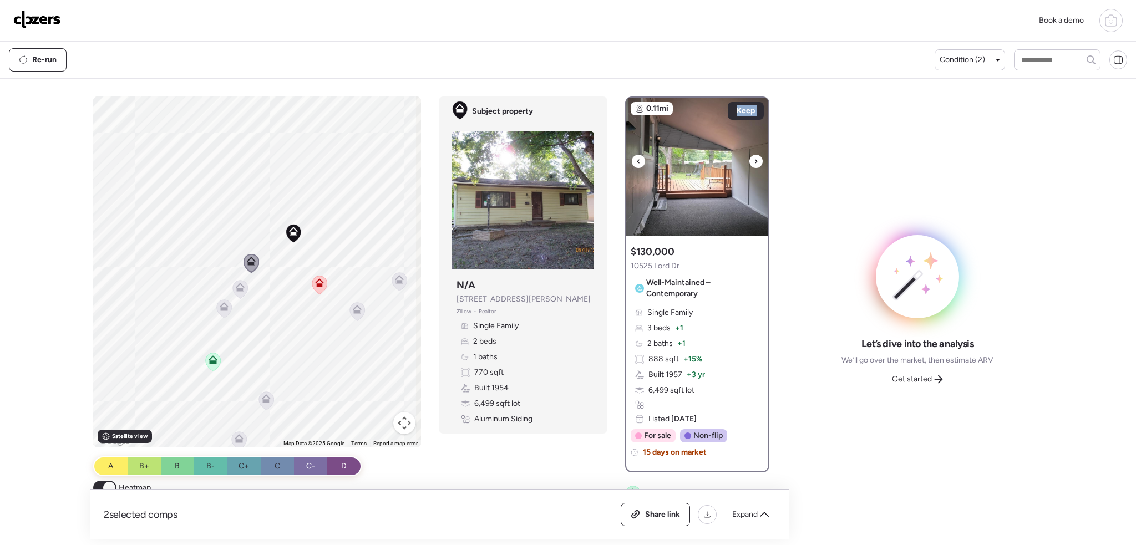
click at [749, 159] on div at bounding box center [755, 161] width 13 height 13
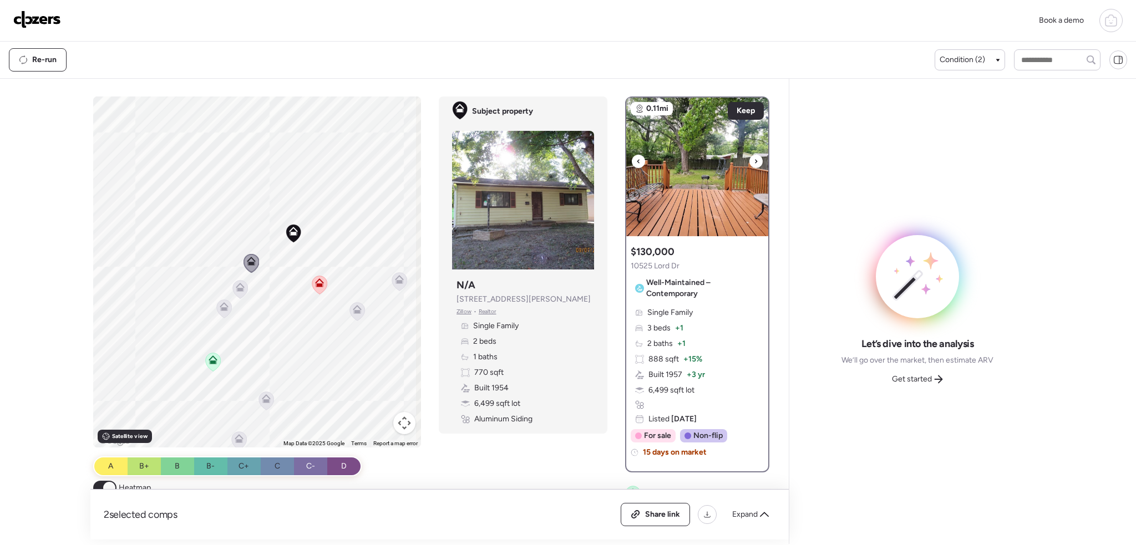
click at [749, 161] on div at bounding box center [755, 161] width 13 height 13
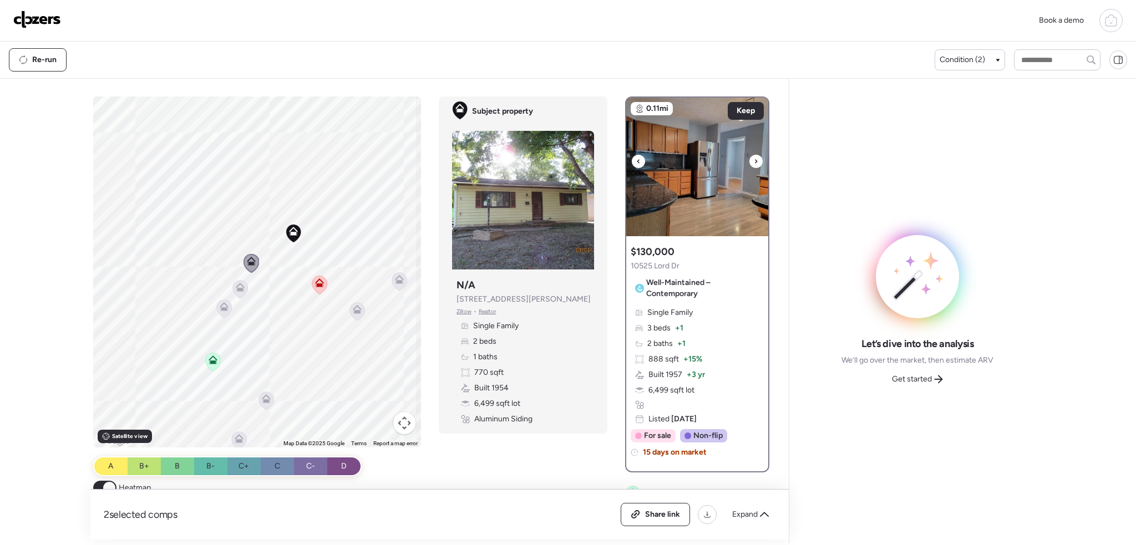
click at [755, 163] on icon at bounding box center [756, 161] width 2 height 4
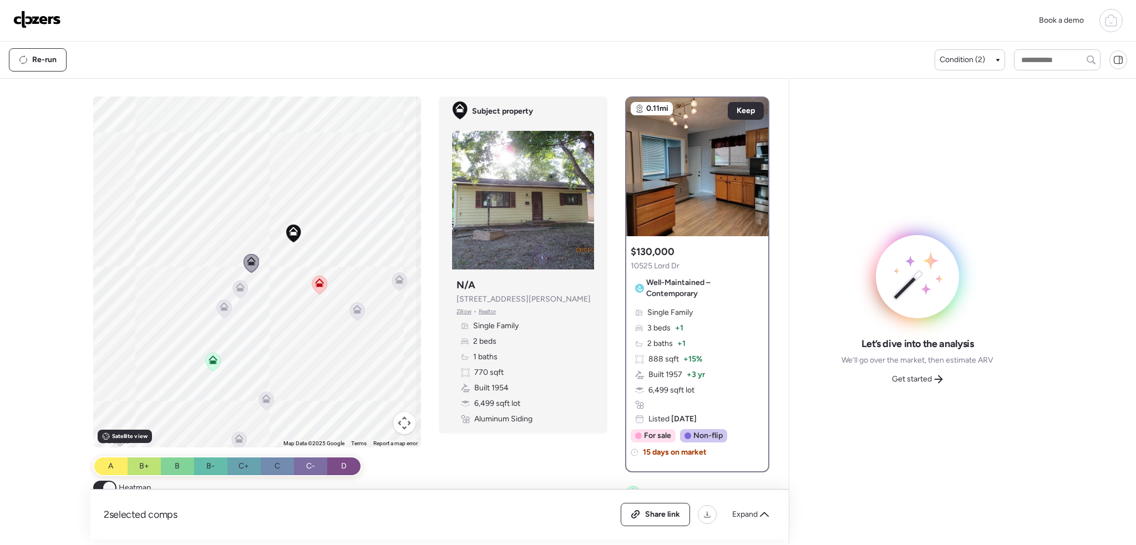
click at [241, 291] on icon at bounding box center [240, 289] width 7 height 3
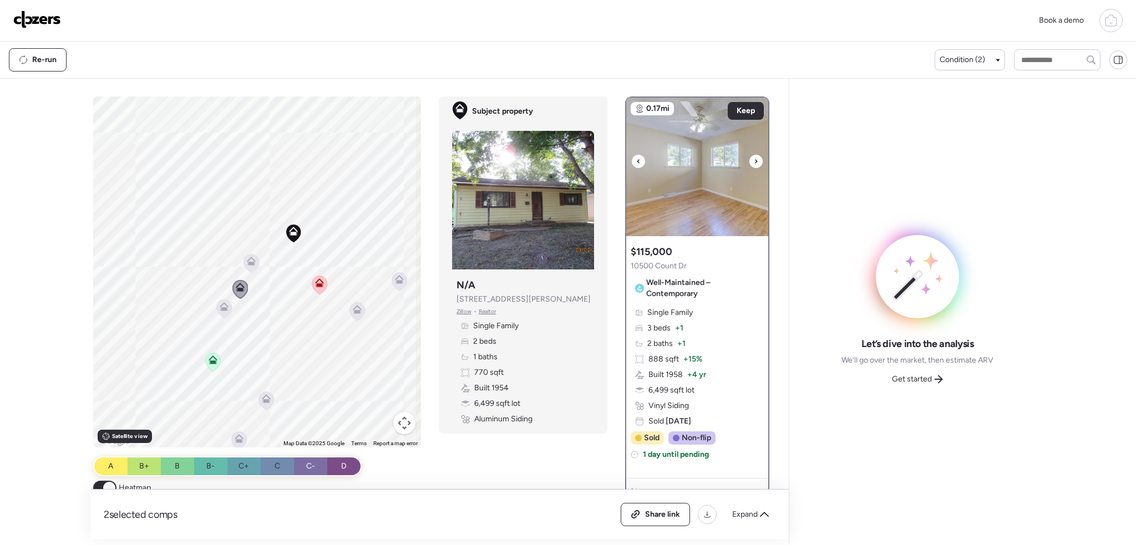
click at [749, 161] on div at bounding box center [755, 161] width 13 height 13
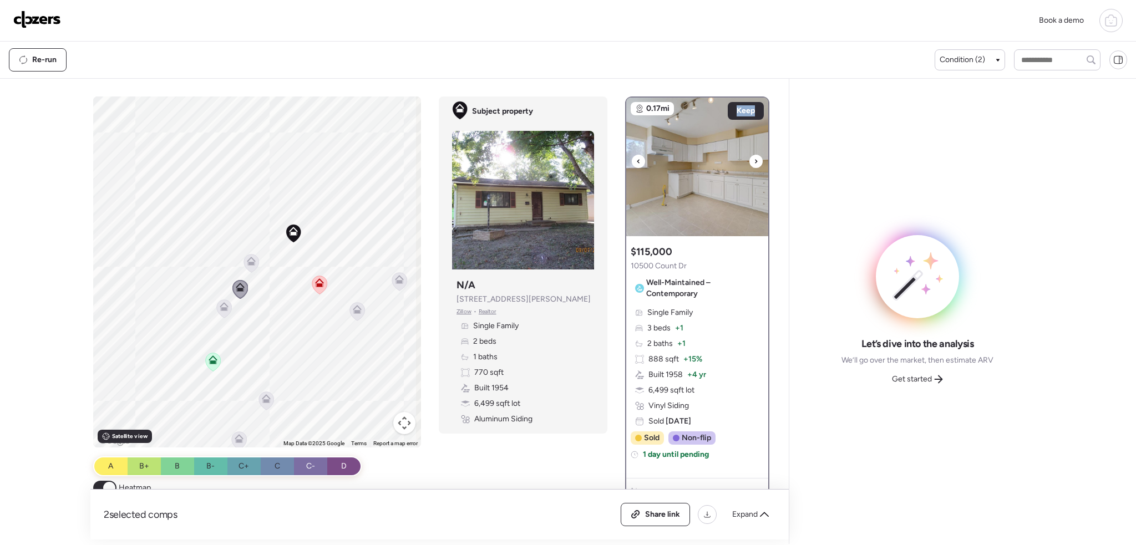
click at [749, 161] on div at bounding box center [755, 161] width 13 height 13
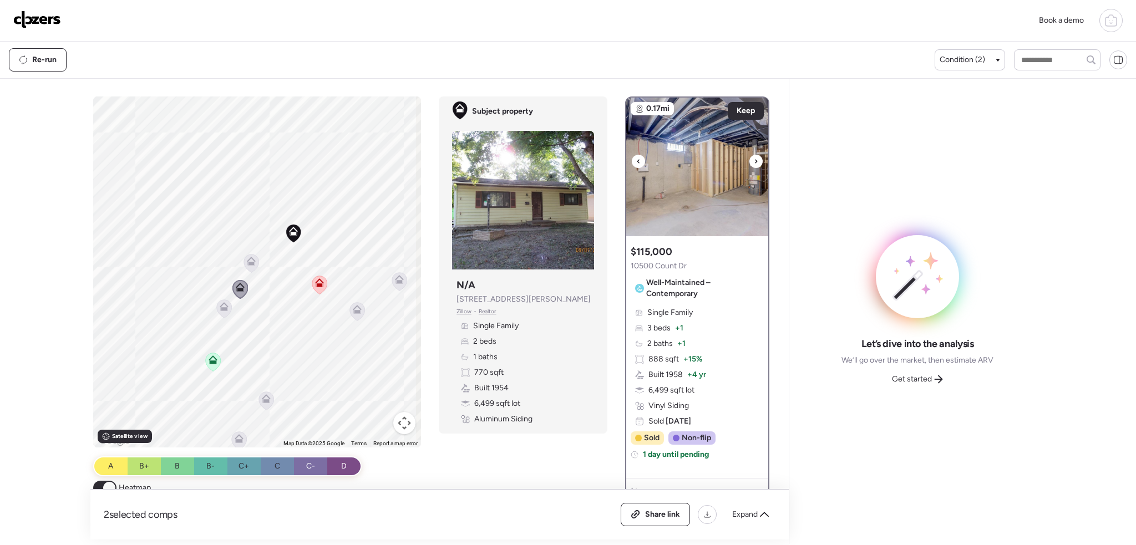
click at [749, 161] on div at bounding box center [755, 161] width 13 height 13
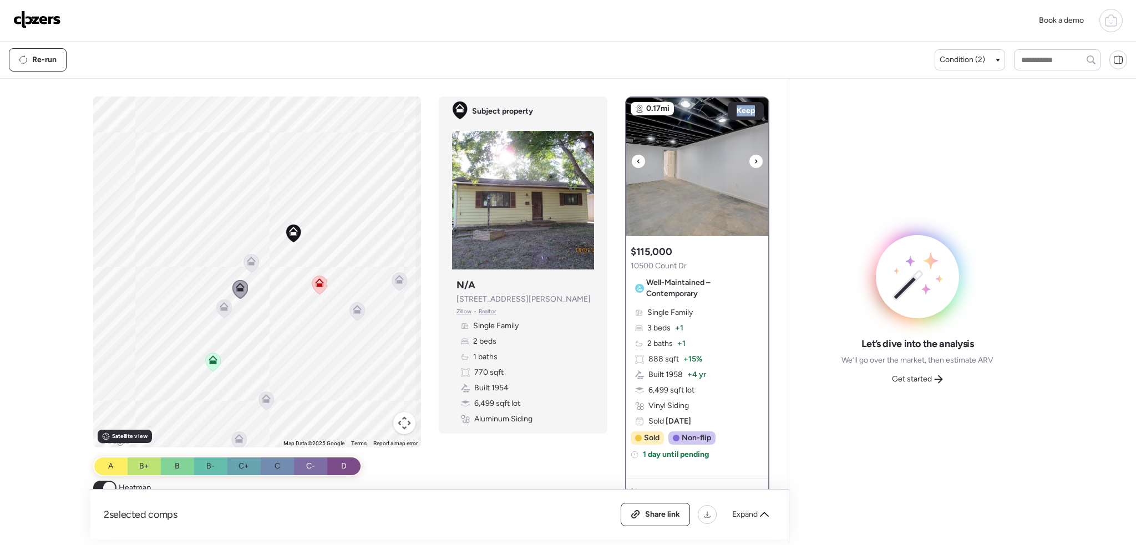
click at [749, 161] on div at bounding box center [755, 161] width 13 height 13
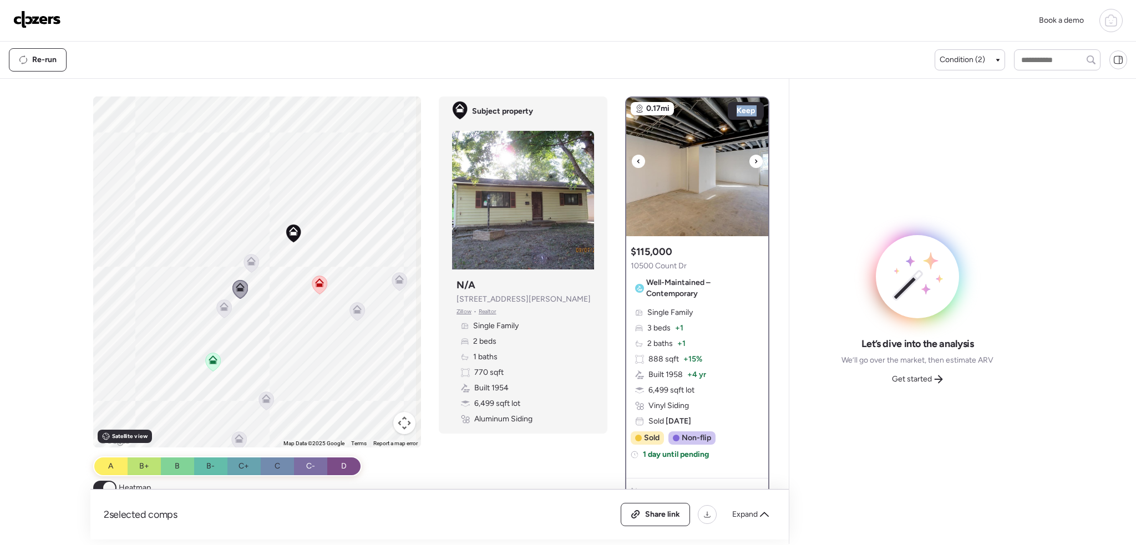
click at [749, 161] on div at bounding box center [755, 161] width 13 height 13
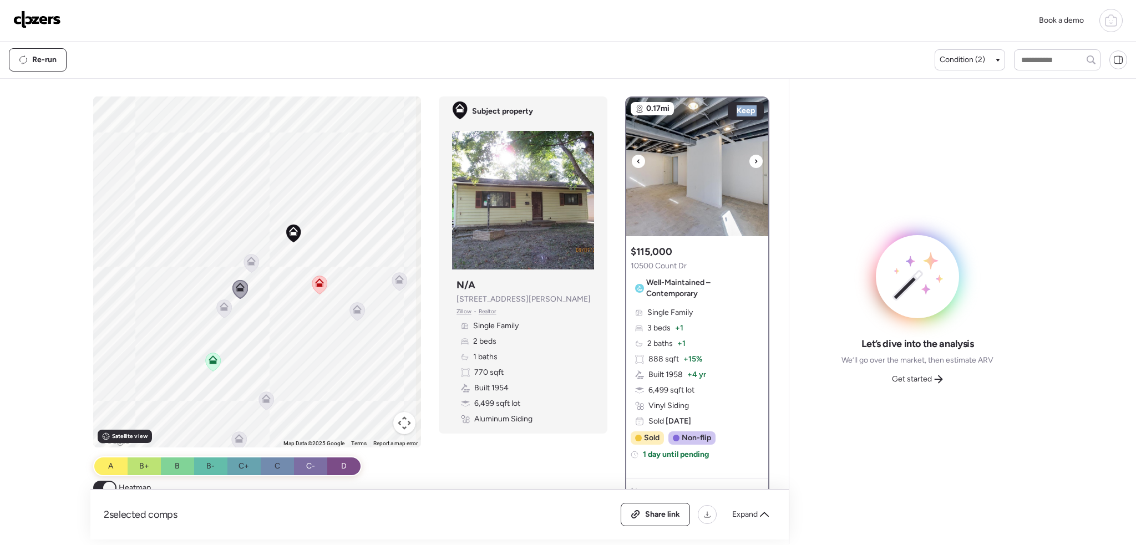
click at [749, 161] on div at bounding box center [755, 161] width 13 height 13
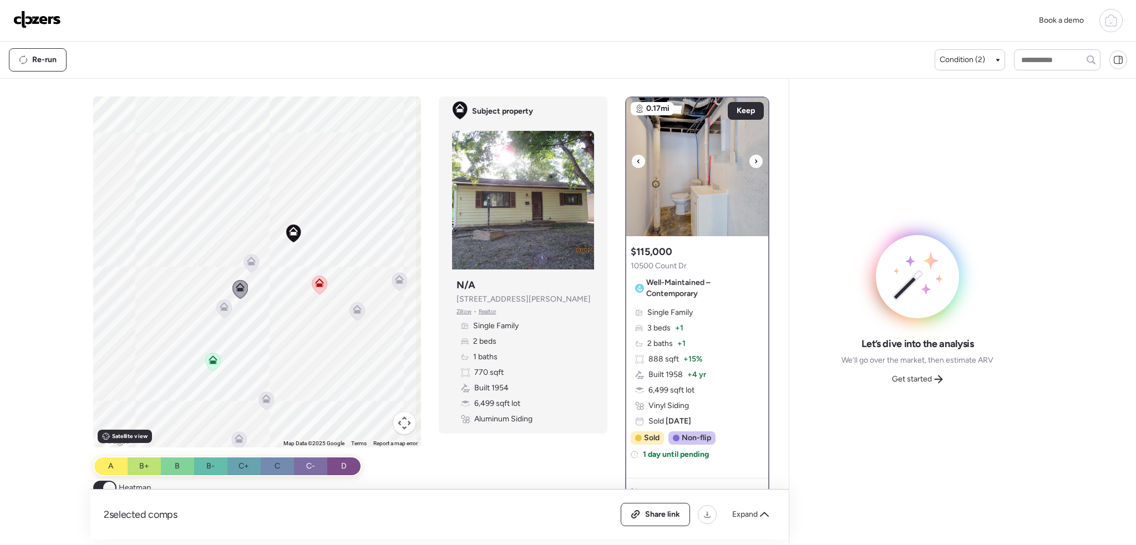
click at [749, 161] on div at bounding box center [755, 161] width 13 height 13
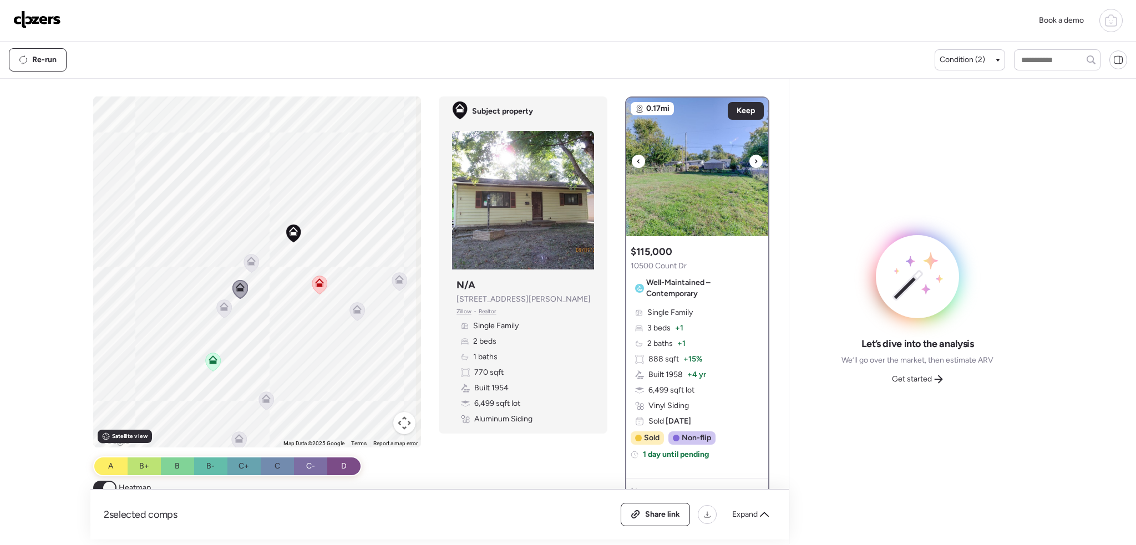
click at [749, 161] on div at bounding box center [755, 161] width 13 height 13
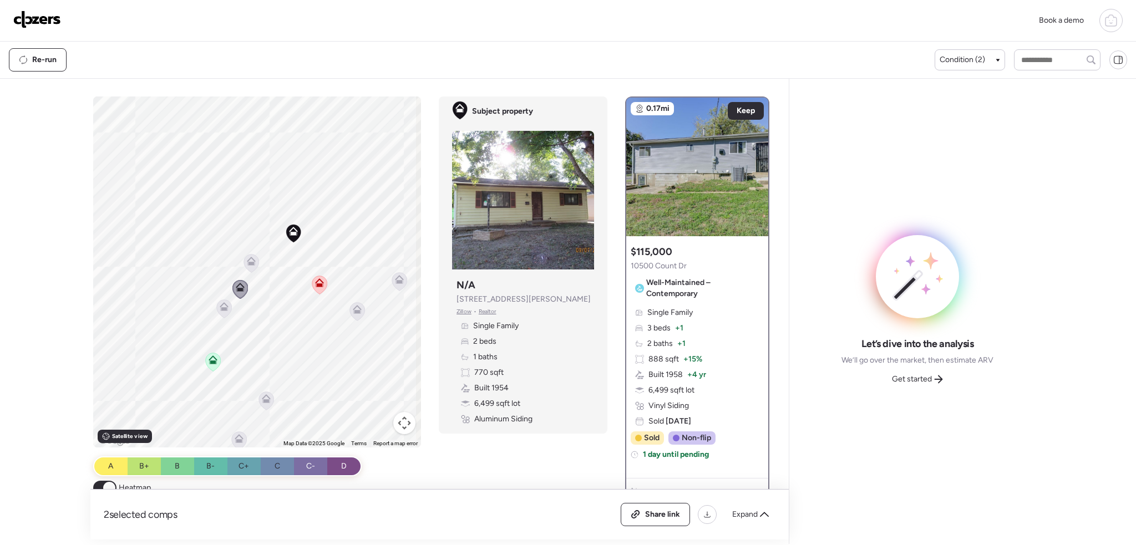
drag, startPoint x: 218, startPoint y: 306, endPoint x: 456, endPoint y: 250, distance: 245.0
click at [222, 306] on icon at bounding box center [224, 306] width 9 height 9
click at [223, 322] on div "To activate drag with keyboard, press Alt + Enter. Once in keyboard drag state,…" at bounding box center [257, 272] width 328 height 351
click at [222, 316] on icon at bounding box center [224, 309] width 15 height 18
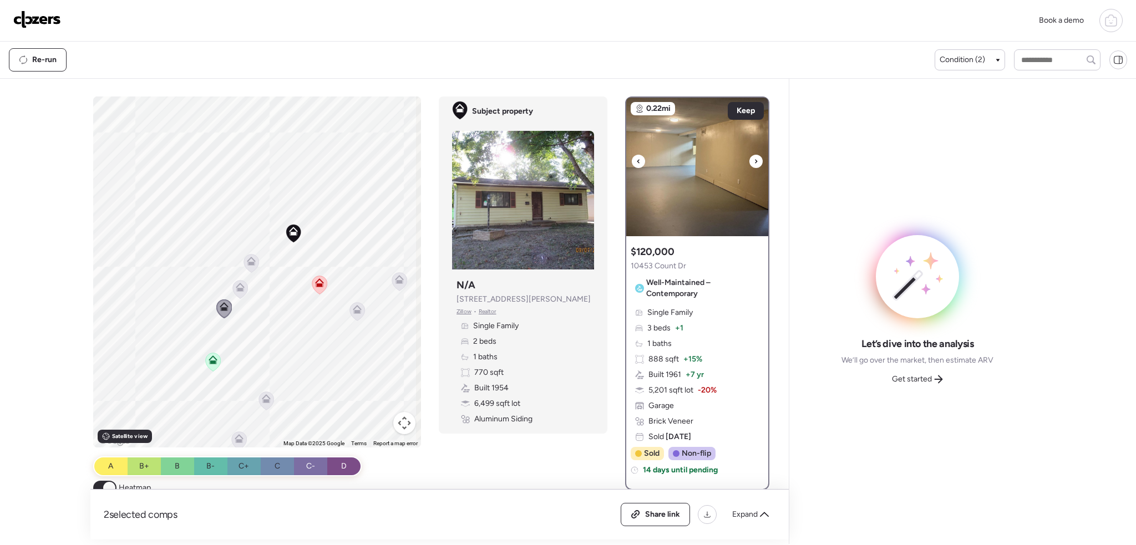
click at [749, 165] on div at bounding box center [755, 161] width 13 height 13
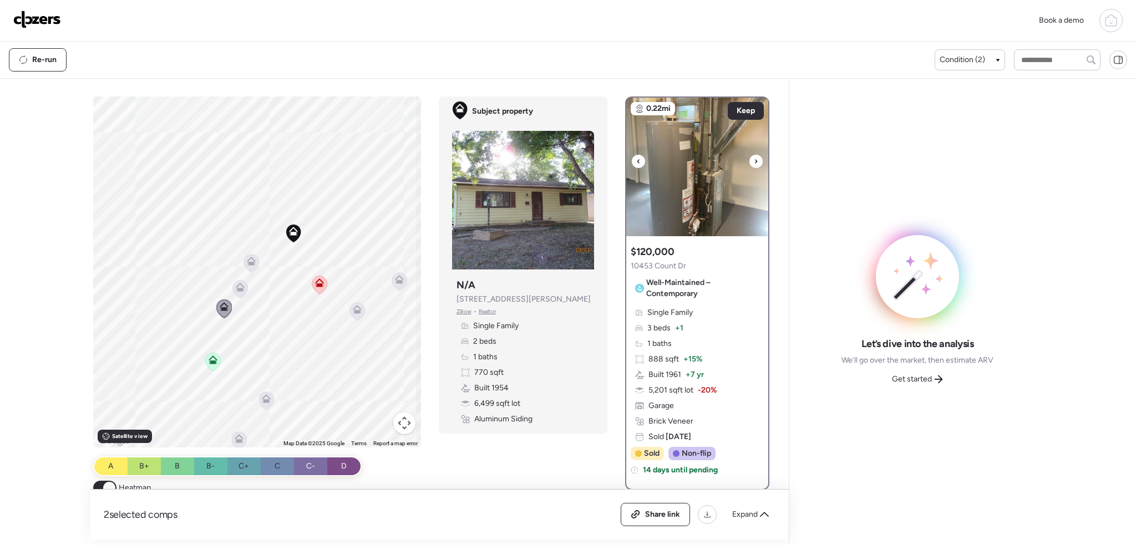
click at [749, 165] on div at bounding box center [755, 161] width 13 height 13
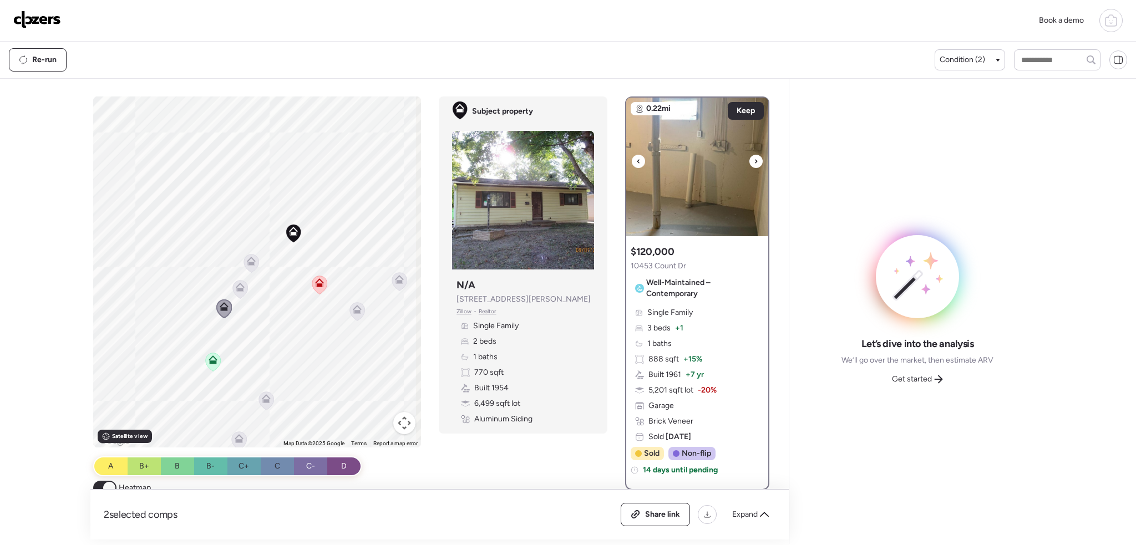
click at [749, 165] on div at bounding box center [755, 161] width 13 height 13
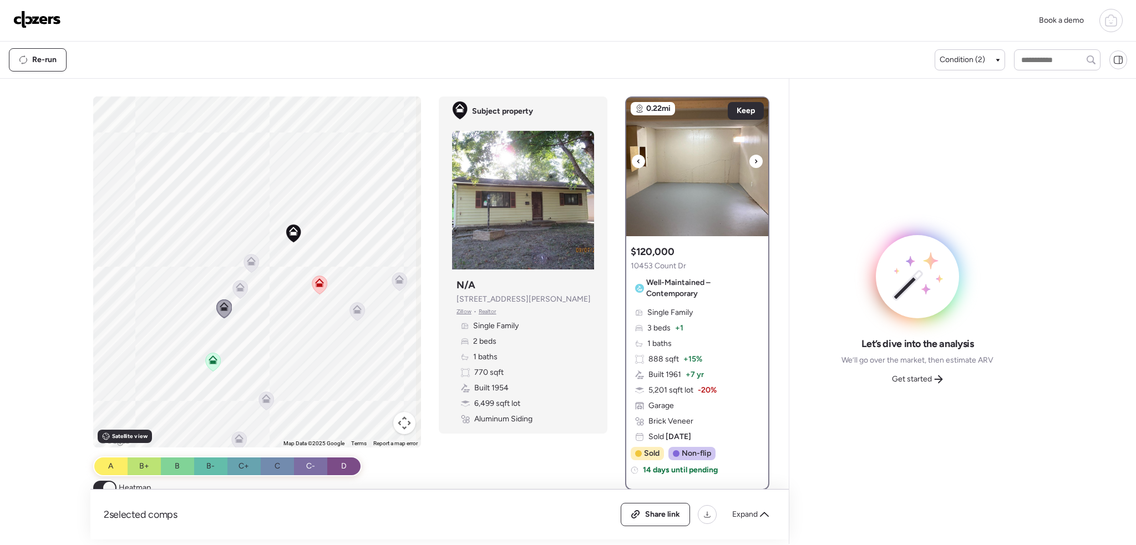
click at [749, 165] on div at bounding box center [755, 161] width 13 height 13
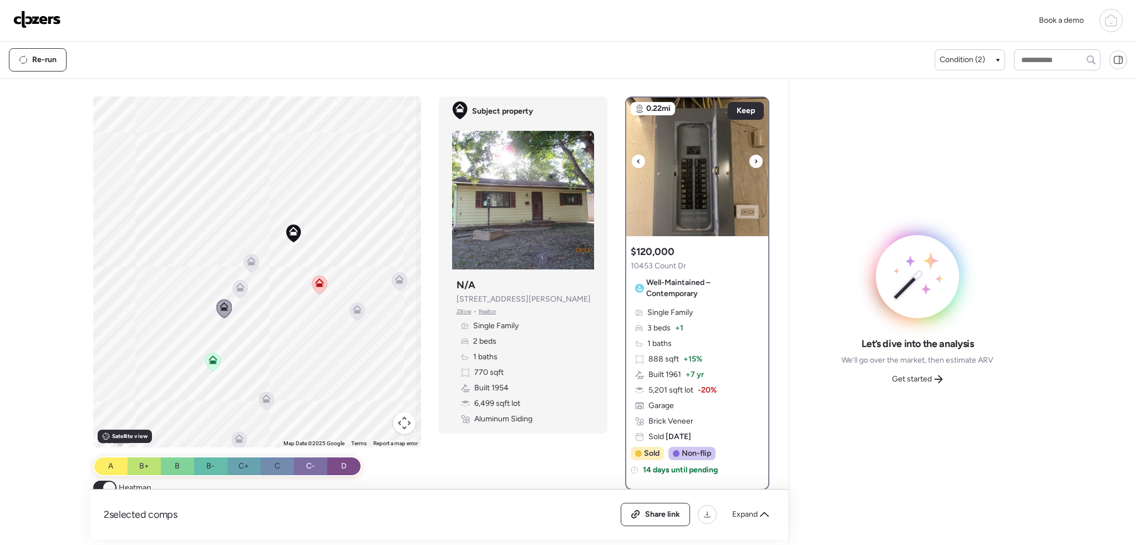
click at [749, 165] on div at bounding box center [755, 161] width 13 height 13
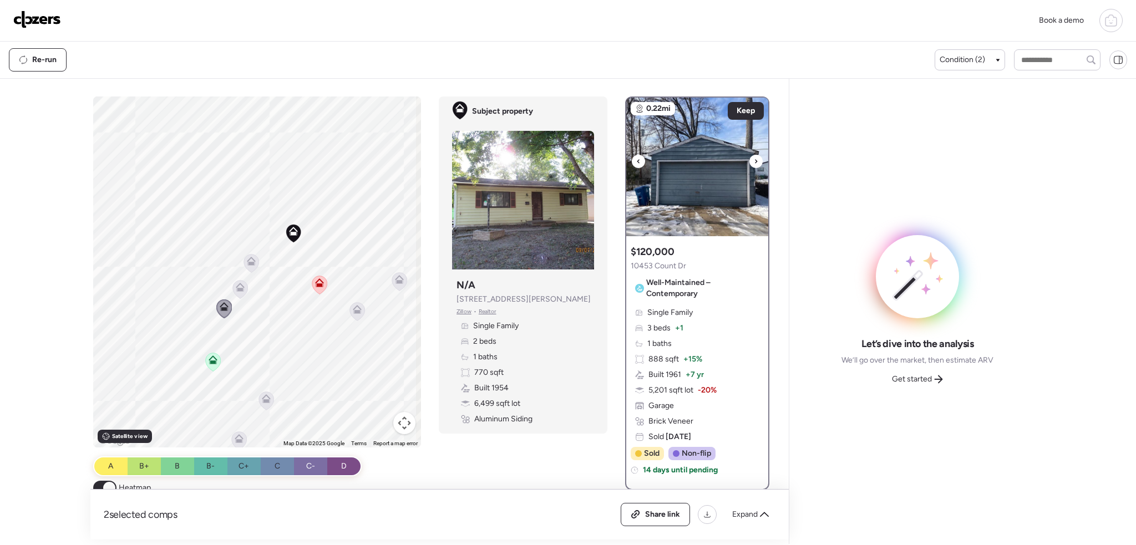
click at [749, 165] on div at bounding box center [755, 161] width 13 height 13
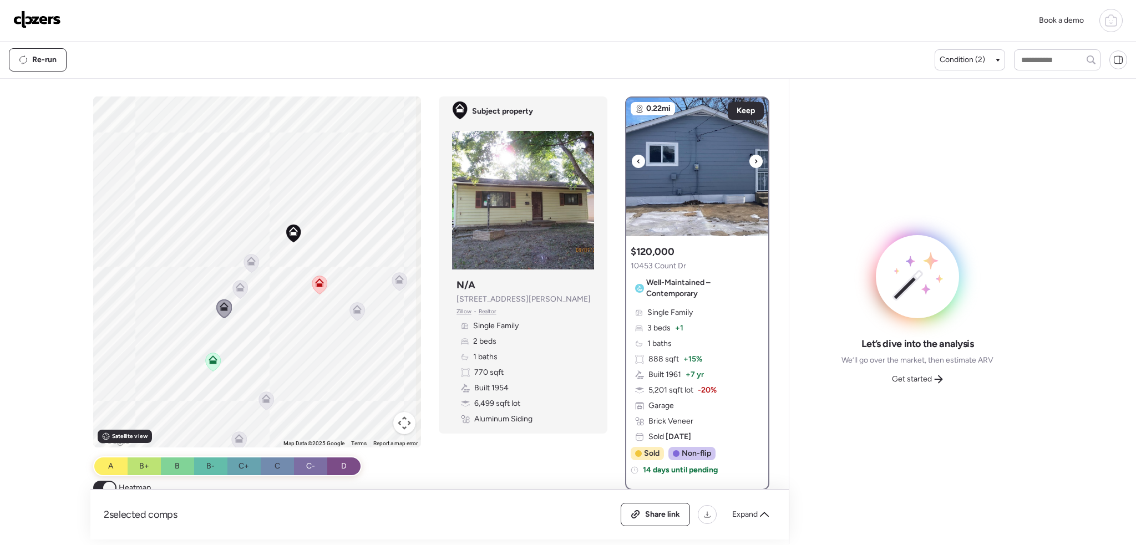
click at [749, 165] on div at bounding box center [755, 161] width 13 height 13
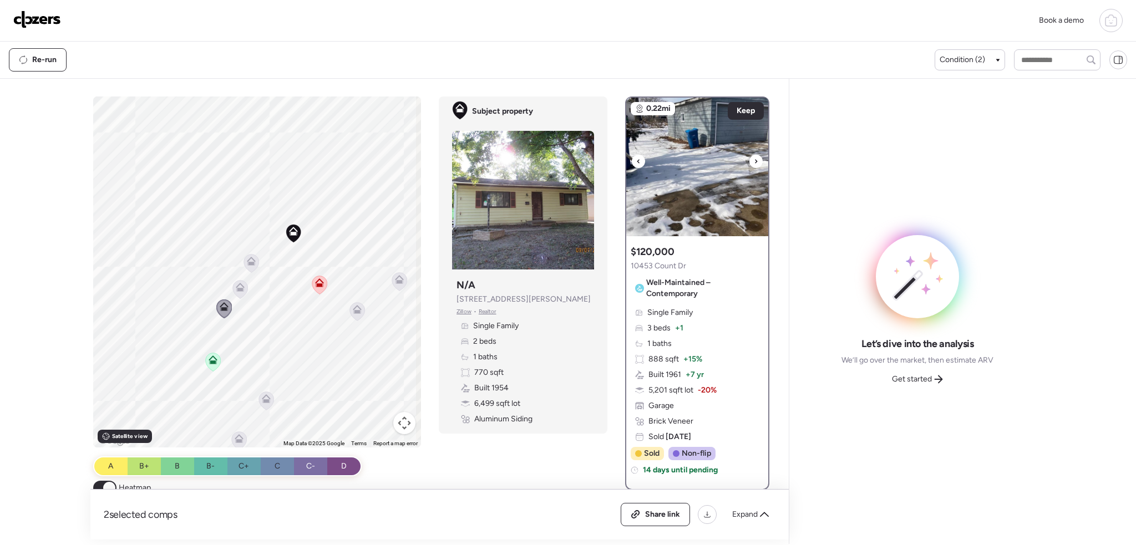
click at [749, 165] on div at bounding box center [755, 161] width 13 height 13
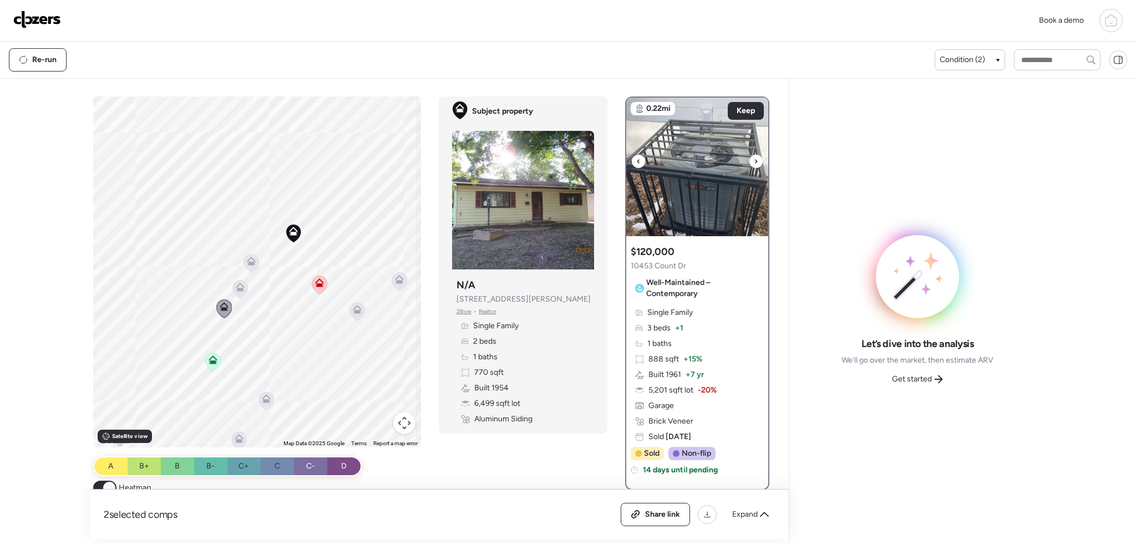
click at [749, 165] on div at bounding box center [755, 161] width 13 height 13
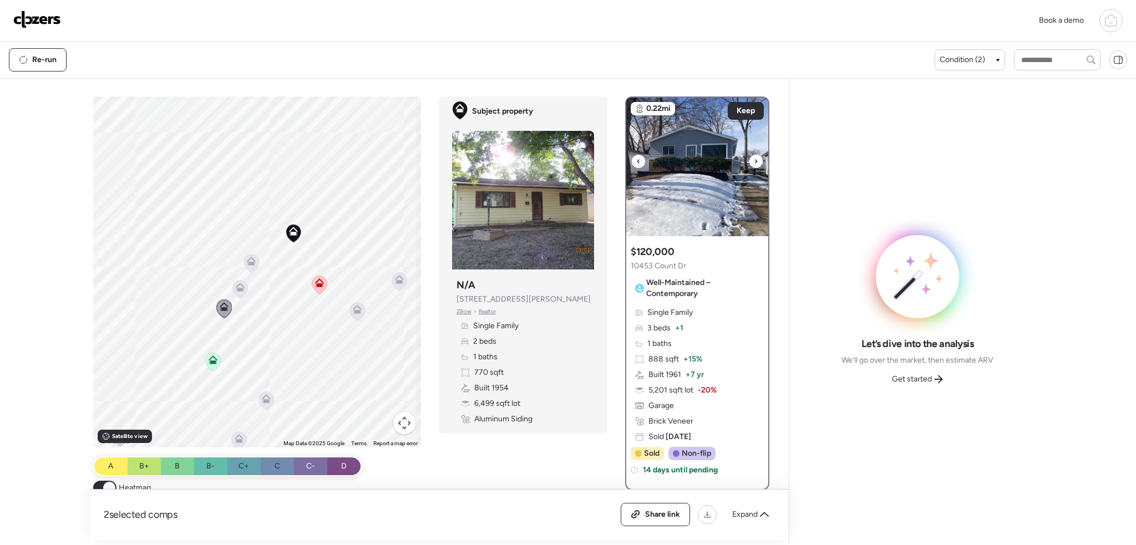
click at [749, 165] on div at bounding box center [755, 161] width 13 height 13
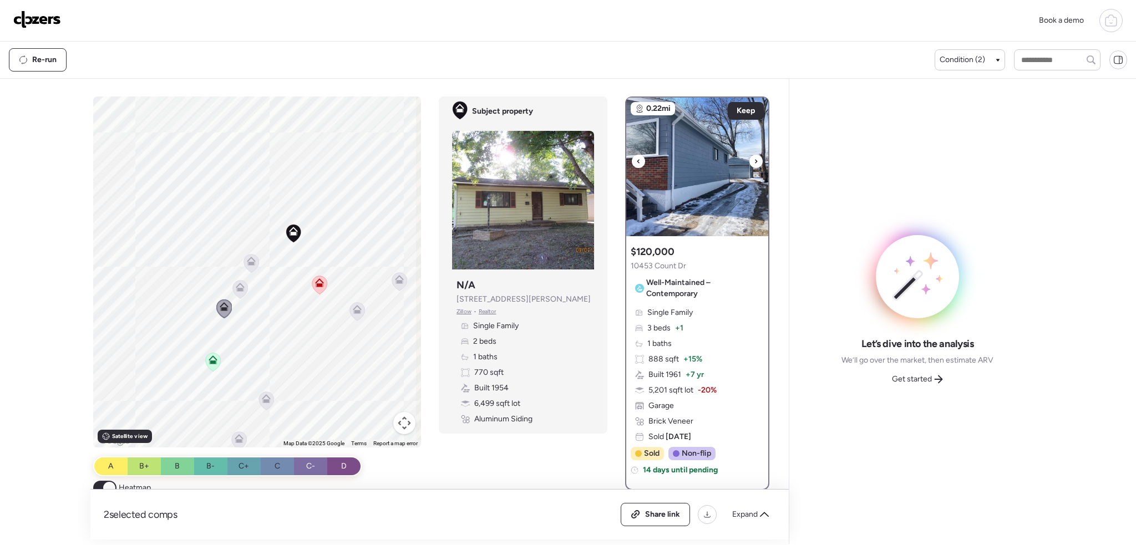
click at [749, 165] on div at bounding box center [755, 161] width 13 height 13
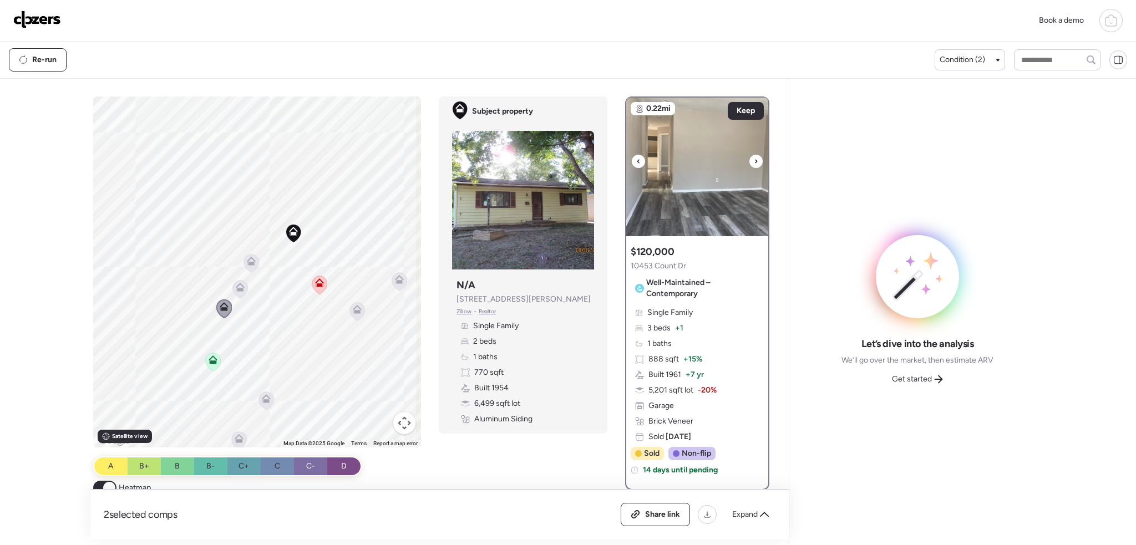
click at [749, 165] on div at bounding box center [755, 161] width 13 height 13
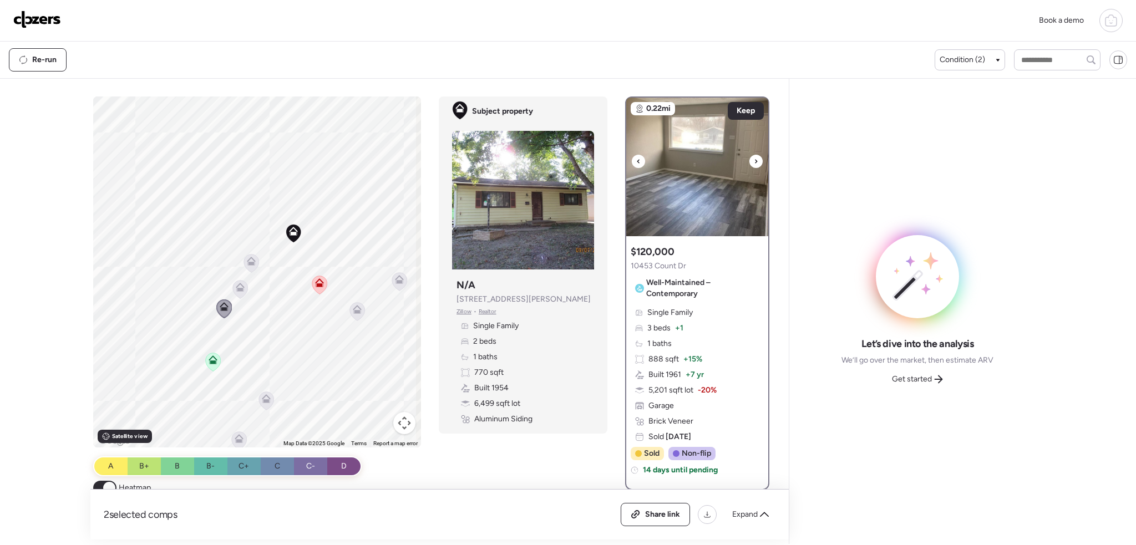
click at [749, 165] on div at bounding box center [755, 161] width 13 height 13
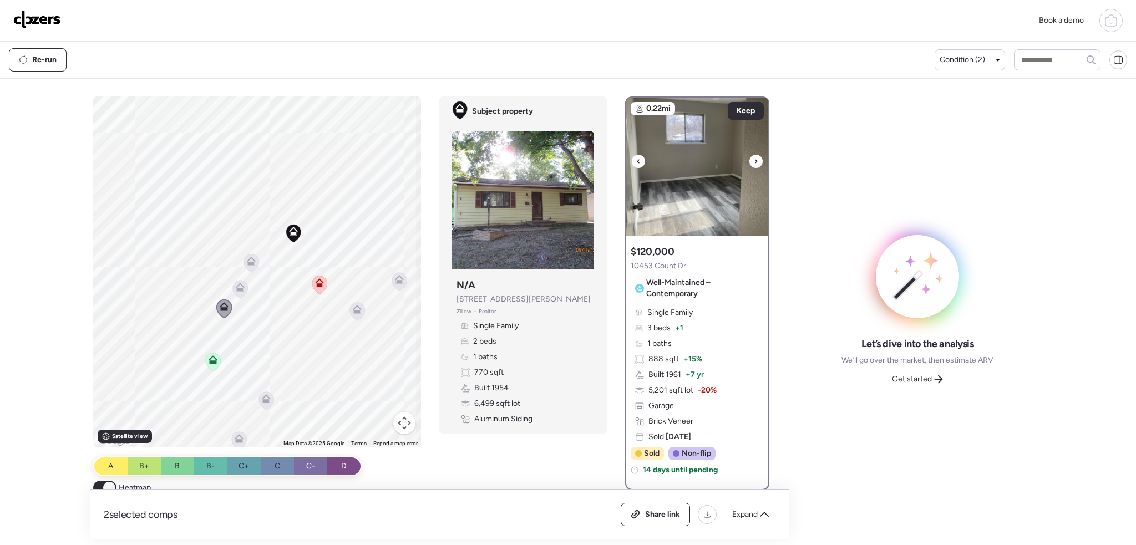
click at [749, 165] on div at bounding box center [755, 161] width 13 height 13
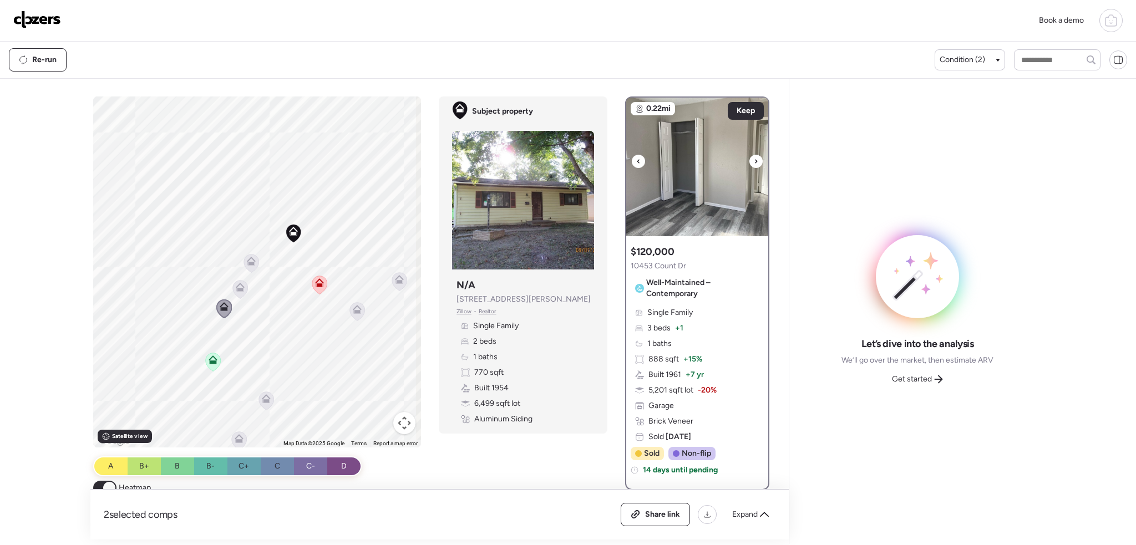
click at [749, 165] on div at bounding box center [755, 161] width 13 height 13
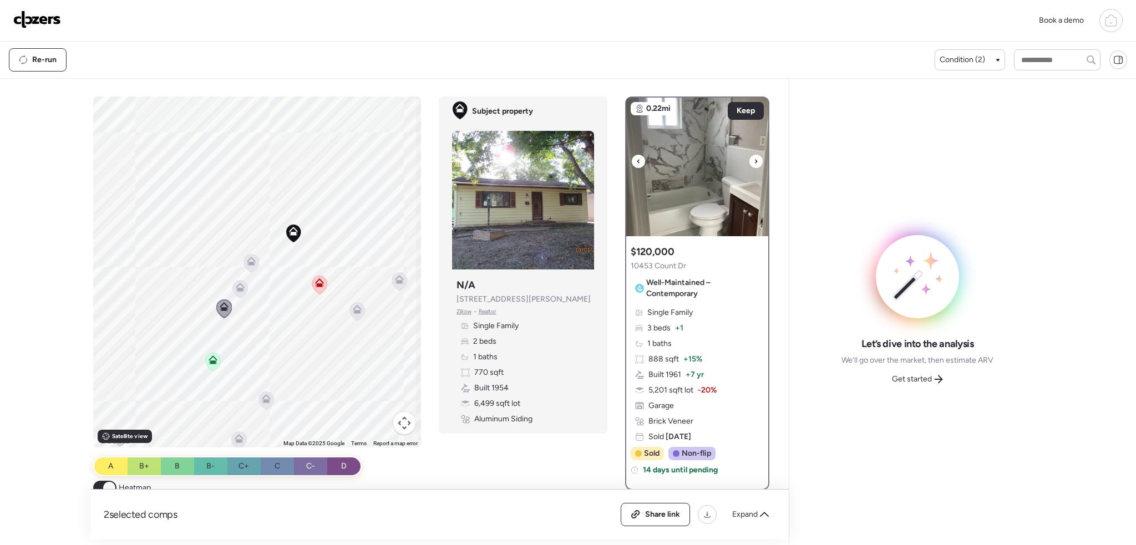
click at [749, 165] on div at bounding box center [755, 161] width 13 height 13
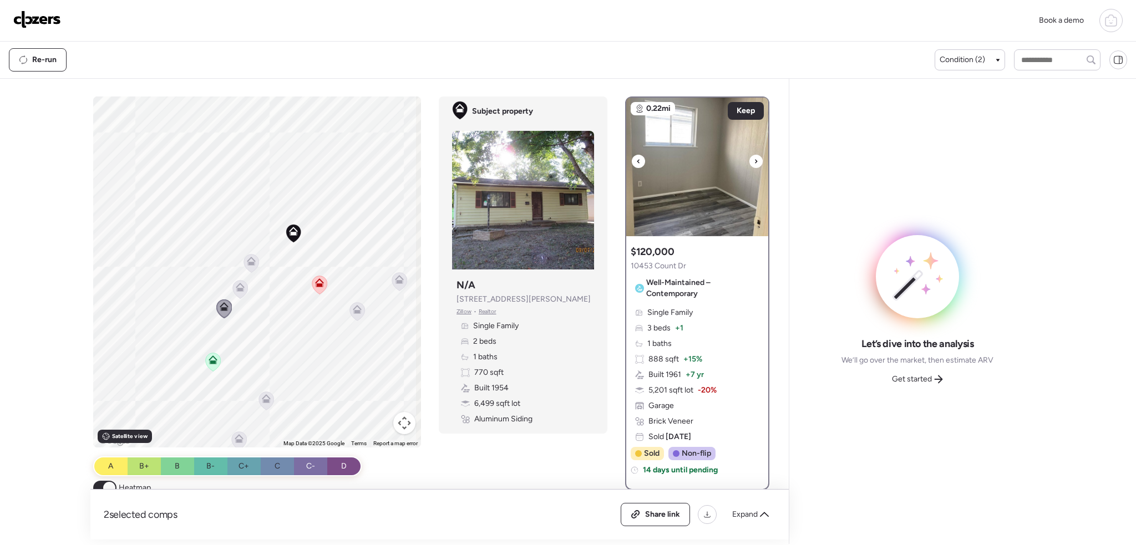
click at [749, 165] on div at bounding box center [755, 161] width 13 height 13
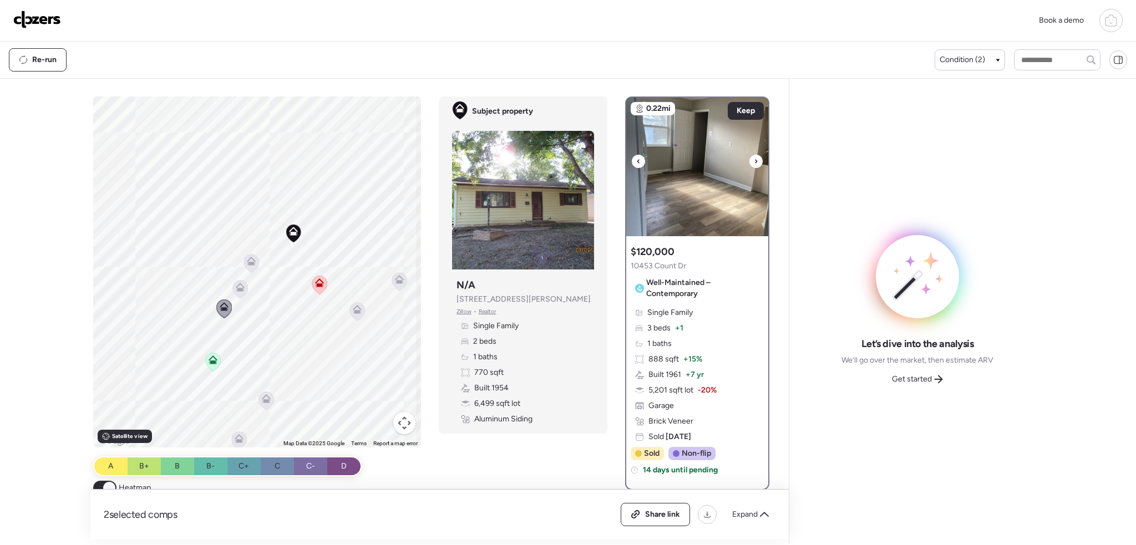
click at [749, 165] on div at bounding box center [755, 161] width 13 height 13
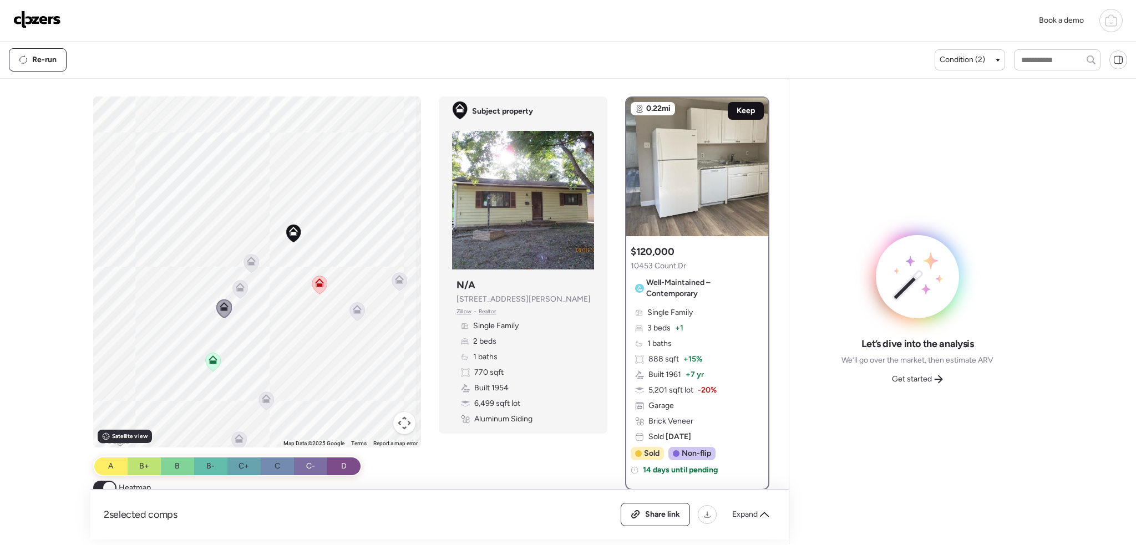
click at [746, 109] on span "Keep" at bounding box center [746, 110] width 18 height 11
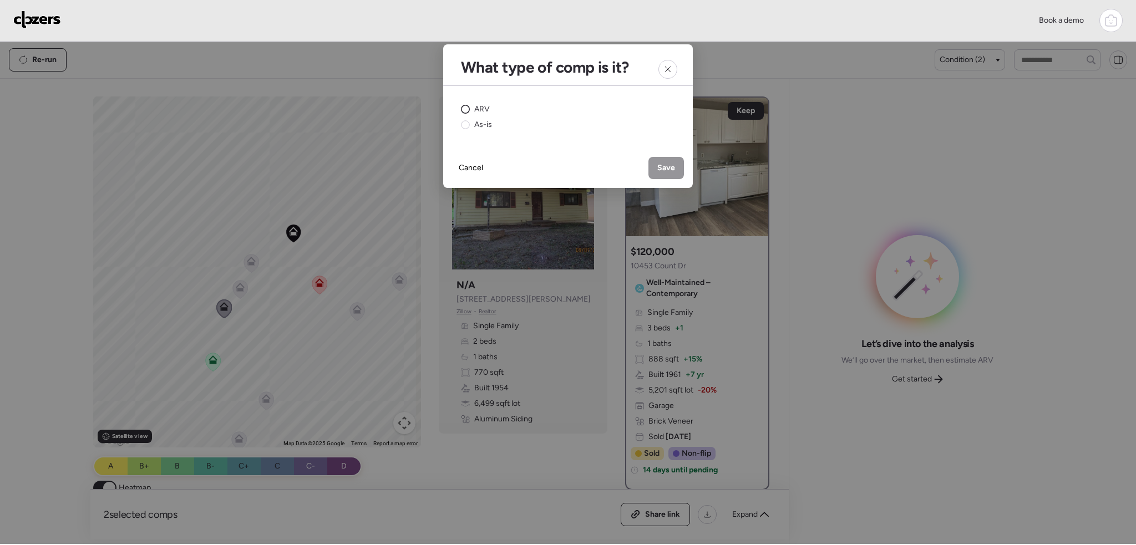
click at [476, 106] on span "ARV" at bounding box center [482, 109] width 16 height 11
drag, startPoint x: 668, startPoint y: 168, endPoint x: 668, endPoint y: 187, distance: 20.0
click at [668, 168] on span "Save" at bounding box center [666, 168] width 18 height 11
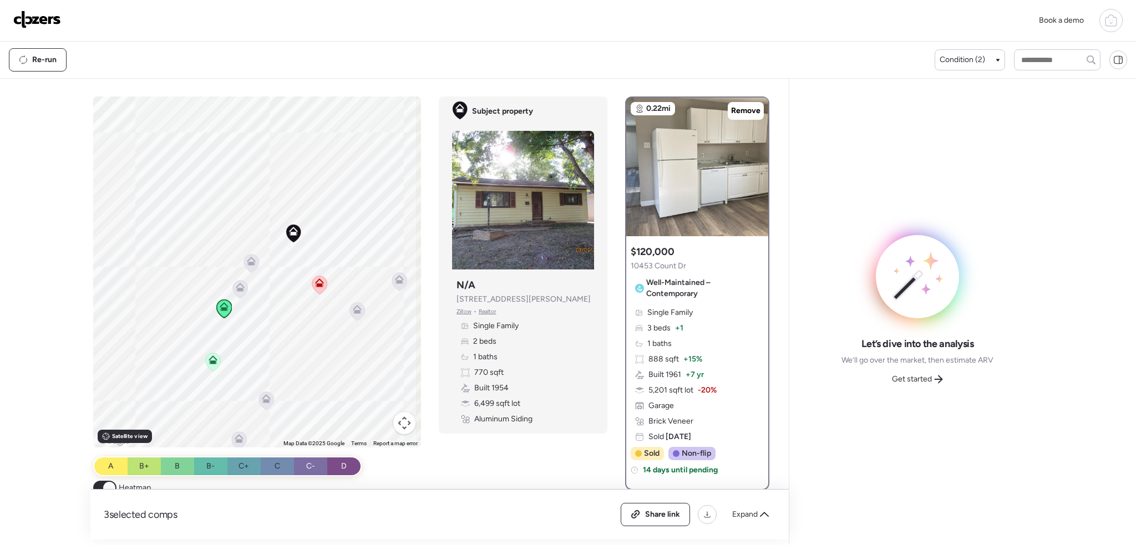
click at [320, 287] on icon at bounding box center [319, 285] width 15 height 18
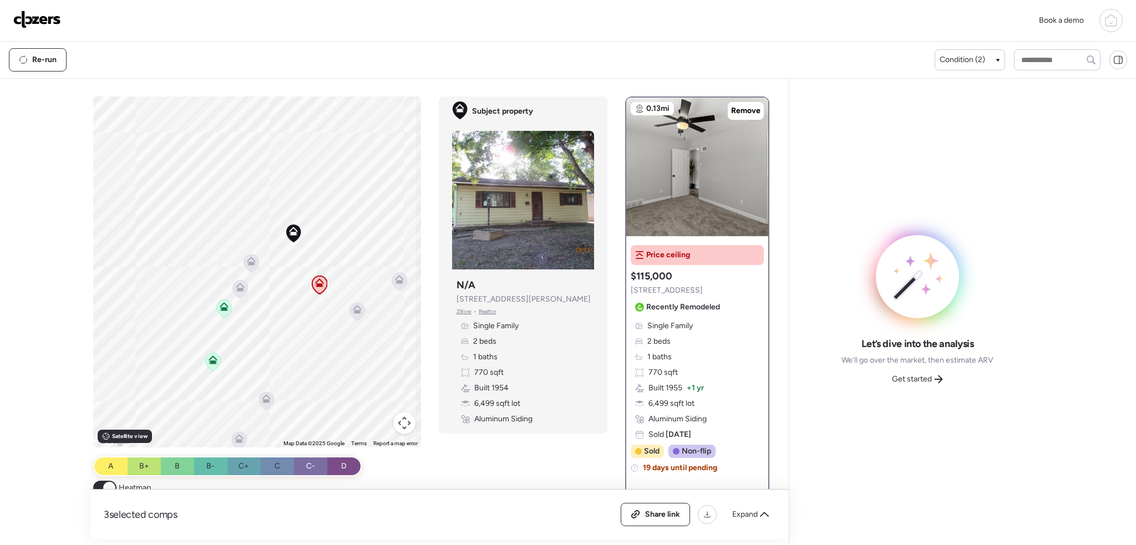
click at [226, 307] on icon at bounding box center [224, 309] width 15 height 18
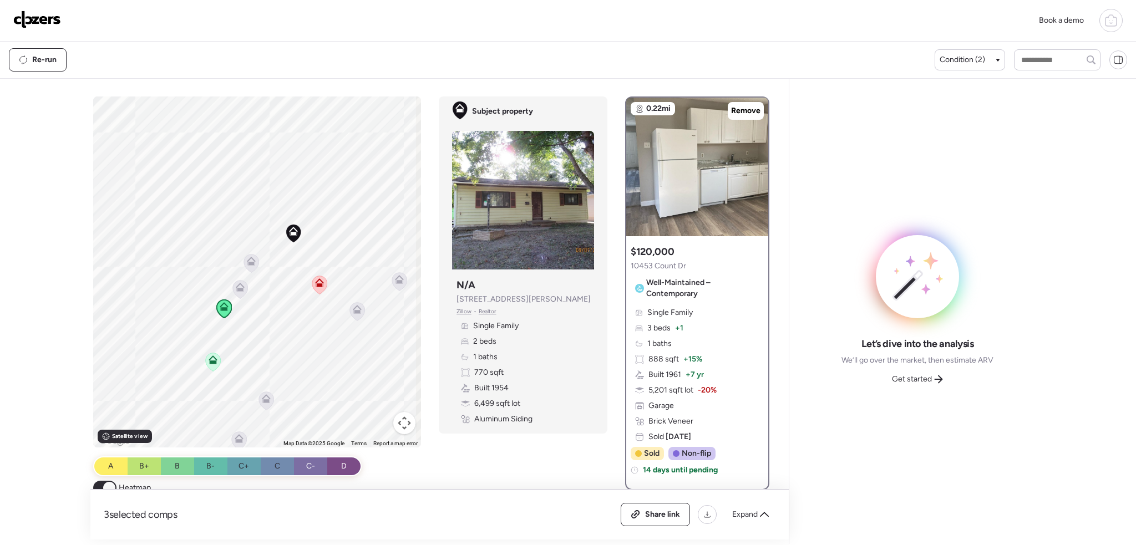
click at [238, 291] on icon at bounding box center [240, 289] width 7 height 3
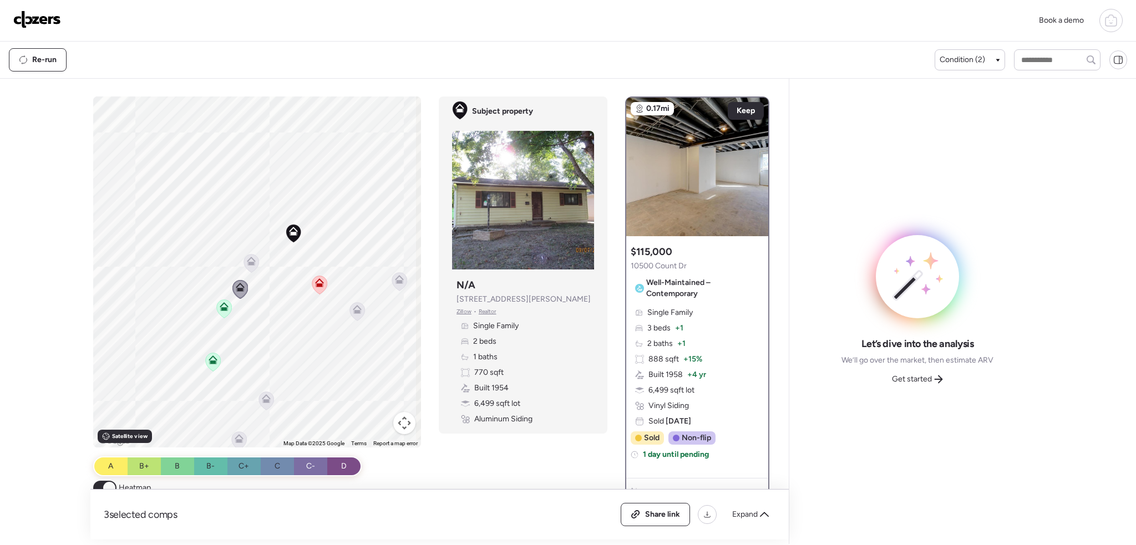
click at [213, 367] on icon at bounding box center [213, 362] width 15 height 18
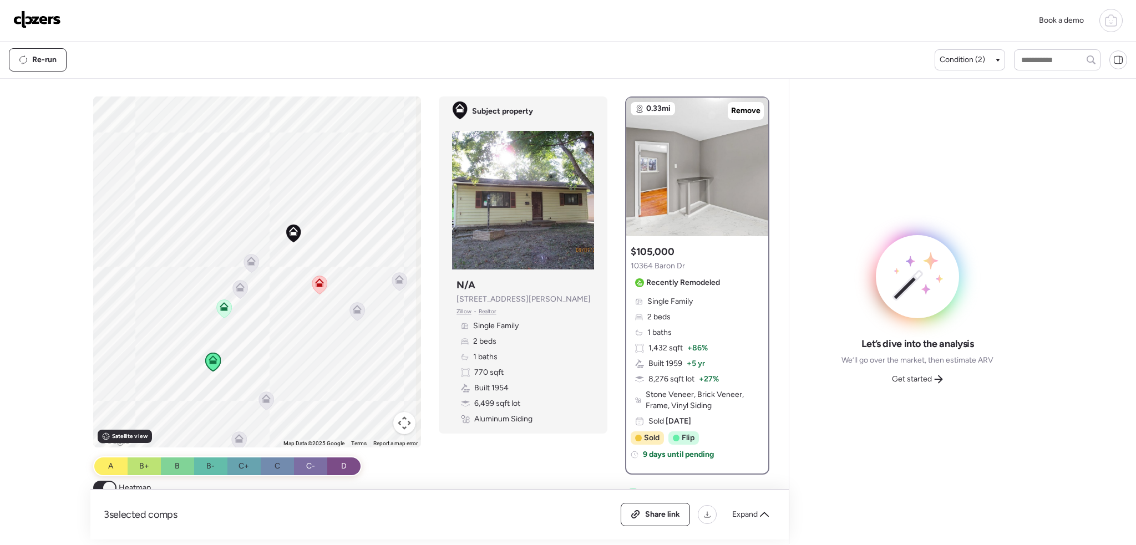
click at [917, 362] on span "We’ll go over the market, then estimate ARV" at bounding box center [917, 360] width 152 height 11
drag, startPoint x: 918, startPoint y: 374, endPoint x: 931, endPoint y: 383, distance: 15.7
click at [918, 374] on span "Get started" at bounding box center [912, 379] width 40 height 11
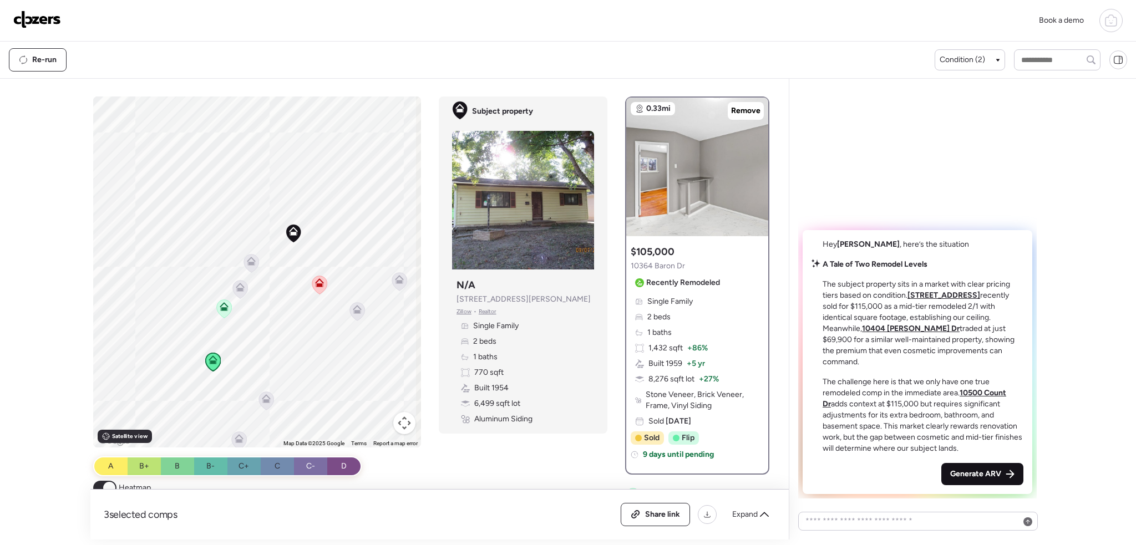
click at [978, 476] on span "Generate ARV" at bounding box center [975, 474] width 51 height 11
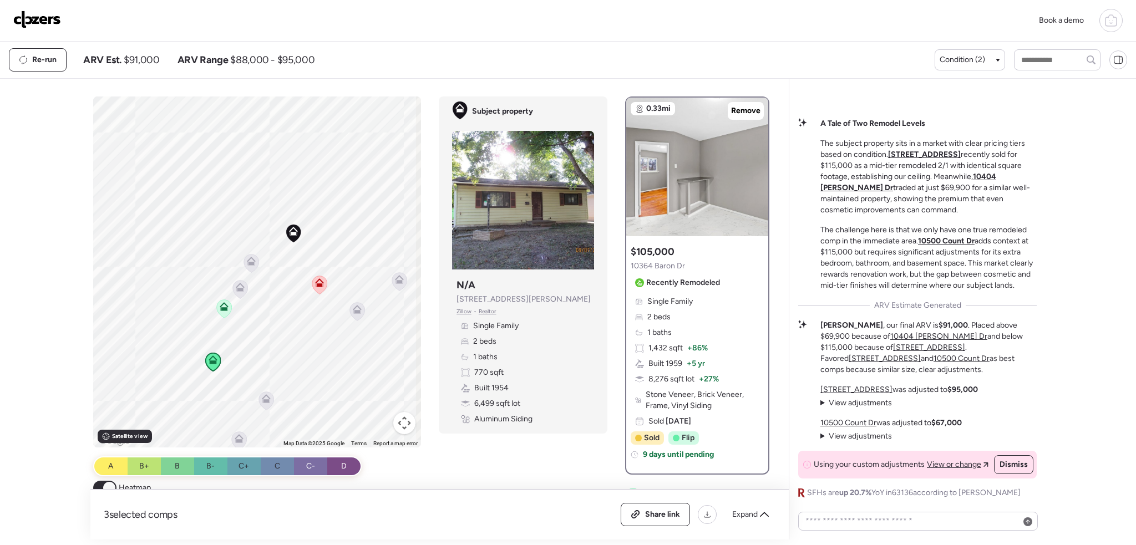
click at [18, 17] on img at bounding box center [37, 20] width 48 height 18
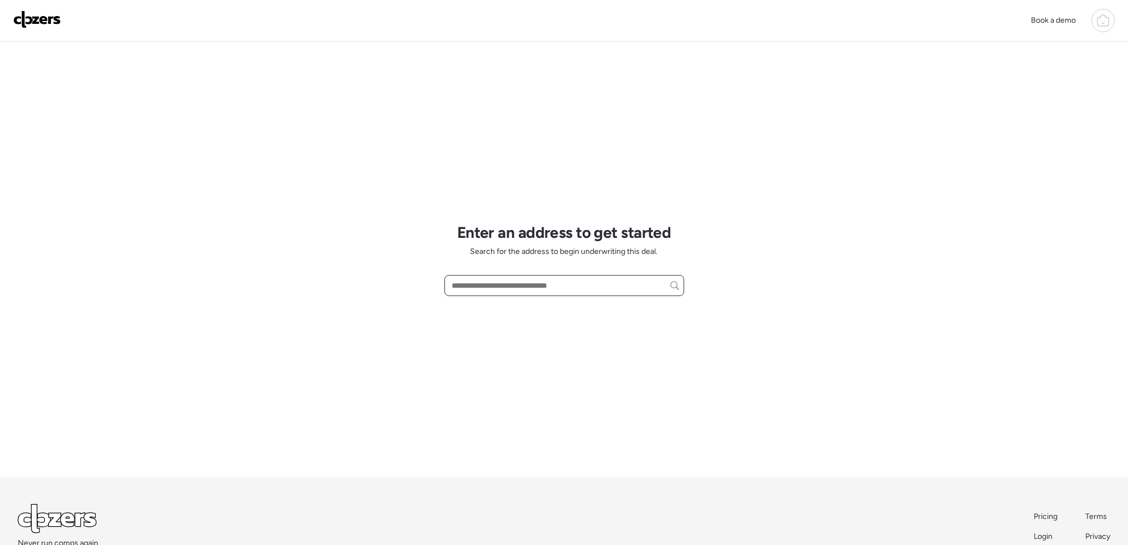
click at [501, 286] on input "text" at bounding box center [564, 286] width 230 height 16
paste input "**********"
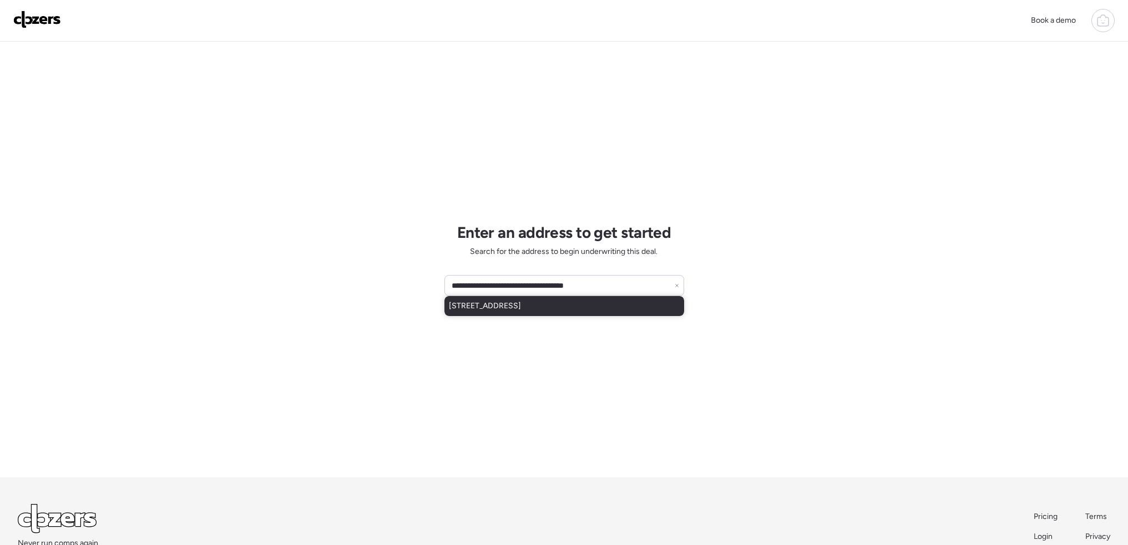
click at [560, 314] on div "[STREET_ADDRESS]" at bounding box center [564, 306] width 240 height 20
type input "**********"
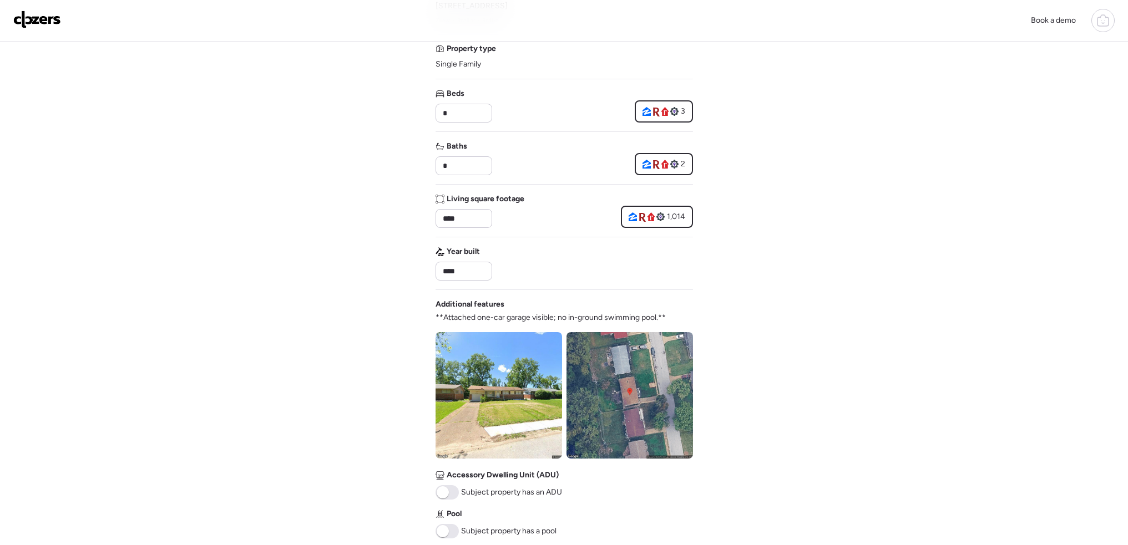
scroll to position [222, 0]
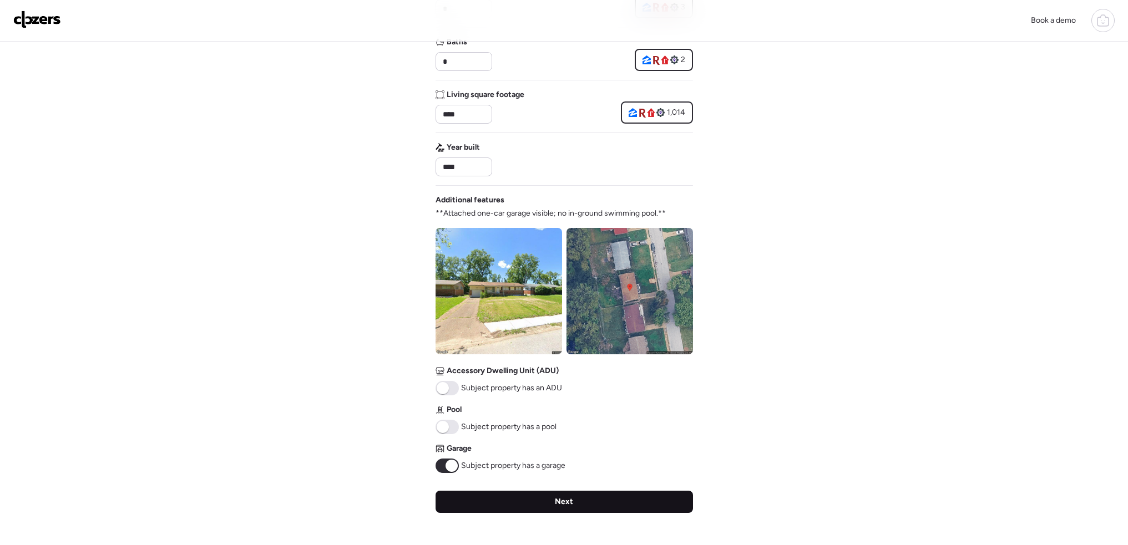
click at [580, 505] on div "Next" at bounding box center [563, 502] width 257 height 22
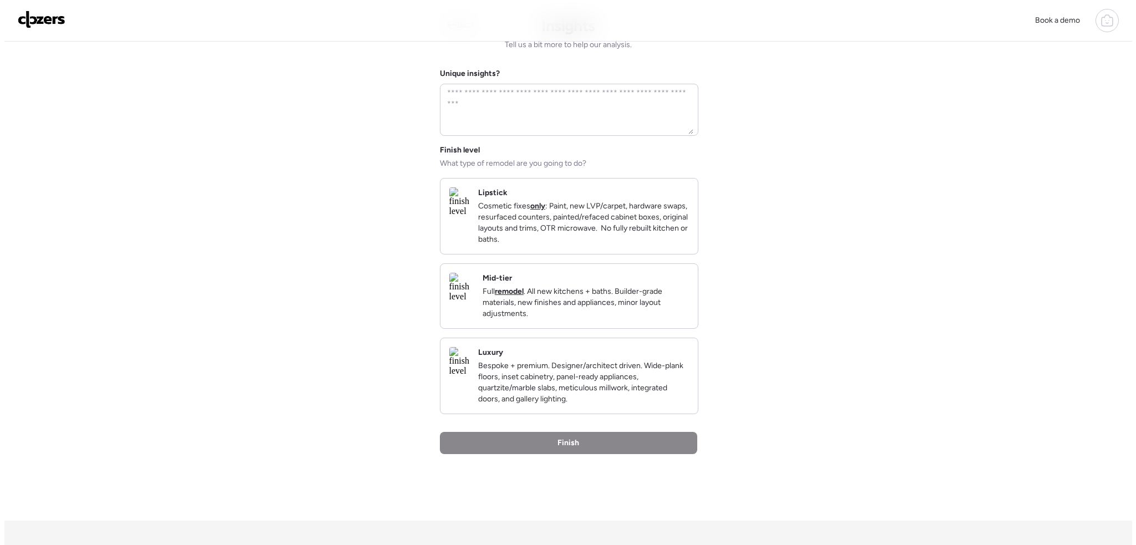
scroll to position [0, 0]
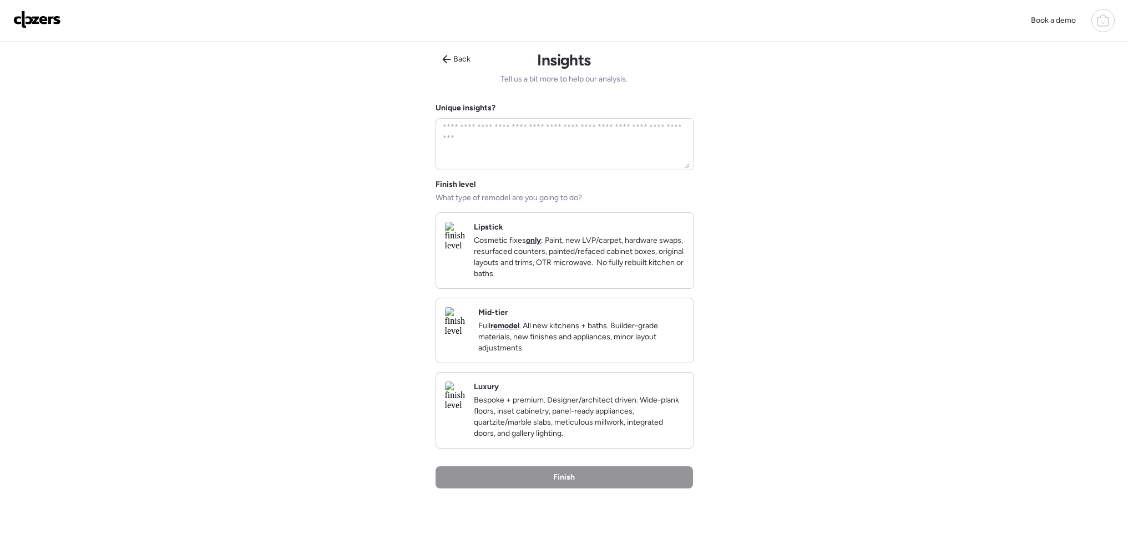
click at [593, 260] on p "Cosmetic fixes only : Paint, new LVP/carpet, hardware swaps, resurfaced counter…" at bounding box center [579, 257] width 211 height 44
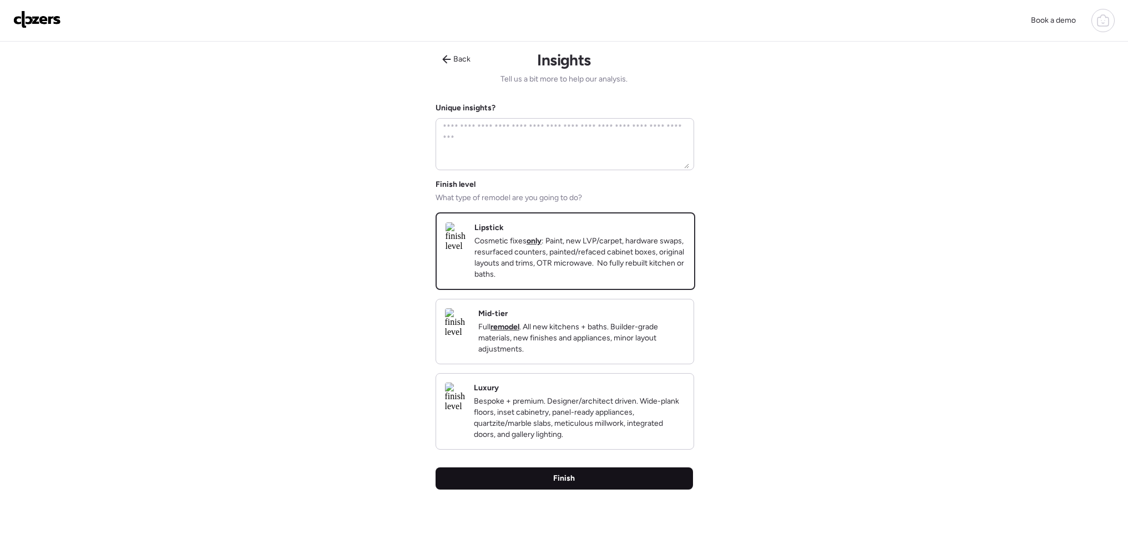
click at [600, 490] on div "Finish" at bounding box center [563, 479] width 257 height 22
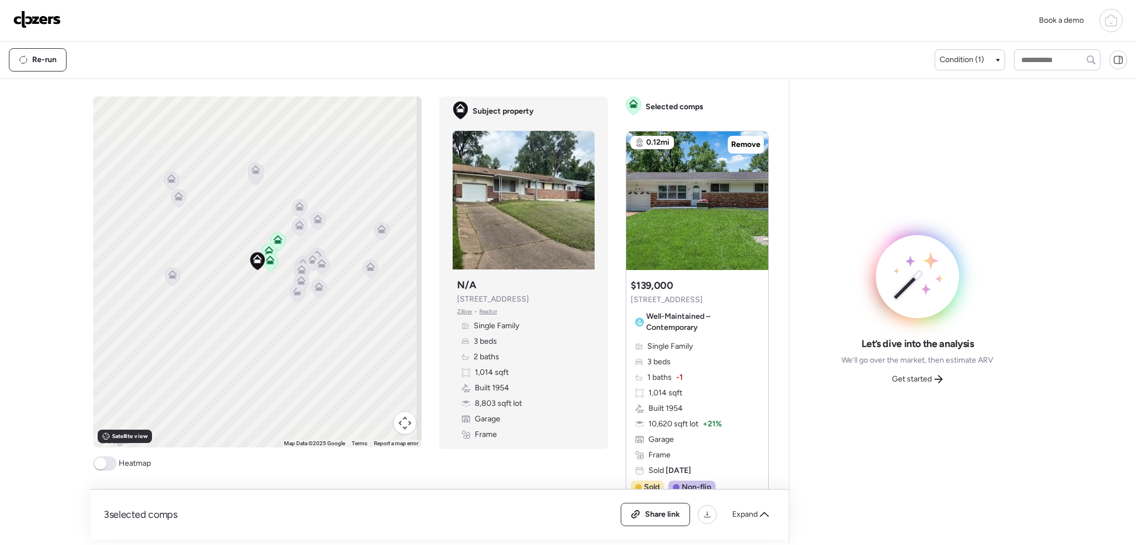
drag, startPoint x: 111, startPoint y: 468, endPoint x: 615, endPoint y: 254, distance: 547.7
click at [111, 466] on span at bounding box center [104, 463] width 23 height 14
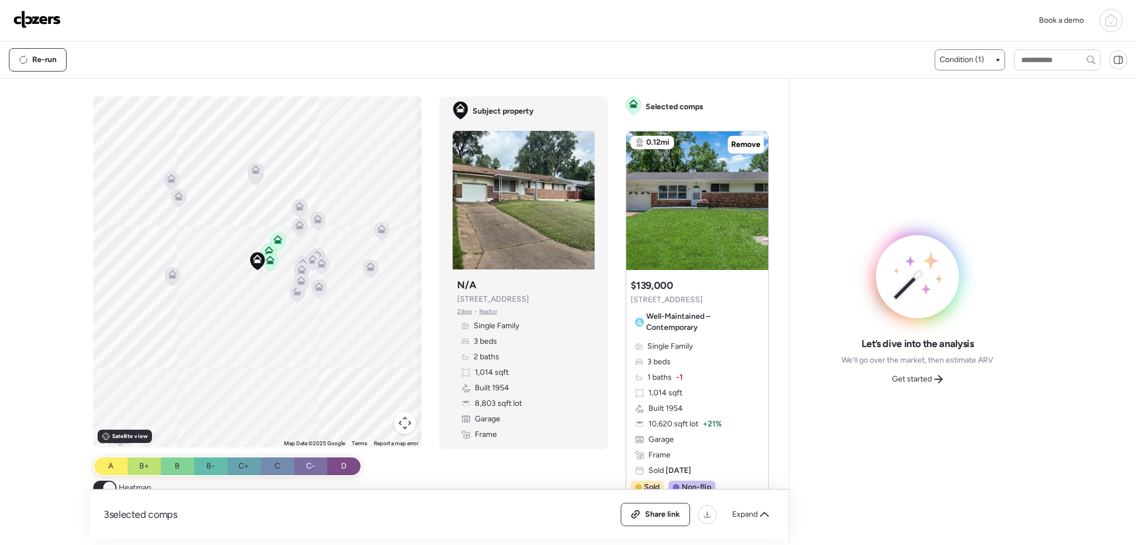
click at [984, 59] on div "Condition (1)" at bounding box center [970, 59] width 60 height 11
click at [291, 246] on div at bounding box center [568, 241] width 1136 height 545
click at [749, 521] on div "Expand" at bounding box center [750, 515] width 50 height 18
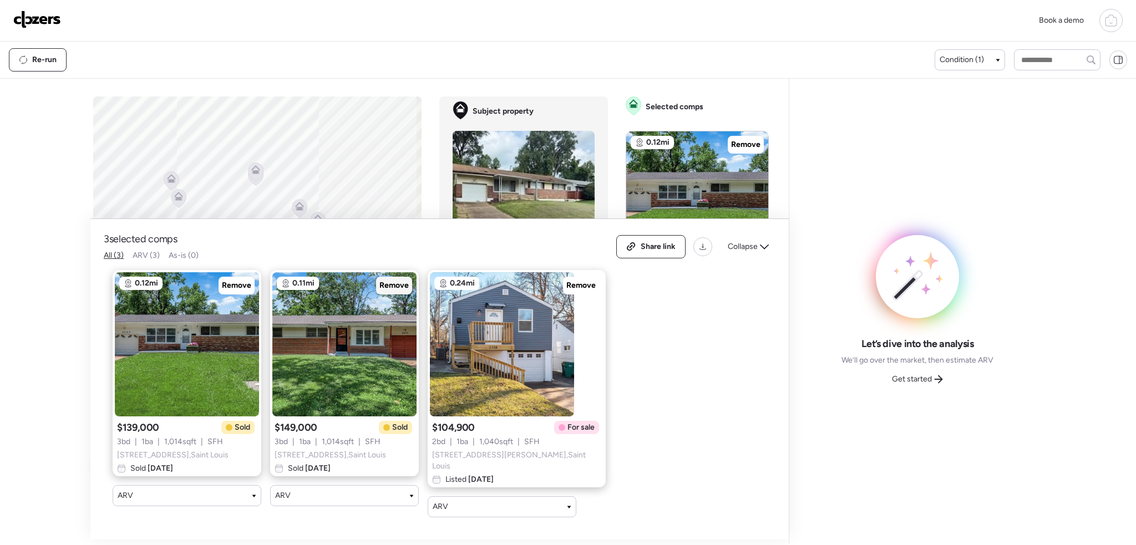
click at [393, 283] on span "Remove" at bounding box center [393, 285] width 29 height 11
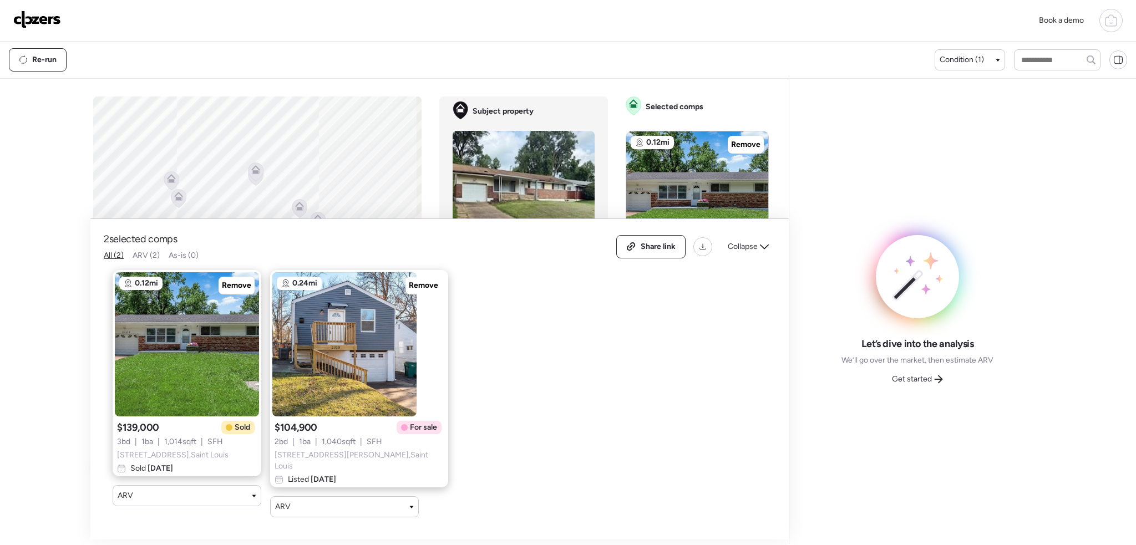
drag, startPoint x: 229, startPoint y: 287, endPoint x: 276, endPoint y: 287, distance: 46.6
click at [230, 287] on span "Remove" at bounding box center [236, 285] width 29 height 11
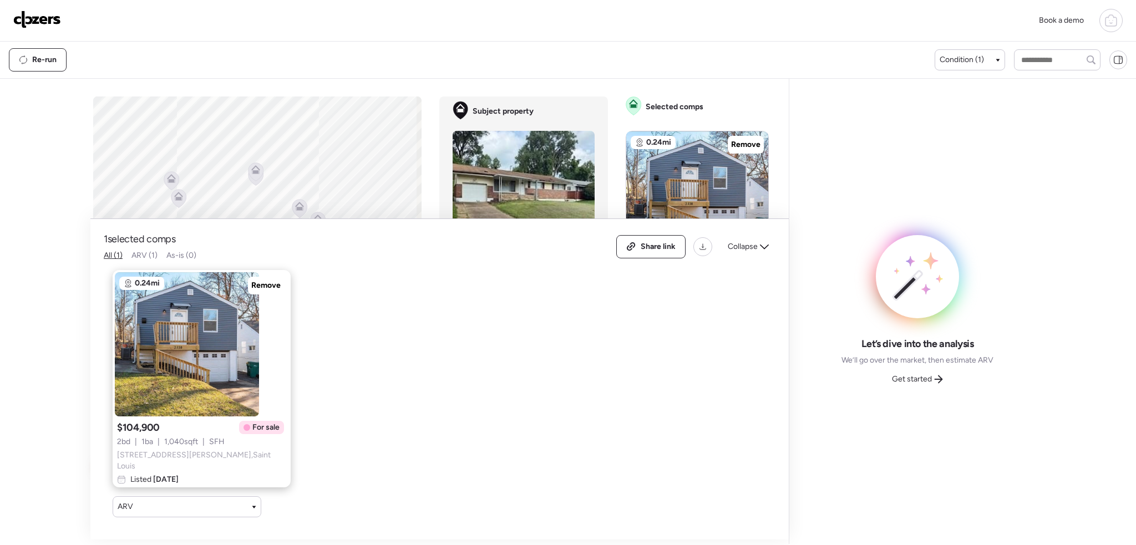
drag, startPoint x: 243, startPoint y: 288, endPoint x: 631, endPoint y: 276, distance: 387.3
click at [251, 288] on span "Remove" at bounding box center [265, 285] width 29 height 11
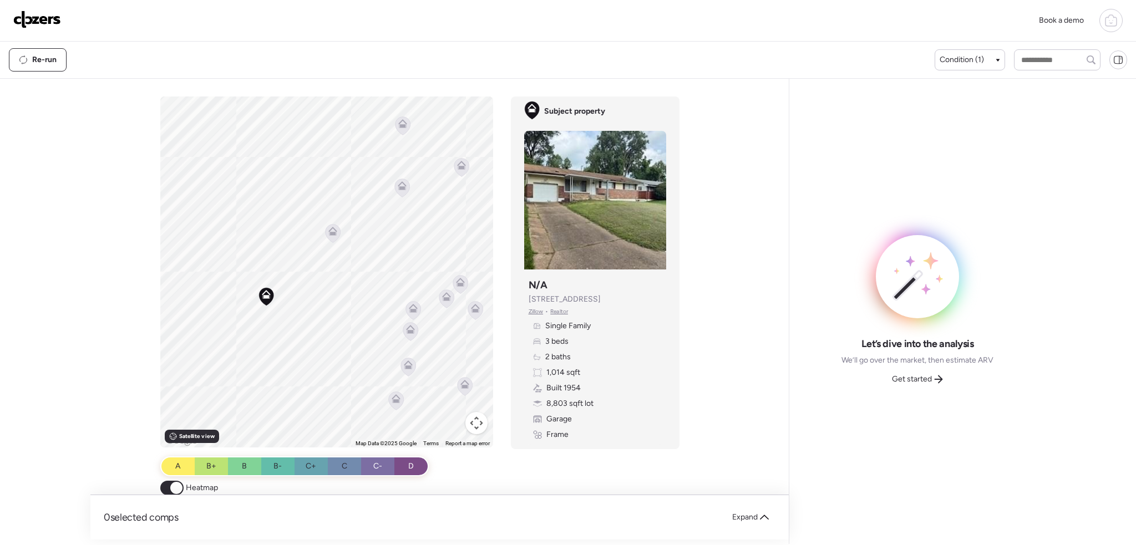
drag, startPoint x: 350, startPoint y: 273, endPoint x: 388, endPoint y: 318, distance: 58.7
click at [388, 318] on div "To activate drag with keyboard, press Alt + Enter. Once in keyboard drag state,…" at bounding box center [326, 272] width 333 height 351
drag, startPoint x: 373, startPoint y: 290, endPoint x: 374, endPoint y: 235, distance: 54.4
click at [370, 241] on div "To activate drag with keyboard, press Alt + Enter. Once in keyboard drag state,…" at bounding box center [326, 272] width 333 height 351
click at [370, 190] on icon at bounding box center [370, 187] width 15 height 18
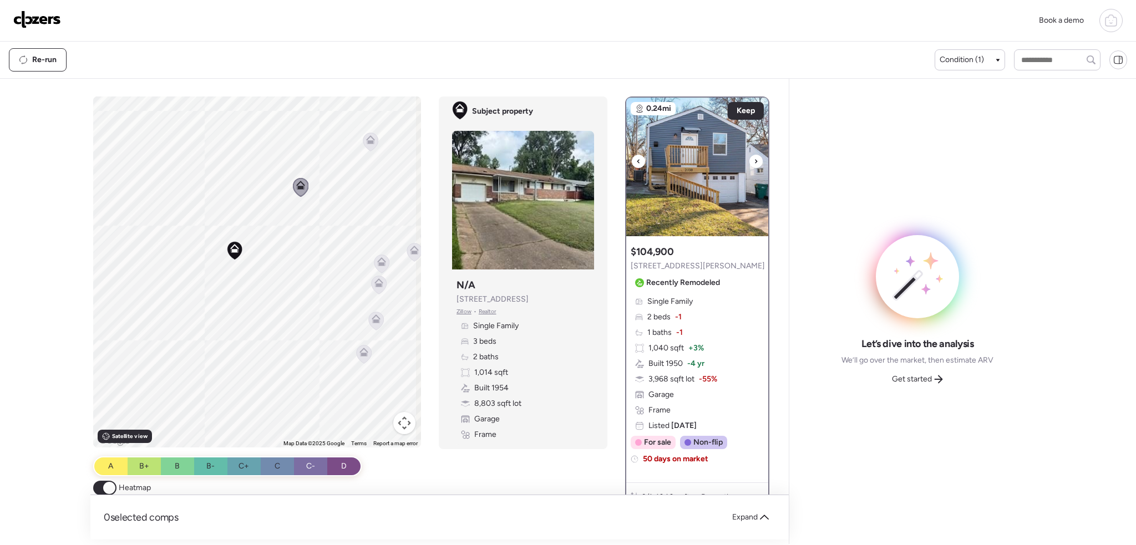
click at [754, 160] on icon at bounding box center [756, 161] width 4 height 13
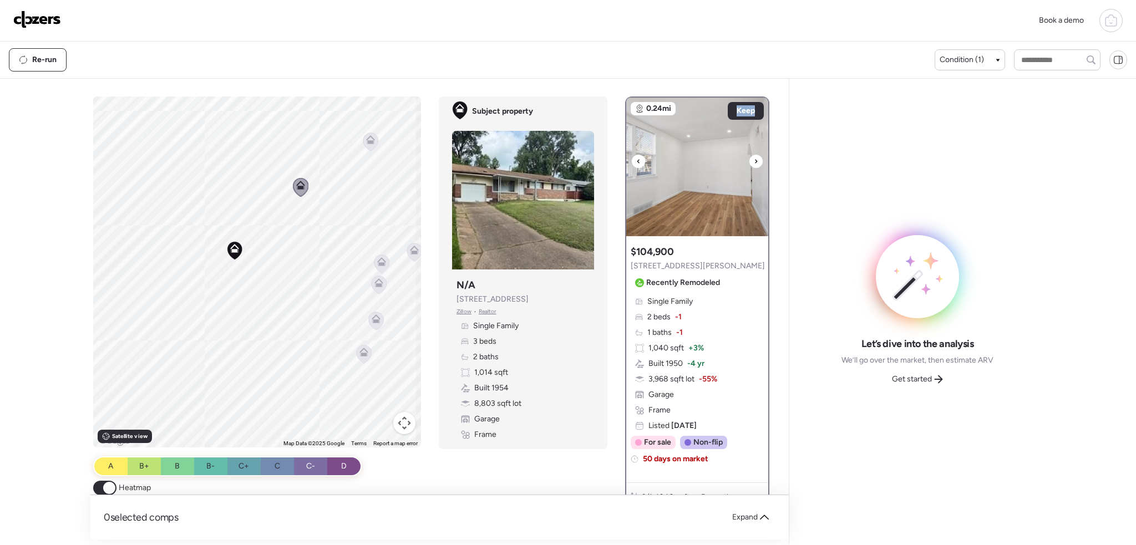
click at [754, 160] on icon at bounding box center [756, 161] width 4 height 13
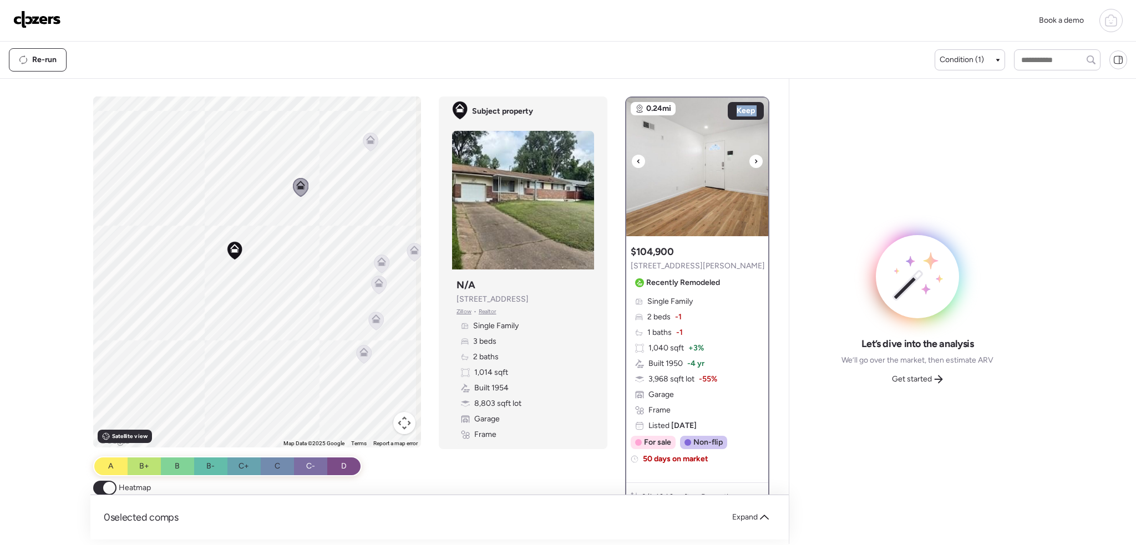
click at [754, 160] on icon at bounding box center [756, 161] width 4 height 13
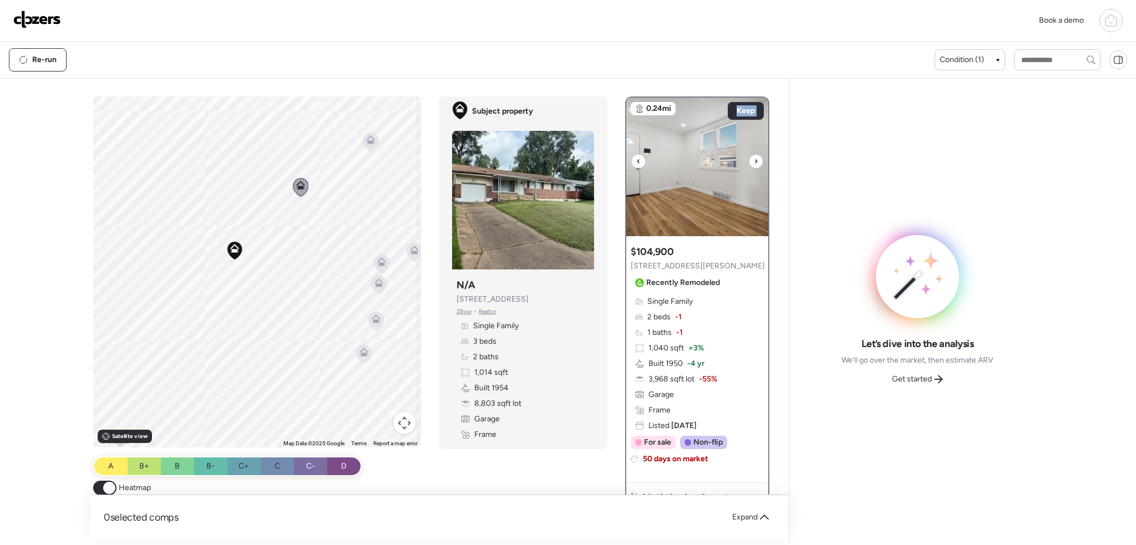
click at [754, 160] on icon at bounding box center [756, 161] width 4 height 13
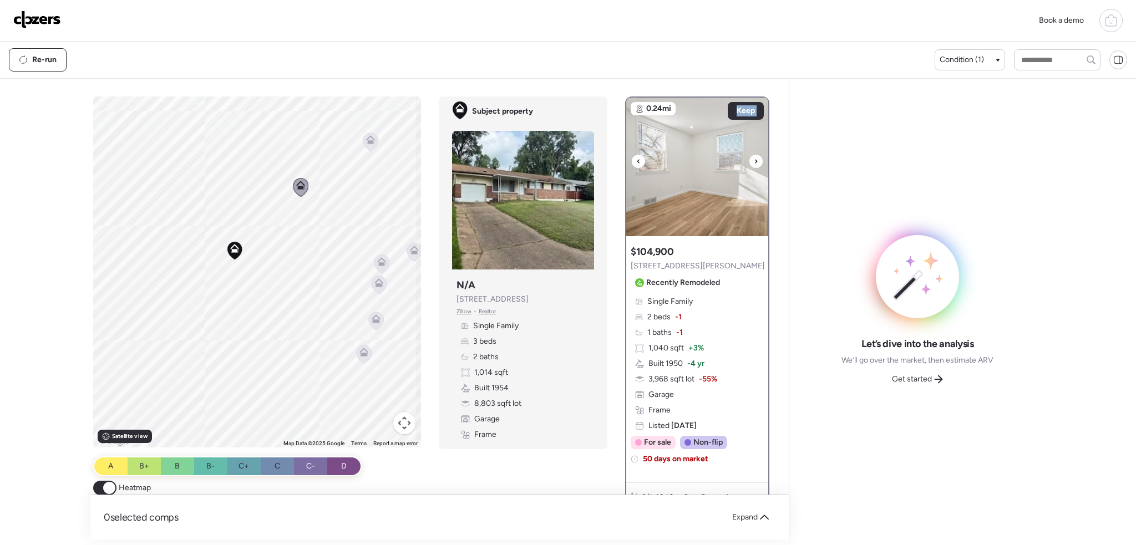
click at [754, 160] on icon at bounding box center [756, 161] width 4 height 13
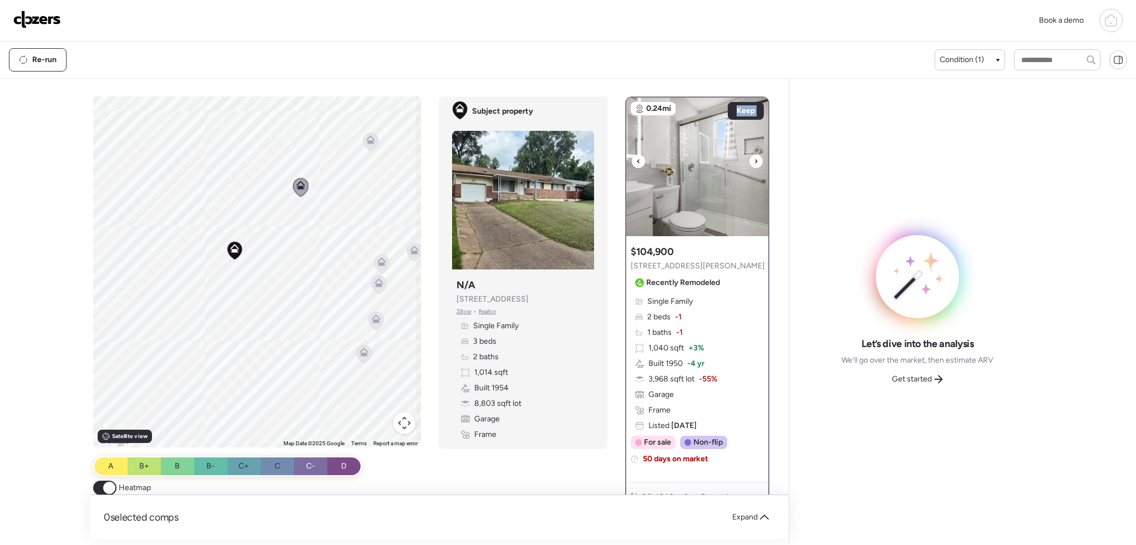
click at [754, 160] on icon at bounding box center [756, 161] width 4 height 13
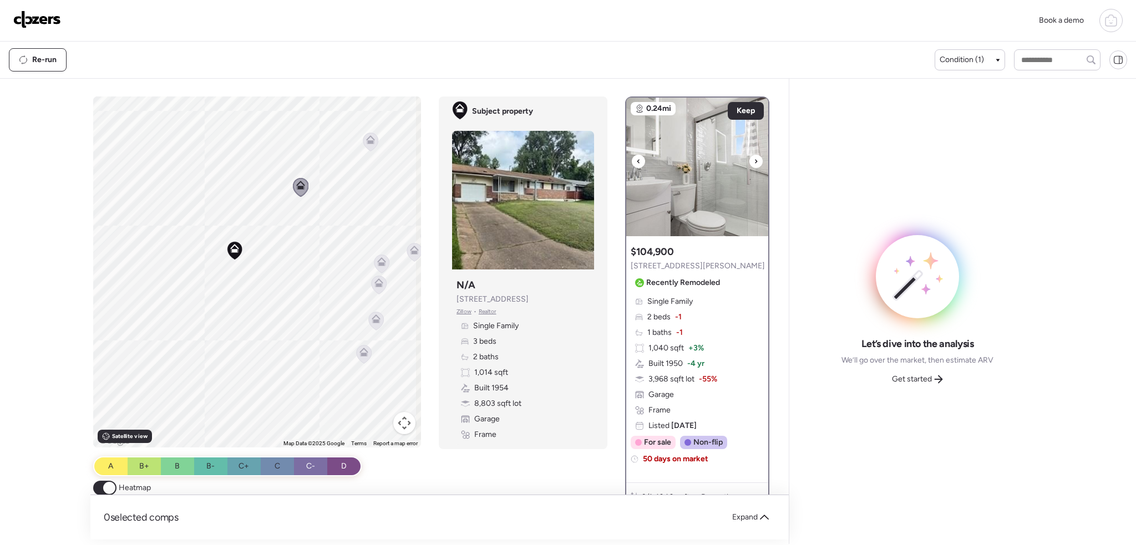
click at [754, 160] on icon at bounding box center [756, 161] width 4 height 13
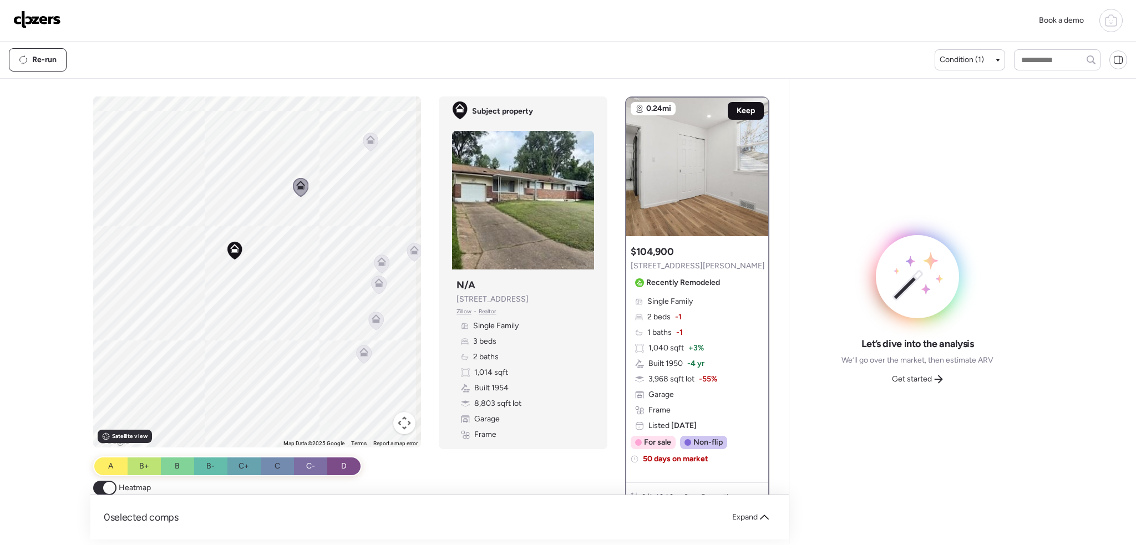
click at [748, 109] on span "Keep" at bounding box center [746, 110] width 18 height 11
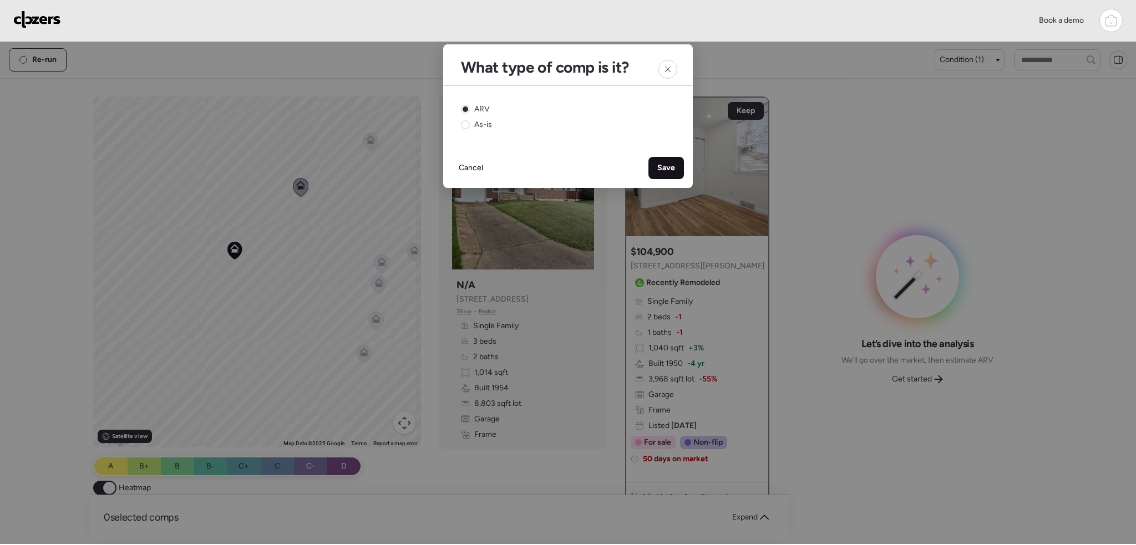
click at [666, 166] on span "Save" at bounding box center [666, 168] width 18 height 11
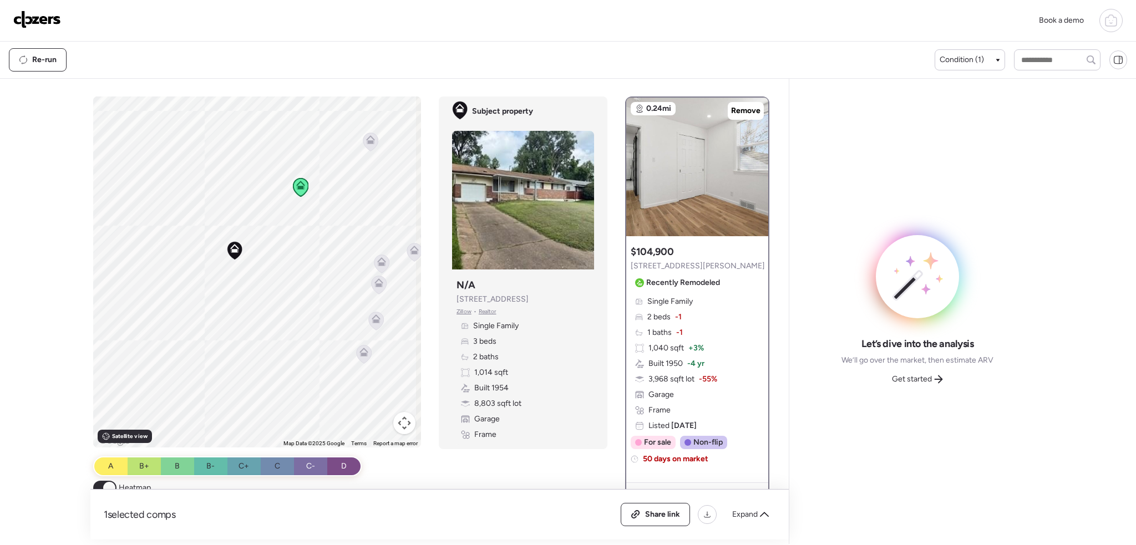
drag, startPoint x: 373, startPoint y: 262, endPoint x: 376, endPoint y: 267, distance: 6.5
click at [374, 262] on icon at bounding box center [381, 264] width 15 height 18
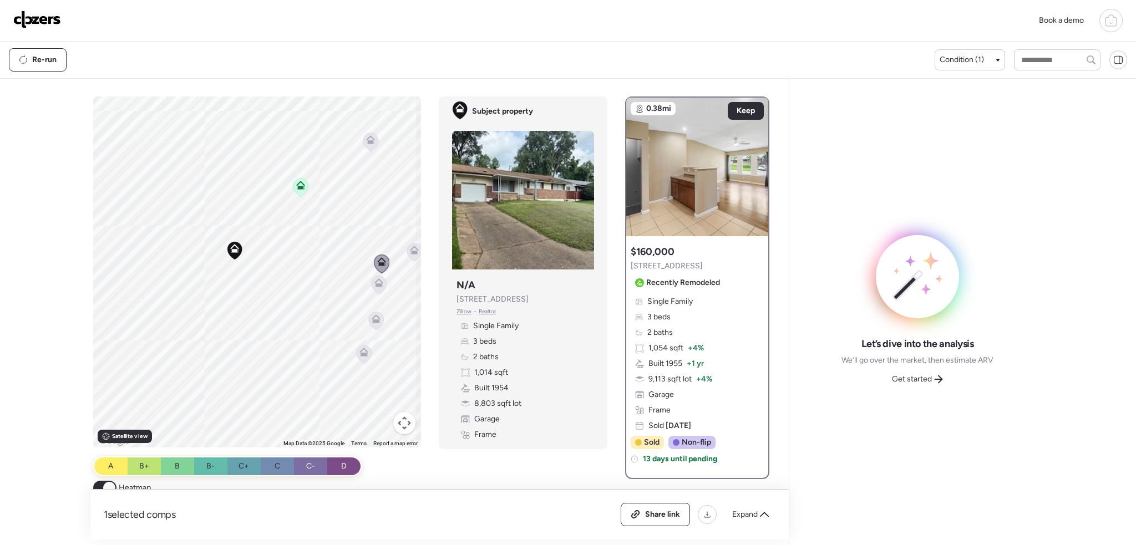
click at [382, 286] on icon at bounding box center [379, 285] width 15 height 18
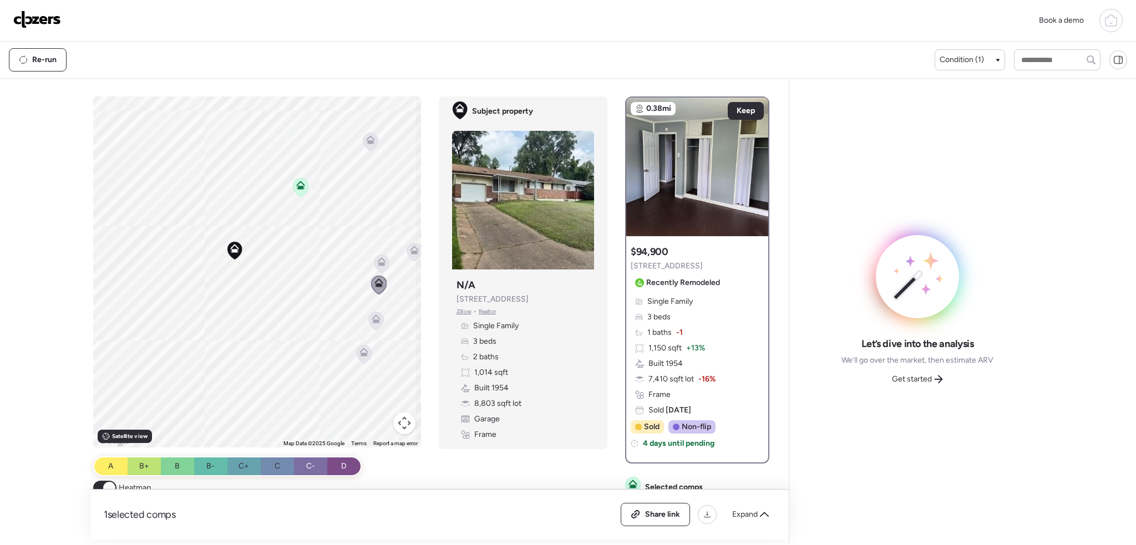
drag, startPoint x: 373, startPoint y: 321, endPoint x: 364, endPoint y: 332, distance: 14.2
click at [373, 321] on icon at bounding box center [376, 320] width 7 height 3
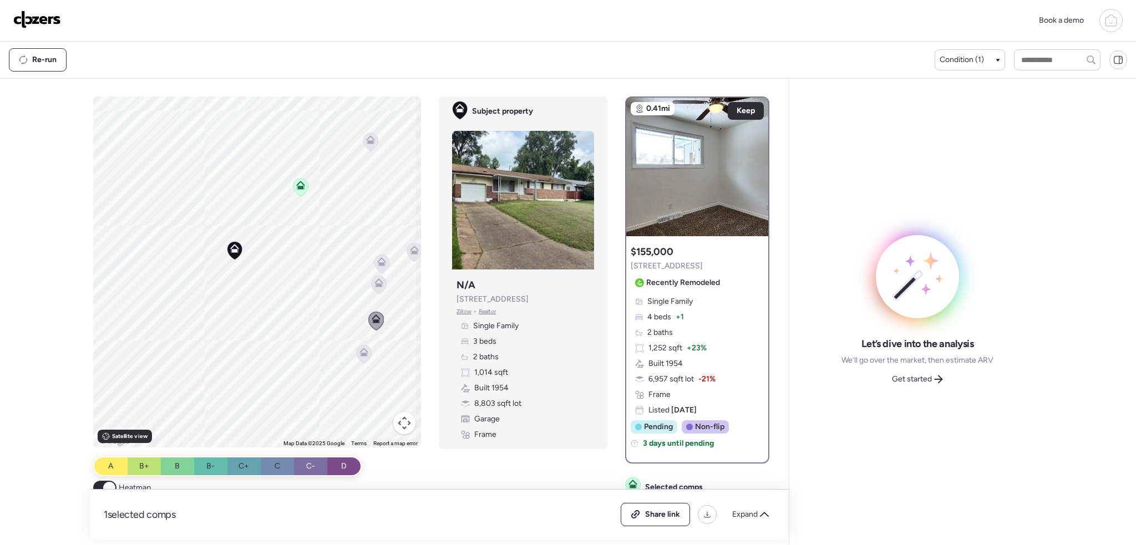
click at [353, 354] on div "To activate drag with keyboard, press Alt + Enter. Once in keyboard drag state,…" at bounding box center [257, 272] width 328 height 351
click at [958, 56] on span "Condition (1)" at bounding box center [962, 59] width 44 height 11
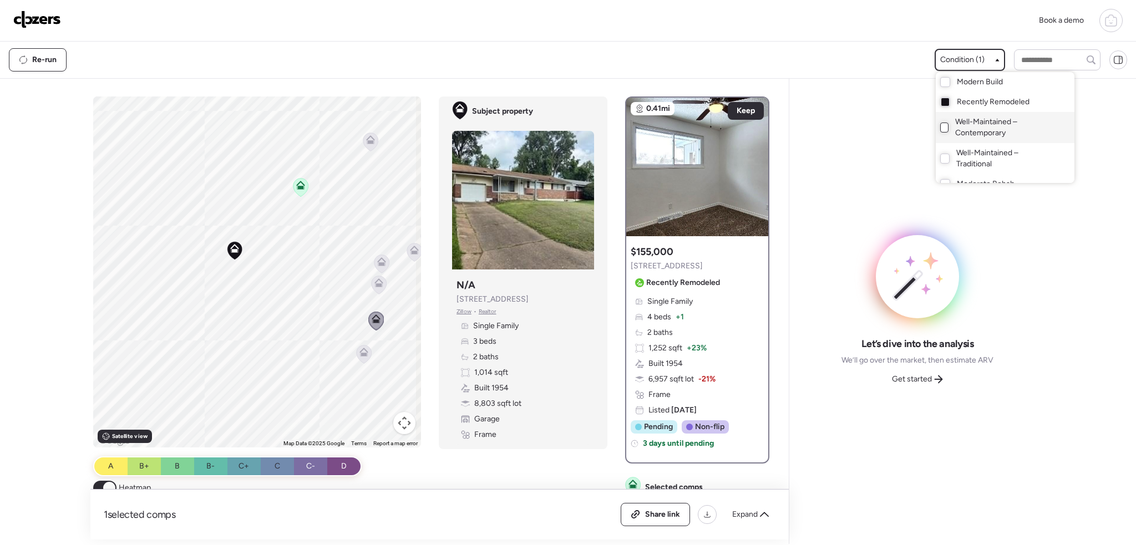
click at [941, 126] on div at bounding box center [944, 128] width 9 height 10
click at [272, 253] on div at bounding box center [568, 241] width 1136 height 545
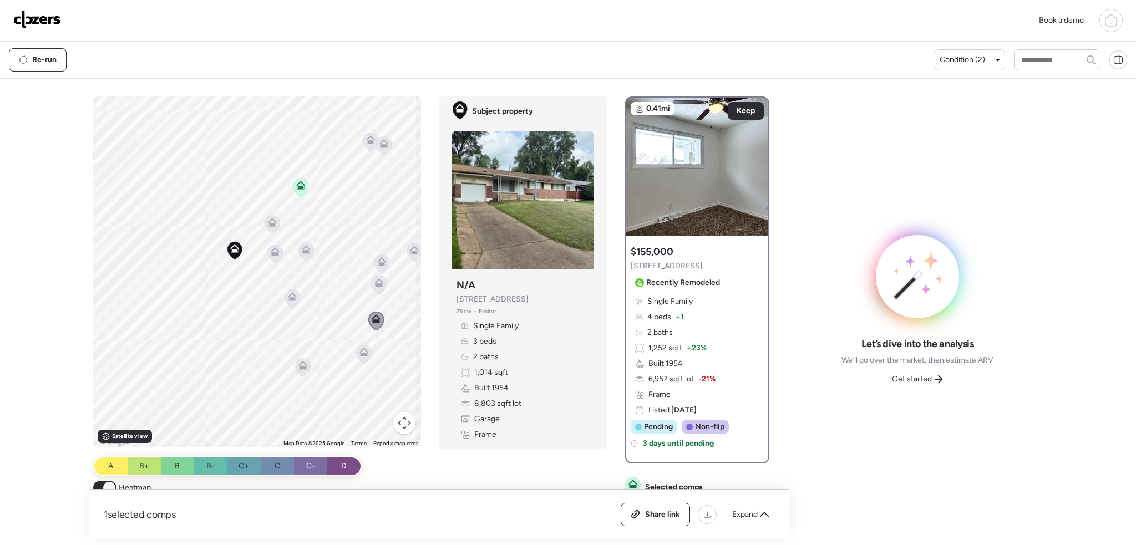
click at [273, 253] on icon at bounding box center [275, 253] width 7 height 3
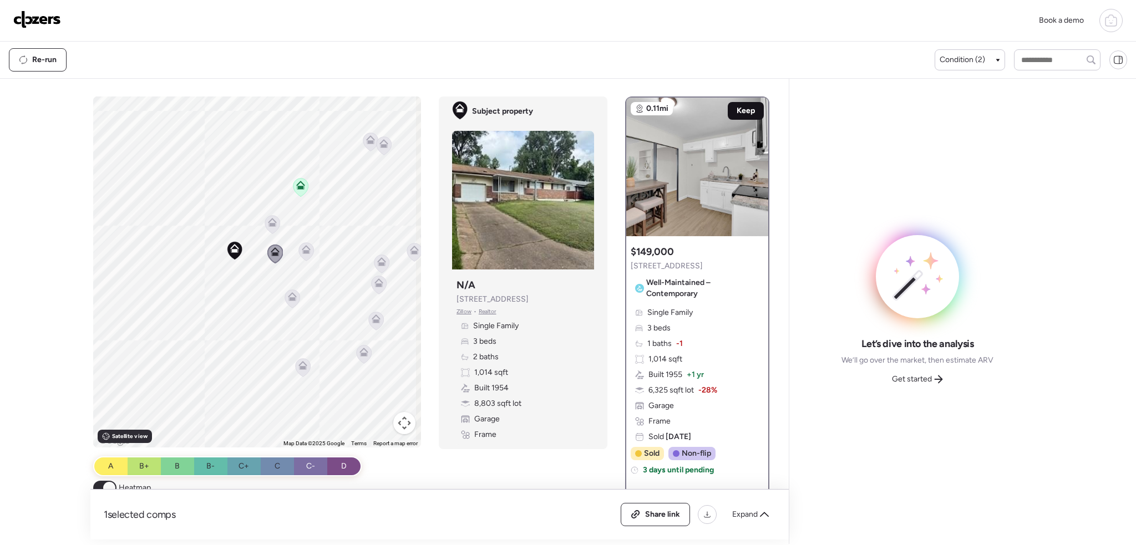
click at [739, 111] on span "Keep" at bounding box center [746, 110] width 18 height 11
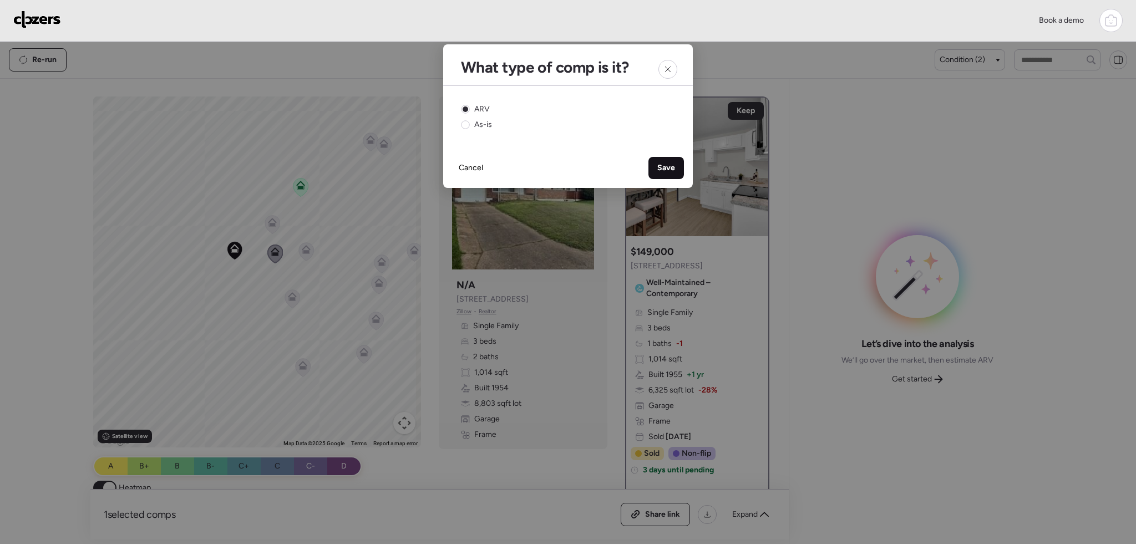
click at [652, 169] on div "Save" at bounding box center [665, 168] width 35 height 22
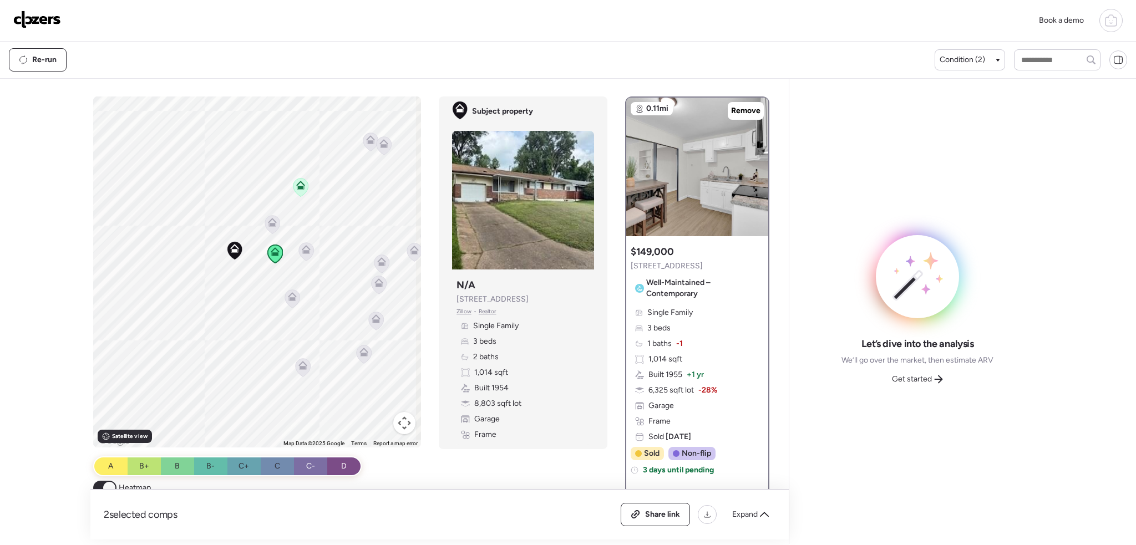
click at [272, 225] on icon at bounding box center [272, 224] width 7 height 3
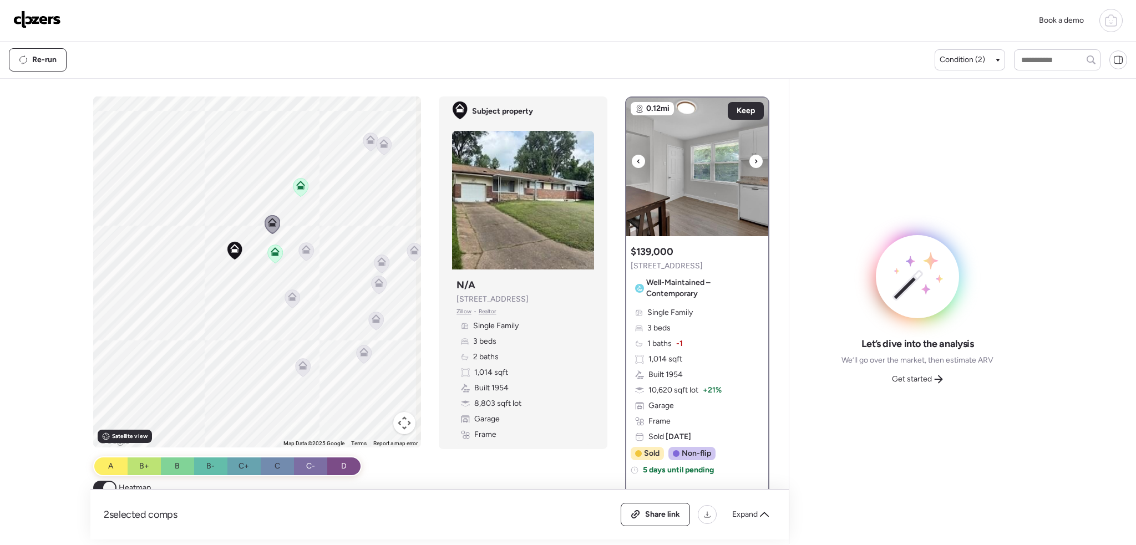
click at [754, 160] on icon at bounding box center [756, 161] width 4 height 13
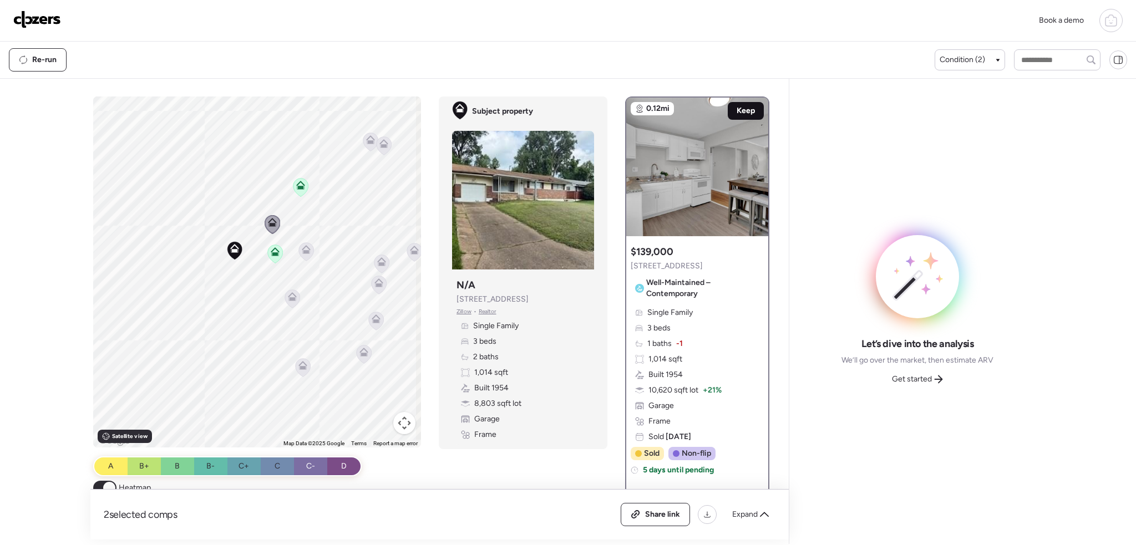
click at [751, 106] on div "Keep" at bounding box center [746, 111] width 36 height 18
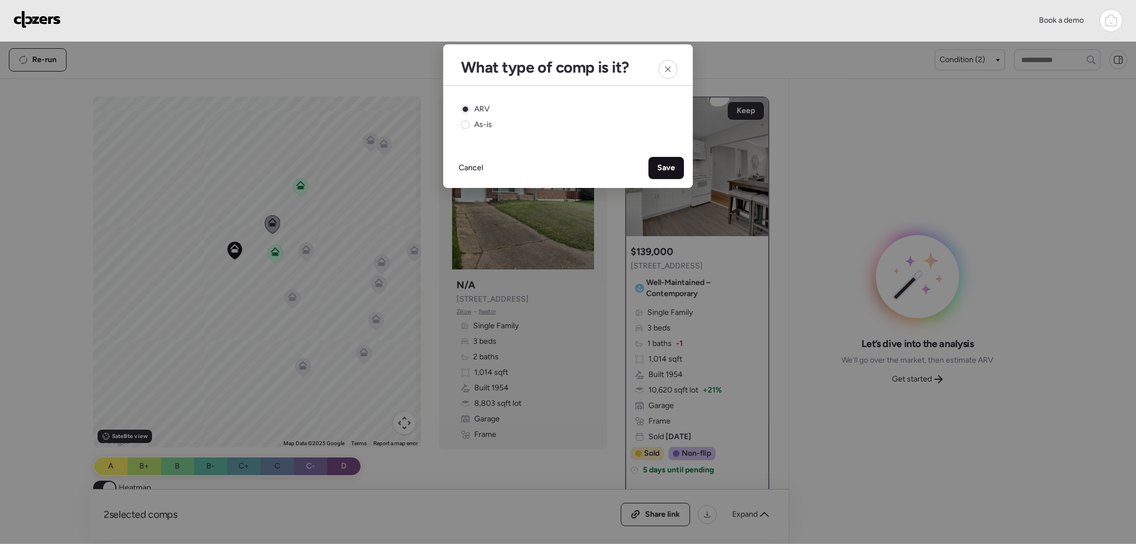
click at [661, 169] on span "Save" at bounding box center [666, 168] width 18 height 11
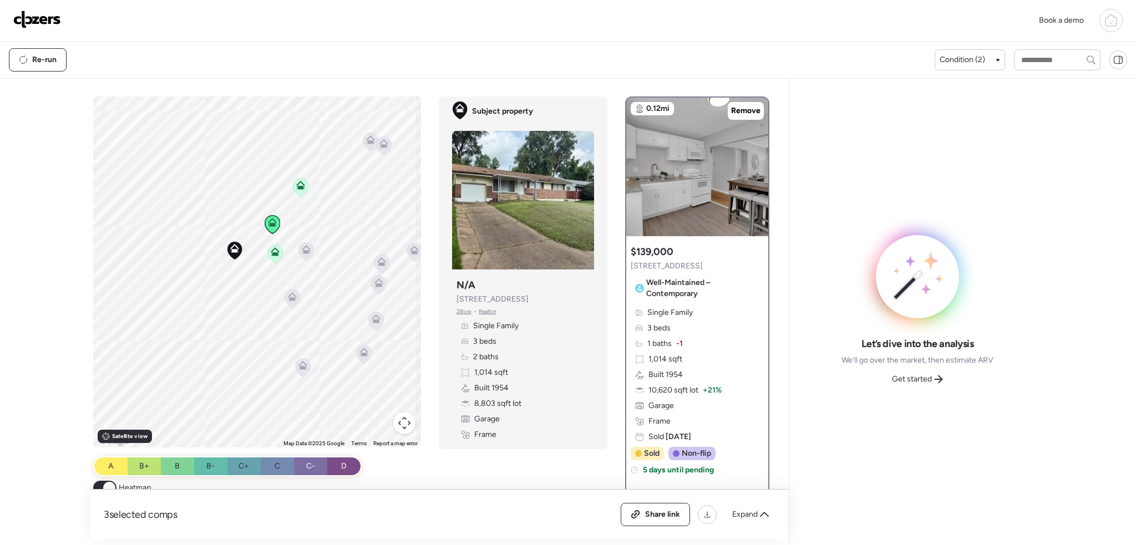
click at [285, 298] on icon at bounding box center [292, 299] width 15 height 18
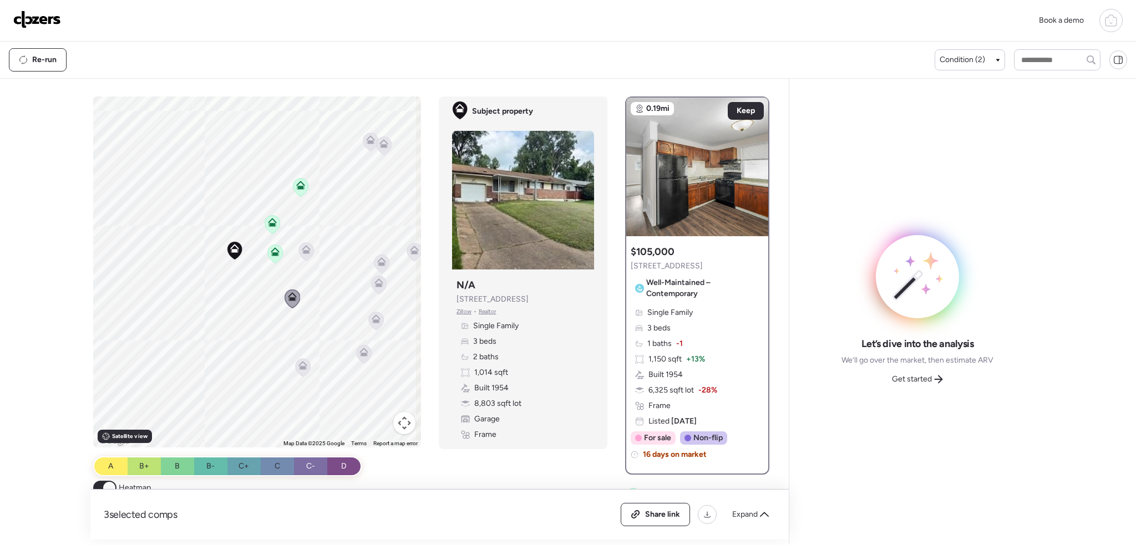
click at [297, 187] on icon at bounding box center [300, 187] width 7 height 3
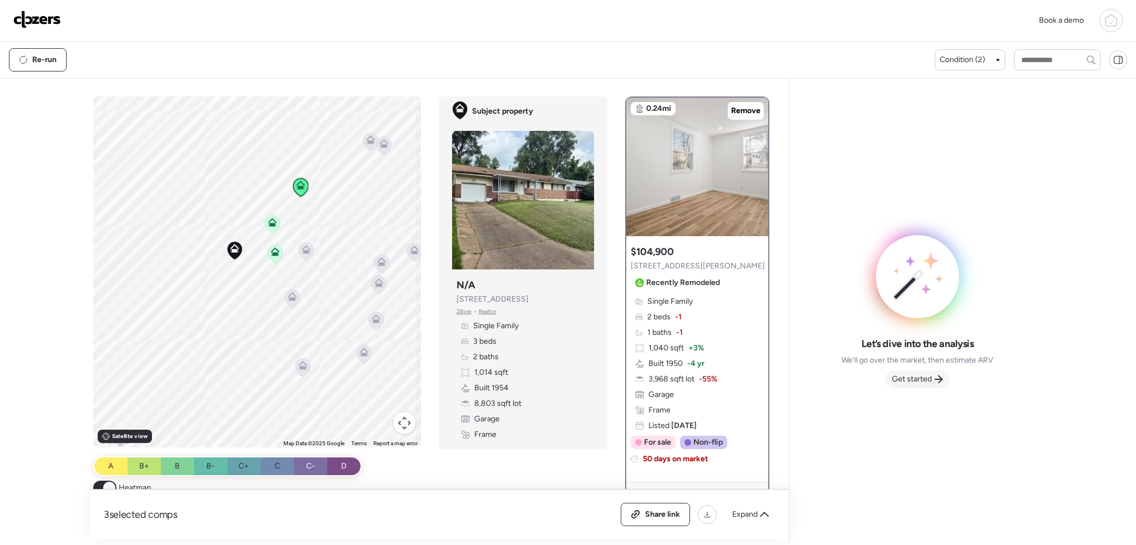
click at [923, 380] on span "Get started" at bounding box center [912, 379] width 40 height 11
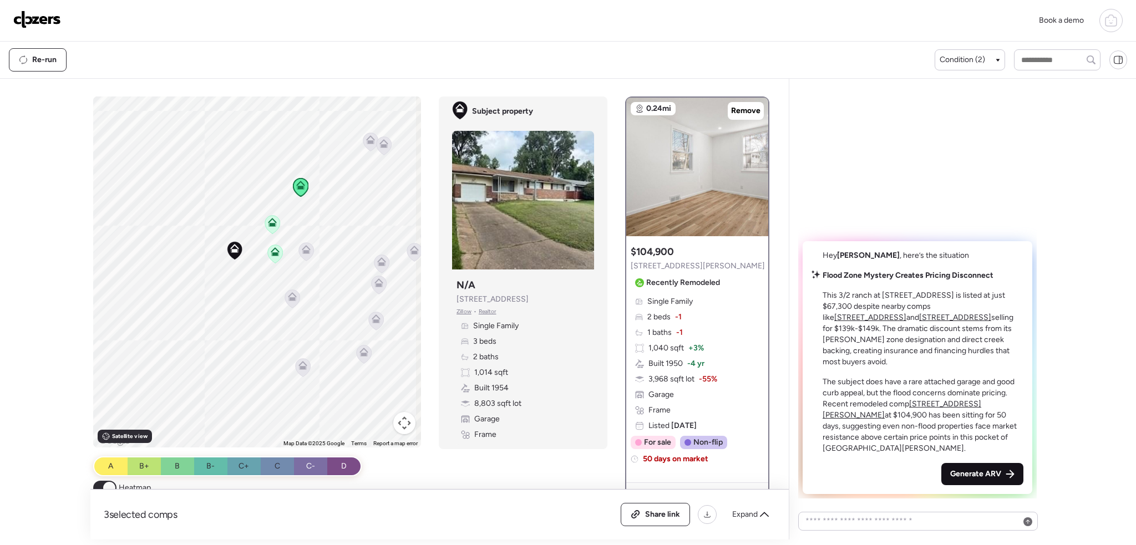
click at [972, 477] on span "Generate ARV" at bounding box center [975, 474] width 51 height 11
